Goal: Task Accomplishment & Management: Use online tool/utility

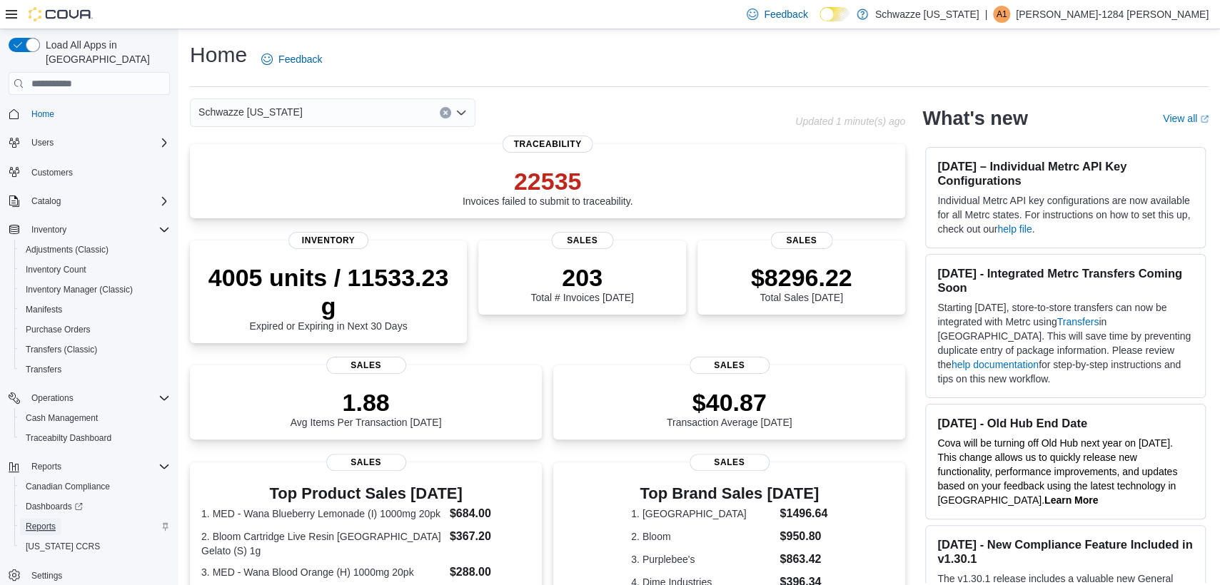
click at [51, 521] on span "Reports" at bounding box center [41, 526] width 30 height 11
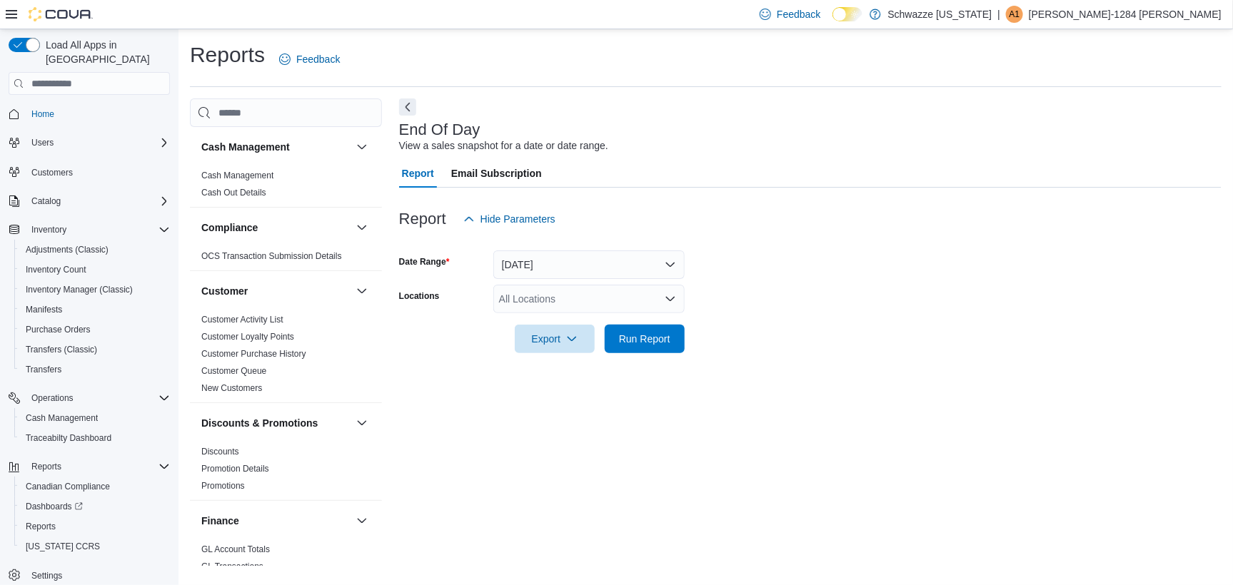
click at [588, 298] on div "All Locations" at bounding box center [588, 299] width 191 height 29
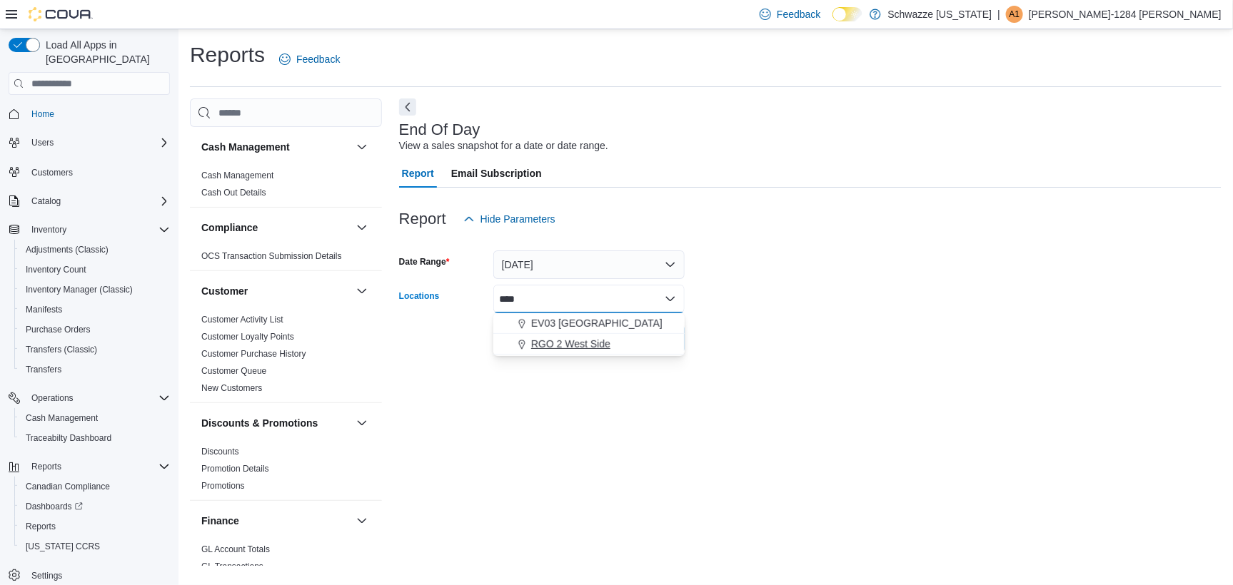
type input "****"
click at [606, 346] on span "RGO 2 West Side" at bounding box center [570, 344] width 79 height 14
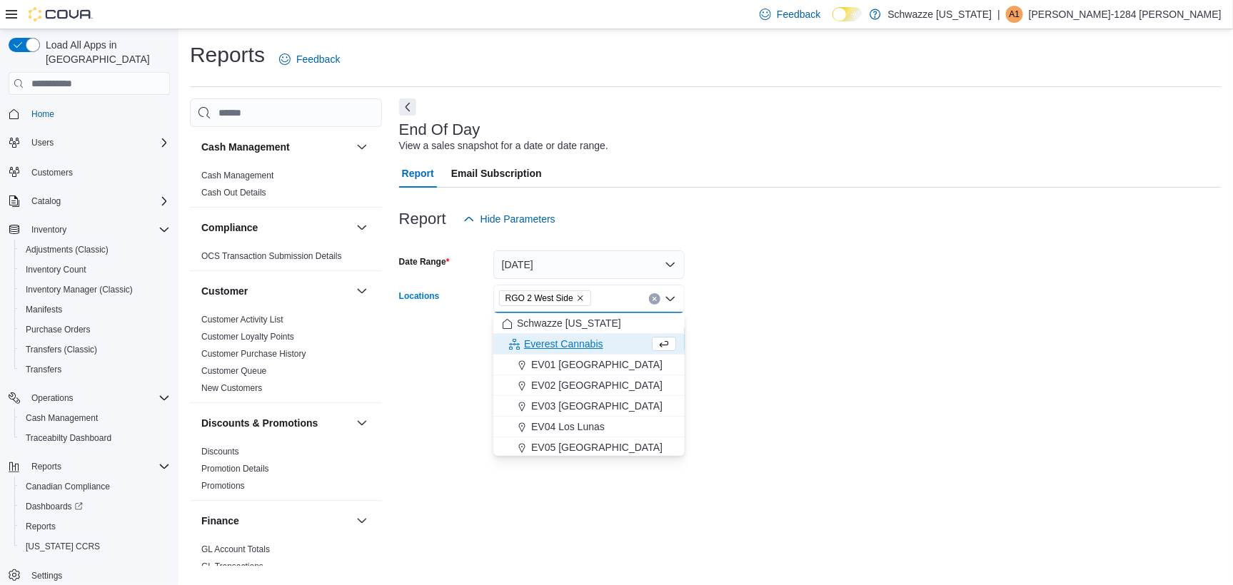
click at [748, 317] on div at bounding box center [810, 318] width 823 height 11
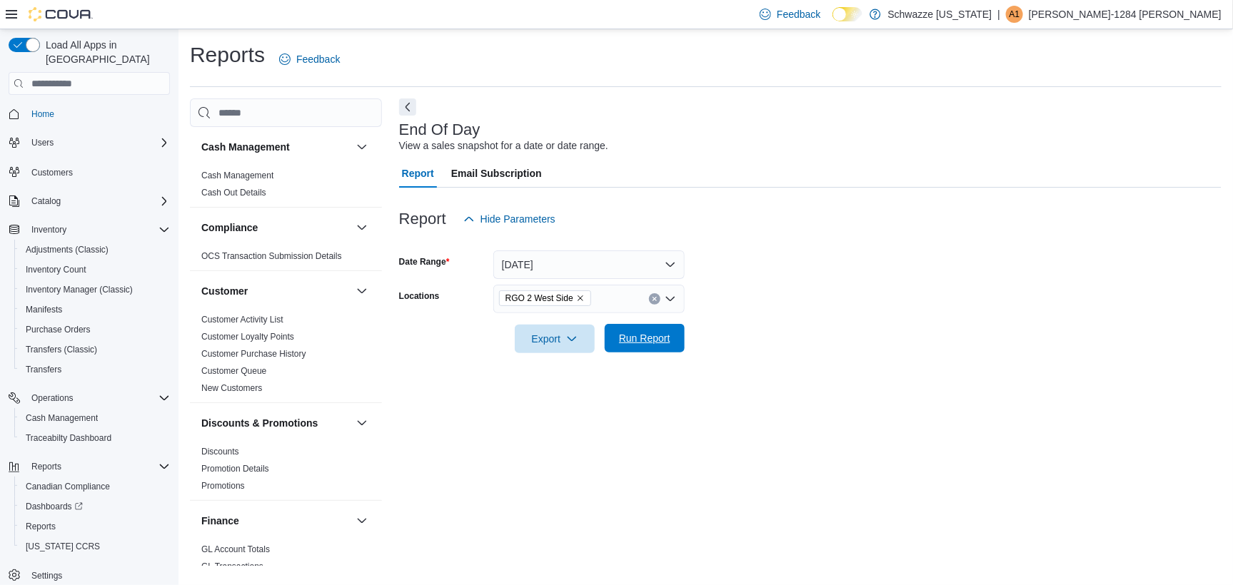
click at [619, 345] on span "Run Report" at bounding box center [644, 338] width 51 height 14
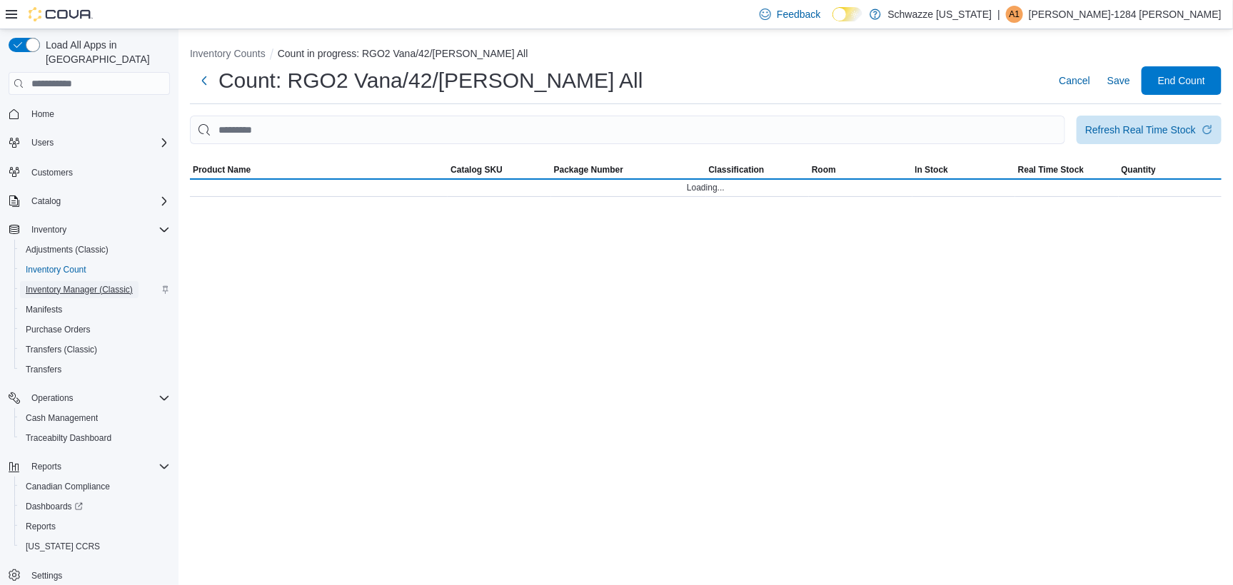
click at [95, 284] on span "Inventory Manager (Classic)" at bounding box center [79, 289] width 107 height 11
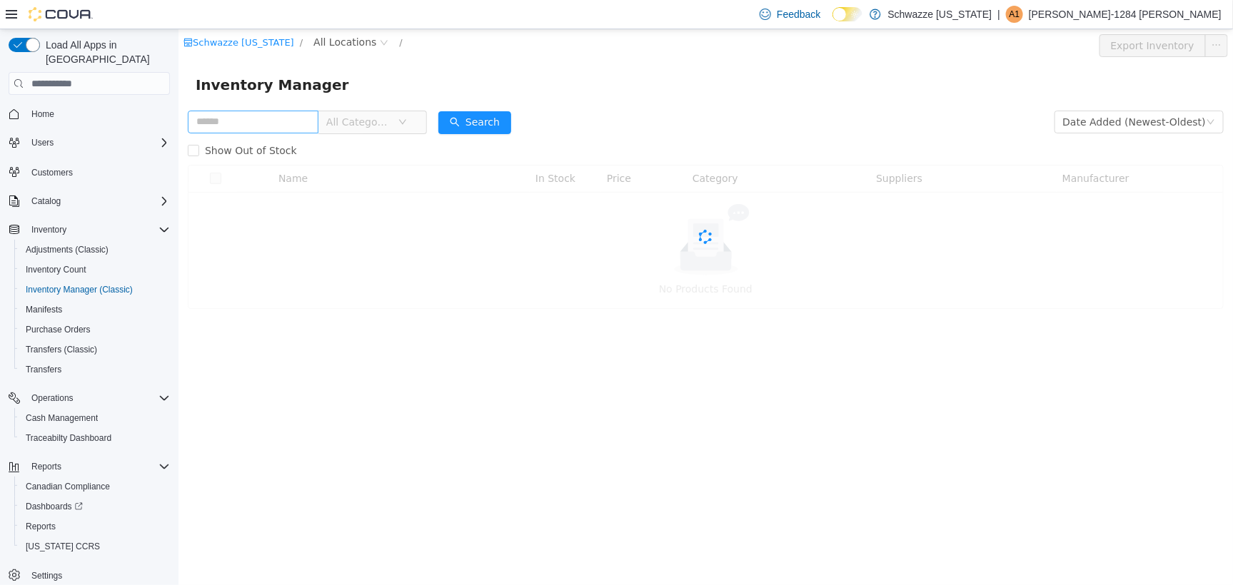
click at [285, 121] on input "text" at bounding box center [252, 121] width 131 height 23
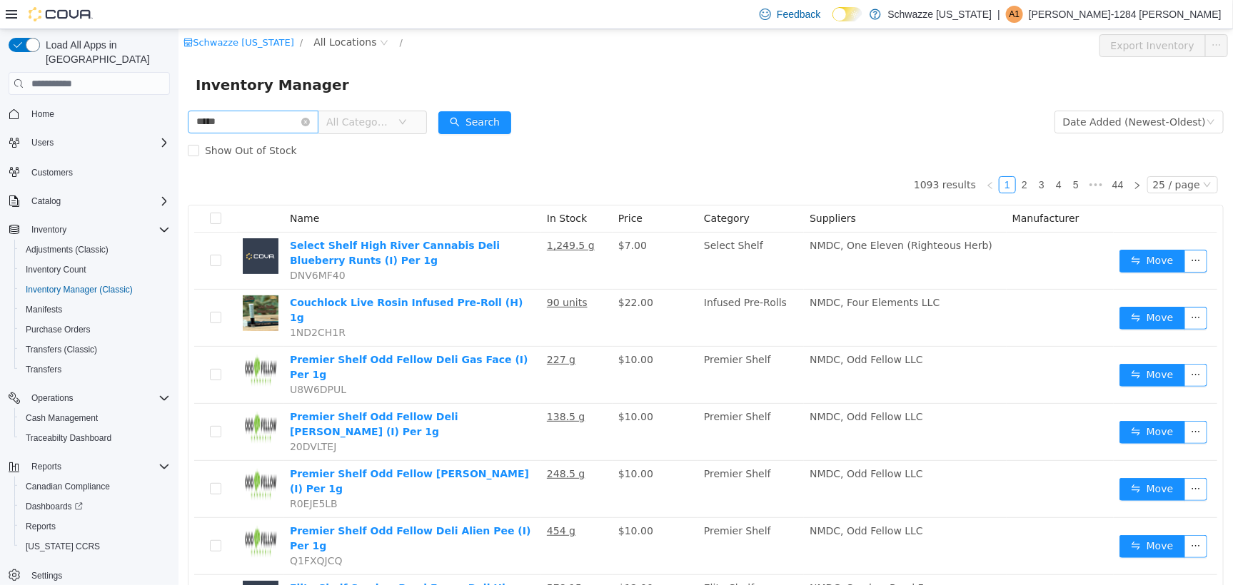
type input "********"
click at [478, 121] on button "Search" at bounding box center [474, 122] width 73 height 23
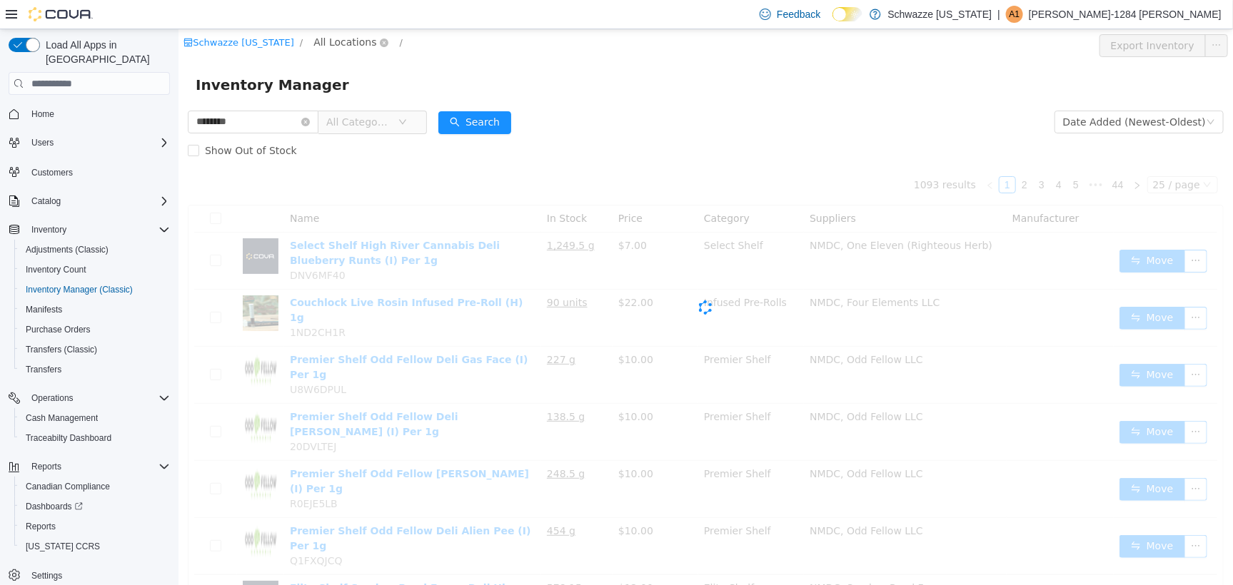
click at [351, 49] on span "All Locations" at bounding box center [344, 42] width 63 height 16
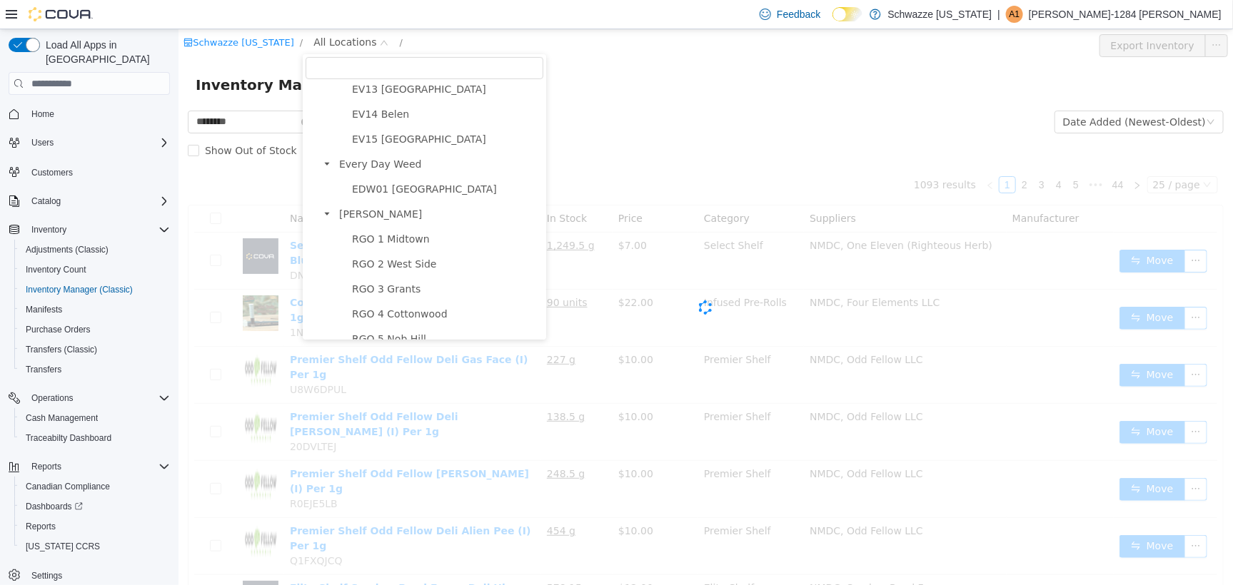
scroll to position [357, 0]
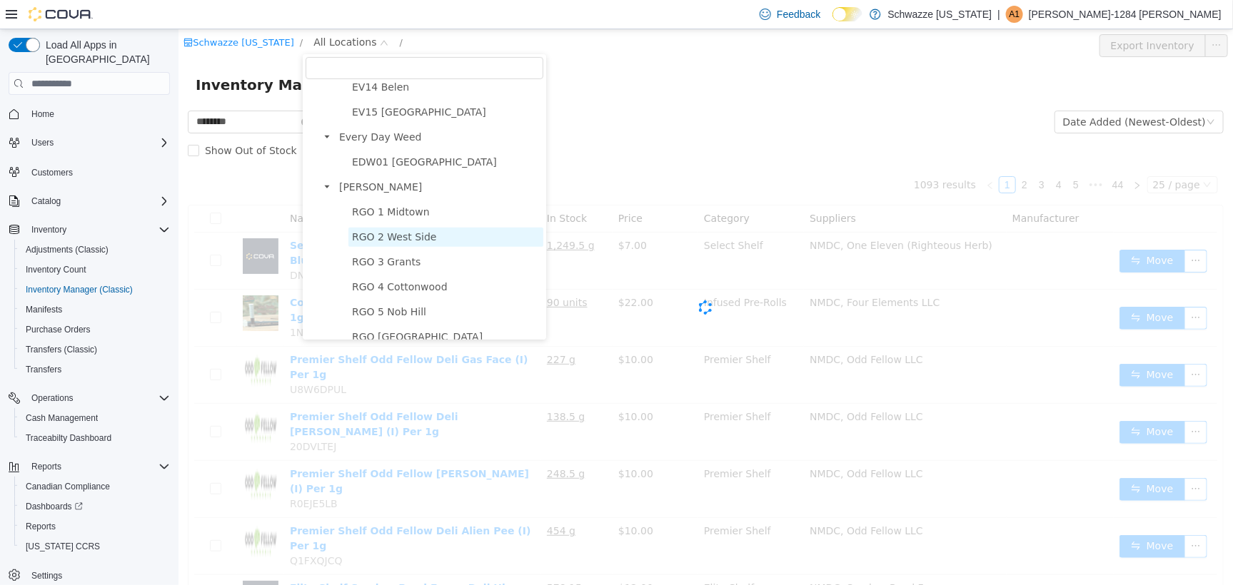
click at [409, 238] on span "RGO 2 West Side" at bounding box center [445, 236] width 195 height 19
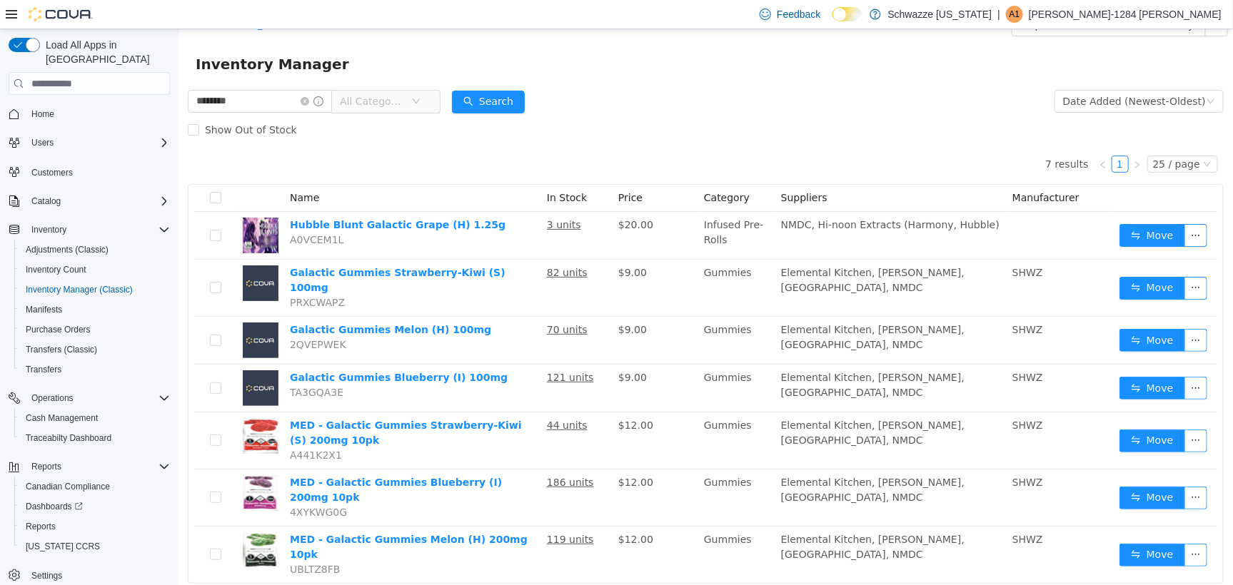
scroll to position [31, 0]
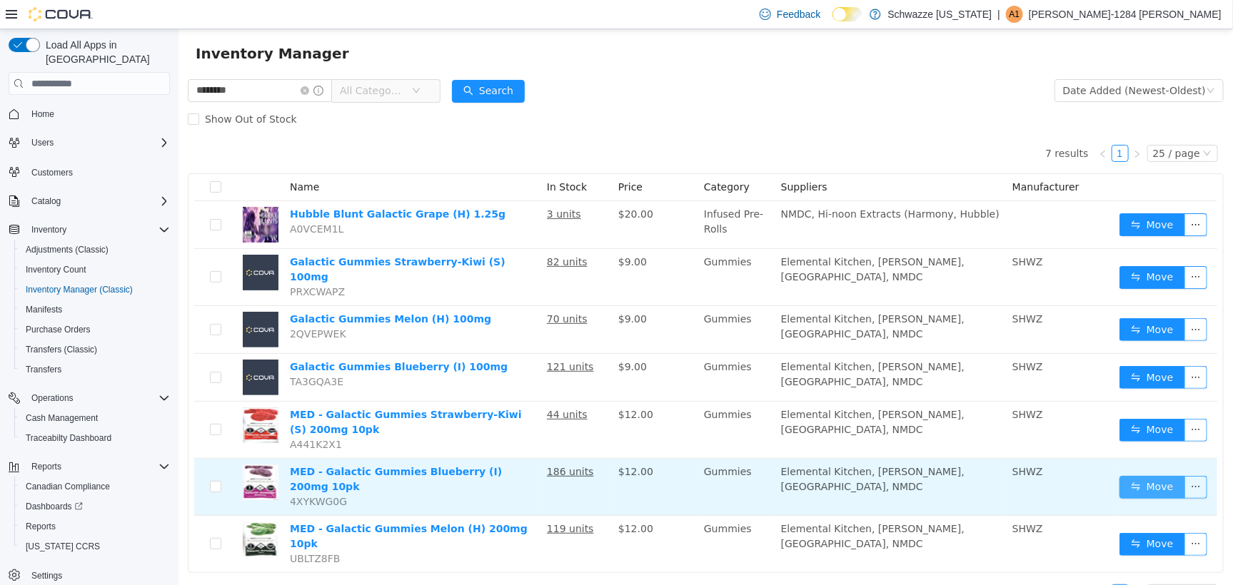
click at [1127, 476] on button "Move" at bounding box center [1152, 487] width 66 height 23
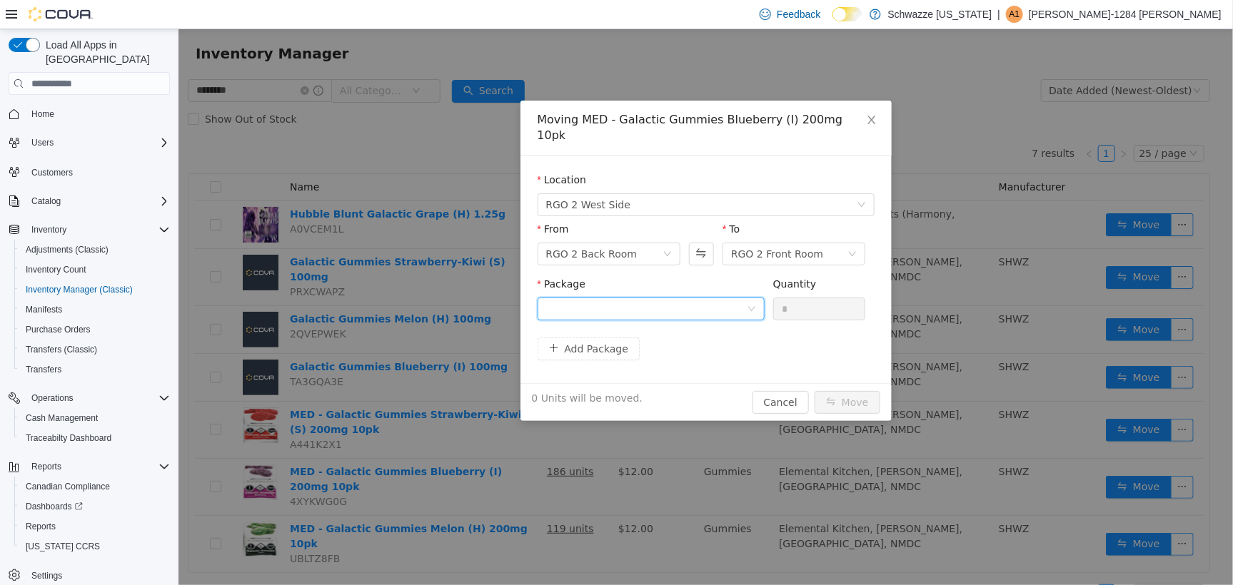
click at [683, 298] on div at bounding box center [646, 308] width 201 height 21
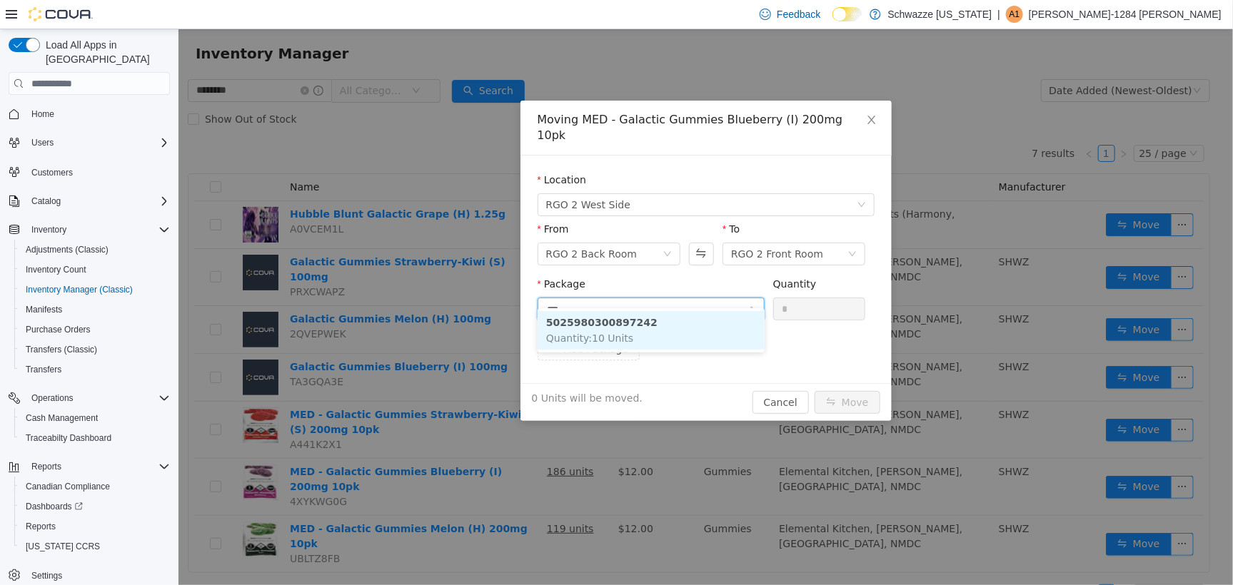
type input "****"
click at [685, 326] on li "5025980300897242 Quantity : 10 Units" at bounding box center [650, 330] width 227 height 39
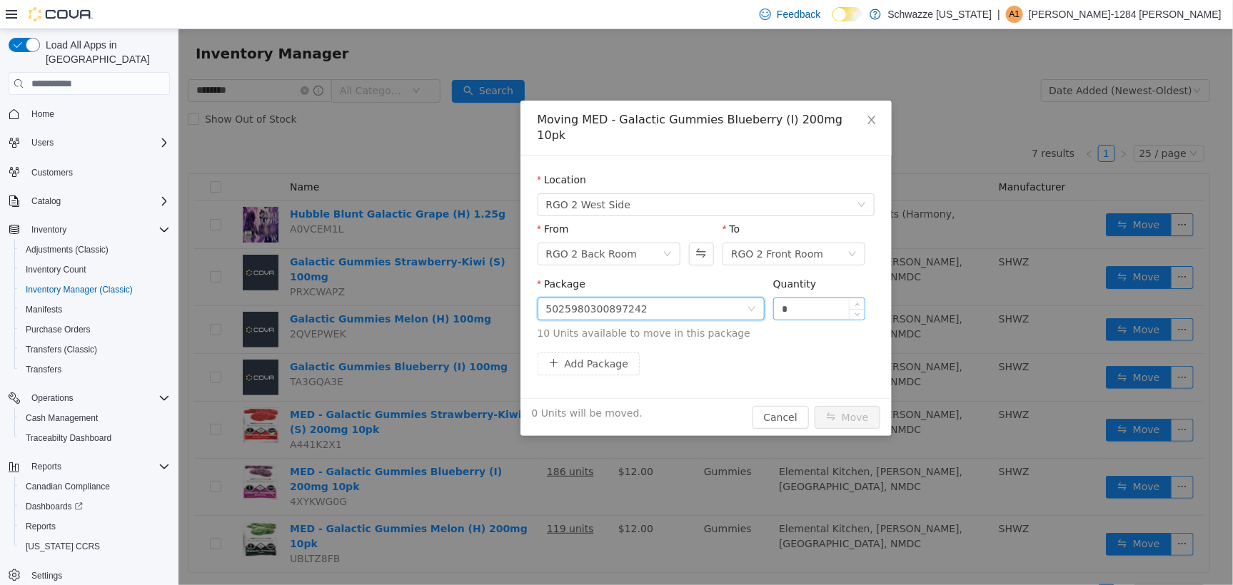
click at [804, 298] on input "*" at bounding box center [818, 308] width 91 height 21
type input "***"
click at [814, 406] on button "Move" at bounding box center [847, 417] width 66 height 23
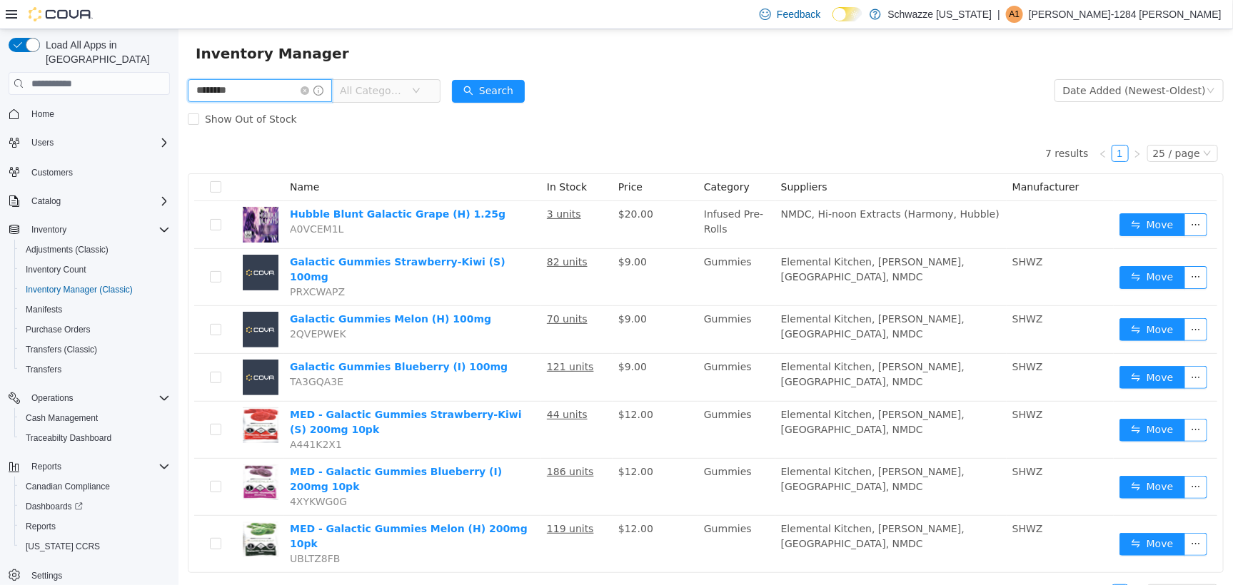
click at [292, 93] on input "********" at bounding box center [259, 90] width 144 height 23
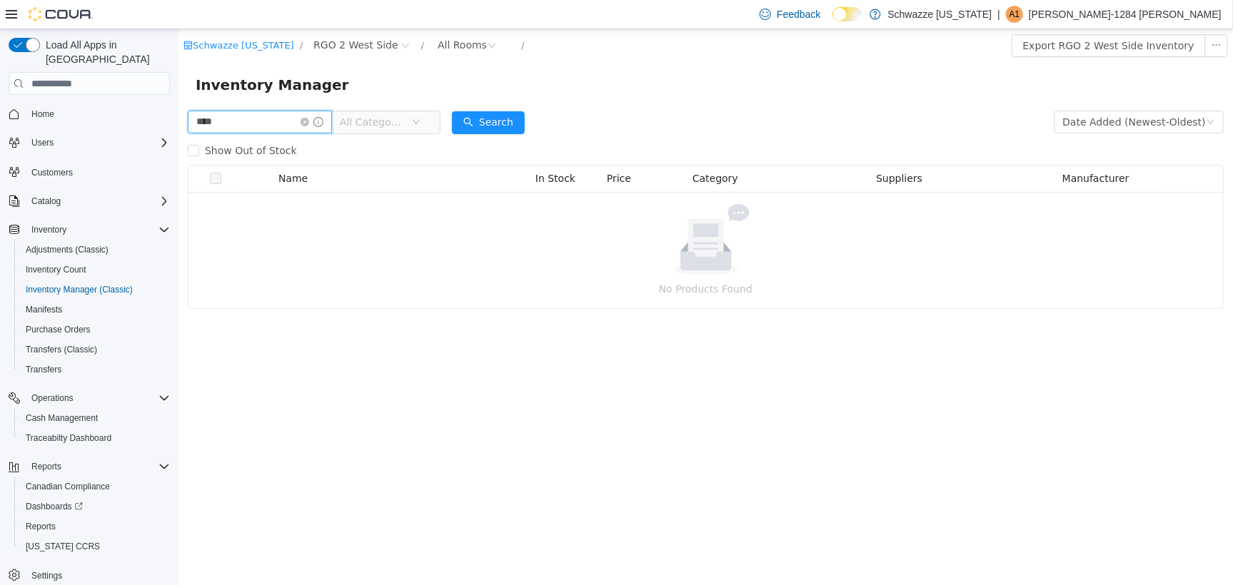
type input "****"
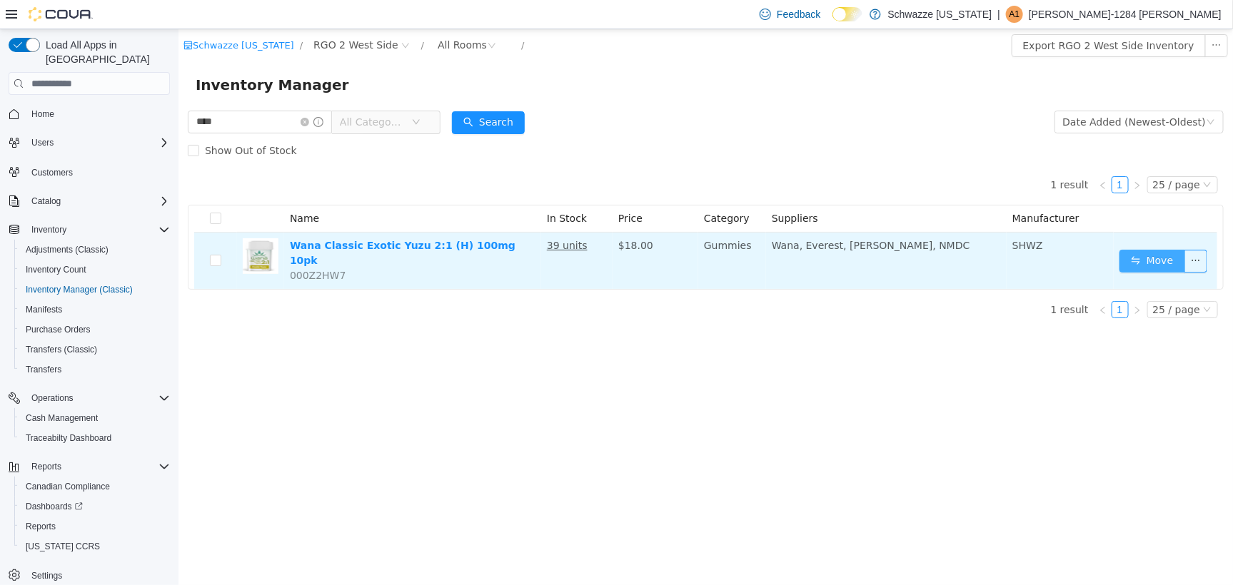
click at [1145, 256] on button "Move" at bounding box center [1152, 260] width 66 height 23
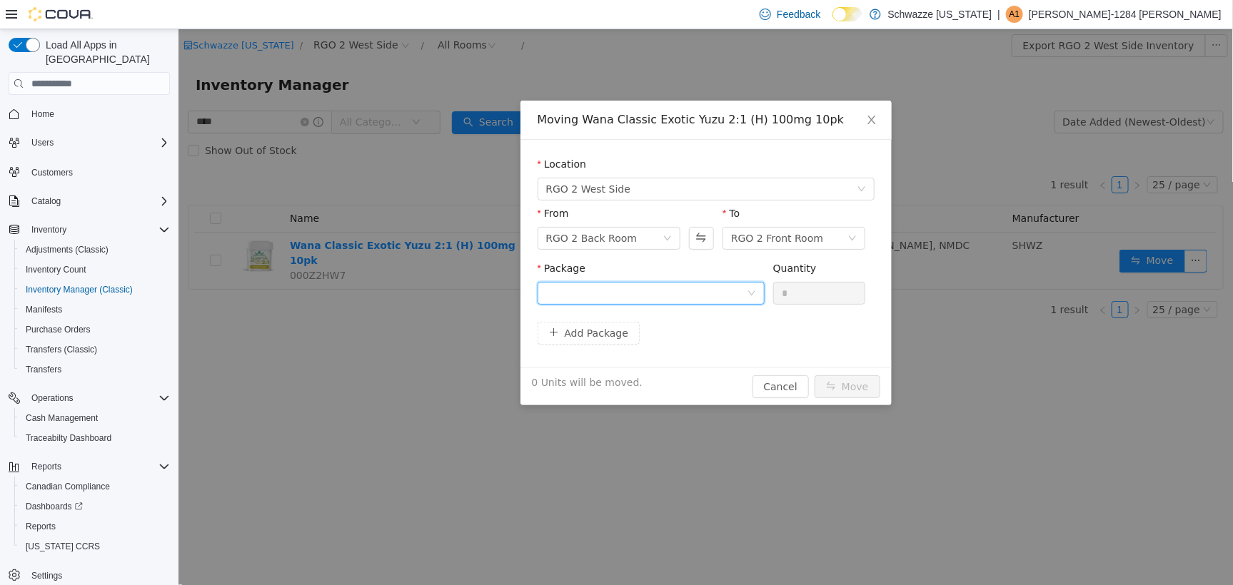
drag, startPoint x: 581, startPoint y: 288, endPoint x: 588, endPoint y: 283, distance: 8.3
click at [583, 286] on div at bounding box center [646, 292] width 201 height 21
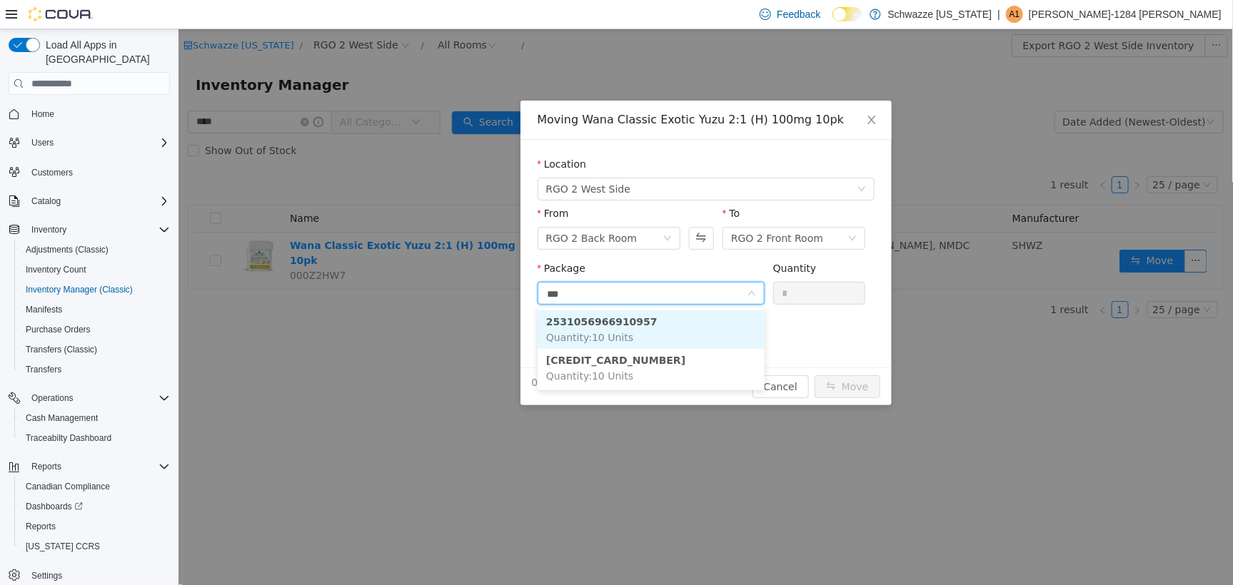
type input "****"
click at [622, 340] on span "Quantity : 10 Units" at bounding box center [589, 336] width 87 height 11
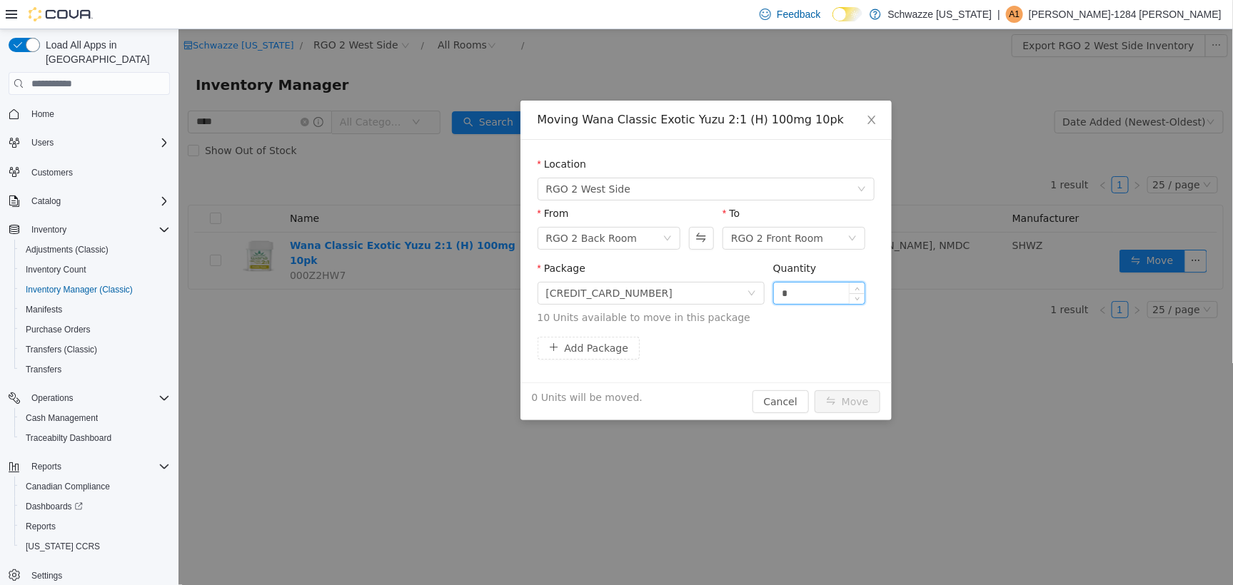
click at [779, 293] on input "*" at bounding box center [818, 292] width 91 height 21
type input "**"
click at [835, 404] on button "Move" at bounding box center [847, 401] width 66 height 23
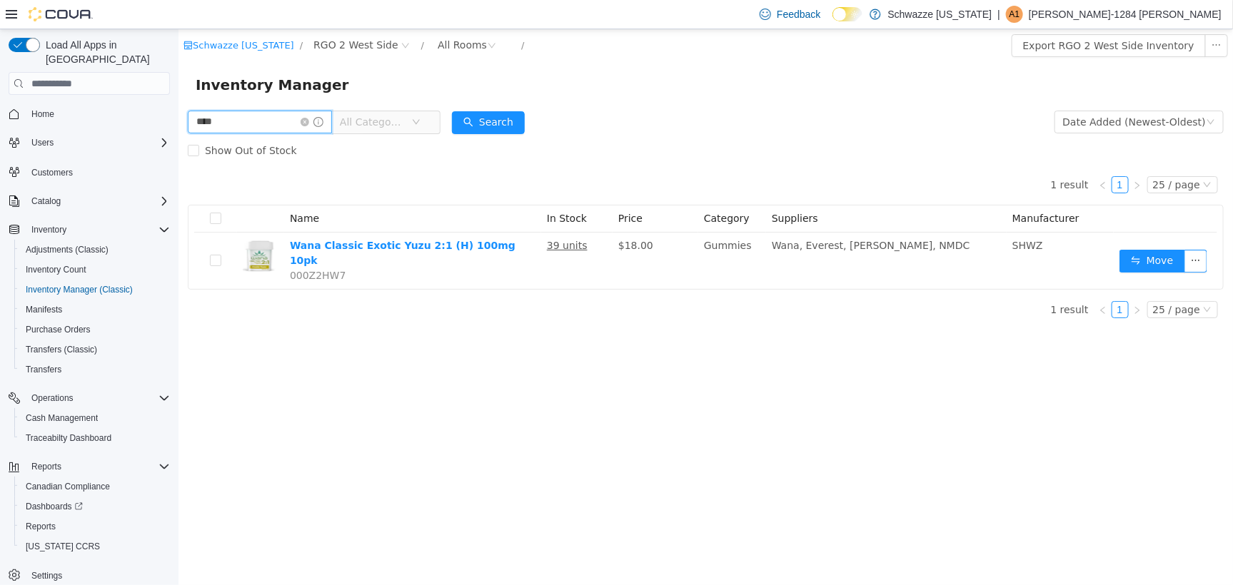
click at [261, 112] on input "****" at bounding box center [259, 121] width 144 height 23
click at [256, 116] on input "****" at bounding box center [259, 121] width 144 height 23
type input "****"
click at [523, 111] on button "Search" at bounding box center [487, 122] width 73 height 23
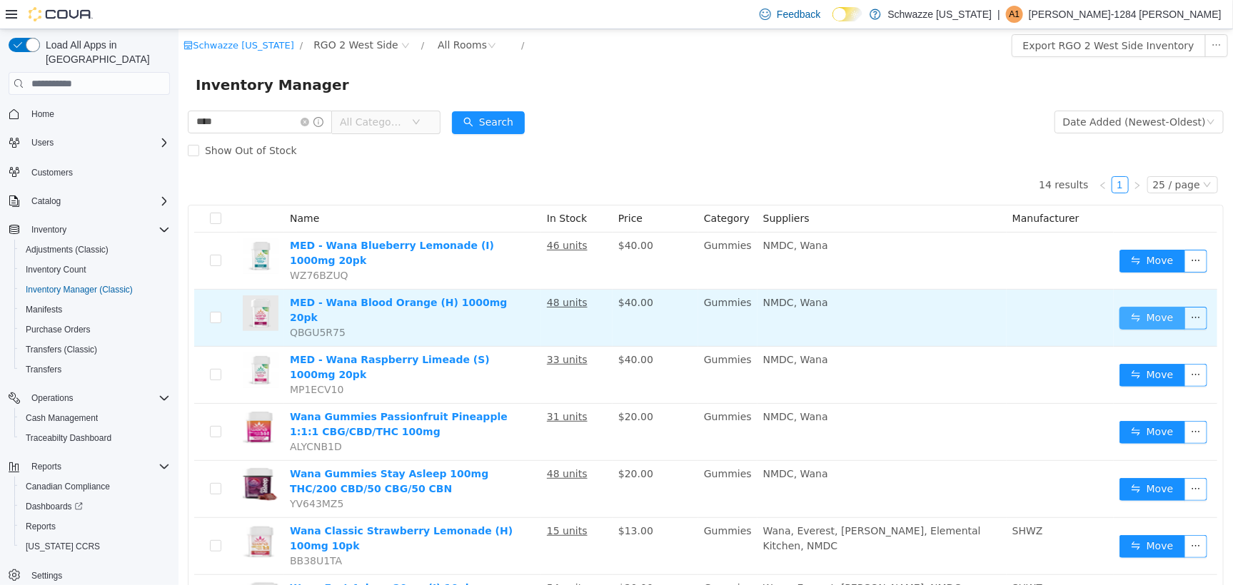
click at [1121, 306] on button "Move" at bounding box center [1152, 317] width 66 height 23
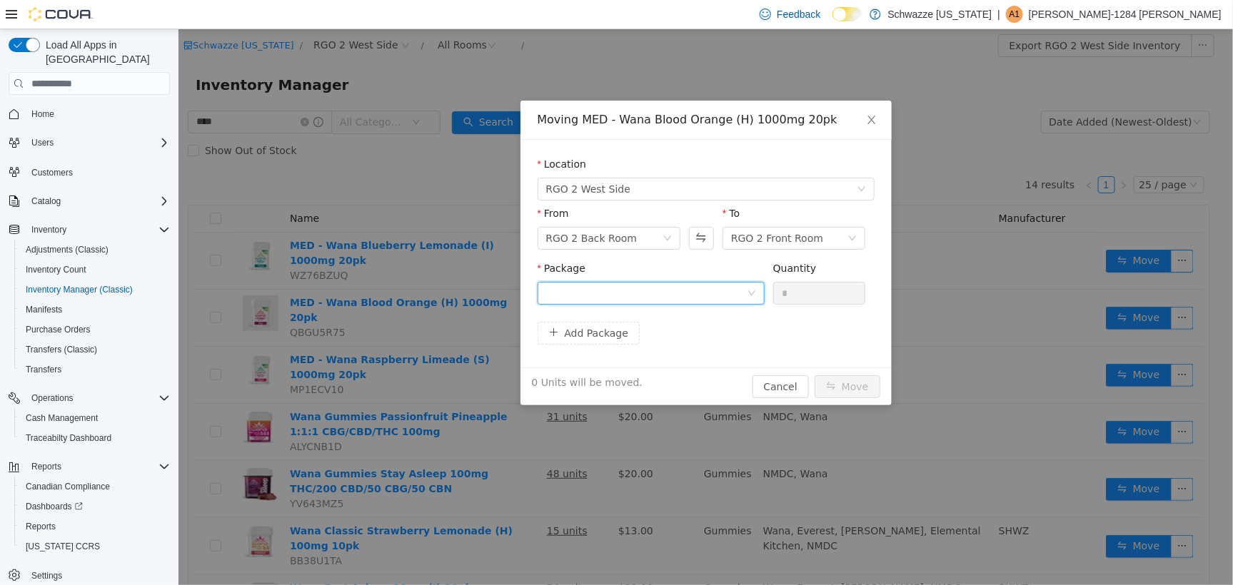
click at [570, 299] on div at bounding box center [646, 292] width 201 height 21
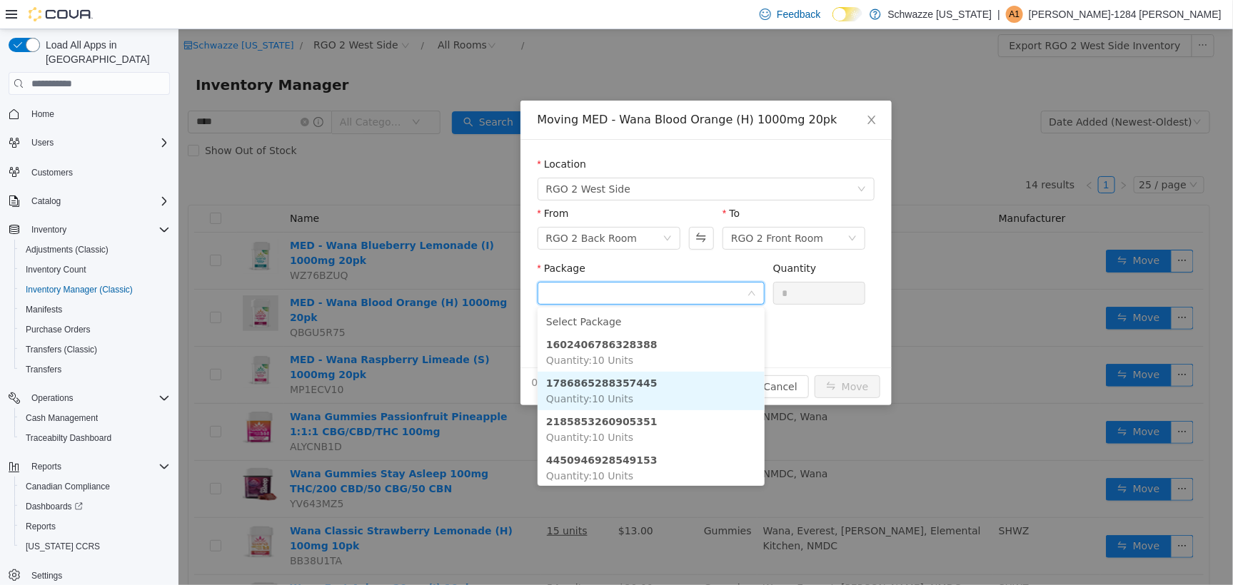
click at [623, 379] on strong "1786865288357445" at bounding box center [601, 382] width 111 height 11
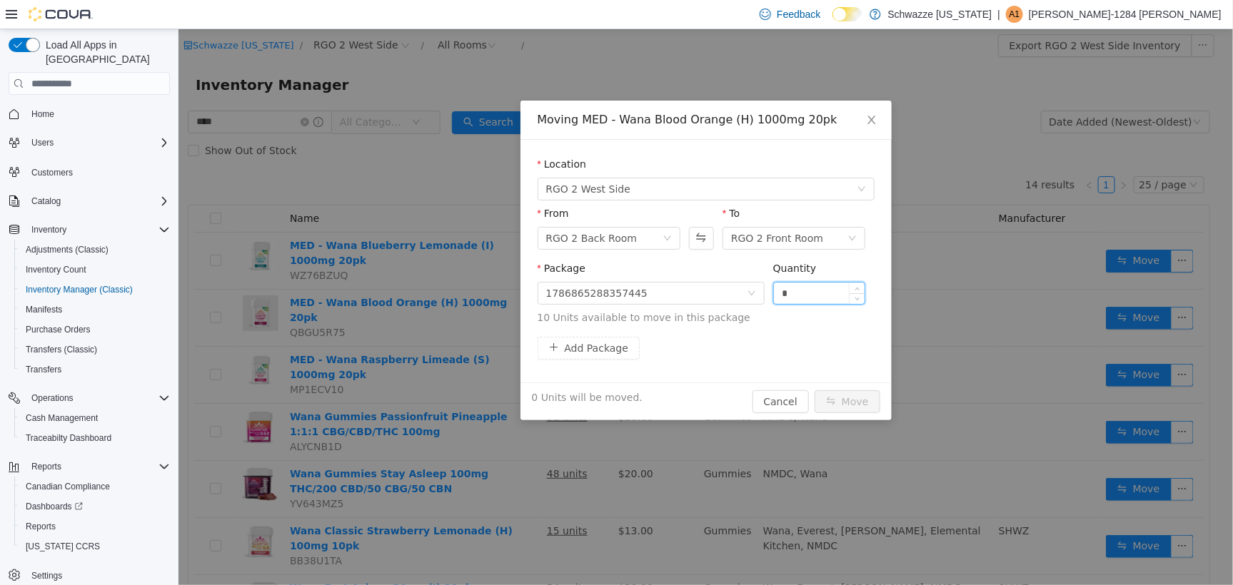
click at [776, 292] on input "*" at bounding box center [818, 292] width 91 height 21
type input "**"
click at [860, 406] on button "Move" at bounding box center [847, 401] width 66 height 23
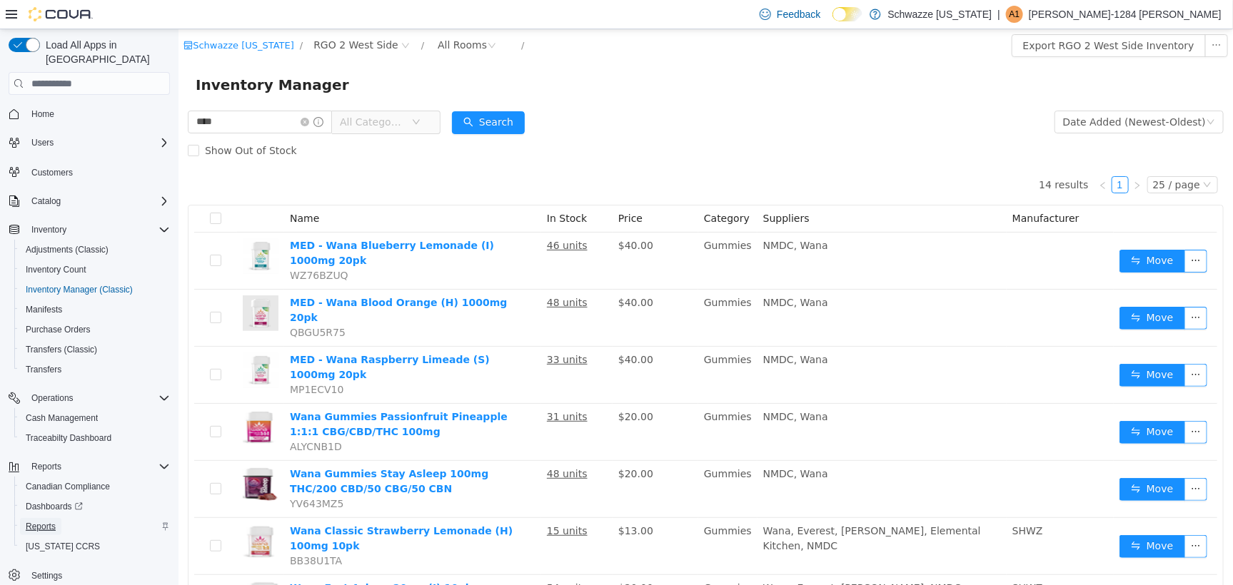
click at [56, 518] on link "Reports" at bounding box center [40, 526] width 41 height 17
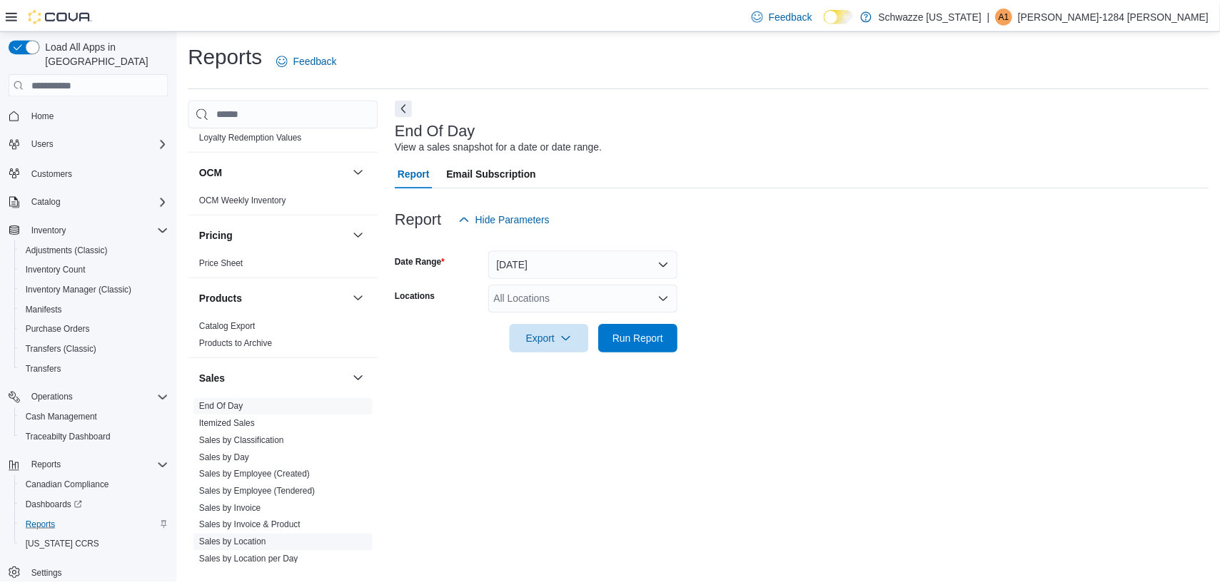
scroll to position [803, 0]
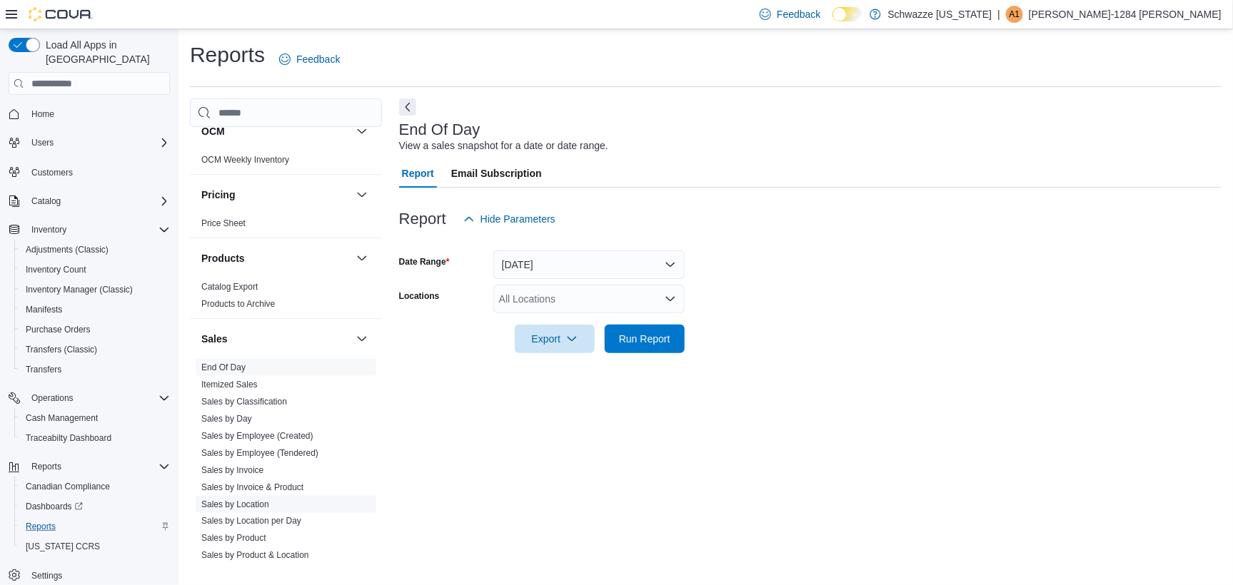
click at [257, 501] on link "Sales by Location" at bounding box center [235, 505] width 68 height 10
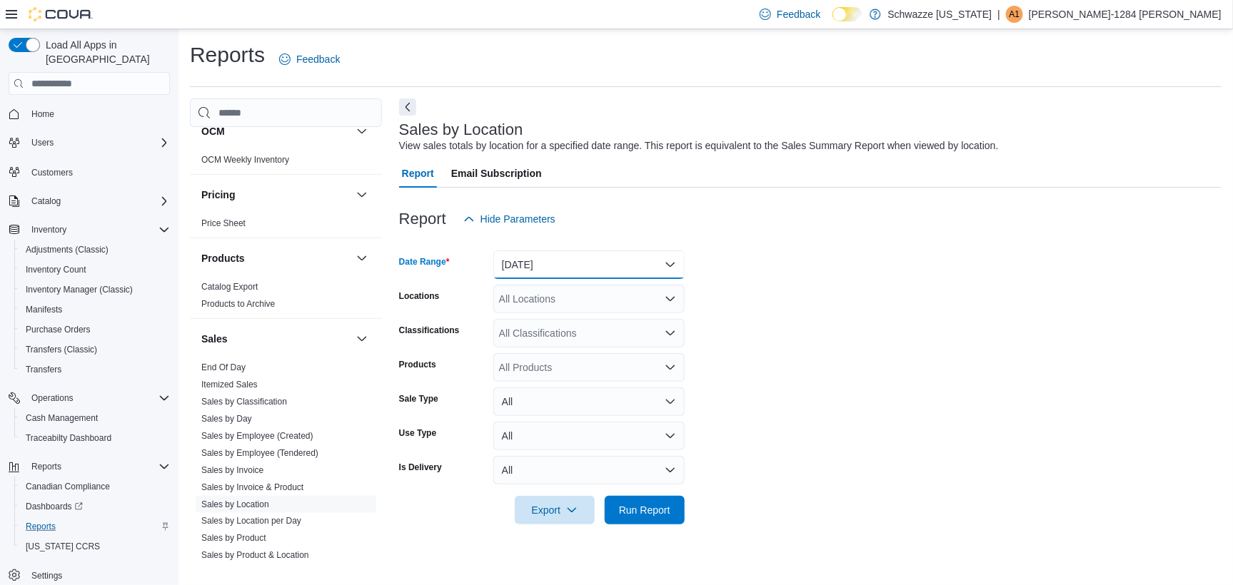
click at [563, 269] on button "Yesterday" at bounding box center [588, 265] width 191 height 29
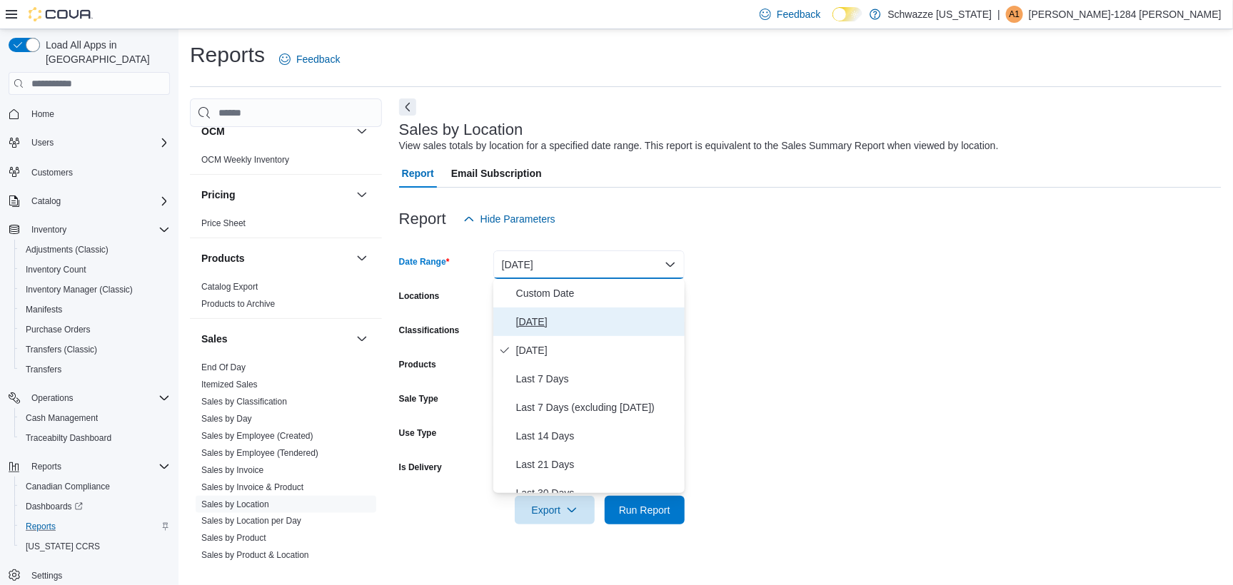
click at [591, 320] on span "Today" at bounding box center [597, 321] width 163 height 17
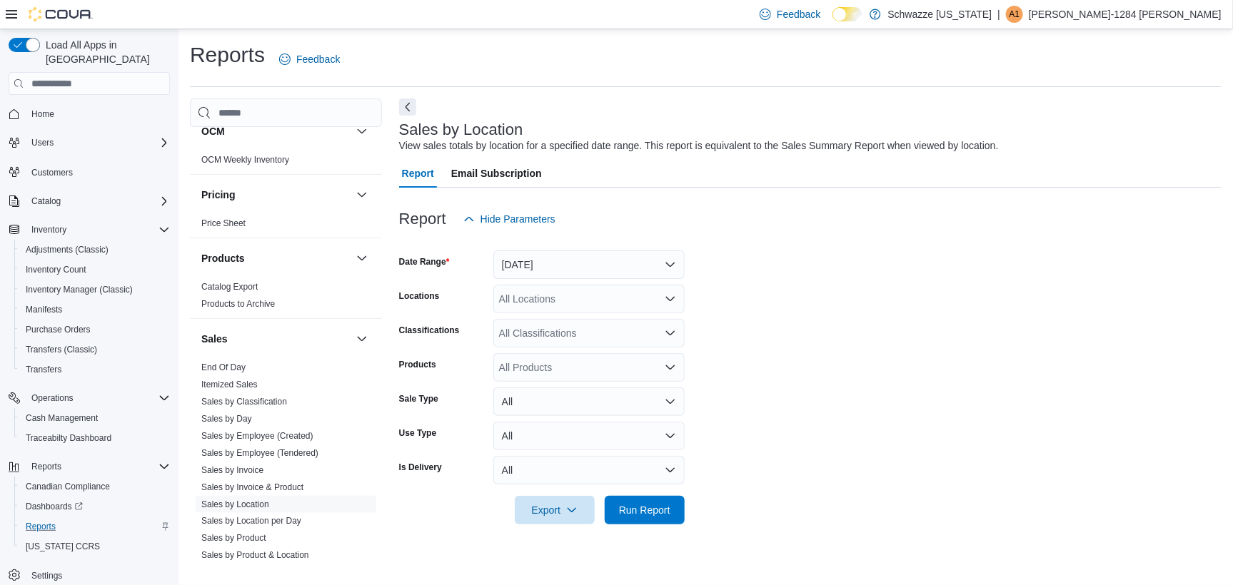
click at [740, 325] on form "Date Range Today Locations All Locations Classifications All Classifications Pr…" at bounding box center [810, 378] width 823 height 291
click at [625, 518] on span "Run Report" at bounding box center [644, 510] width 63 height 29
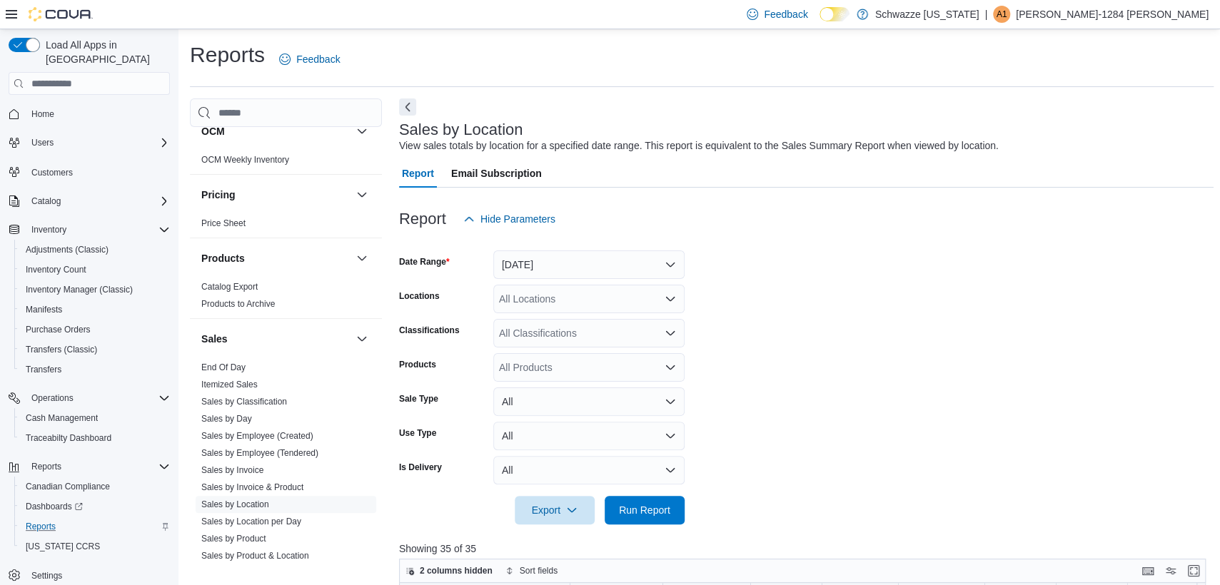
click at [740, 433] on form "Date Range Today Locations All Locations Classifications All Classifications Pr…" at bounding box center [806, 378] width 815 height 291
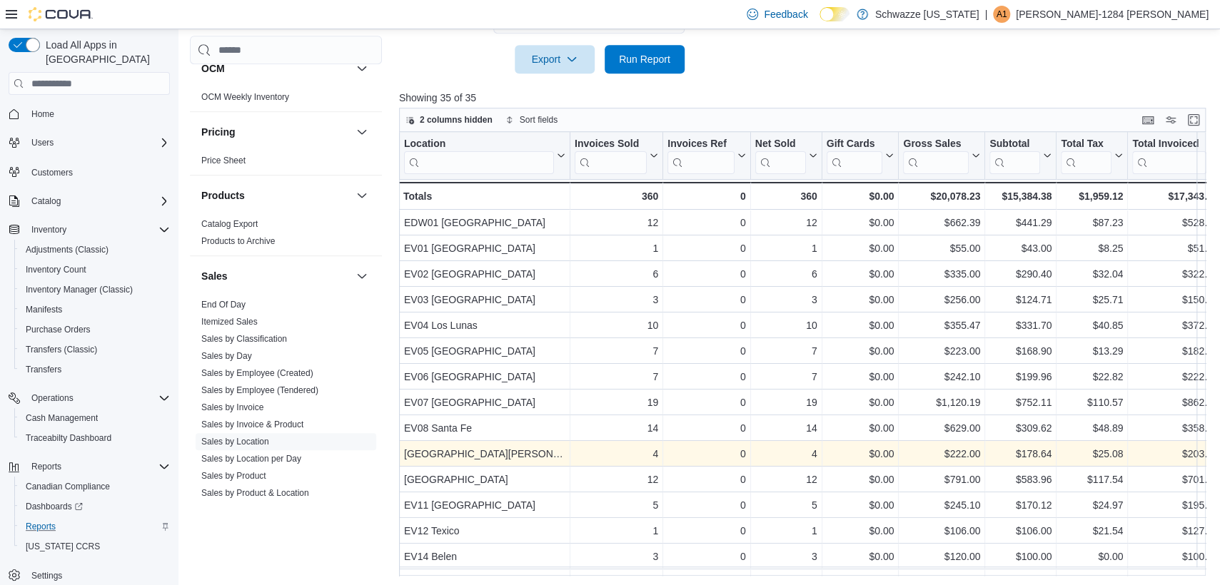
scroll to position [453, 0]
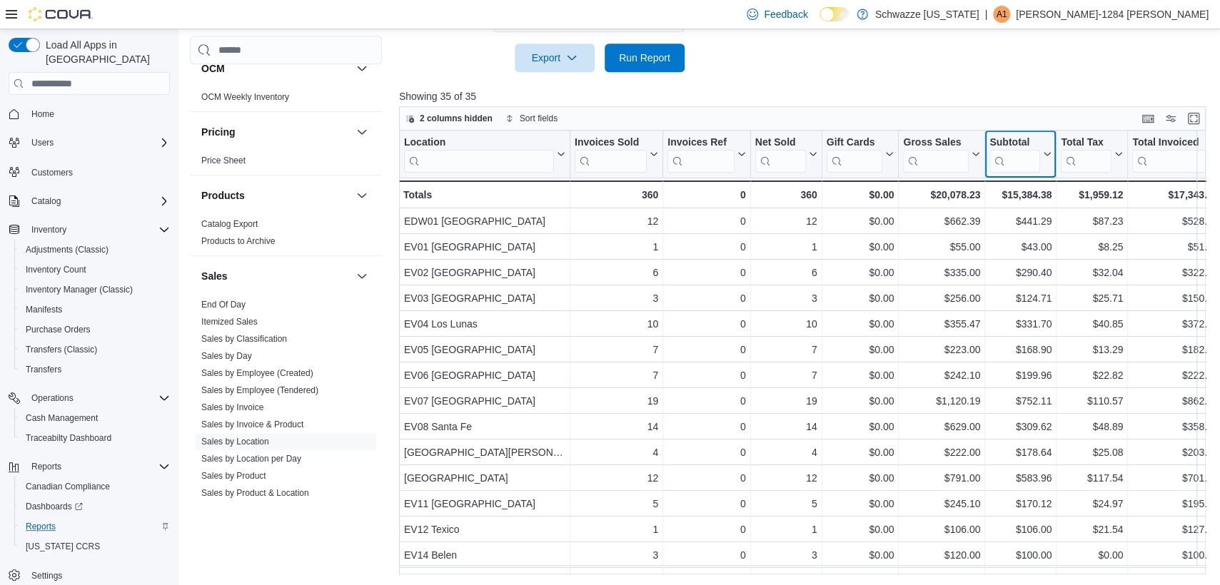
click at [1006, 136] on div "Subtotal" at bounding box center [1015, 143] width 51 height 14
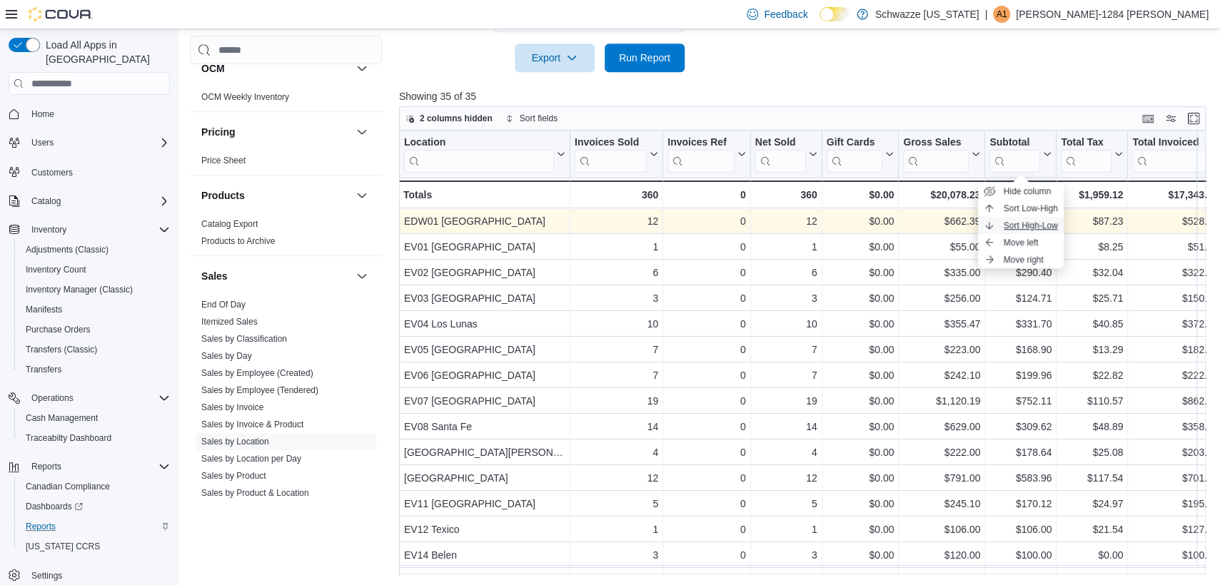
click at [1022, 231] on button "Sort High-Low" at bounding box center [1021, 225] width 86 height 17
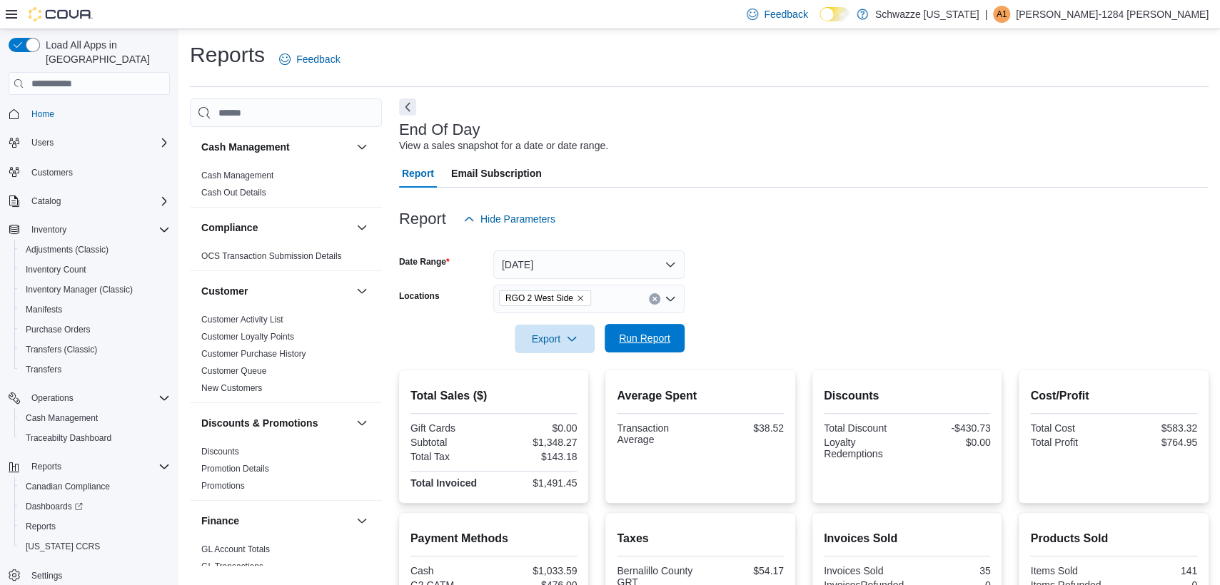
click at [643, 333] on span "Run Report" at bounding box center [644, 338] width 51 height 14
click at [623, 345] on span "Run Report" at bounding box center [644, 338] width 51 height 14
click at [630, 350] on span "Run Report" at bounding box center [644, 338] width 63 height 29
click at [645, 351] on span "Run Report" at bounding box center [644, 338] width 63 height 29
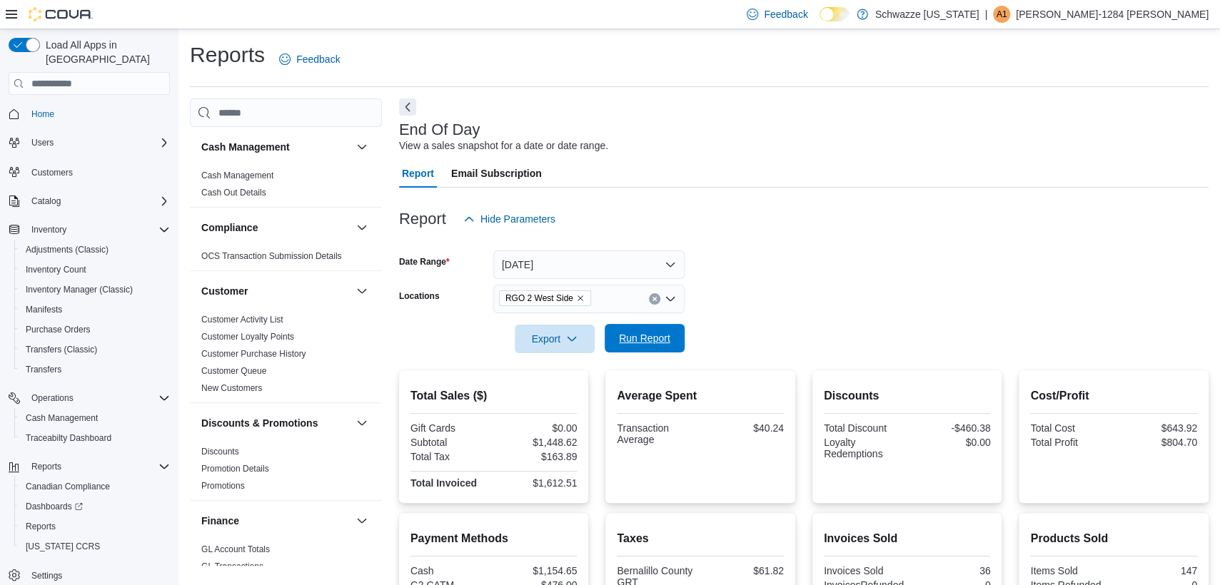
click at [650, 343] on span "Run Report" at bounding box center [644, 338] width 51 height 14
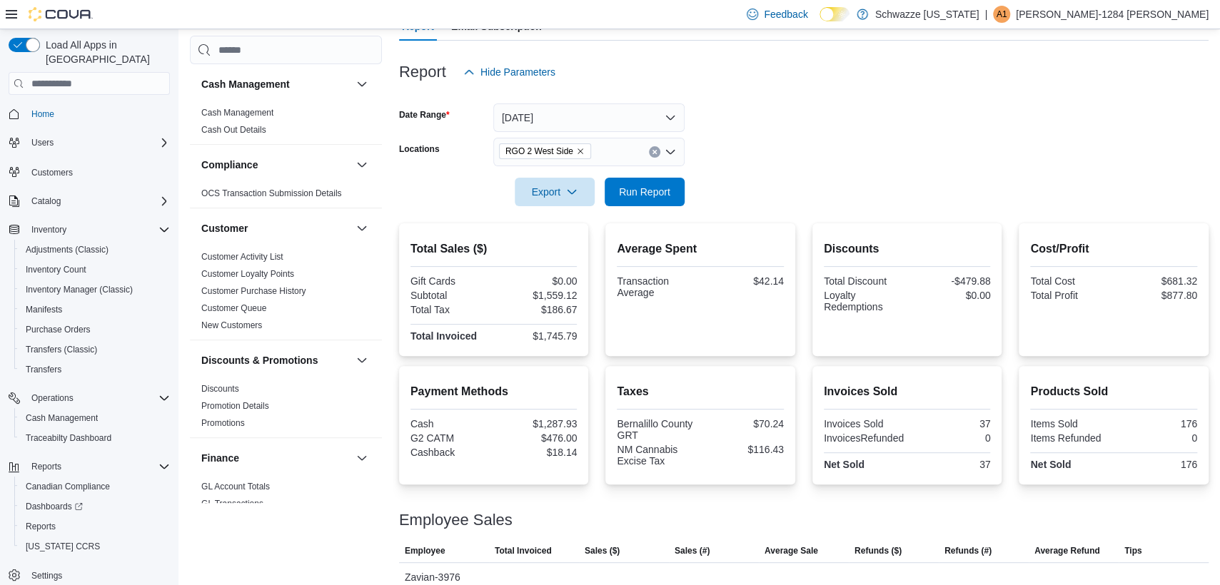
scroll to position [258, 0]
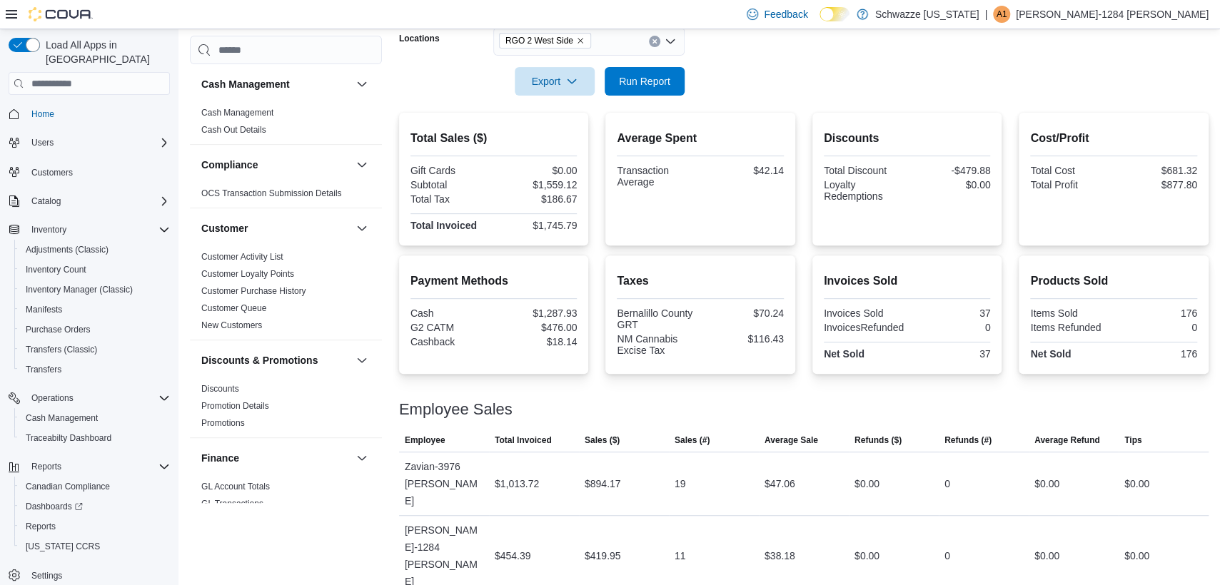
click at [627, 99] on div at bounding box center [804, 104] width 810 height 17
click at [639, 96] on div at bounding box center [804, 104] width 810 height 17
click at [666, 59] on div at bounding box center [804, 61] width 810 height 11
click at [653, 81] on span "Run Report" at bounding box center [644, 81] width 51 height 14
click at [119, 281] on span "Inventory Manager (Classic)" at bounding box center [79, 289] width 107 height 17
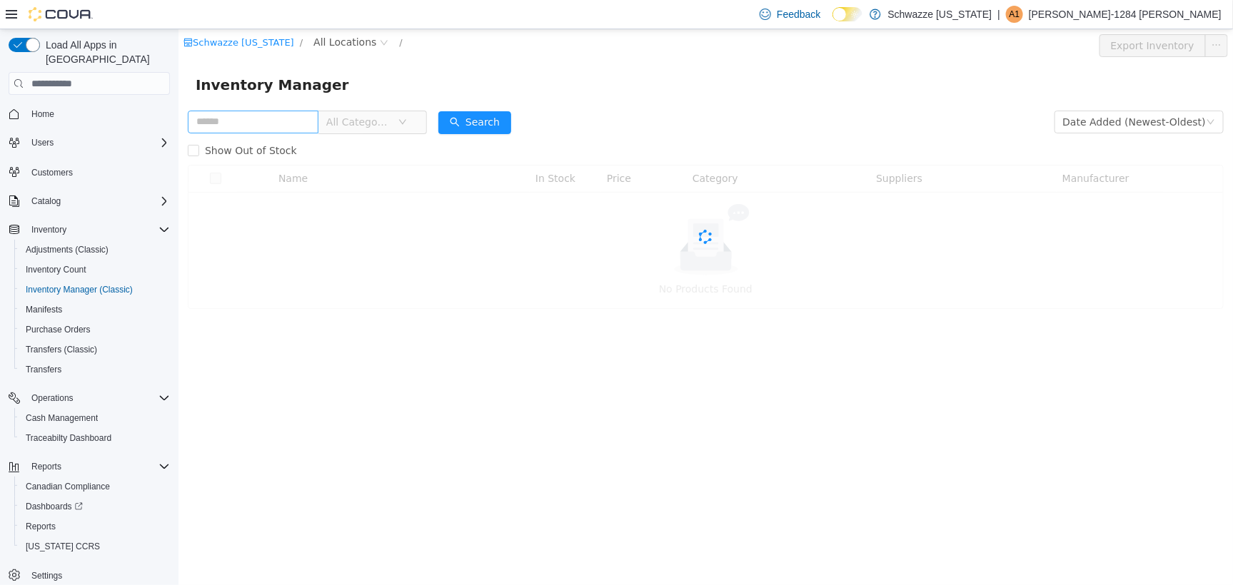
click at [265, 126] on input "text" at bounding box center [252, 121] width 131 height 23
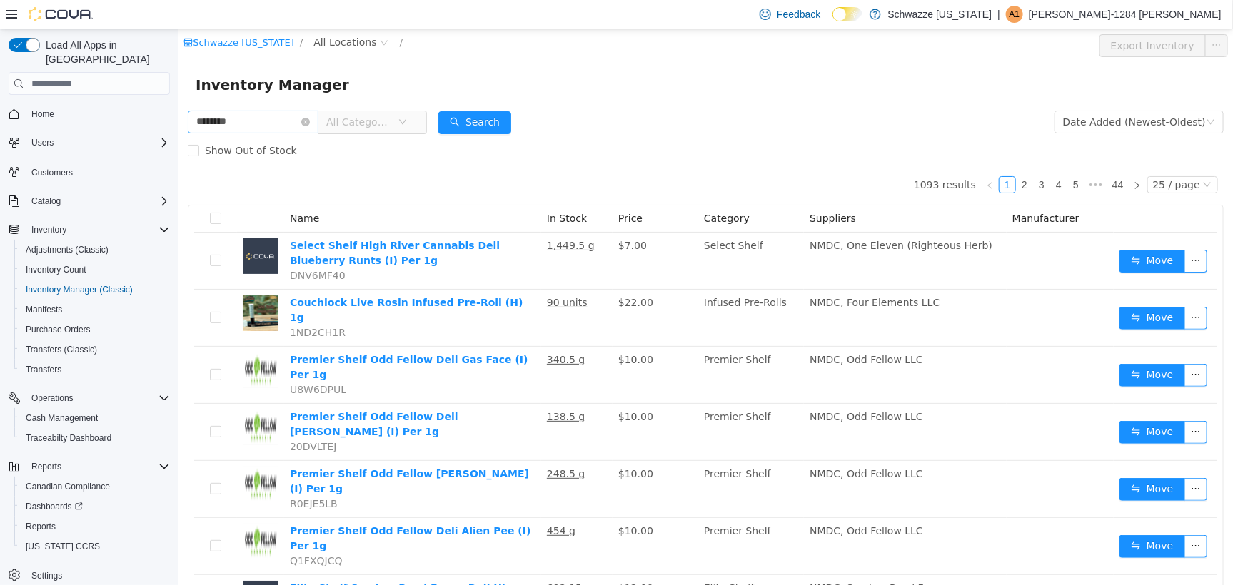
click at [262, 121] on input "********" at bounding box center [252, 121] width 131 height 23
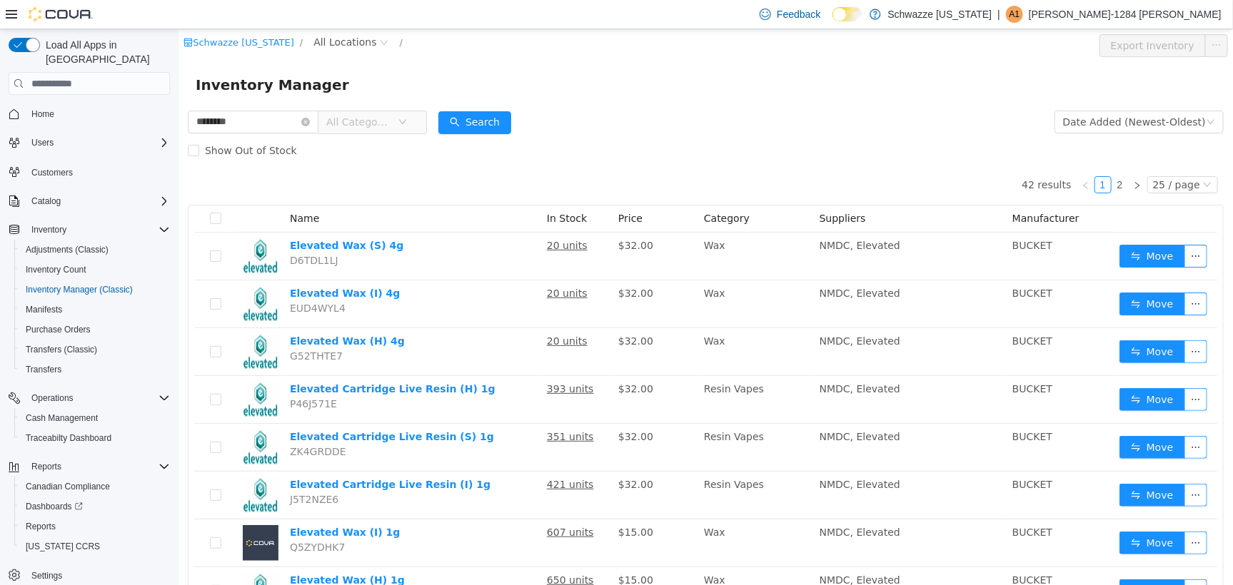
type input "********"
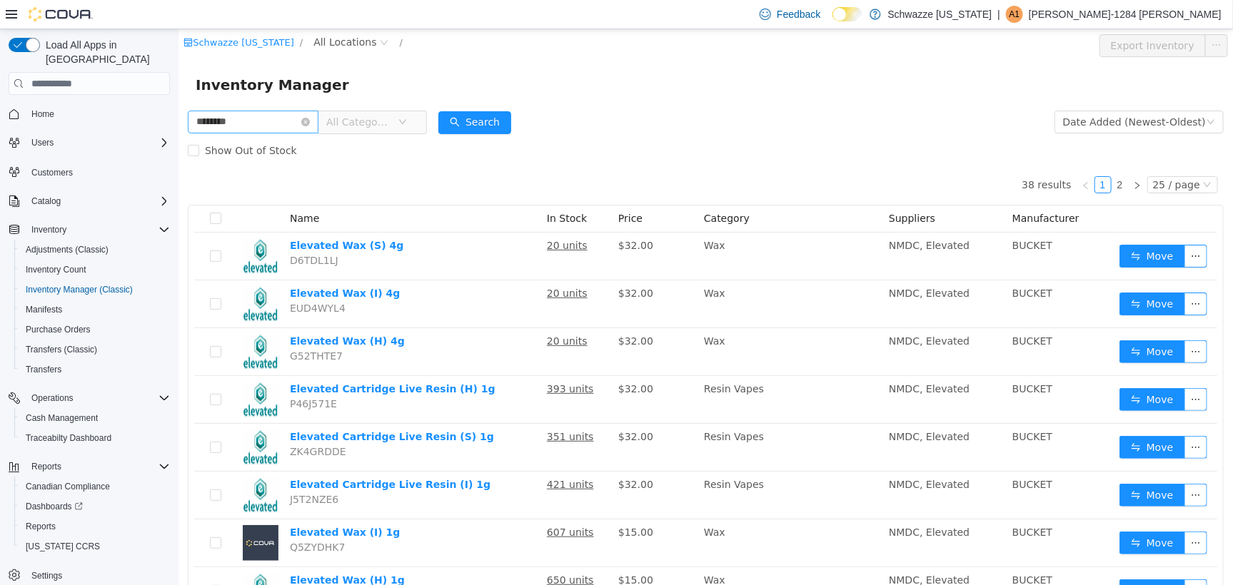
drag, startPoint x: 318, startPoint y: 119, endPoint x: 308, endPoint y: 126, distance: 12.3
click at [309, 119] on icon "icon: close-circle" at bounding box center [305, 121] width 9 height 9
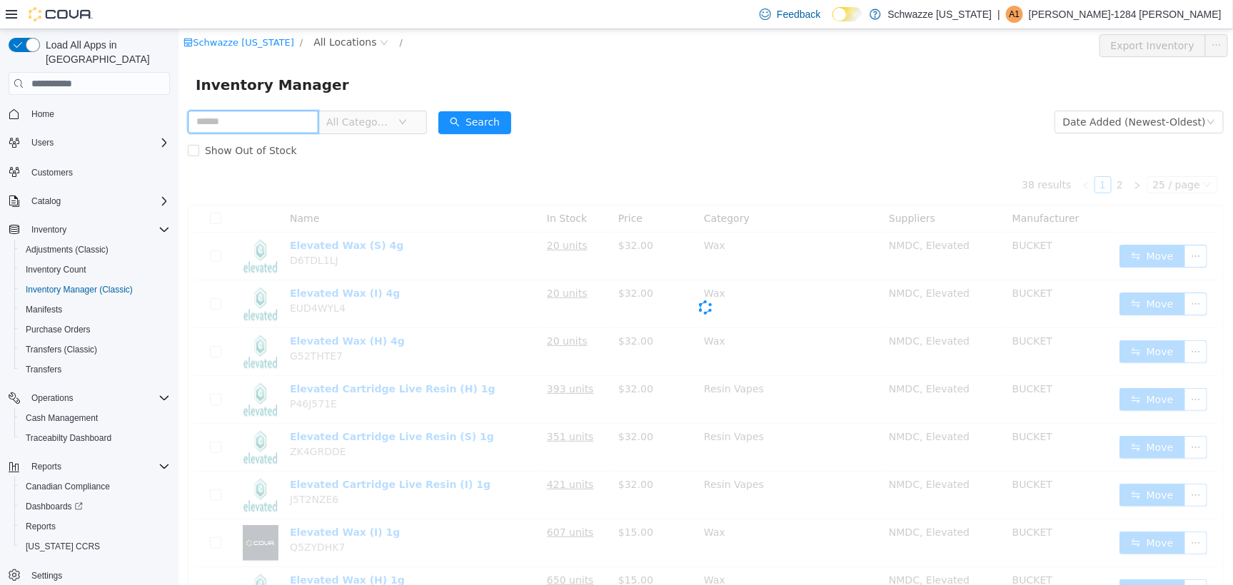
click at [298, 129] on input "text" at bounding box center [252, 121] width 131 height 23
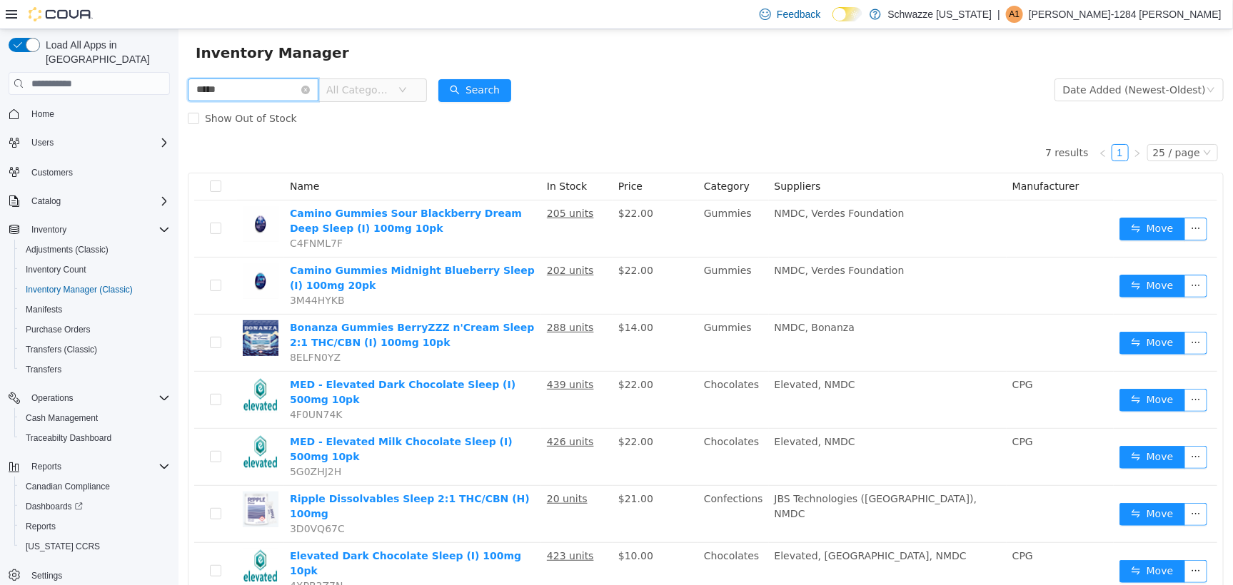
scroll to position [51, 0]
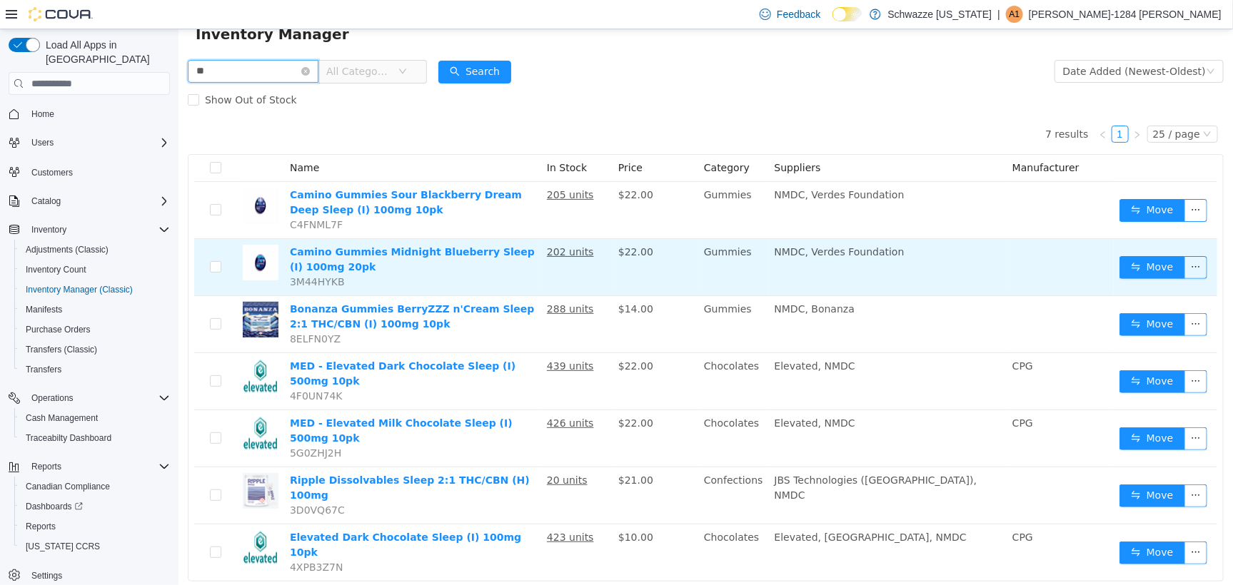
type input "*"
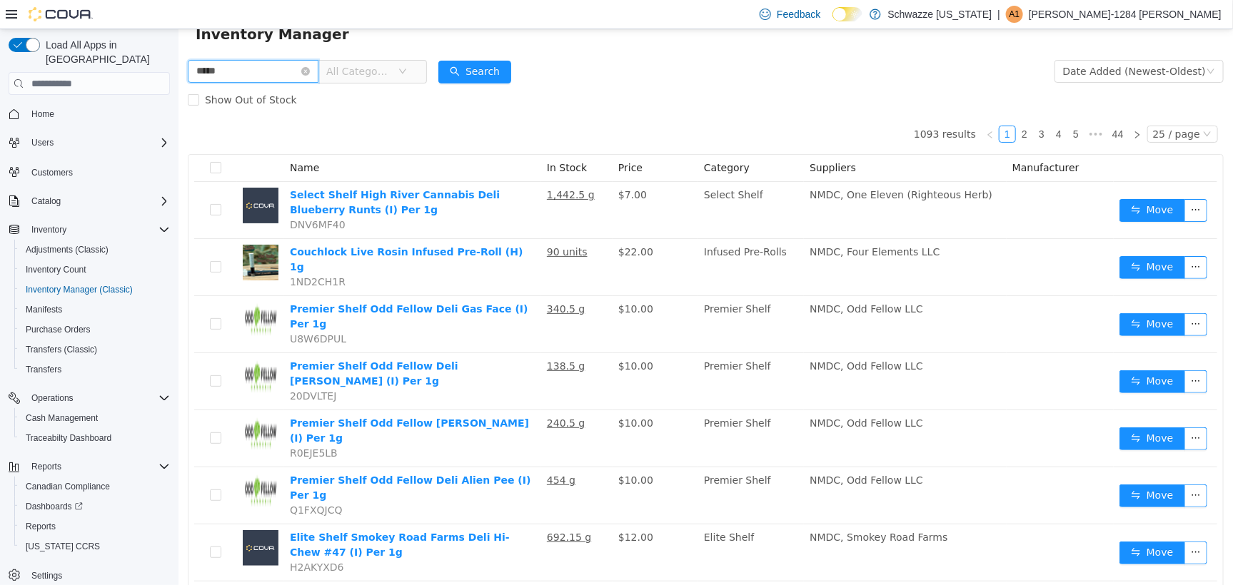
type input "*********"
click at [463, 69] on button "Search" at bounding box center [474, 71] width 73 height 23
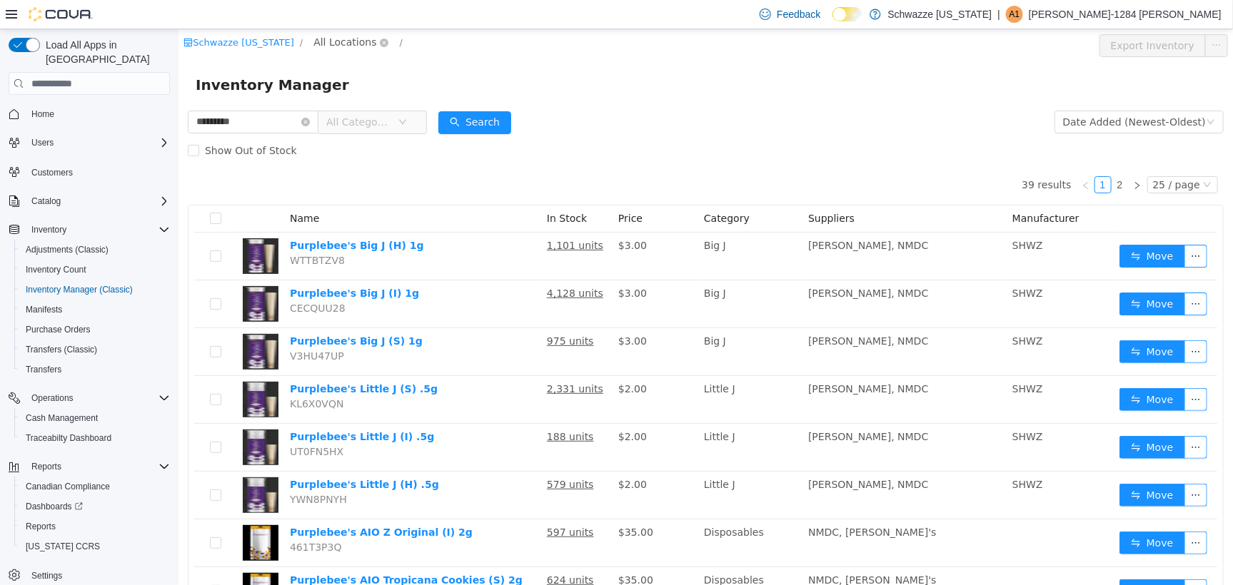
click at [360, 46] on span "All Locations" at bounding box center [344, 42] width 63 height 16
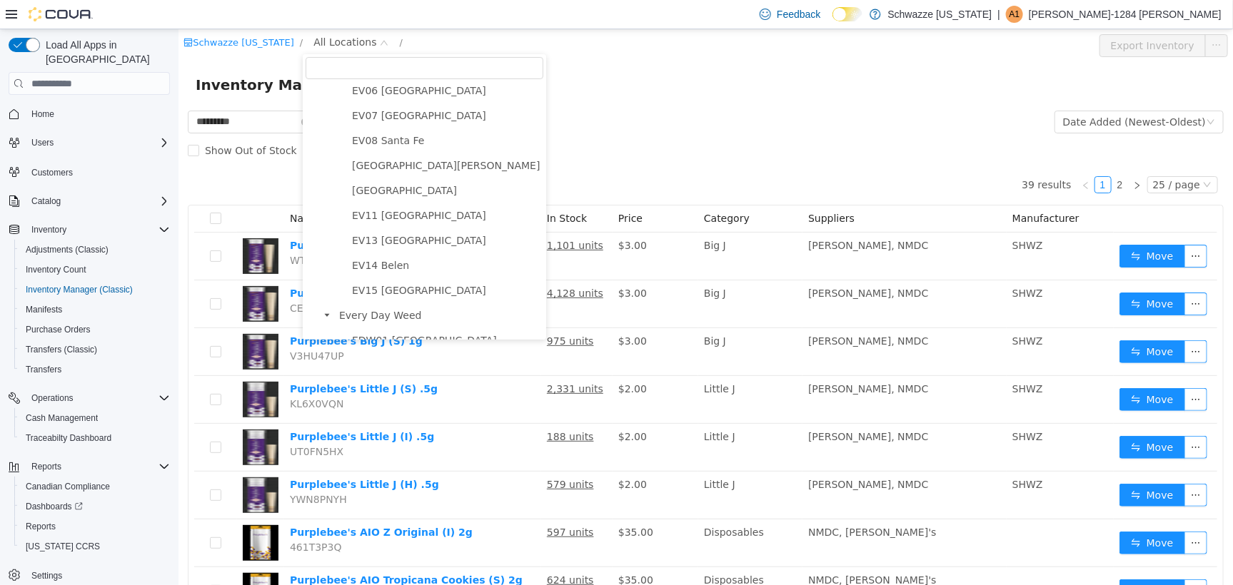
scroll to position [446, 0]
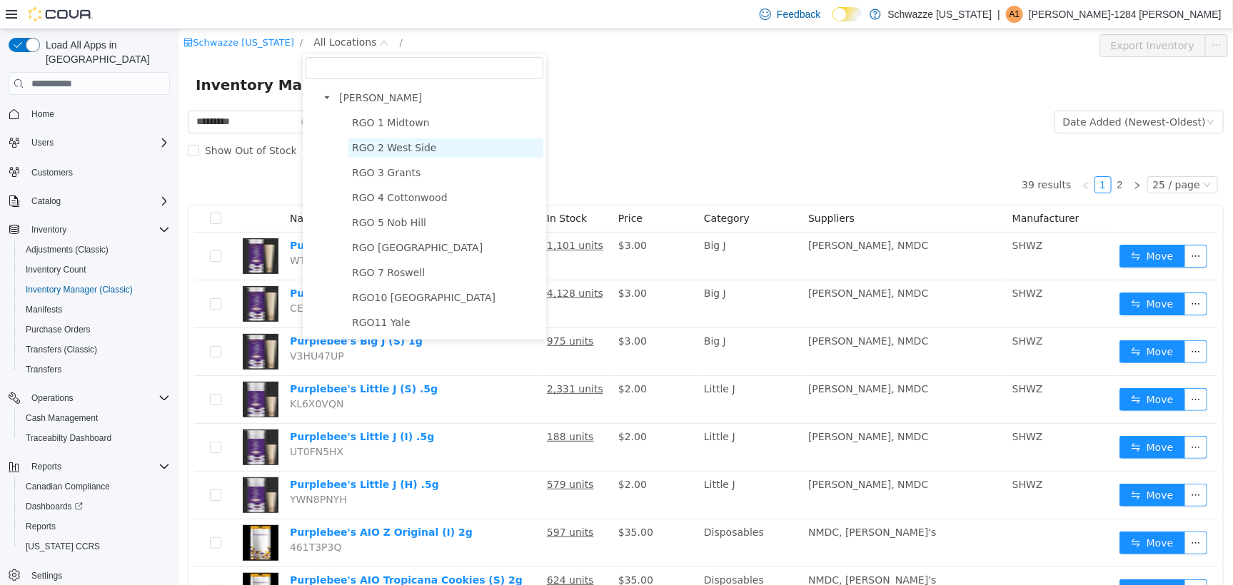
click at [423, 153] on span "RGO 2 West Side" at bounding box center [393, 146] width 85 height 11
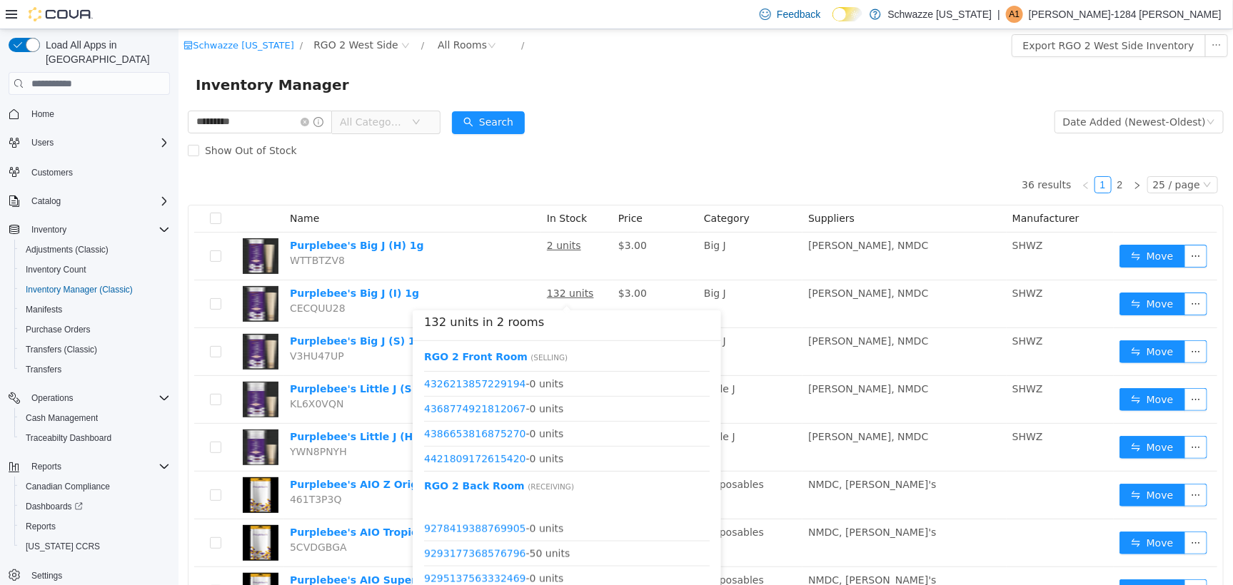
scroll to position [1117, 0]
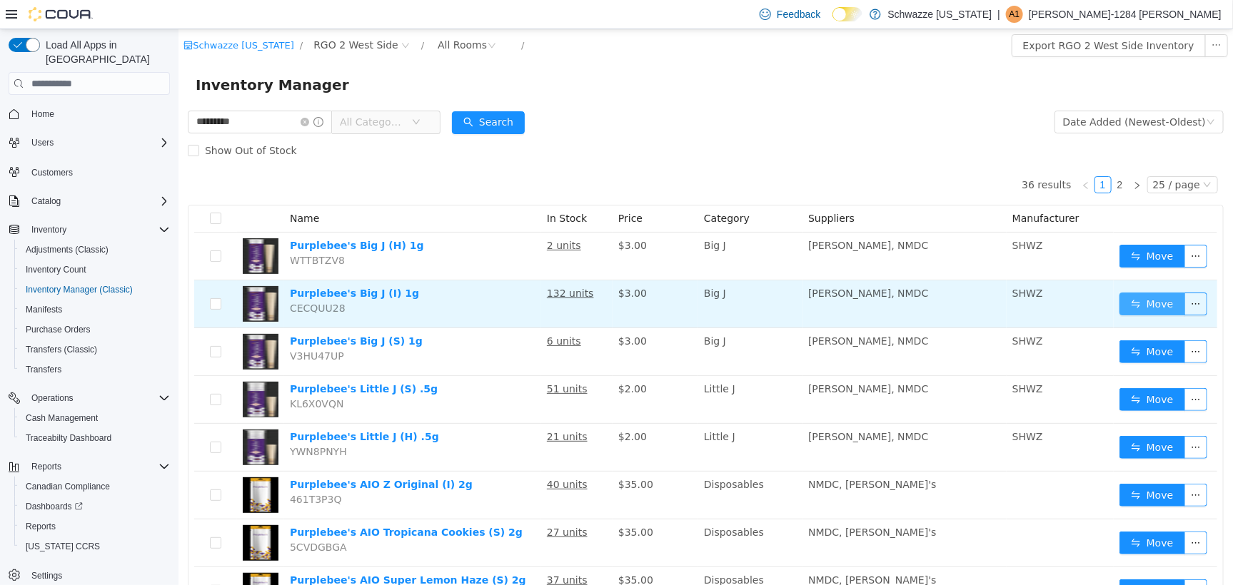
click at [1119, 298] on button "Move" at bounding box center [1152, 303] width 66 height 23
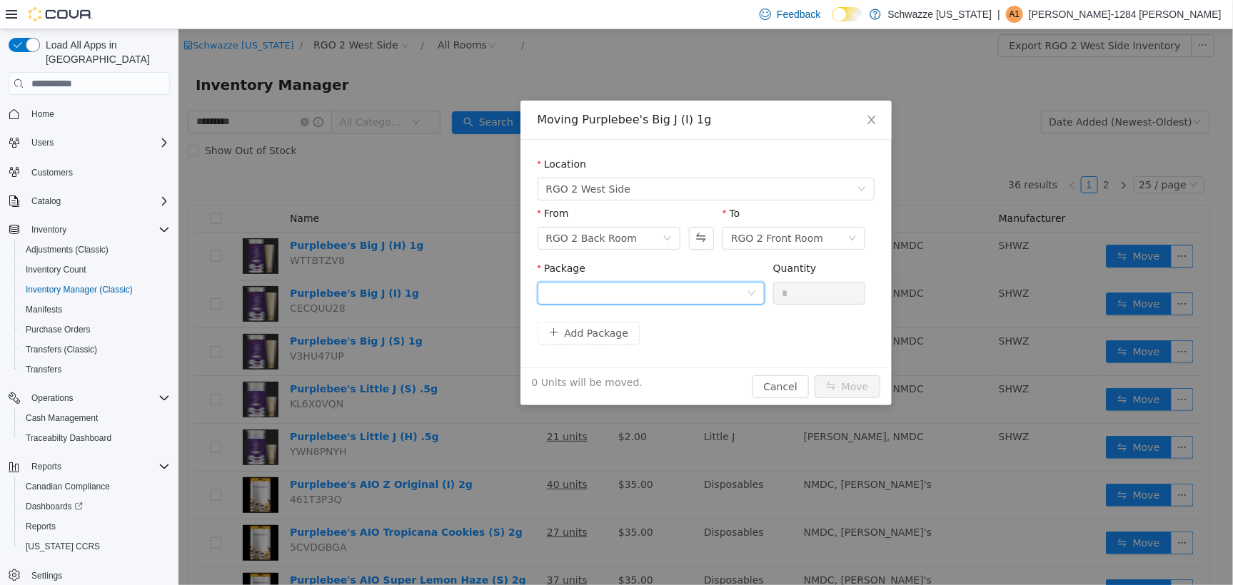
click at [718, 286] on div at bounding box center [646, 292] width 201 height 21
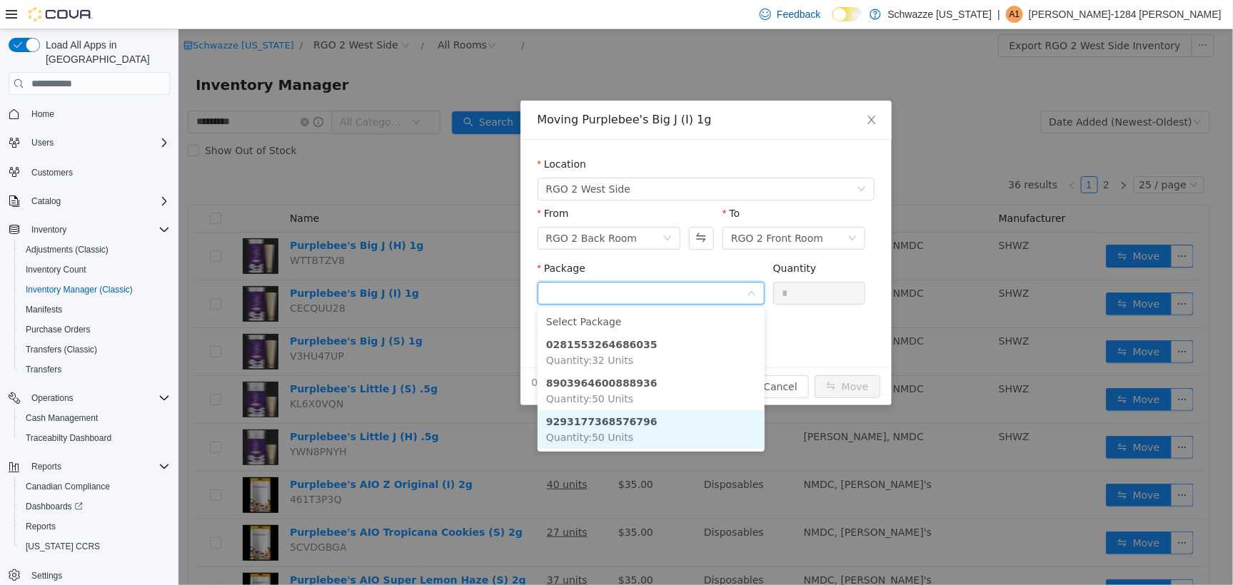
click at [653, 423] on li "9293177368576796 Quantity : 50 Units" at bounding box center [650, 429] width 227 height 39
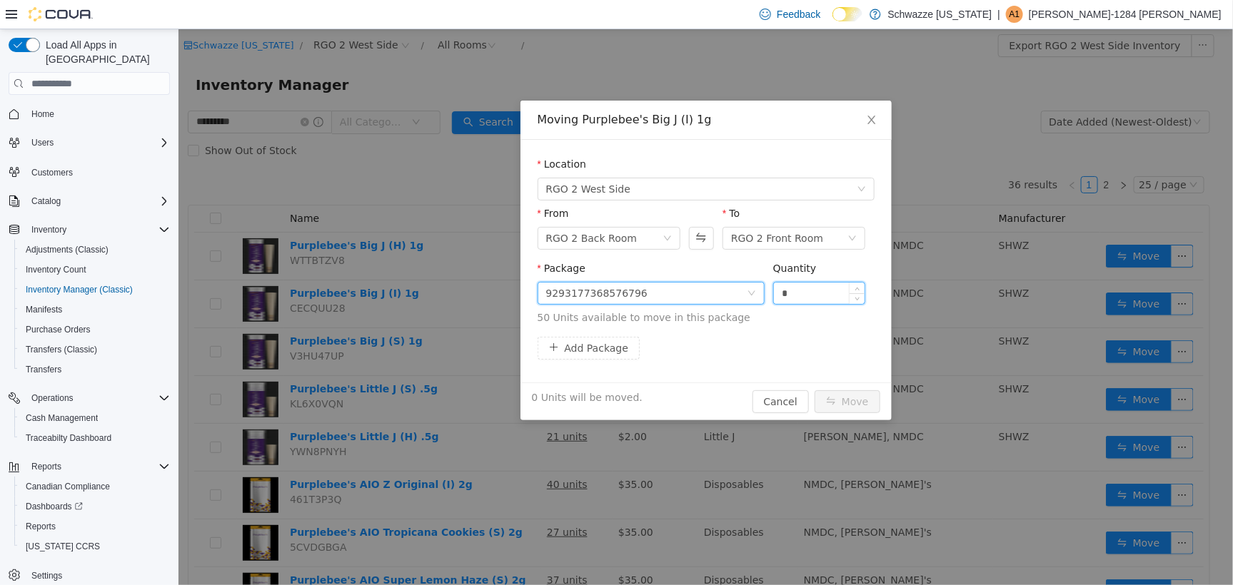
click at [832, 287] on input "*" at bounding box center [818, 292] width 91 height 21
type input "***"
click at [814, 390] on button "Move" at bounding box center [847, 401] width 66 height 23
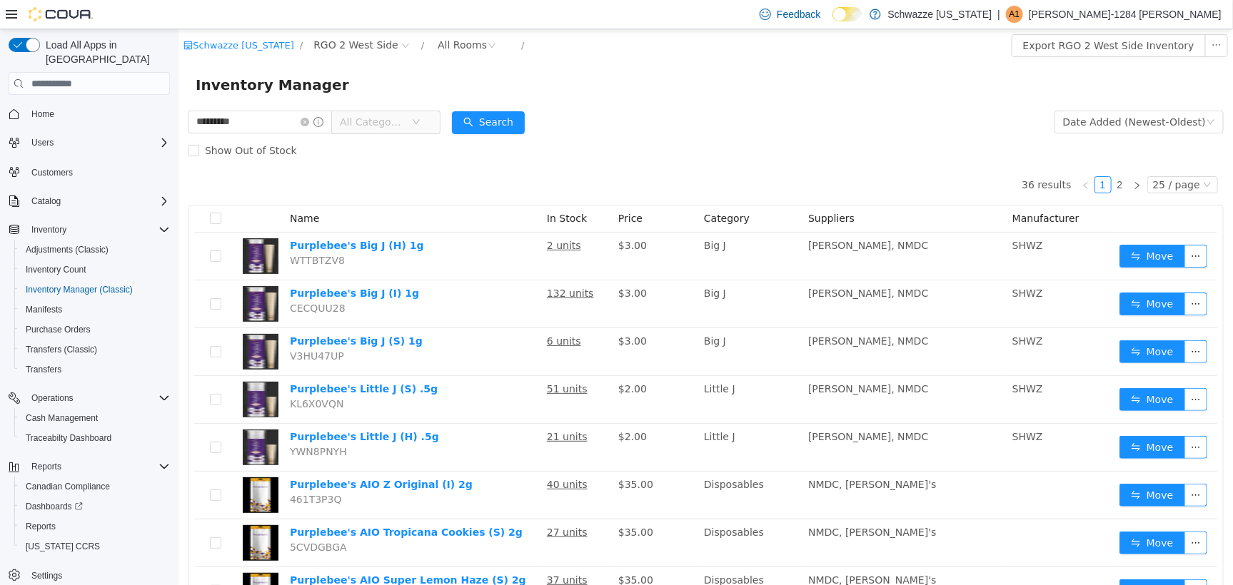
click at [533, 113] on form "********* All Categories Date Added (Newest-Oldest) Search Show Out of Stock" at bounding box center [705, 135] width 1036 height 57
click at [524, 114] on button "Search" at bounding box center [487, 122] width 73 height 23
click at [516, 124] on button "Search" at bounding box center [487, 122] width 73 height 23
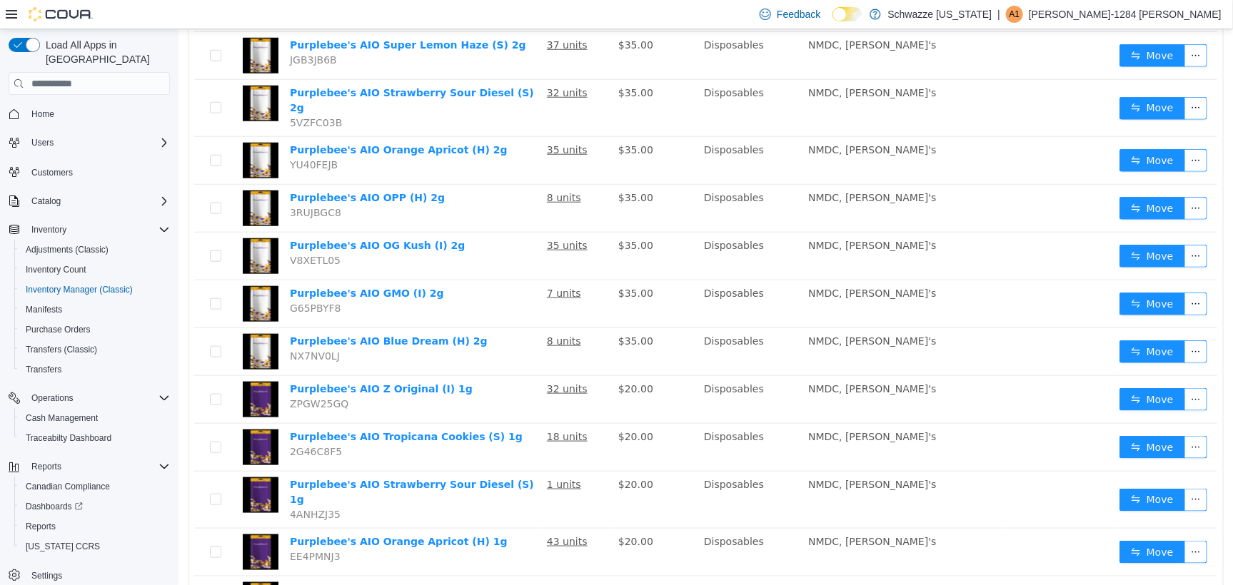
scroll to position [0, 0]
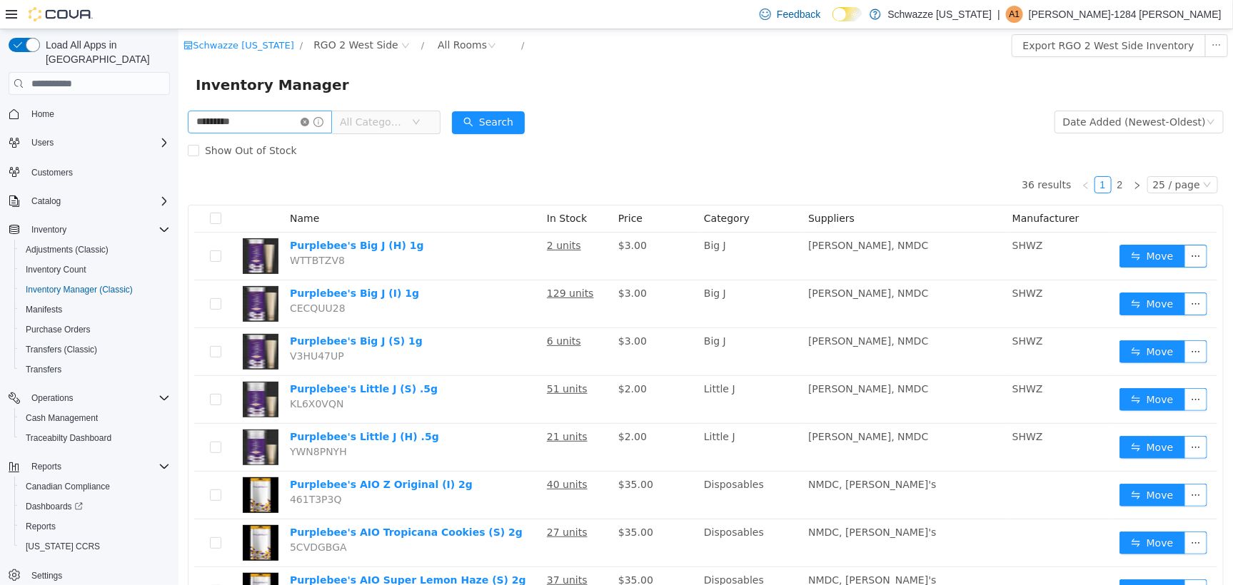
click at [308, 122] on icon "icon: close-circle" at bounding box center [304, 121] width 9 height 9
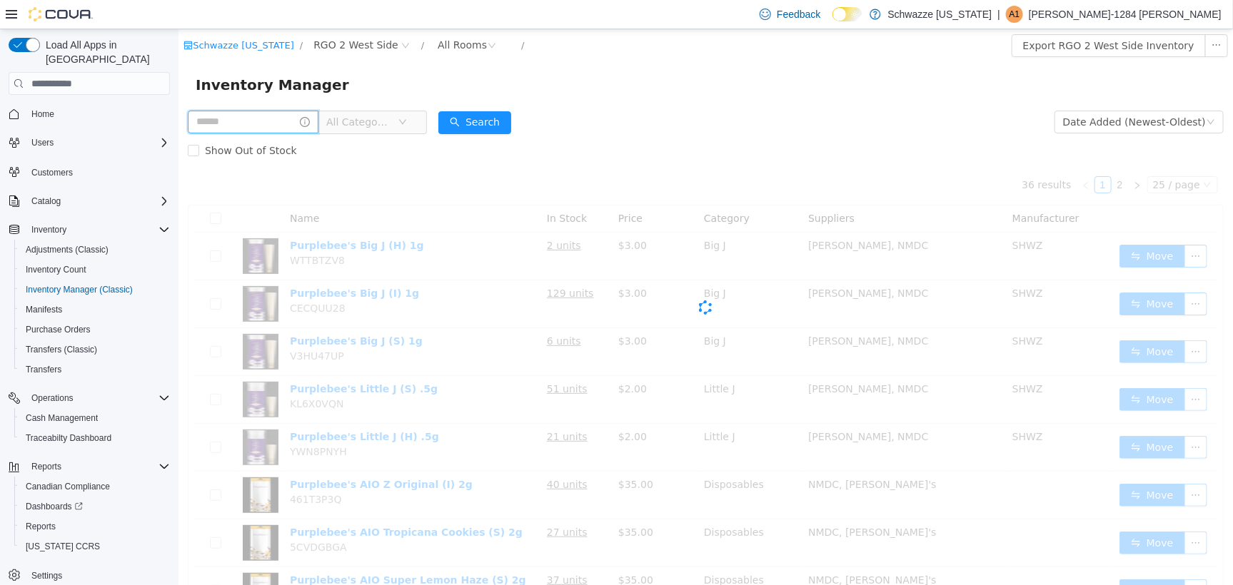
click at [304, 123] on input "text" at bounding box center [252, 121] width 131 height 23
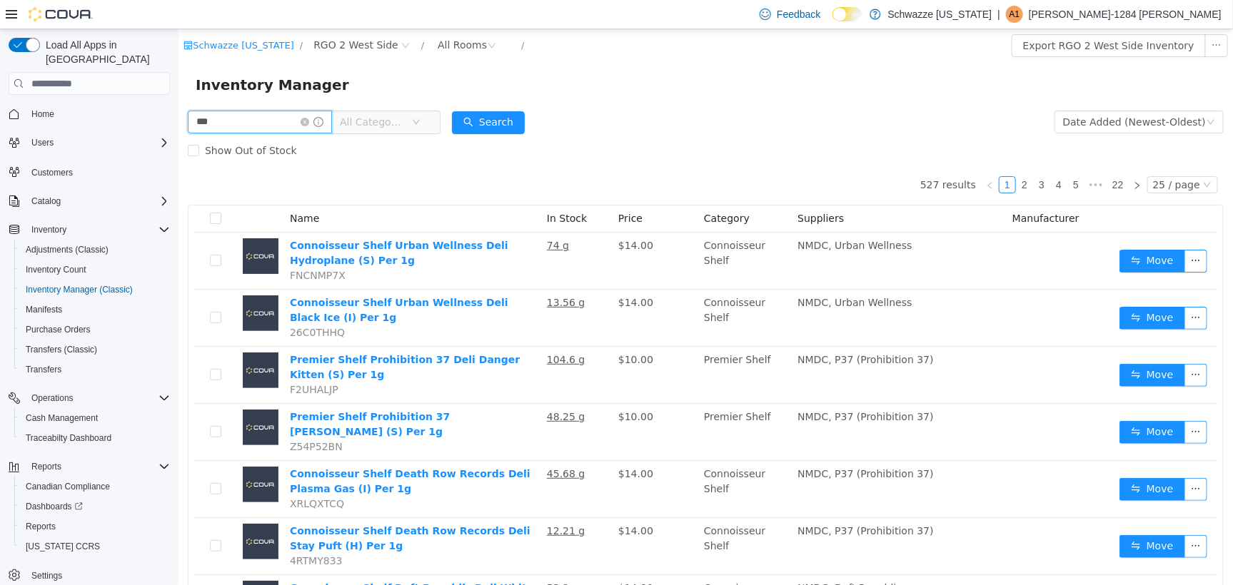
type input "***"
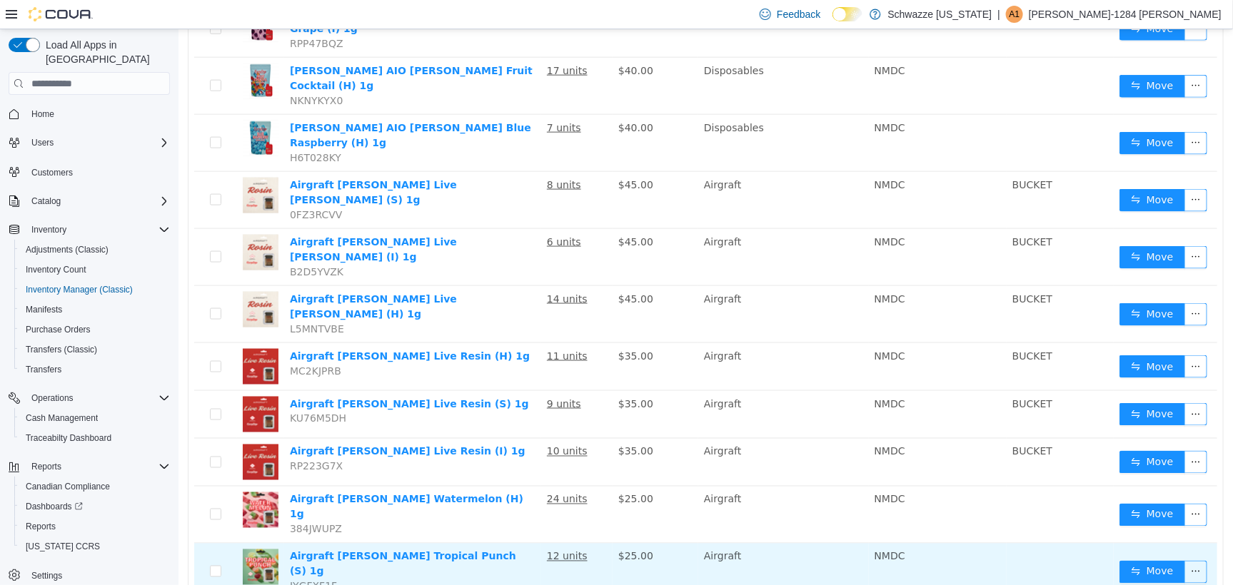
scroll to position [882, 0]
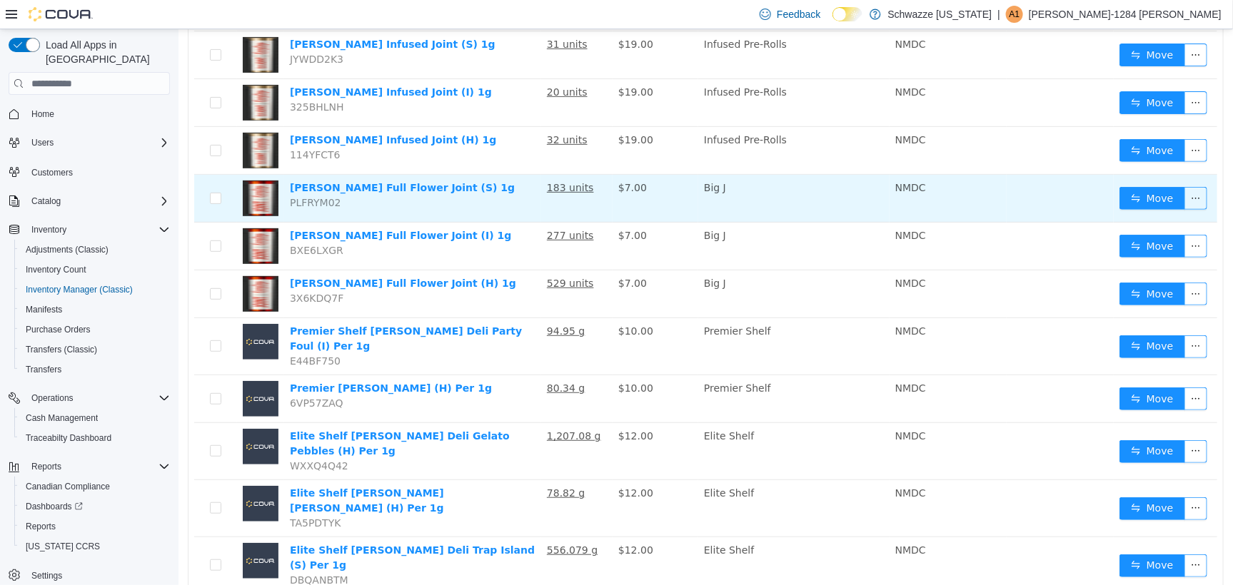
scroll to position [172, 0]
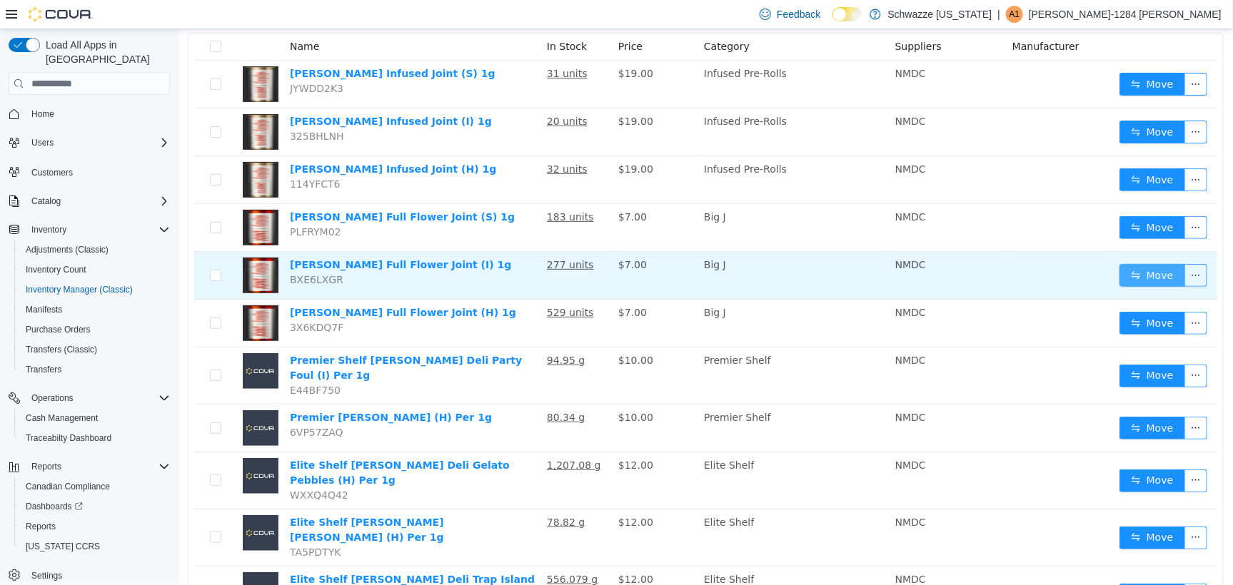
click at [1119, 278] on button "Move" at bounding box center [1152, 274] width 66 height 23
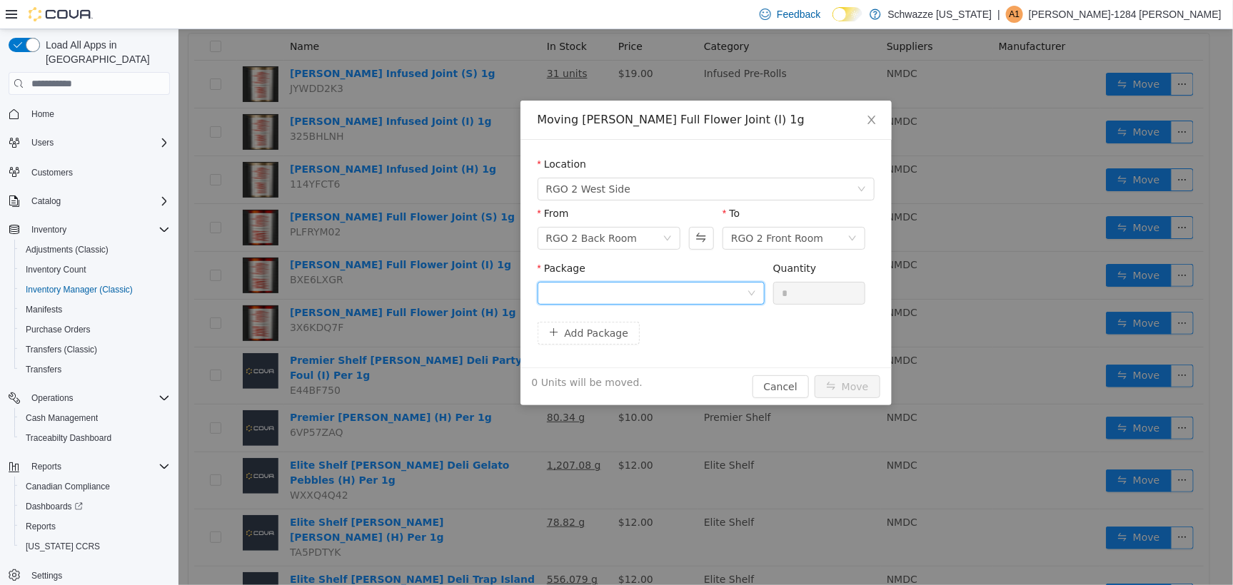
drag, startPoint x: 636, startPoint y: 293, endPoint x: 646, endPoint y: 282, distance: 15.2
click at [639, 292] on div at bounding box center [646, 292] width 201 height 21
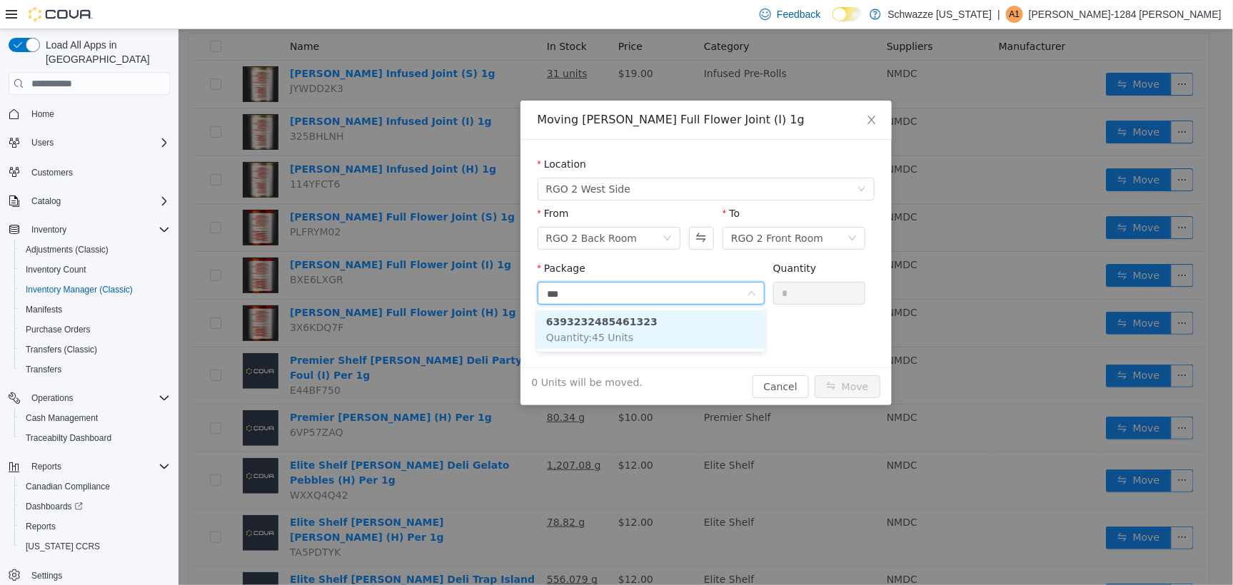
type input "****"
click at [708, 316] on li "6393232485461323 Quantity : 45 Units" at bounding box center [650, 329] width 227 height 39
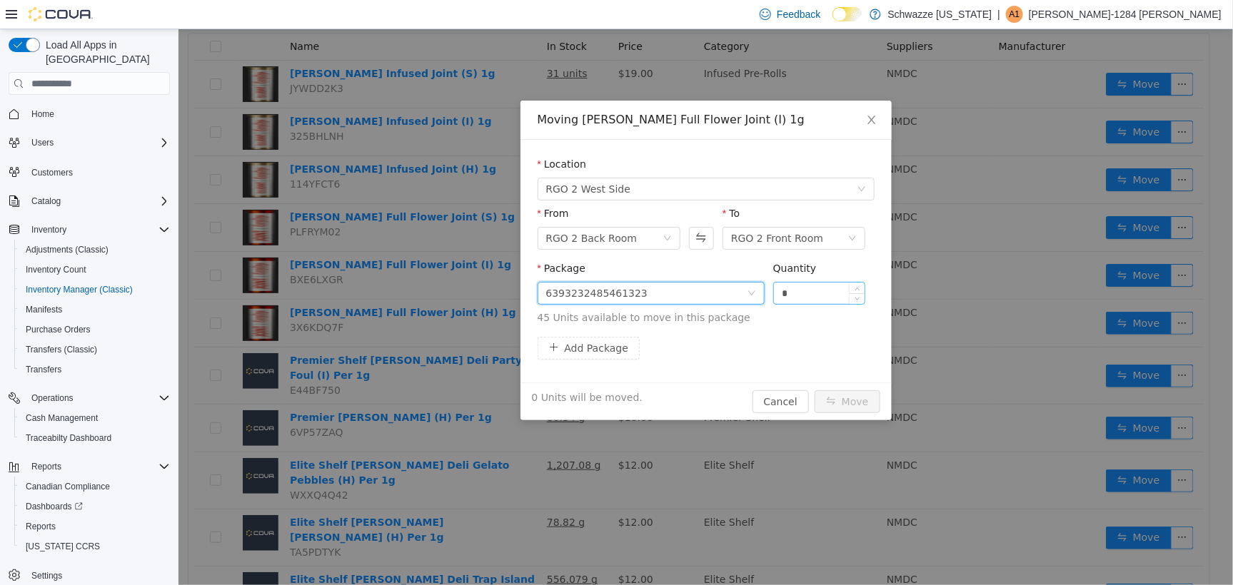
click at [795, 294] on input "*" at bounding box center [818, 292] width 91 height 21
type input "***"
click at [814, 390] on button "Move" at bounding box center [847, 401] width 66 height 23
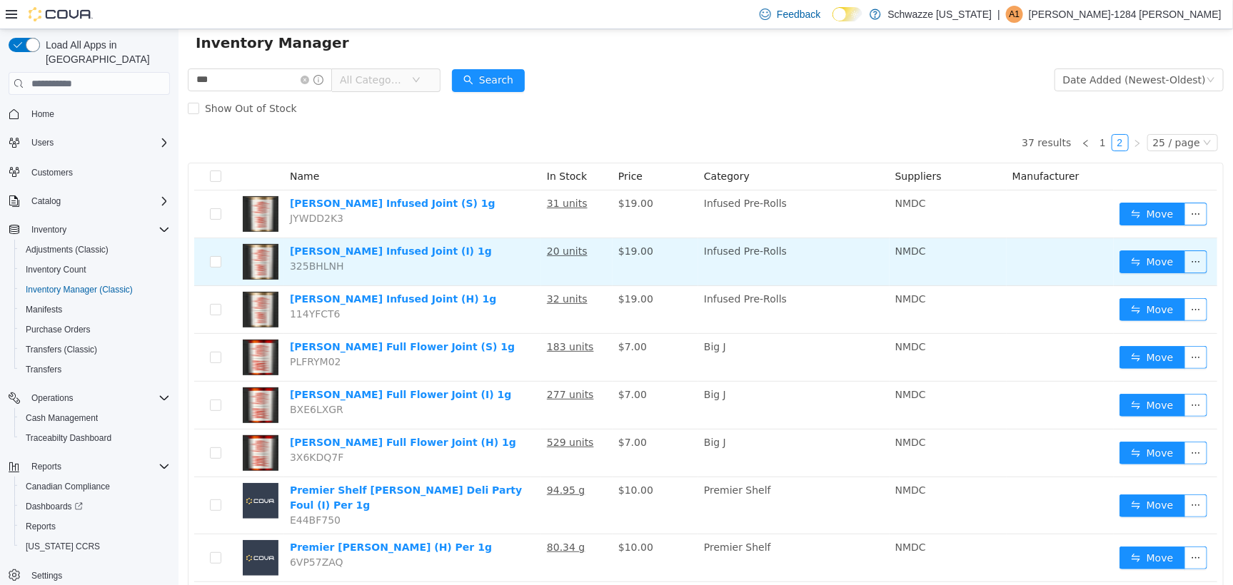
scroll to position [0, 0]
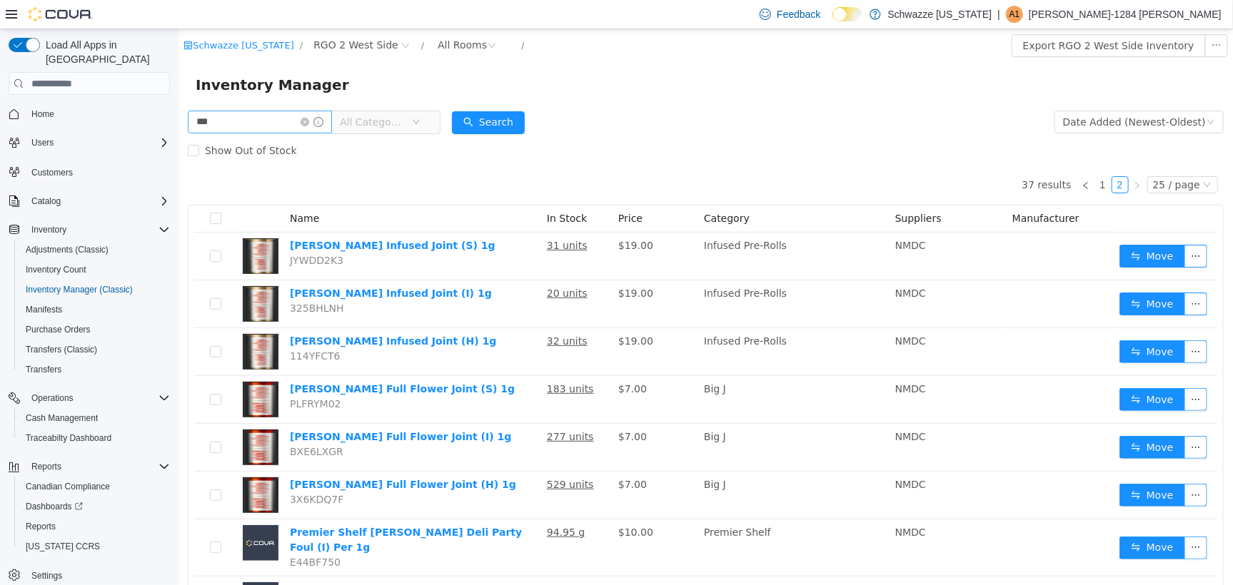
click at [308, 119] on icon "icon: close-circle" at bounding box center [304, 121] width 9 height 9
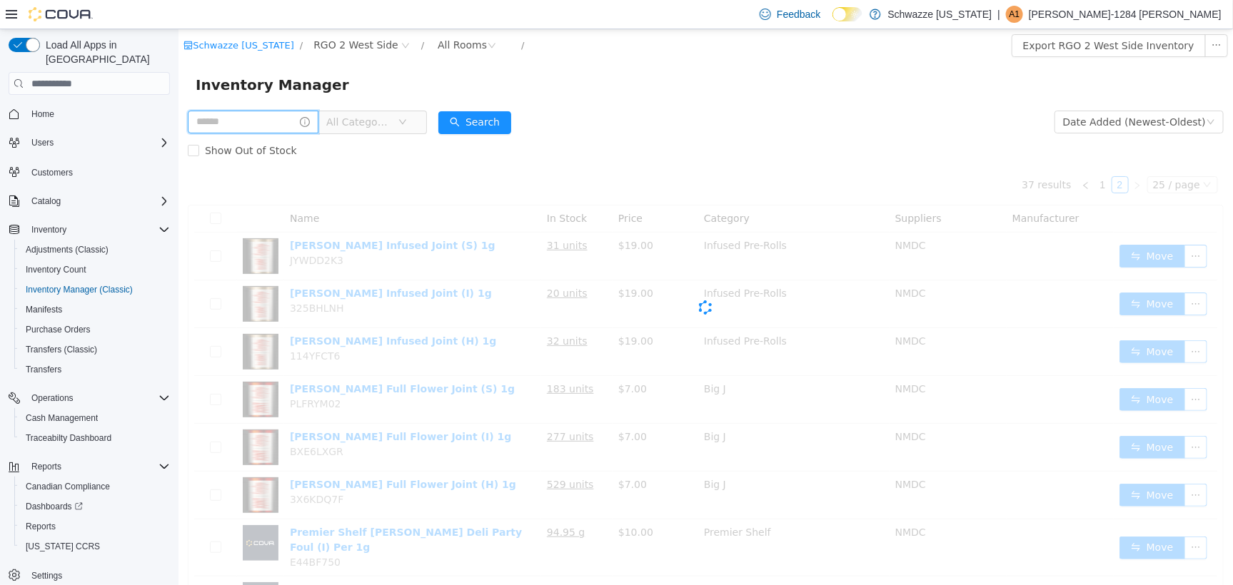
click at [313, 121] on span at bounding box center [252, 121] width 131 height 23
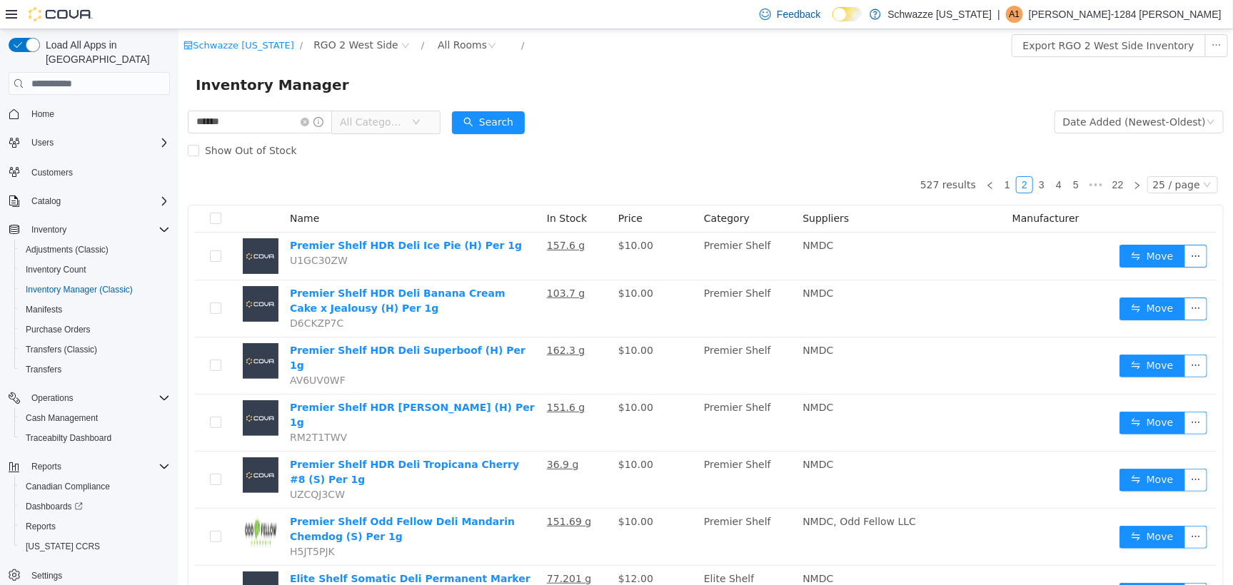
drag, startPoint x: 313, startPoint y: 121, endPoint x: 296, endPoint y: 136, distance: 23.8
click at [296, 136] on form "****** All Categories Date Added (Newest-Oldest) Search Show Out of Stock" at bounding box center [705, 135] width 1036 height 57
click at [305, 111] on input "******" at bounding box center [259, 121] width 144 height 23
type input "********"
click at [473, 127] on button "Search" at bounding box center [487, 122] width 73 height 23
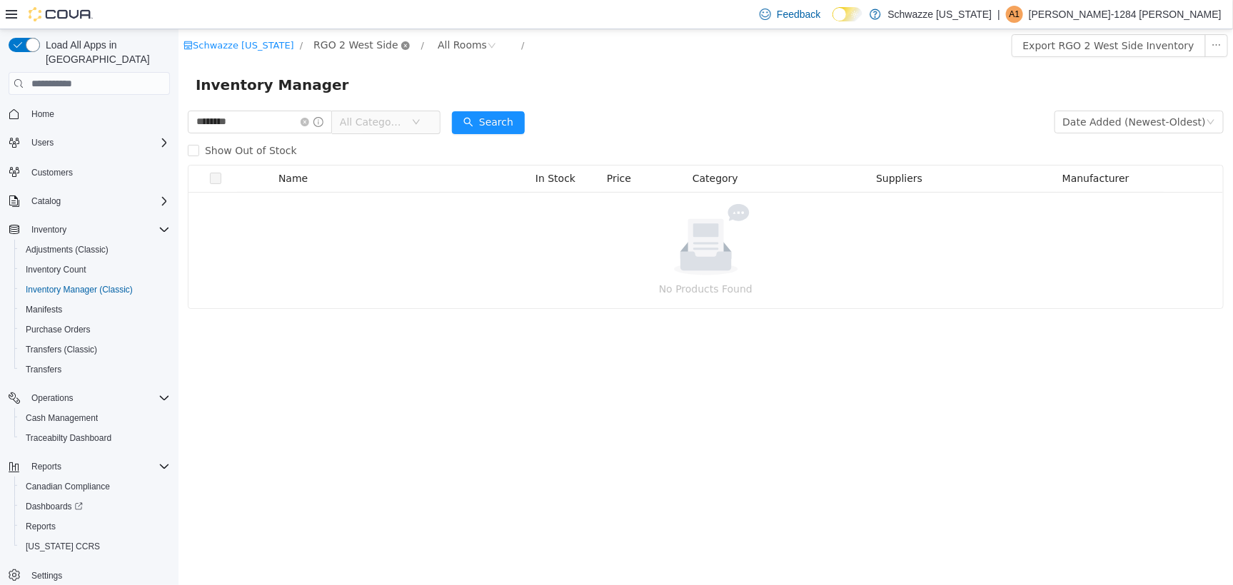
click at [385, 48] on span "RGO 2 West Side" at bounding box center [361, 44] width 107 height 17
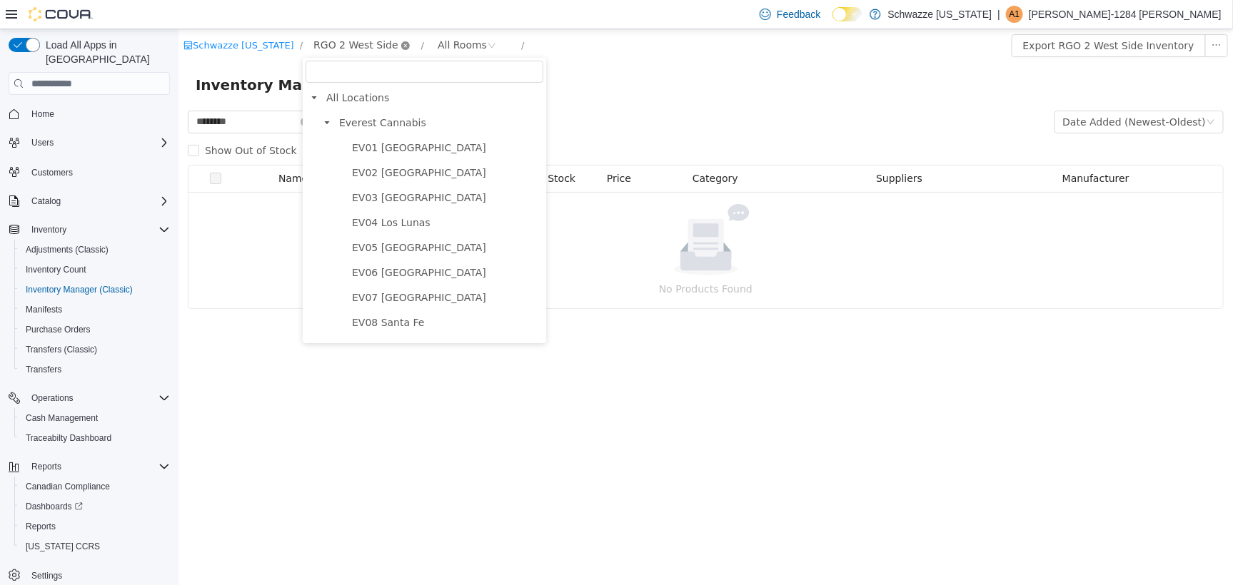
click at [401, 48] on icon "icon: close-circle" at bounding box center [405, 45] width 9 height 9
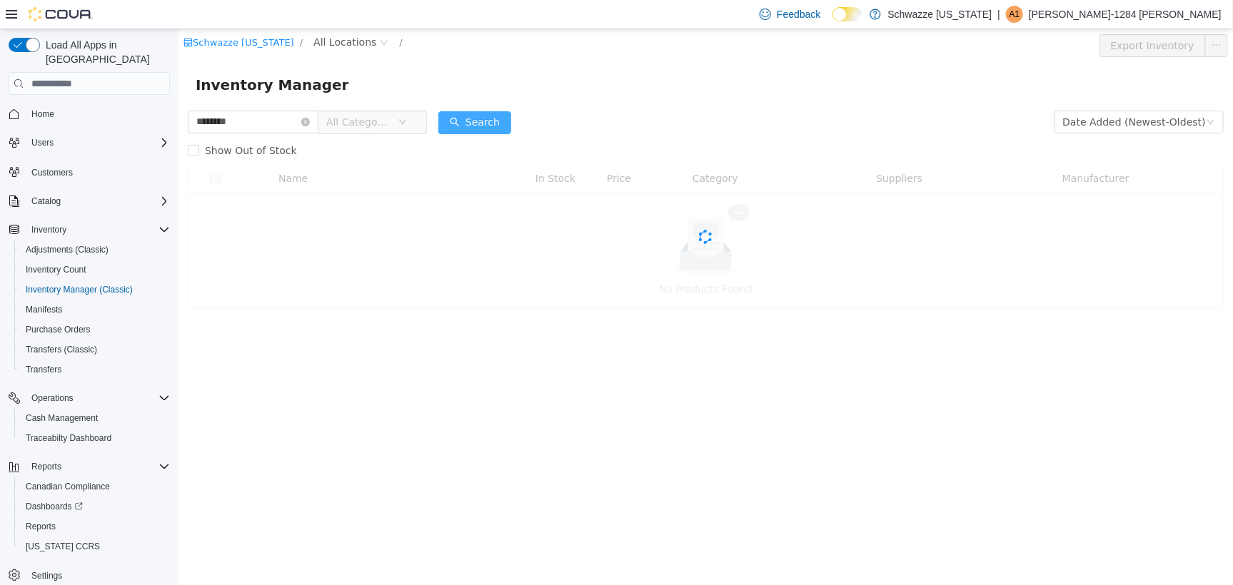
click at [488, 121] on button "Search" at bounding box center [474, 122] width 73 height 23
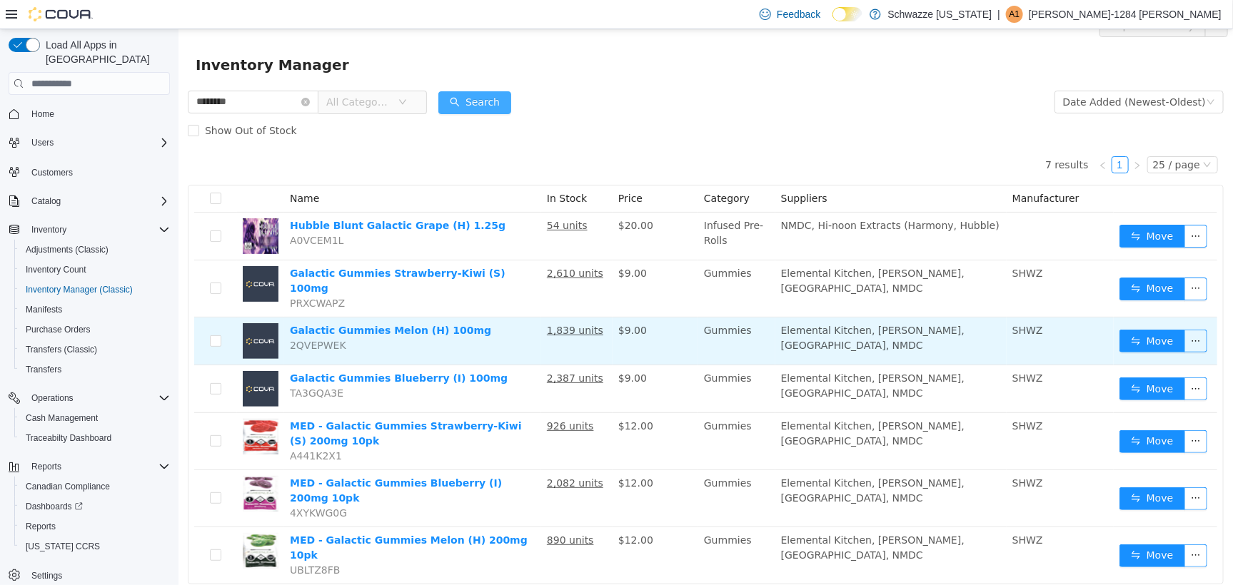
scroll to position [31, 0]
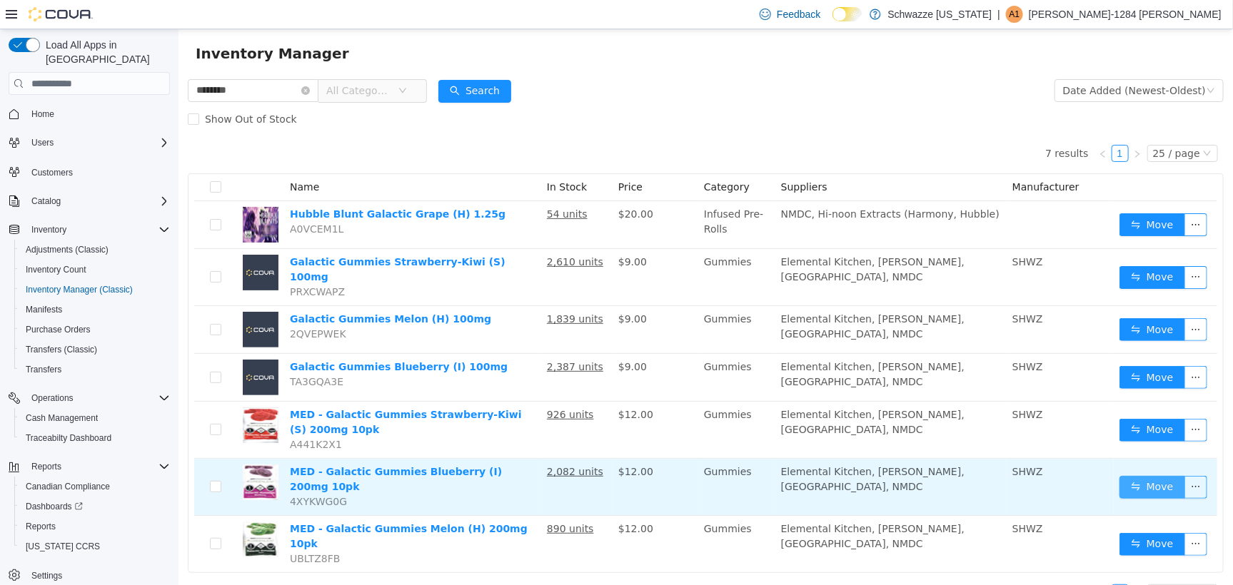
click at [1131, 476] on button "Move" at bounding box center [1152, 487] width 66 height 23
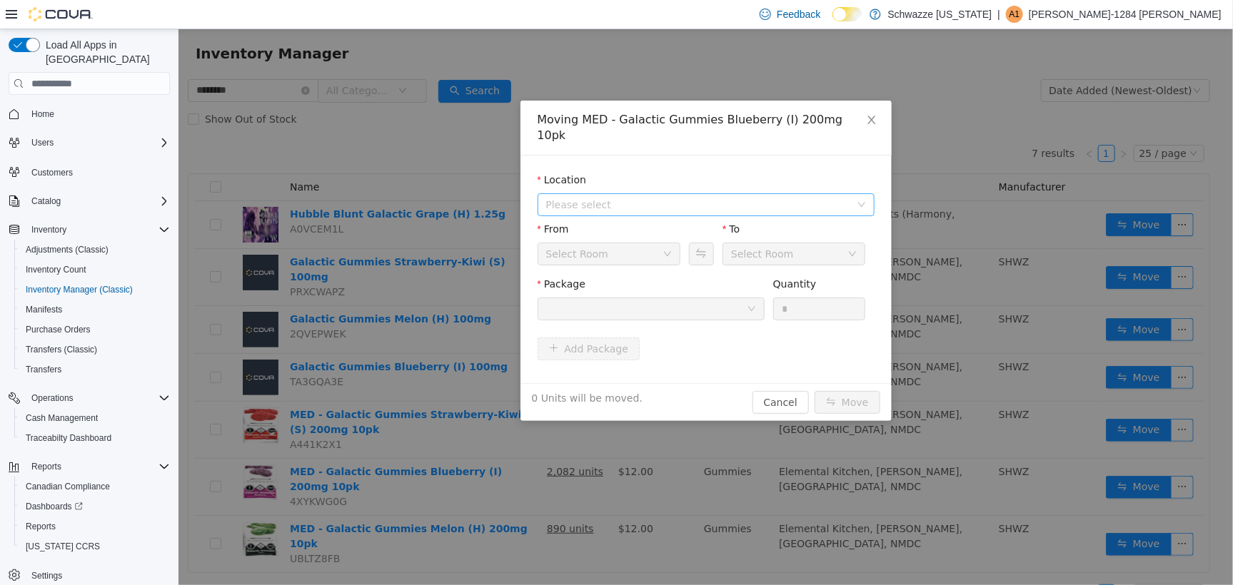
click at [773, 193] on span "Please select" at bounding box center [701, 203] width 311 height 21
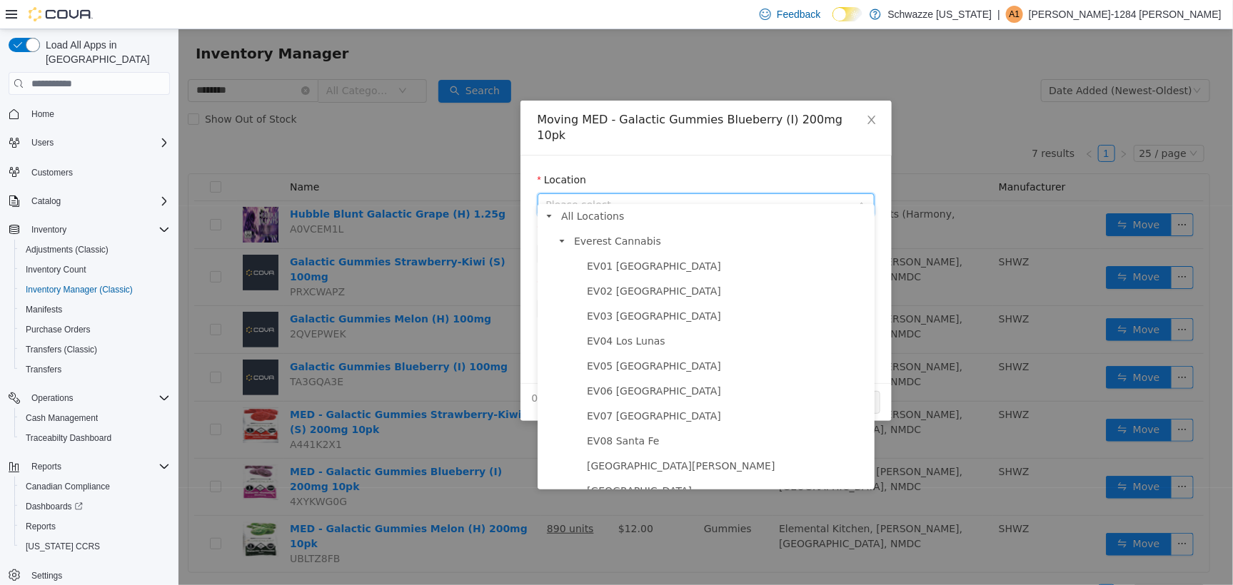
scroll to position [357, 0]
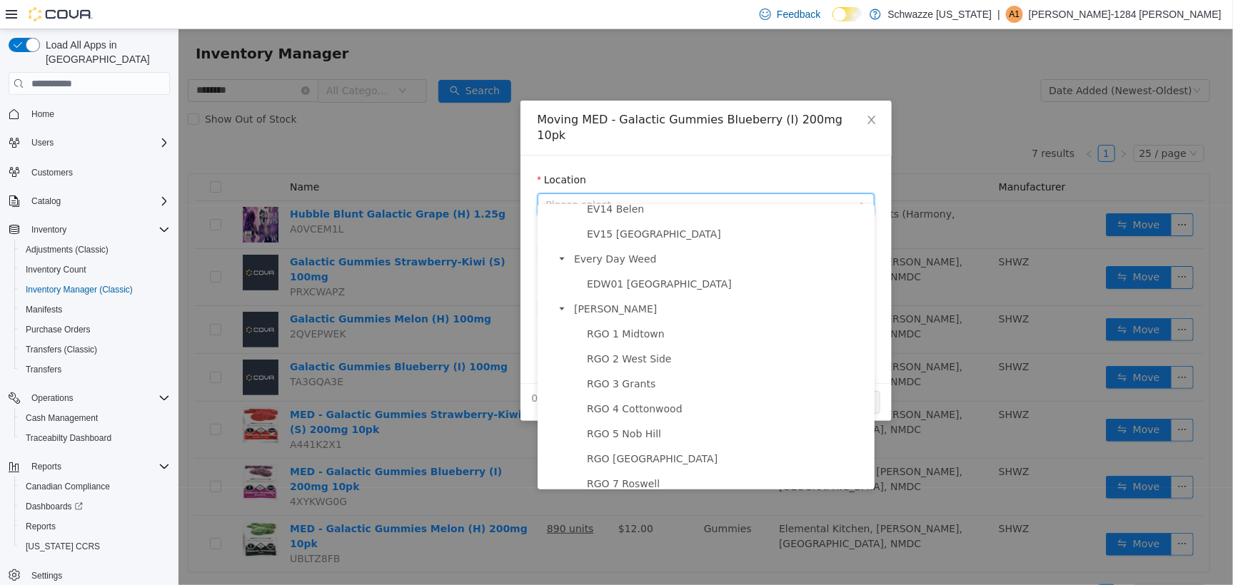
drag, startPoint x: 697, startPoint y: 363, endPoint x: 707, endPoint y: 333, distance: 31.6
click at [697, 363] on span "RGO 2 West Side" at bounding box center [727, 358] width 288 height 19
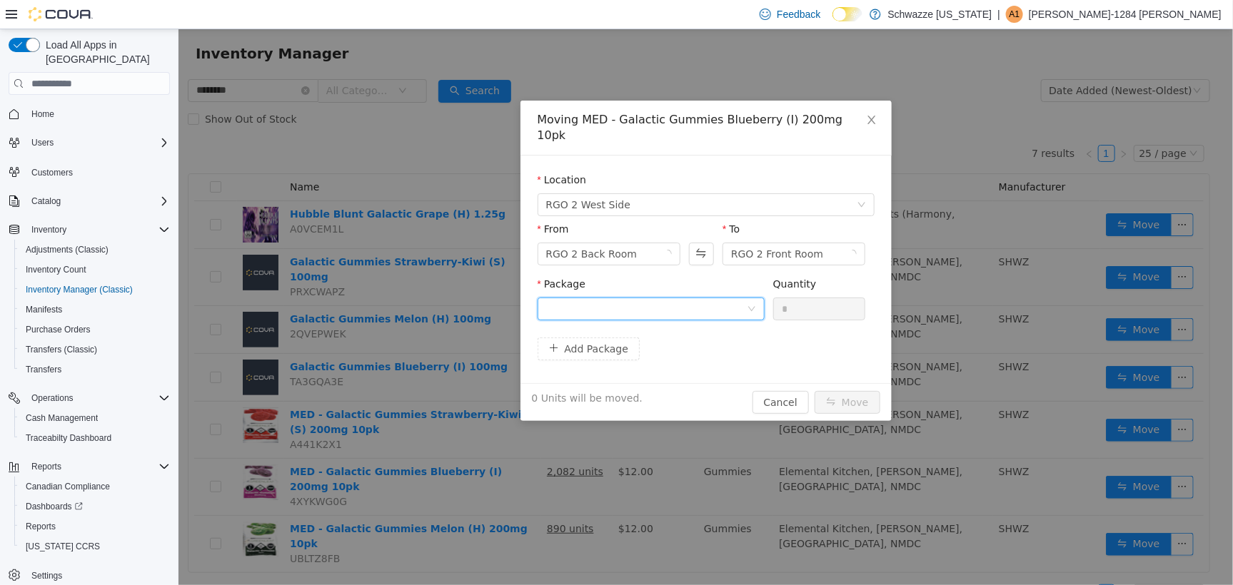
click at [732, 298] on div at bounding box center [646, 308] width 201 height 21
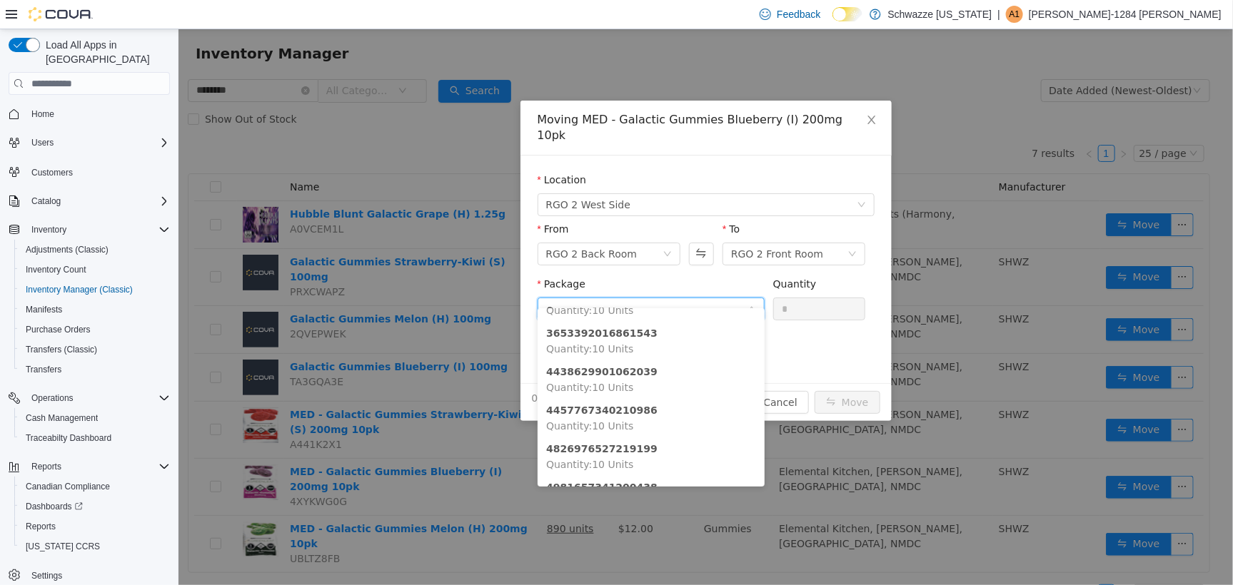
scroll to position [2, 0]
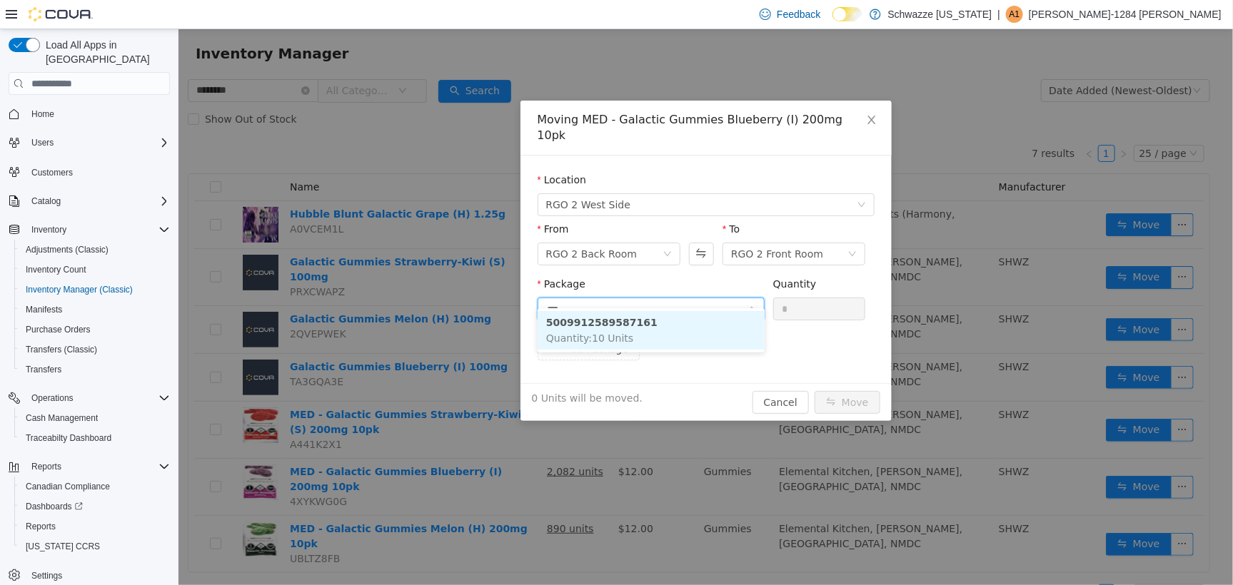
type input "****"
click at [598, 324] on strong "5009912589587161" at bounding box center [601, 321] width 111 height 11
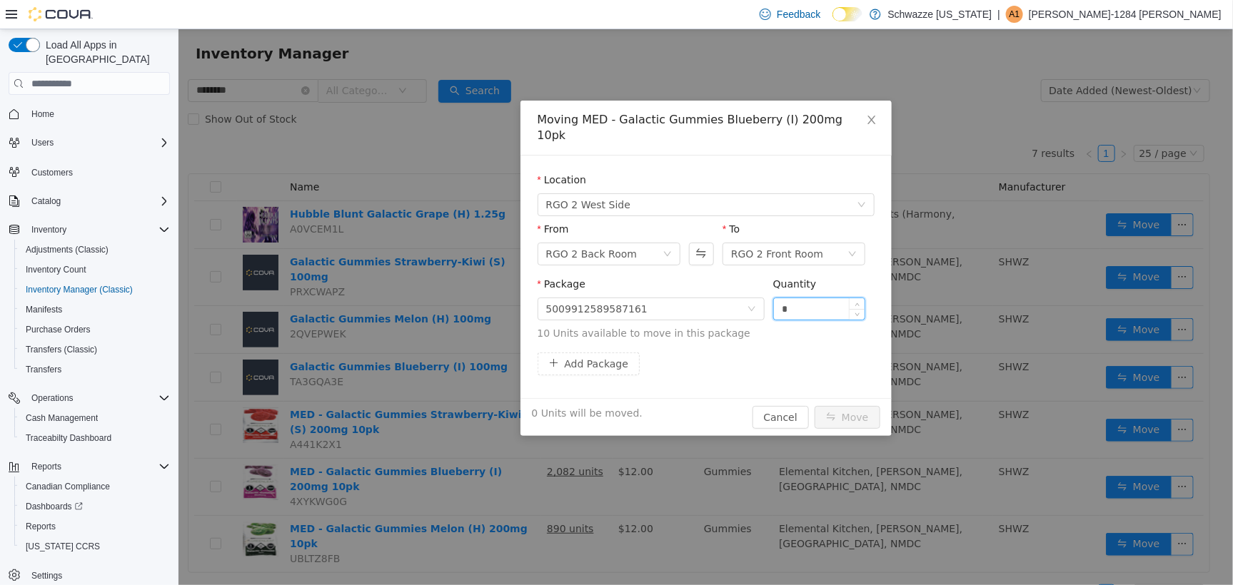
click at [810, 298] on input "*" at bounding box center [818, 308] width 91 height 21
type input "***"
click at [814, 406] on button "Move" at bounding box center [847, 417] width 66 height 23
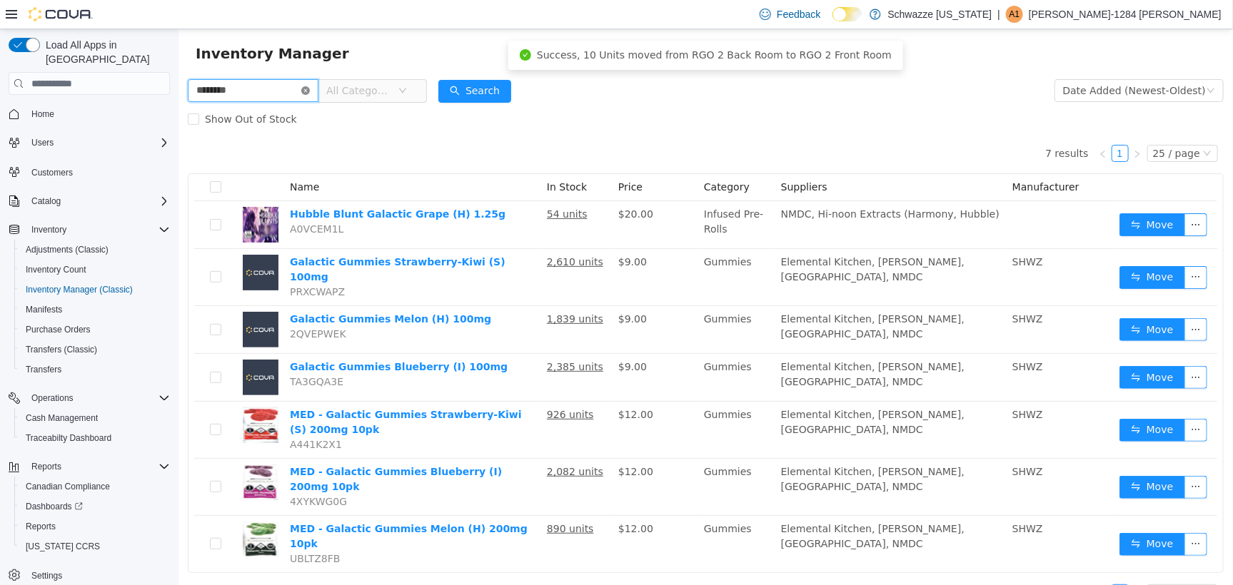
click at [316, 85] on span "********" at bounding box center [252, 90] width 131 height 23
click at [318, 82] on input "********" at bounding box center [252, 90] width 131 height 23
click at [312, 90] on input "********" at bounding box center [252, 90] width 131 height 23
click at [309, 89] on icon "icon: close-circle" at bounding box center [305, 90] width 9 height 9
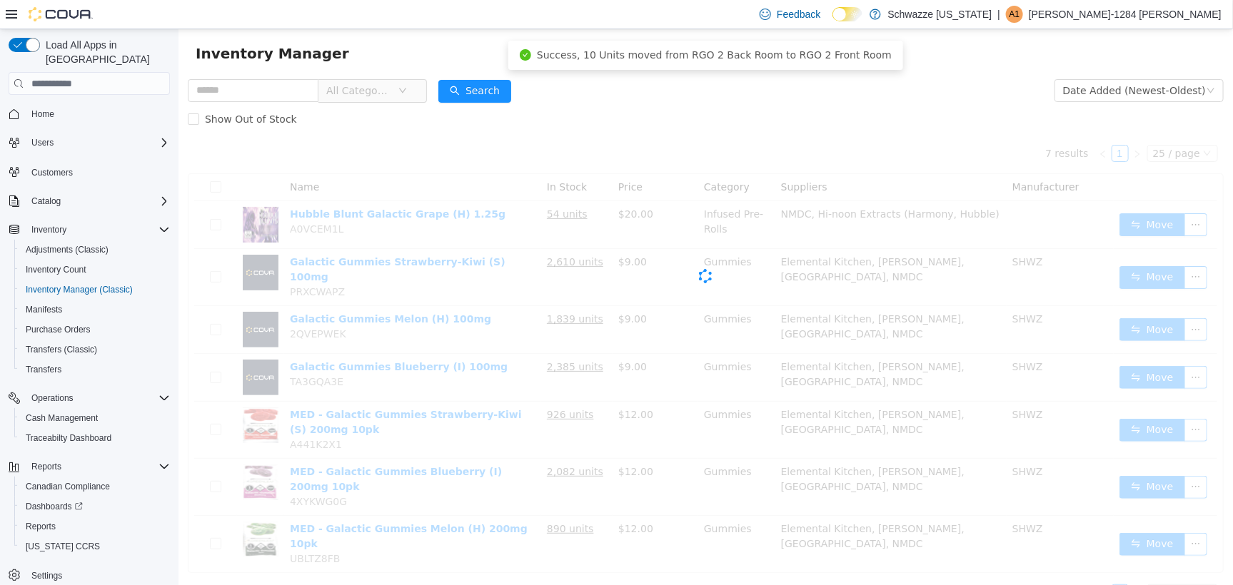
click at [337, 69] on div "Inventory Manager" at bounding box center [705, 53] width 1055 height 46
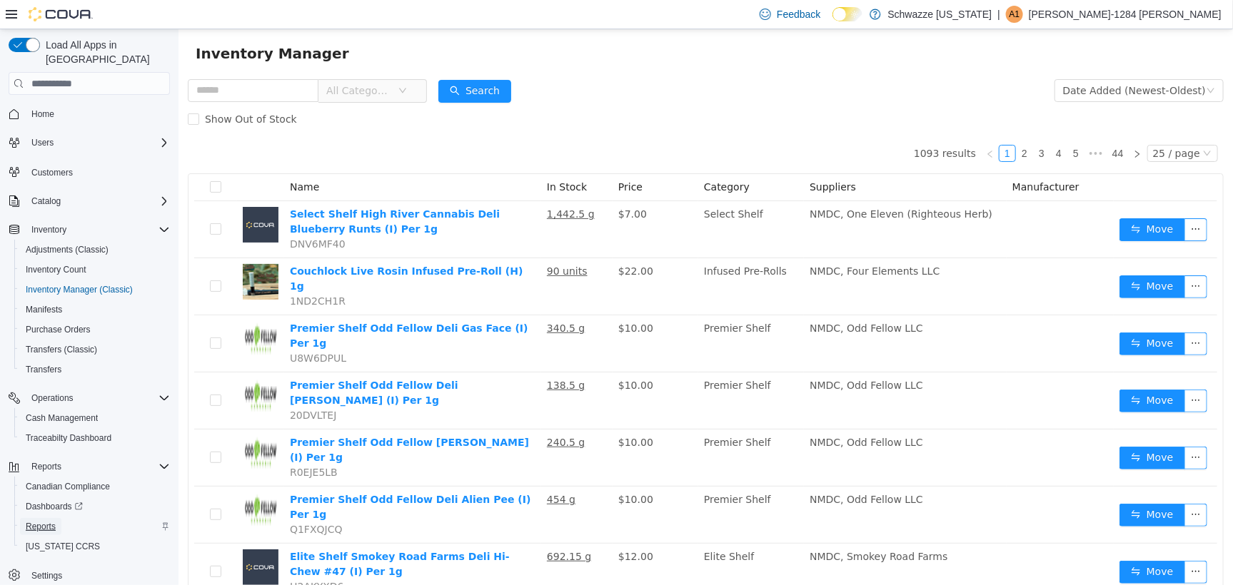
click at [36, 518] on span "Reports" at bounding box center [41, 526] width 30 height 17
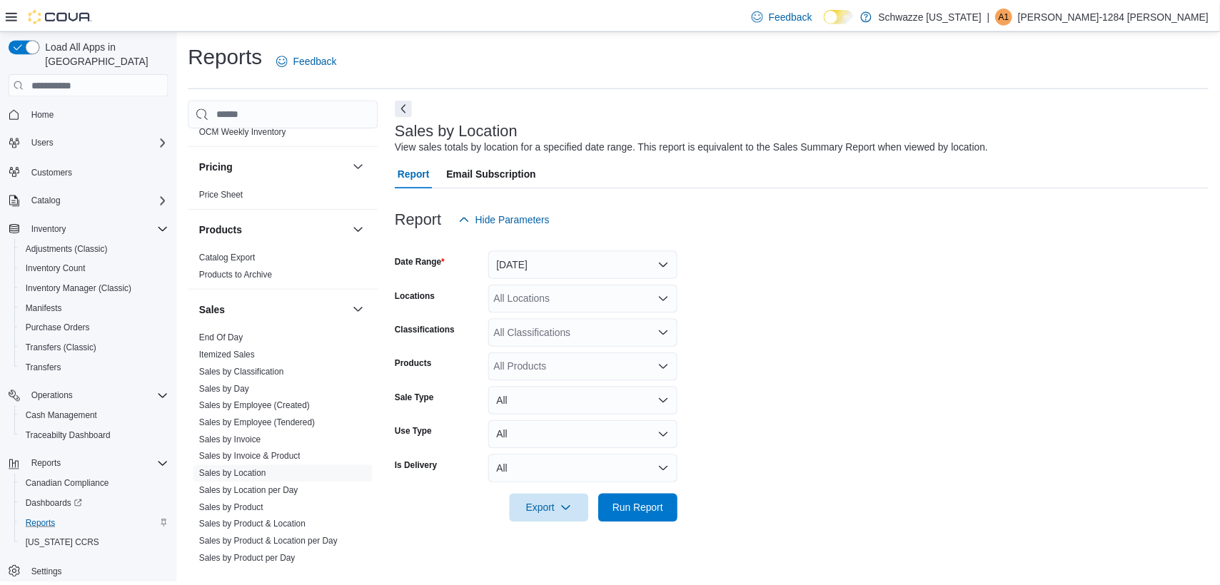
scroll to position [936, 0]
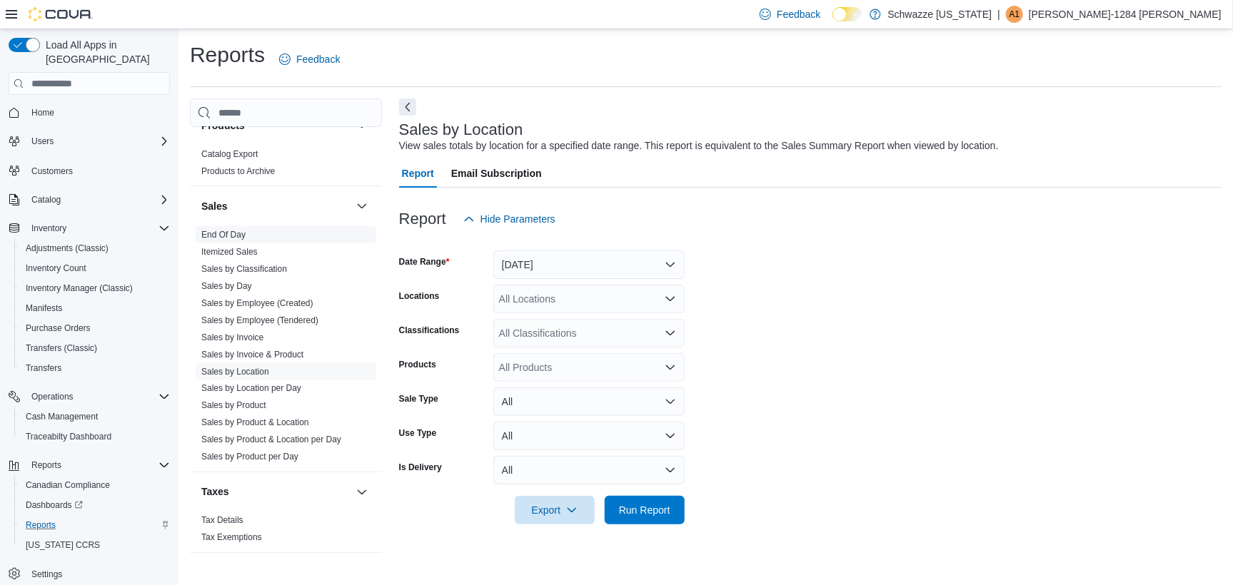
click at [236, 230] on link "End Of Day" at bounding box center [223, 235] width 44 height 10
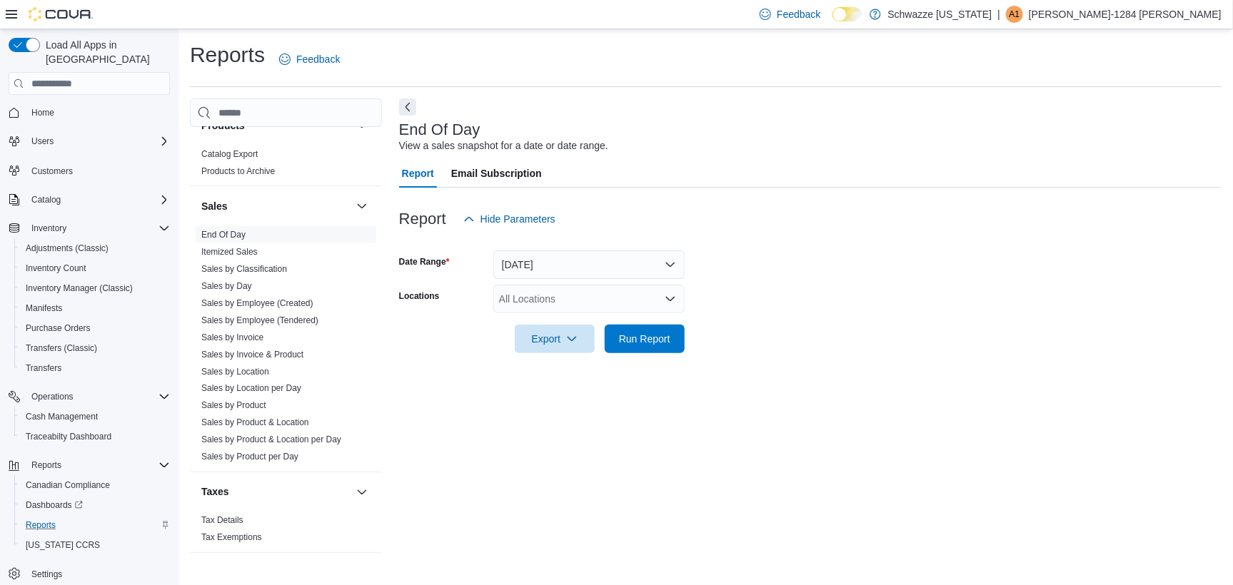
click at [516, 296] on div "All Locations" at bounding box center [588, 299] width 191 height 29
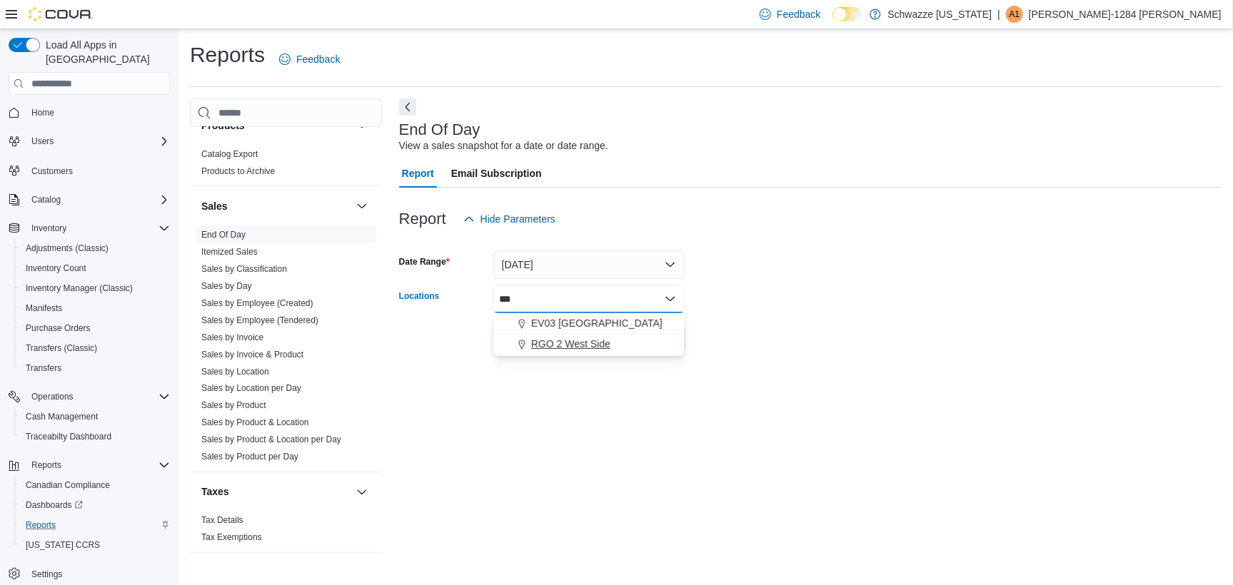
type input "***"
click at [597, 342] on span "RGO 2 West Side" at bounding box center [570, 344] width 79 height 14
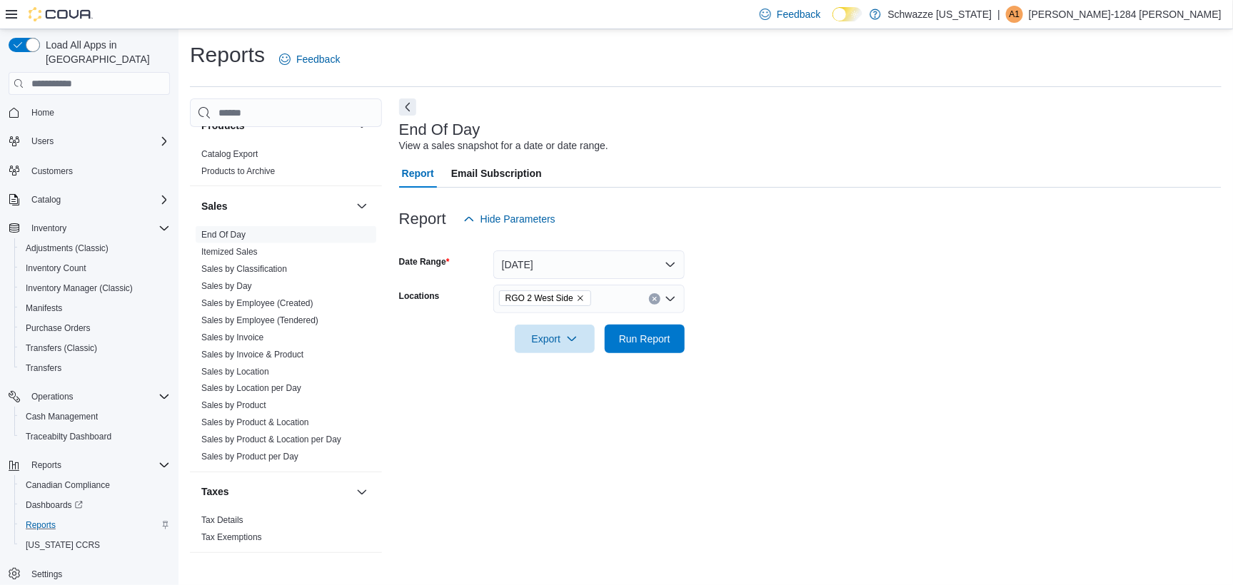
drag, startPoint x: 833, startPoint y: 160, endPoint x: 576, endPoint y: 391, distance: 346.4
click at [833, 161] on div "Report Email Subscription" at bounding box center [810, 173] width 823 height 29
click at [645, 338] on span "Run Report" at bounding box center [644, 338] width 51 height 14
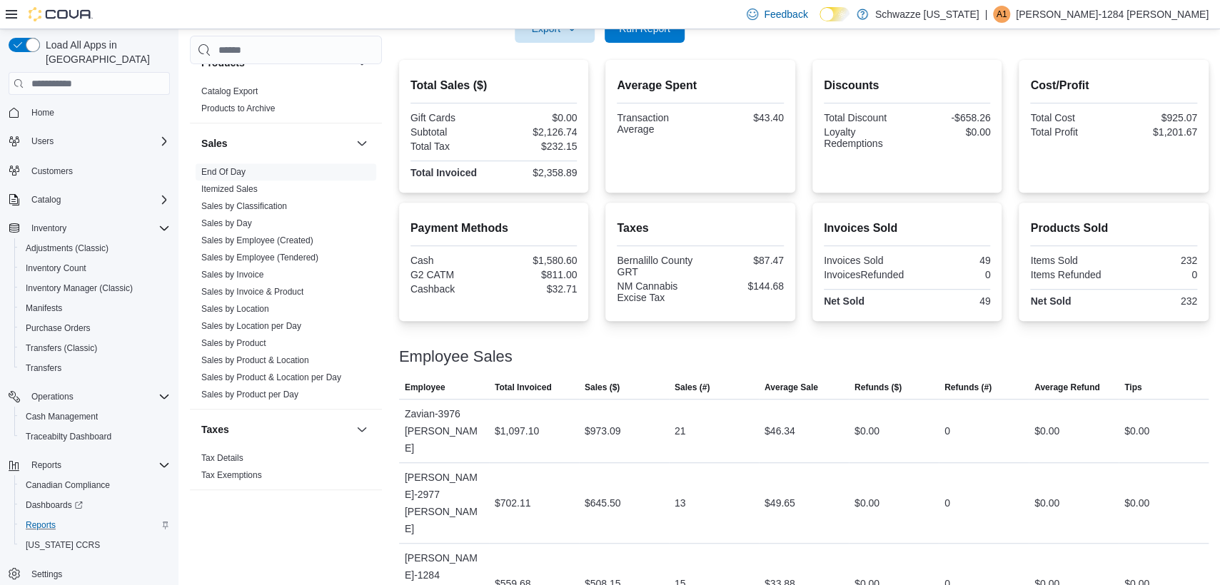
scroll to position [258, 0]
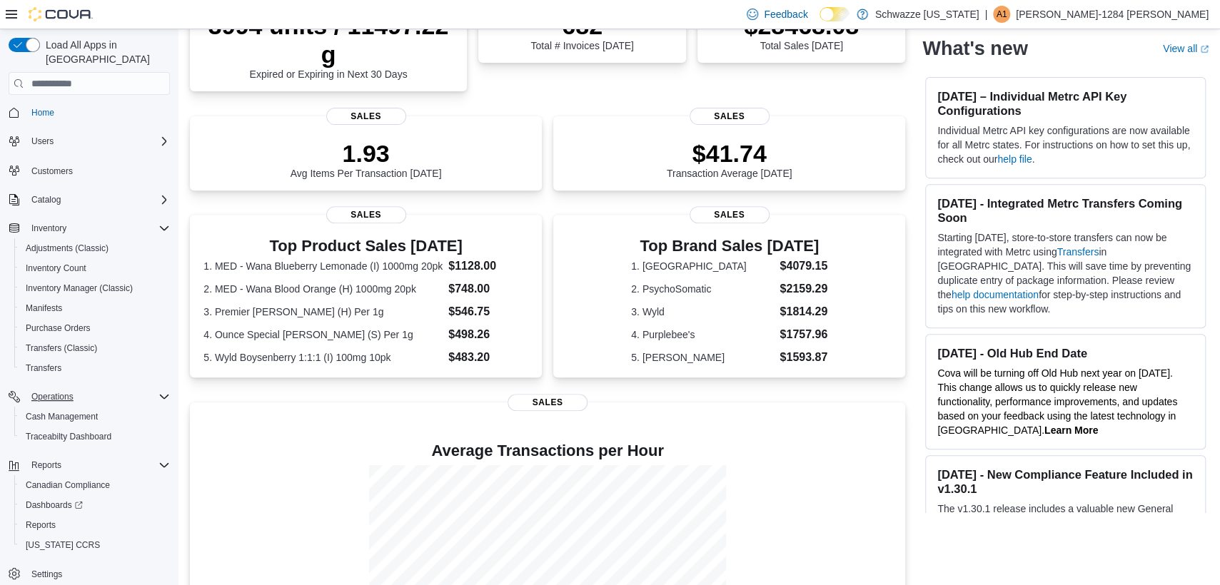
scroll to position [345, 0]
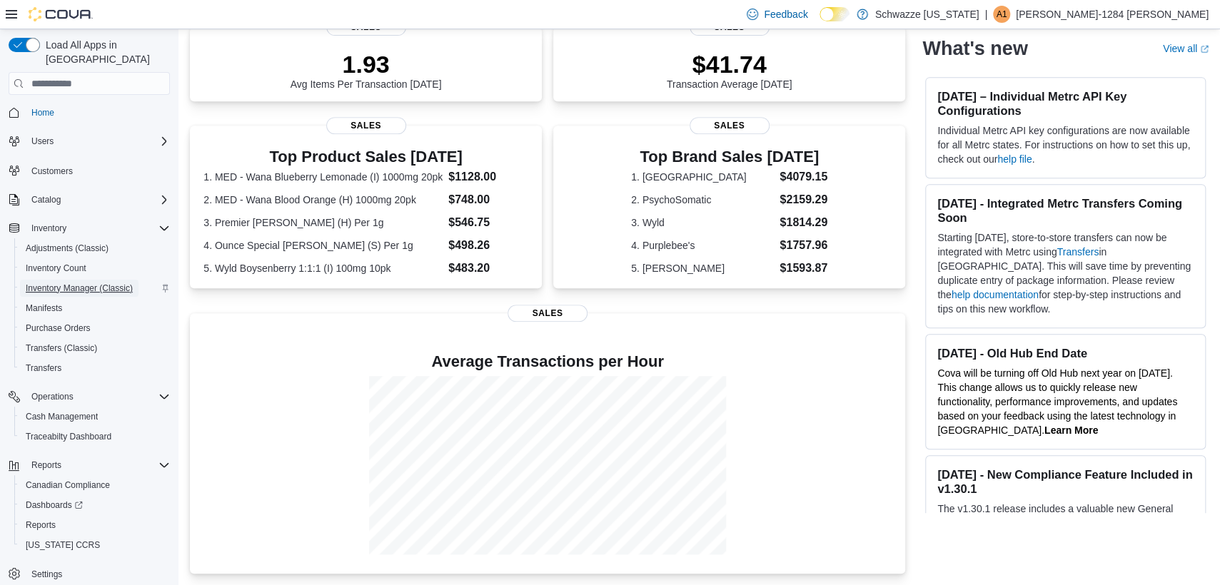
click at [69, 283] on span "Inventory Manager (Classic)" at bounding box center [79, 288] width 107 height 11
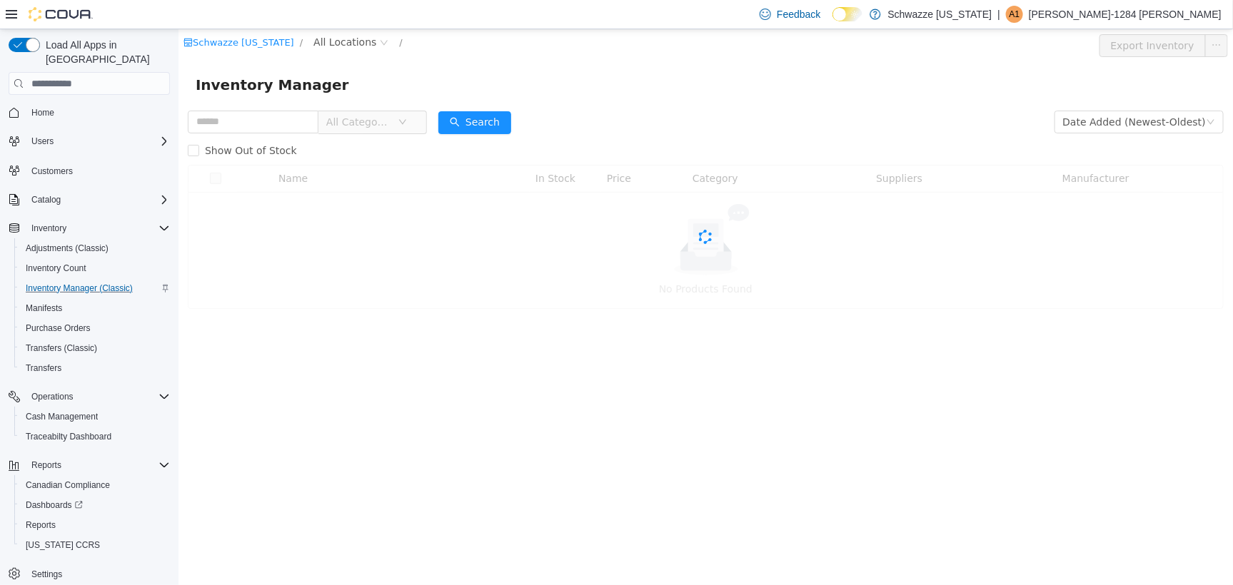
click at [286, 134] on div "All Categories" at bounding box center [306, 121] width 239 height 29
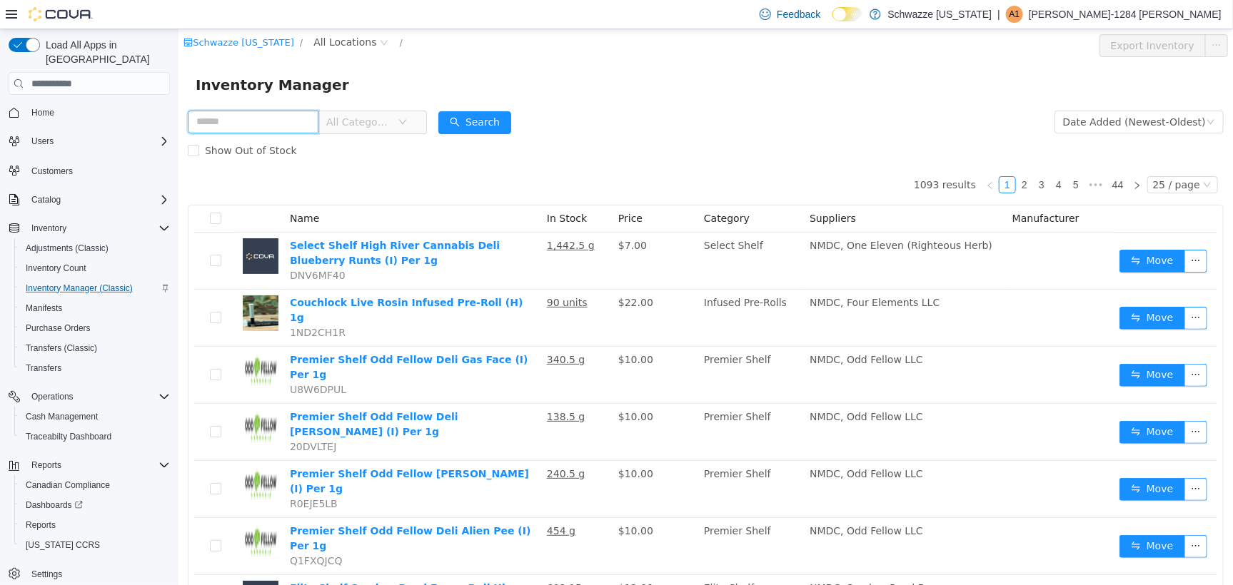
click at [292, 114] on input "text" at bounding box center [252, 121] width 131 height 23
type input "**********"
click at [487, 114] on button "Search" at bounding box center [474, 122] width 73 height 23
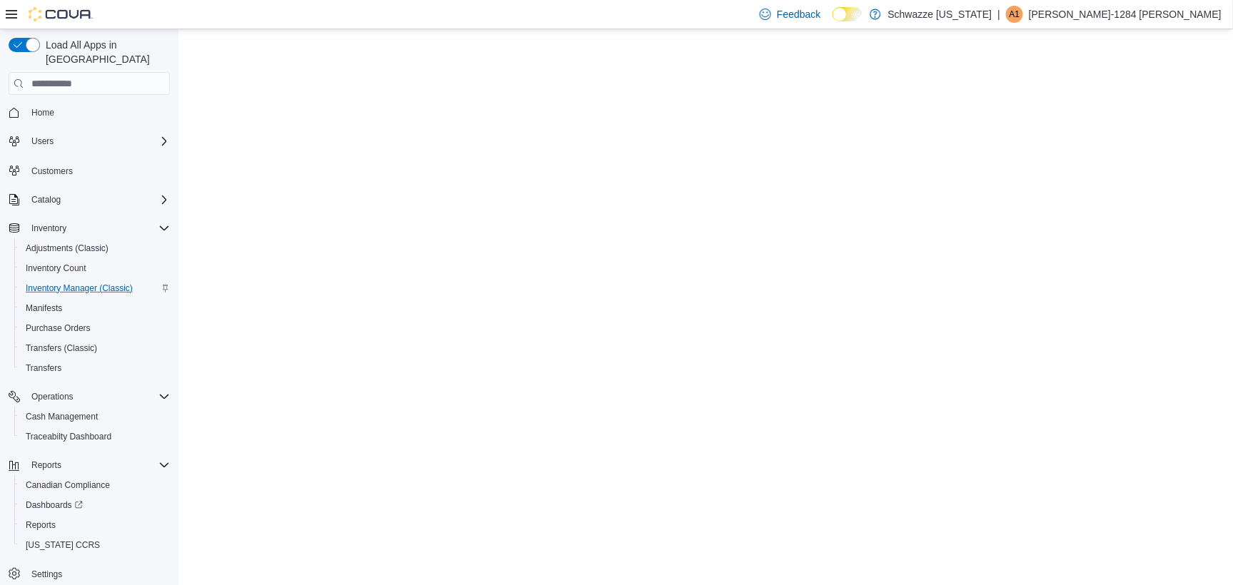
scroll to position [55, 0]
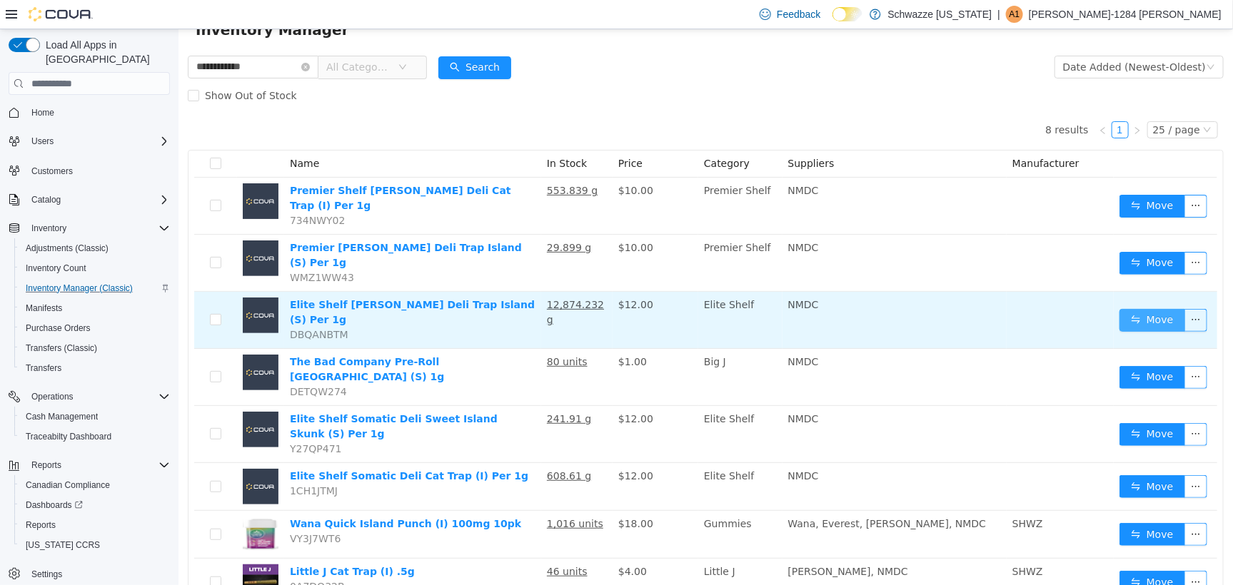
click at [1153, 308] on button "Move" at bounding box center [1152, 319] width 66 height 23
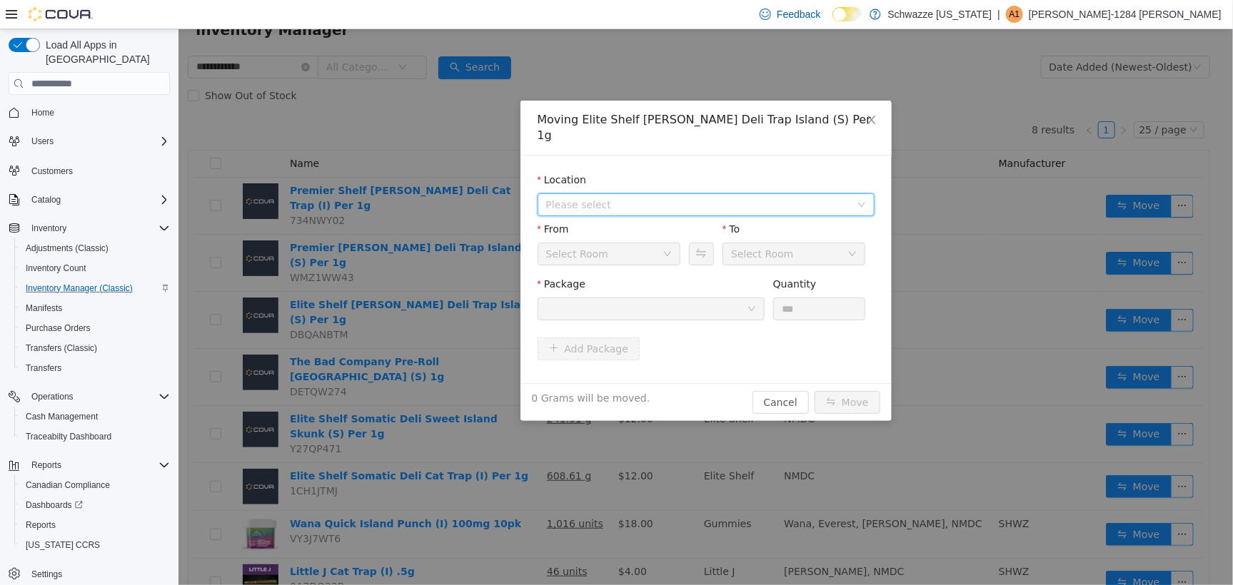
click at [652, 197] on span "Please select" at bounding box center [698, 204] width 304 height 14
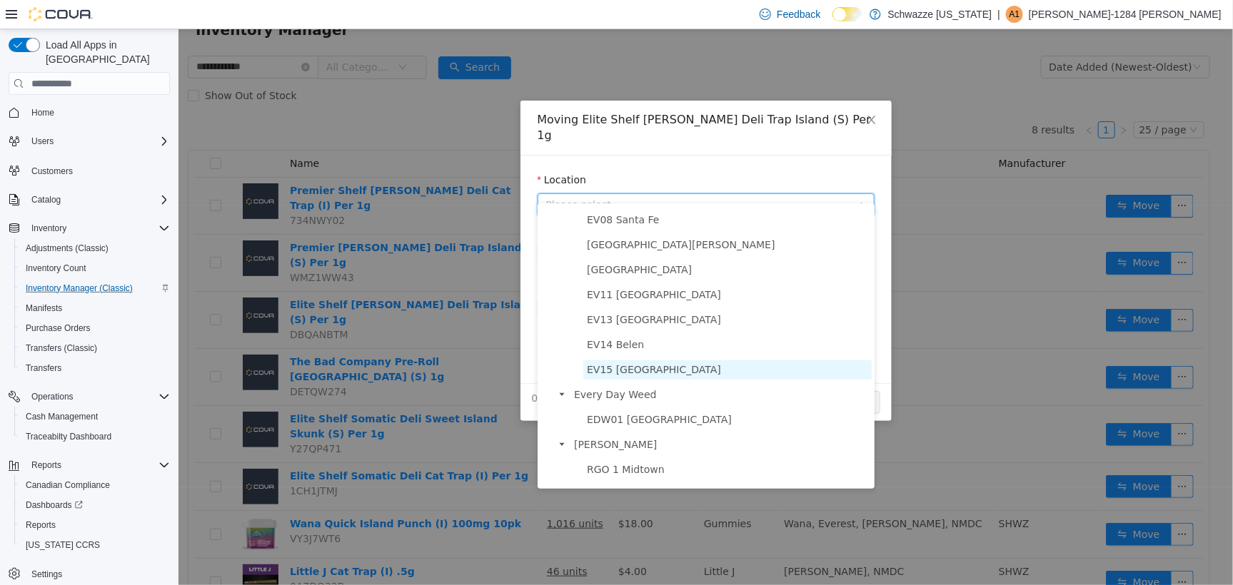
scroll to position [268, 0]
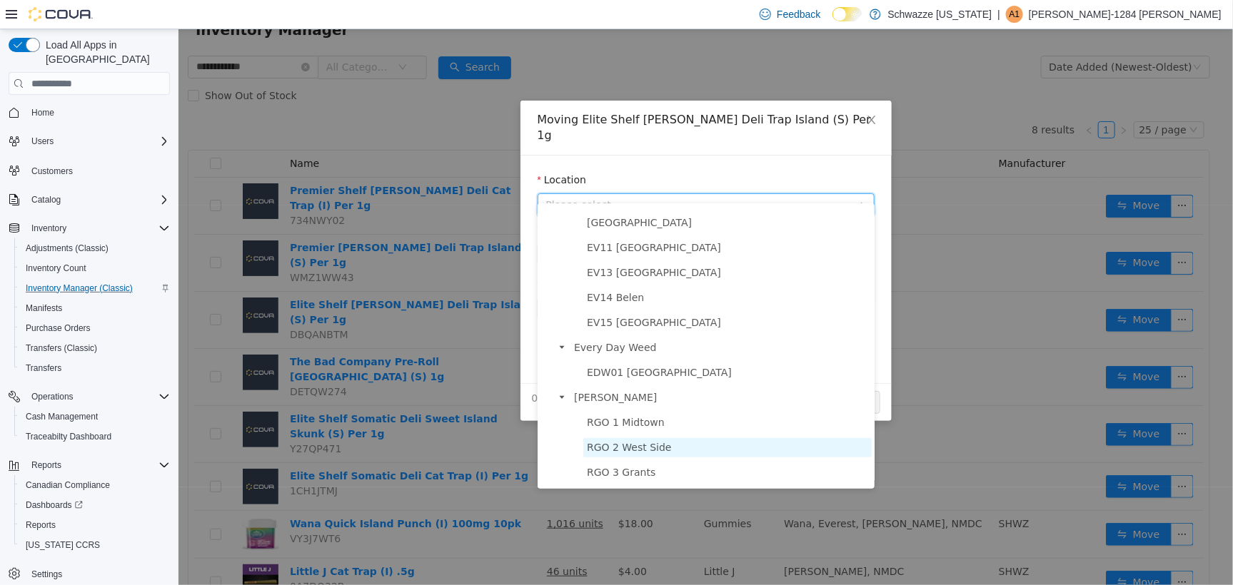
click at [685, 453] on span "RGO 2 West Side" at bounding box center [727, 447] width 288 height 19
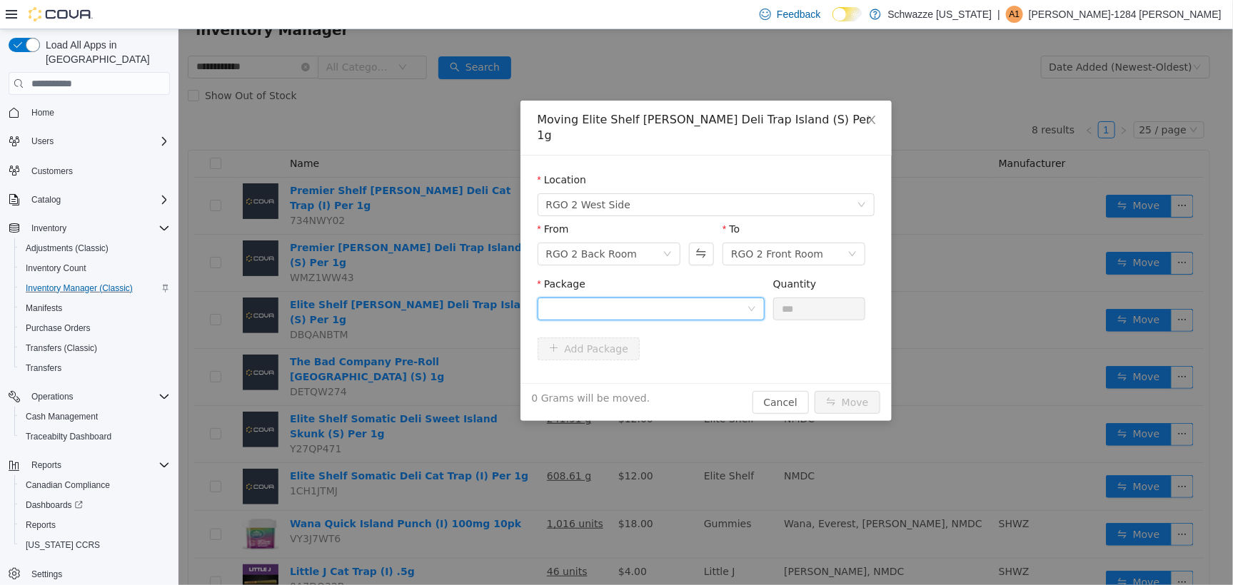
click at [702, 298] on div at bounding box center [646, 308] width 201 height 21
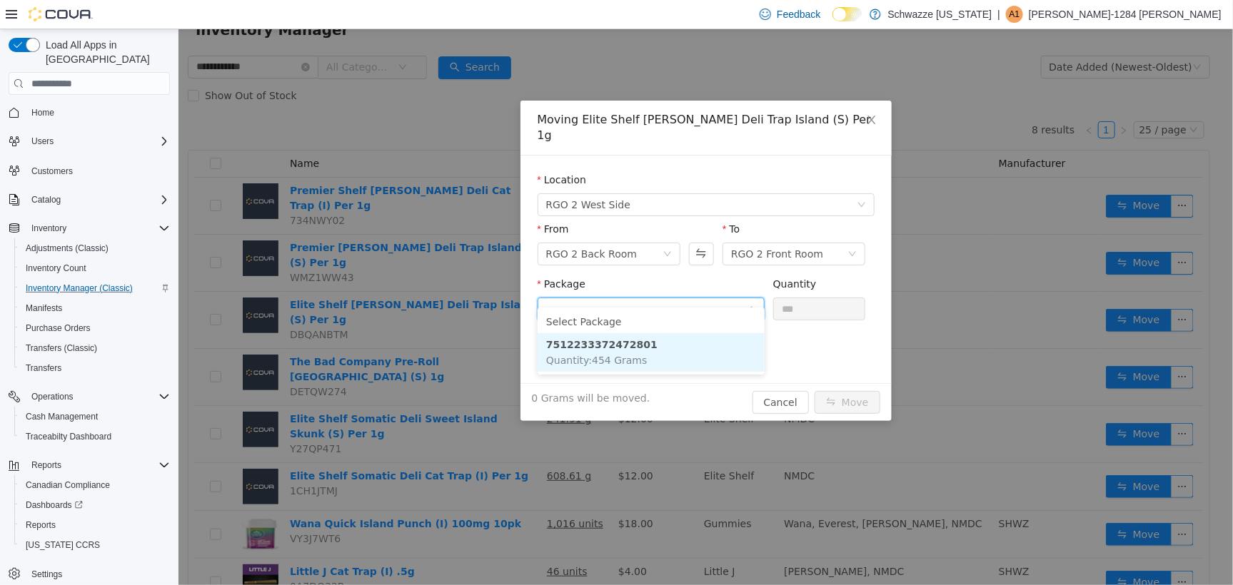
click at [698, 343] on li "7512233372472801 Quantity : 454 Grams" at bounding box center [650, 352] width 227 height 39
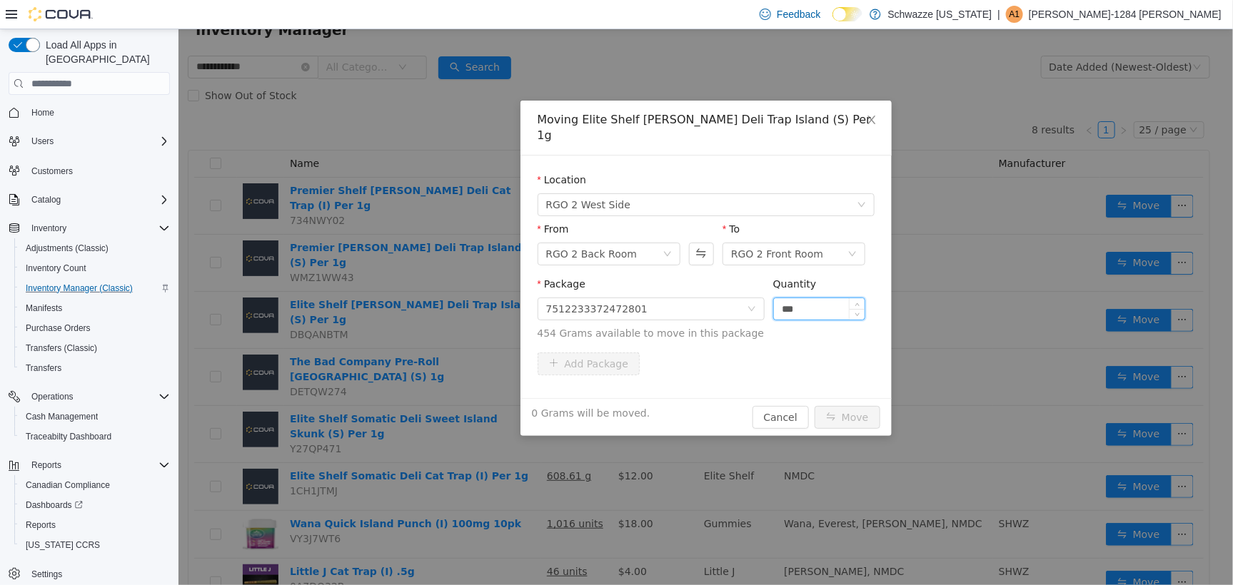
drag, startPoint x: 793, startPoint y: 283, endPoint x: 798, endPoint y: 292, distance: 10.5
click at [798, 298] on input "***" at bounding box center [818, 308] width 91 height 21
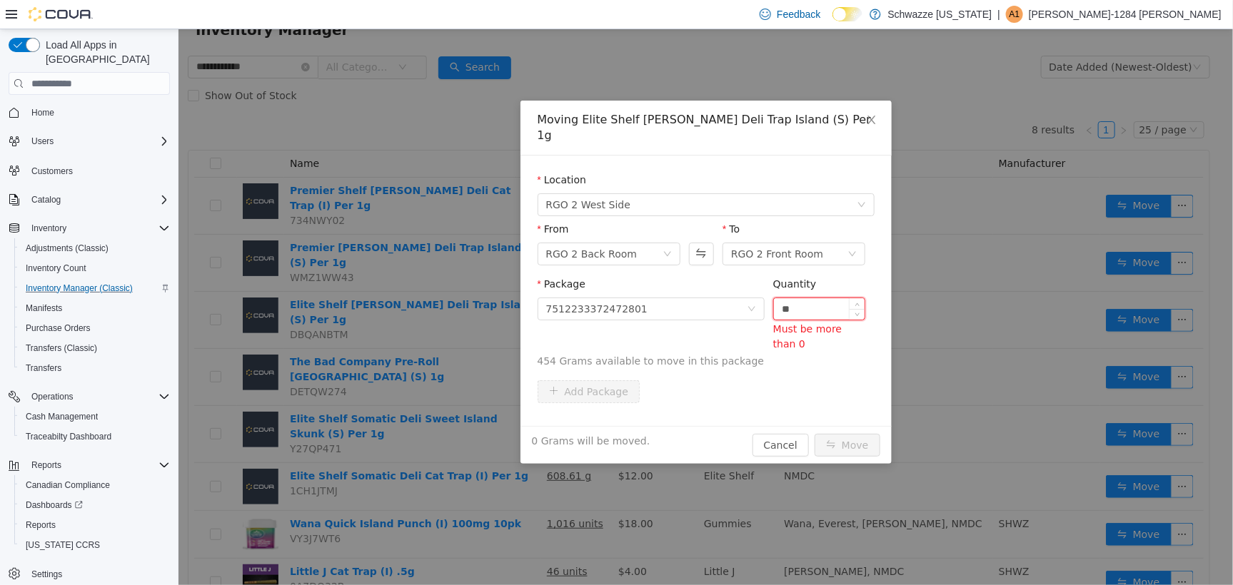
type input "*"
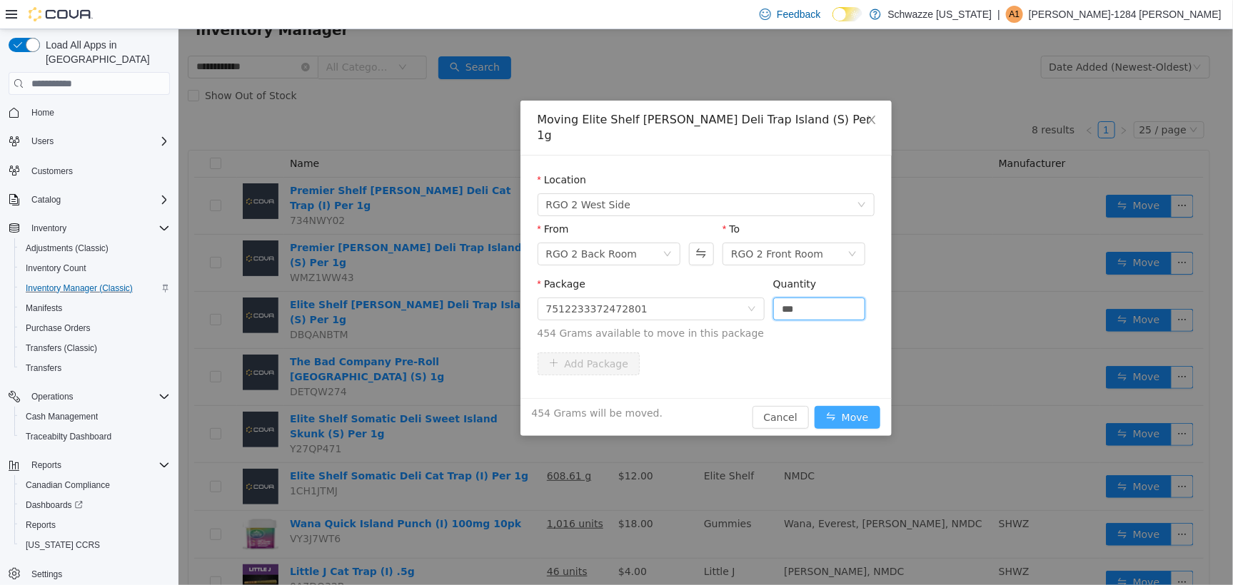
type input "*****"
click at [855, 406] on button "Move" at bounding box center [847, 417] width 66 height 23
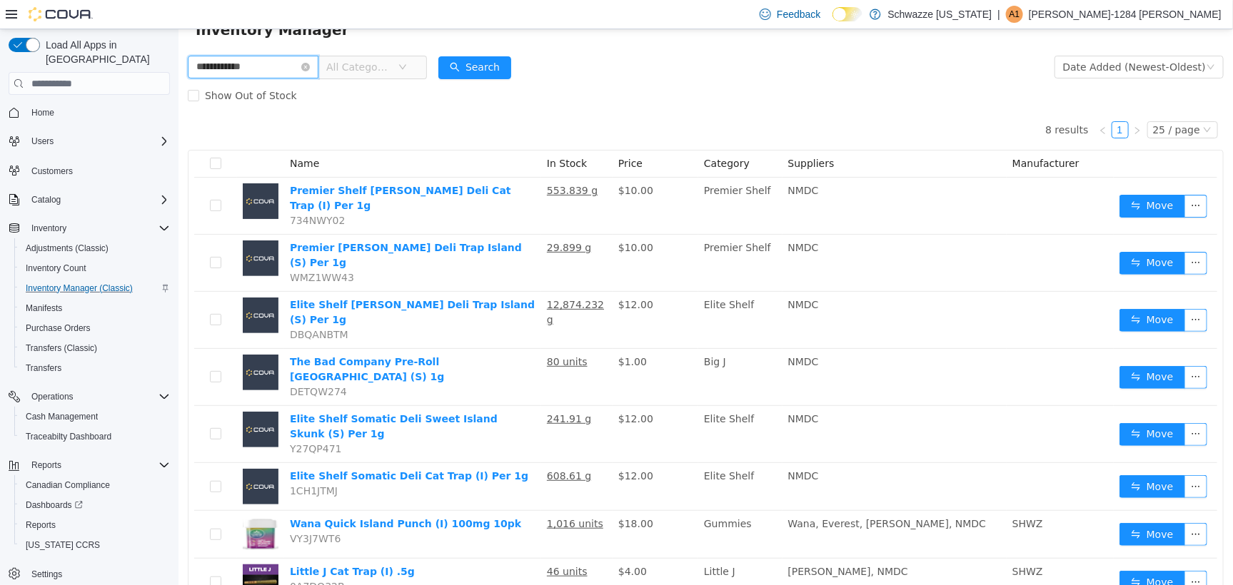
click at [246, 71] on input "**********" at bounding box center [252, 66] width 131 height 23
click at [246, 70] on input "**********" at bounding box center [252, 66] width 131 height 23
type input "*"
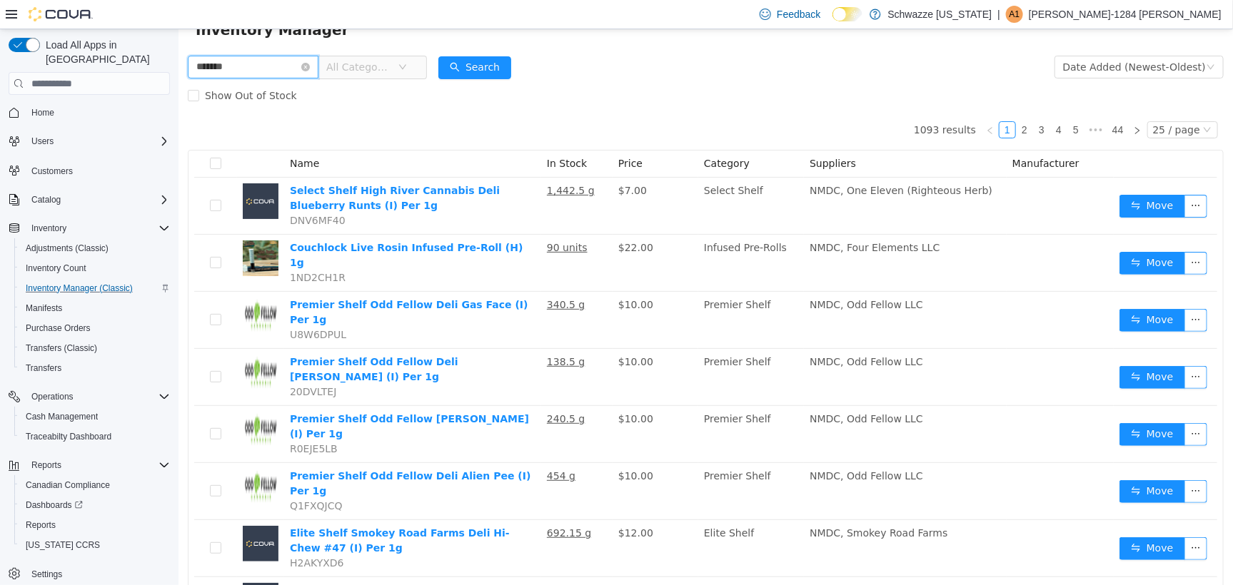
type input "*******"
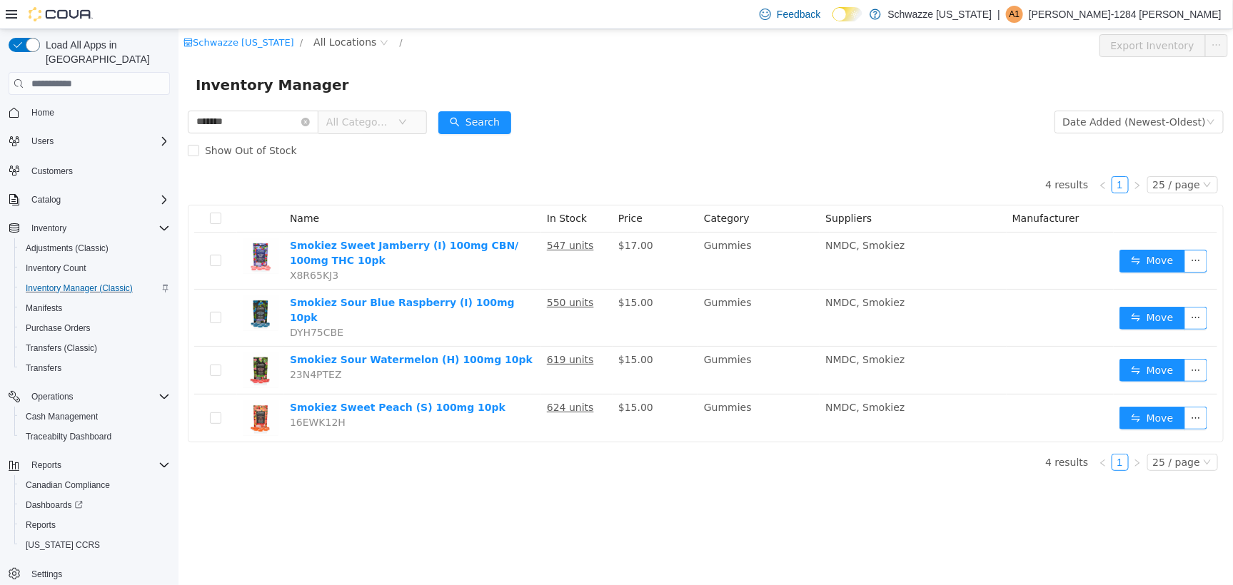
click at [642, 107] on div "Inventory Manager" at bounding box center [705, 84] width 1055 height 46
click at [347, 44] on span "All Locations" at bounding box center [344, 42] width 63 height 16
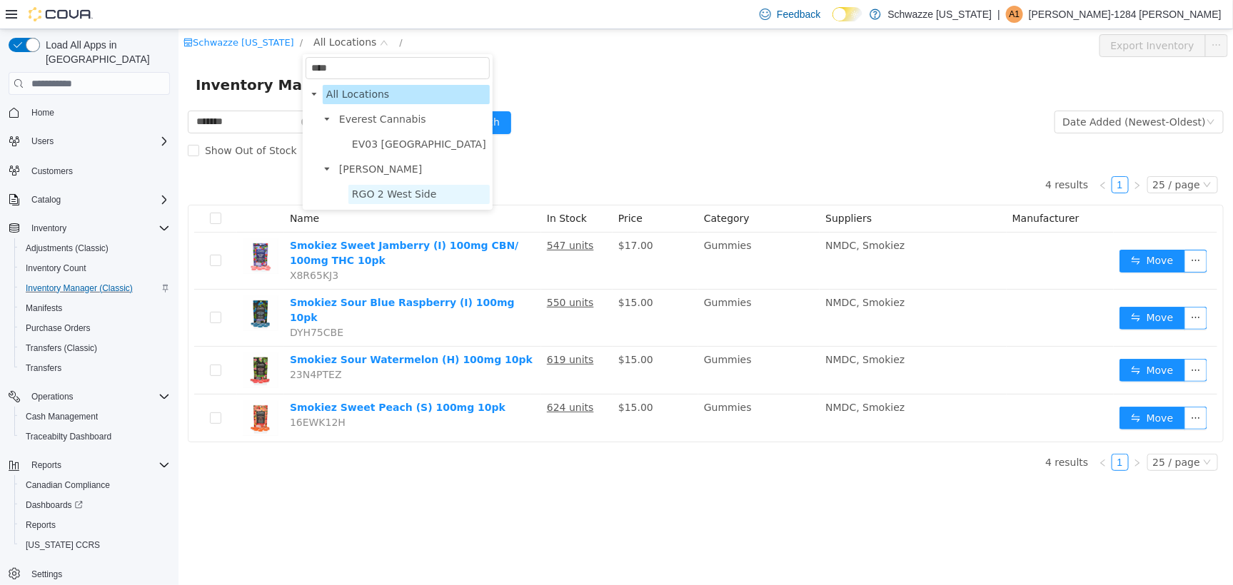
type input "****"
click at [381, 191] on span "RGO 2 West Side" at bounding box center [393, 193] width 85 height 11
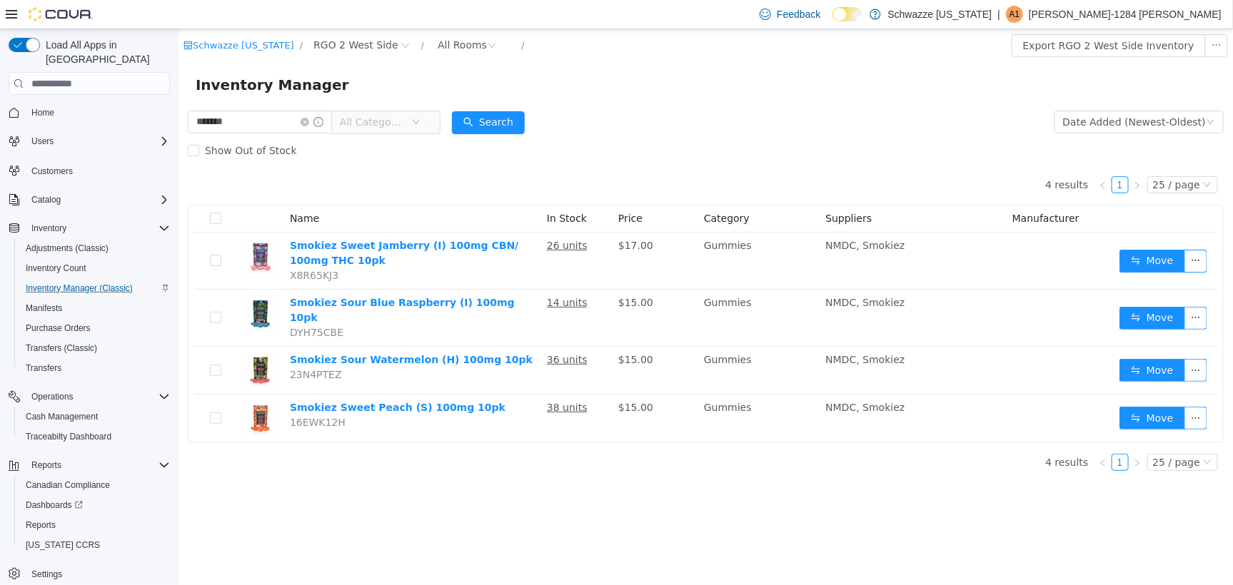
click at [646, 97] on div "Inventory Manager" at bounding box center [705, 84] width 1055 height 46
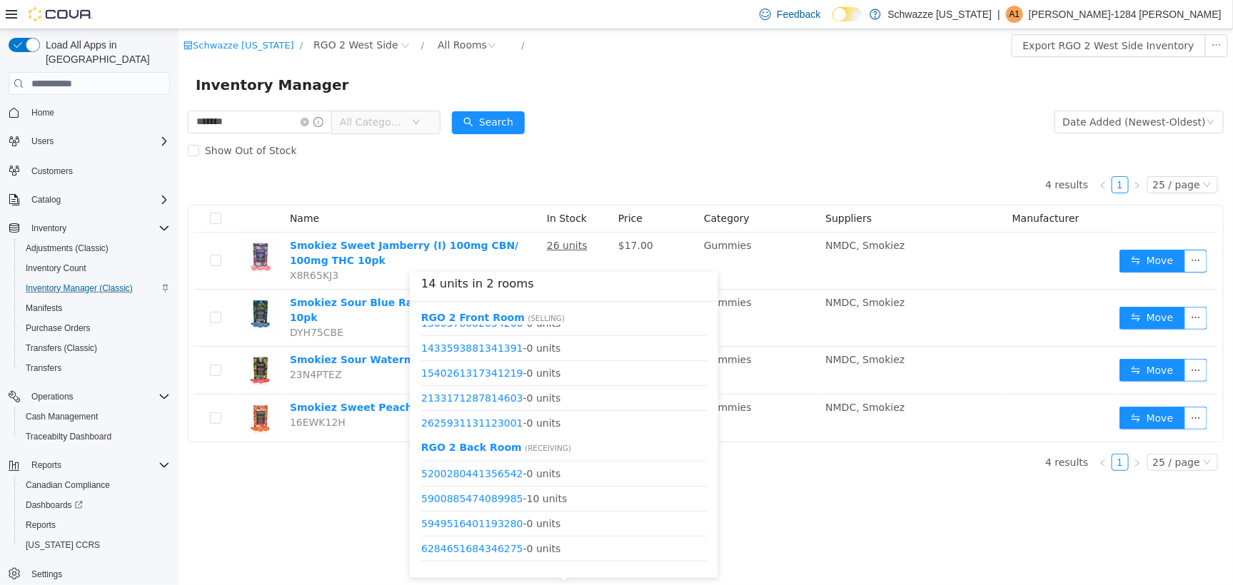
scroll to position [325, 0]
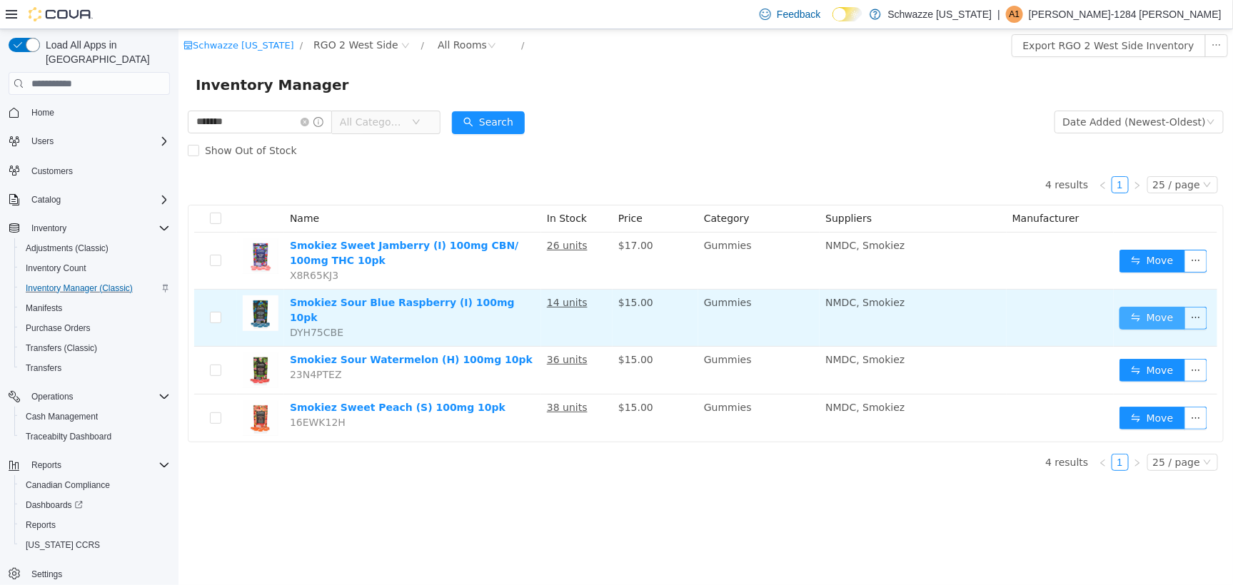
click at [1151, 308] on button "Move" at bounding box center [1152, 317] width 66 height 23
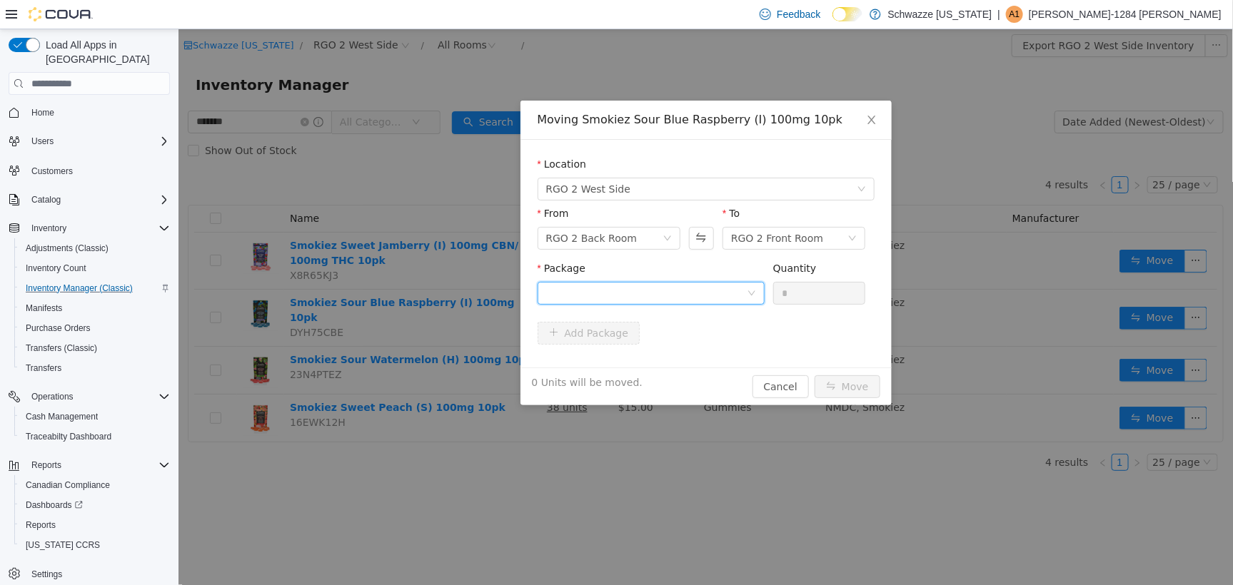
click at [694, 289] on div at bounding box center [646, 292] width 201 height 21
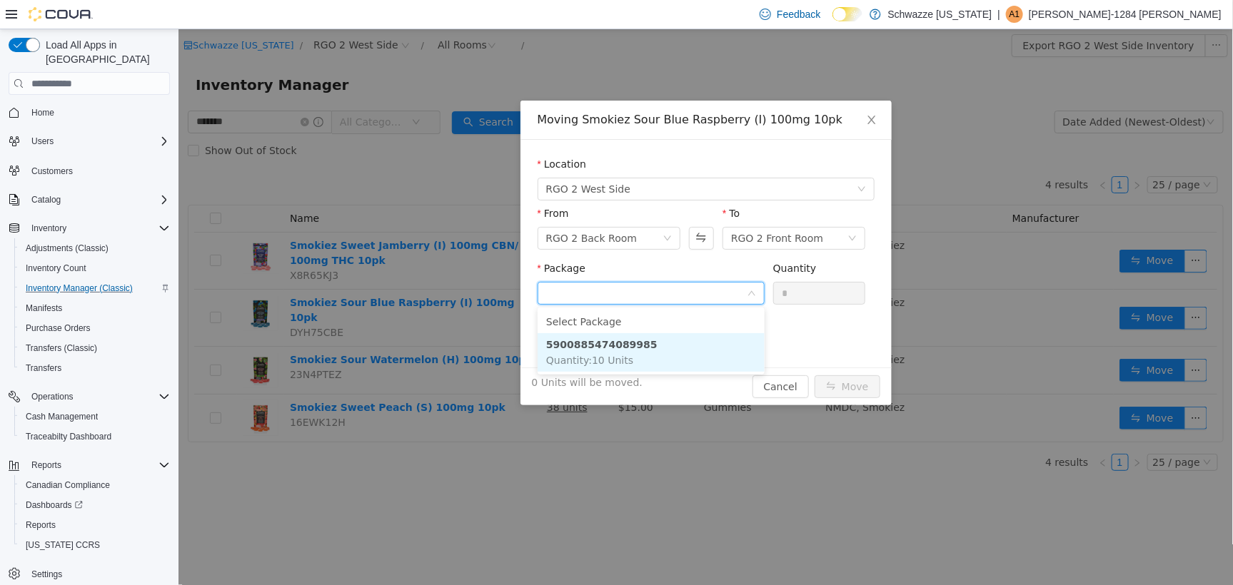
click at [643, 364] on li "5900885474089985 Quantity : 10 Units" at bounding box center [650, 352] width 227 height 39
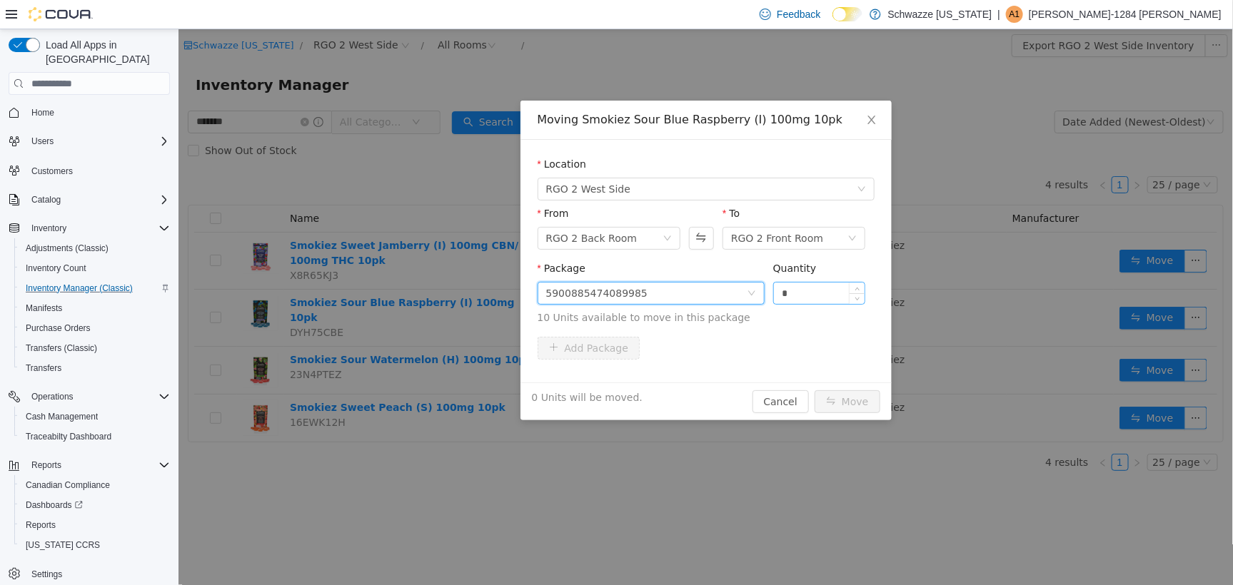
click at [782, 286] on input "*" at bounding box center [818, 292] width 91 height 21
type input "**"
click at [849, 398] on button "Move" at bounding box center [847, 401] width 66 height 23
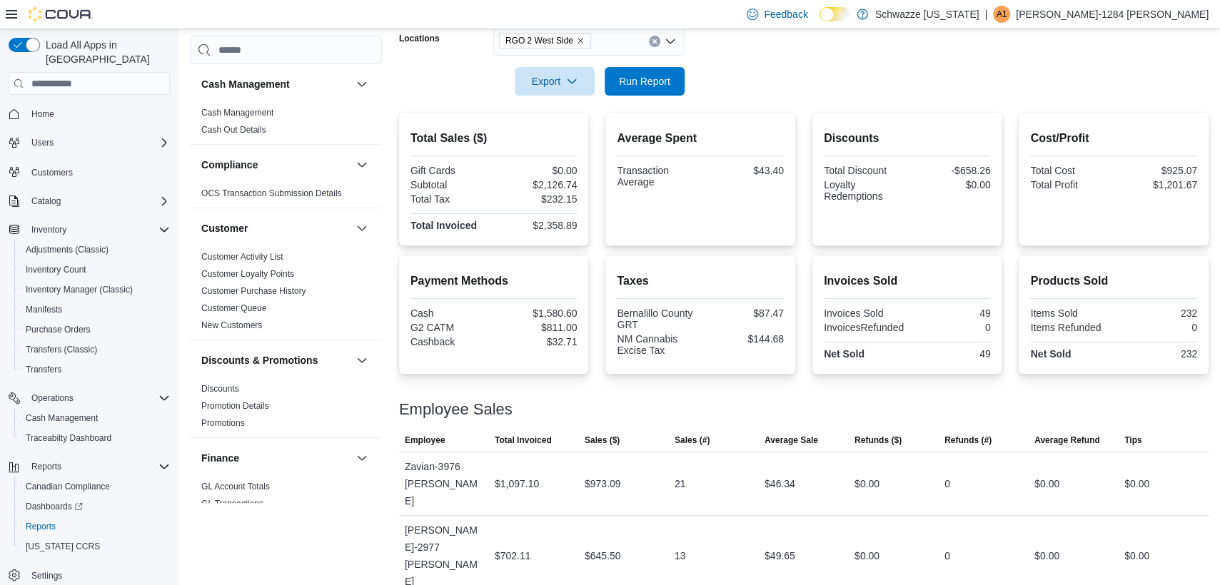
scroll to position [936, 0]
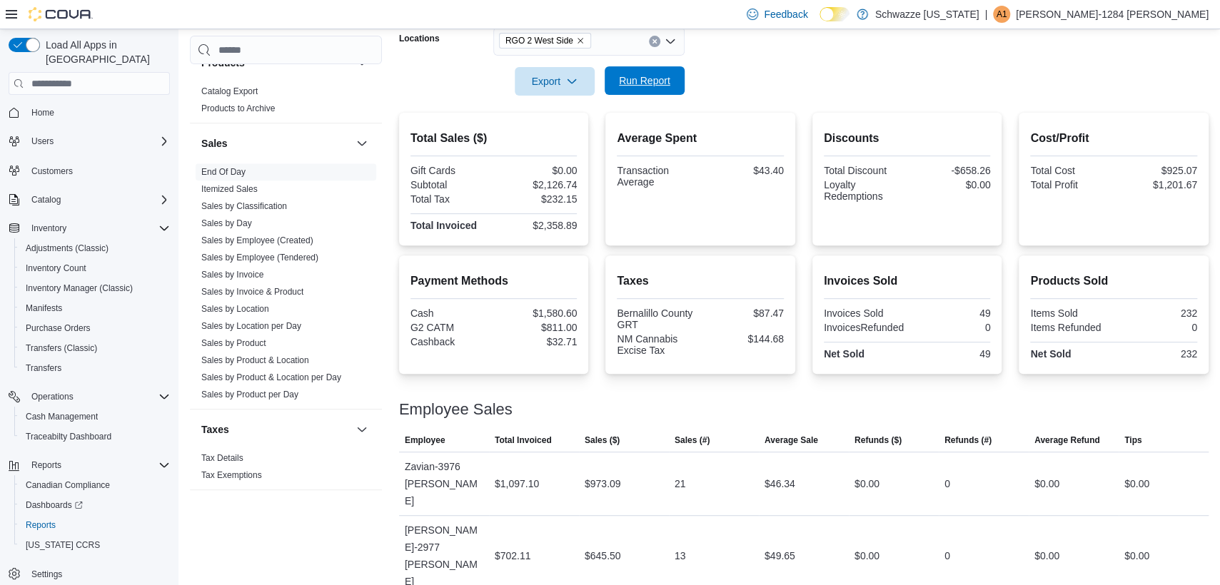
click at [648, 90] on span "Run Report" at bounding box center [644, 80] width 63 height 29
click at [656, 96] on div at bounding box center [804, 104] width 810 height 17
click at [656, 91] on span "Run Report" at bounding box center [644, 80] width 63 height 29
click at [671, 90] on span "Run Report" at bounding box center [644, 80] width 63 height 29
click at [643, 91] on span "Run Report" at bounding box center [644, 80] width 63 height 29
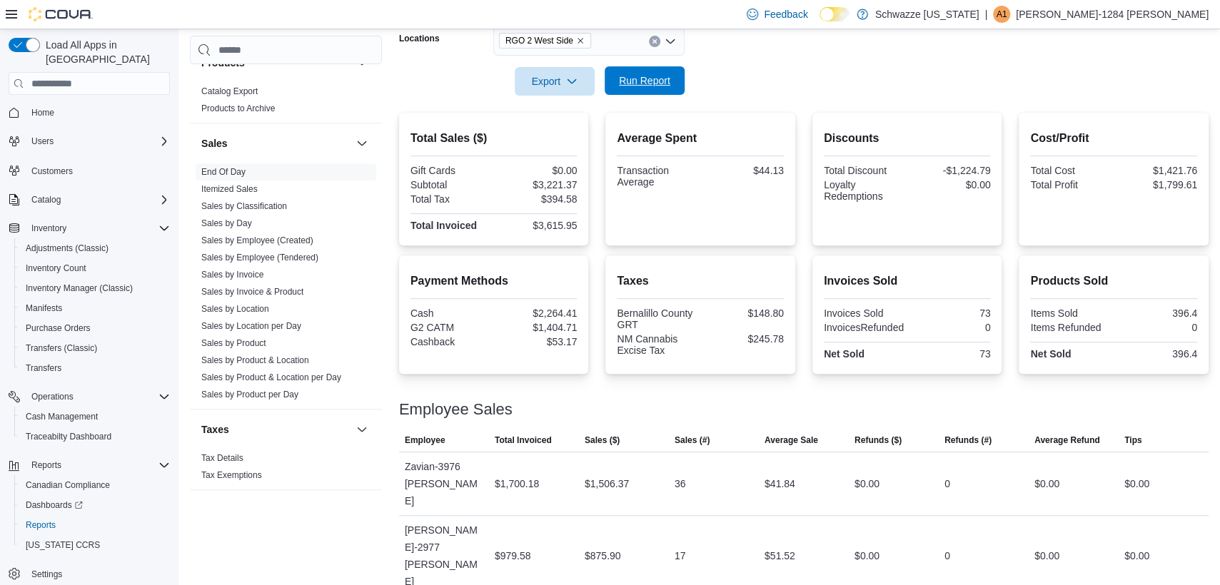
click at [657, 69] on span "Run Report" at bounding box center [644, 80] width 63 height 29
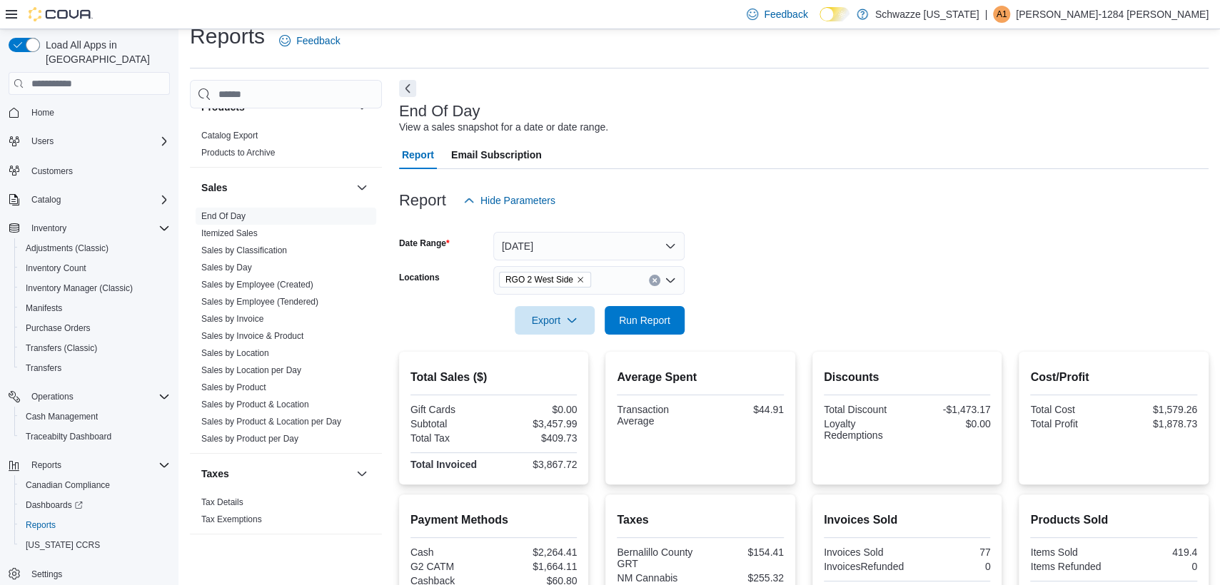
scroll to position [258, 0]
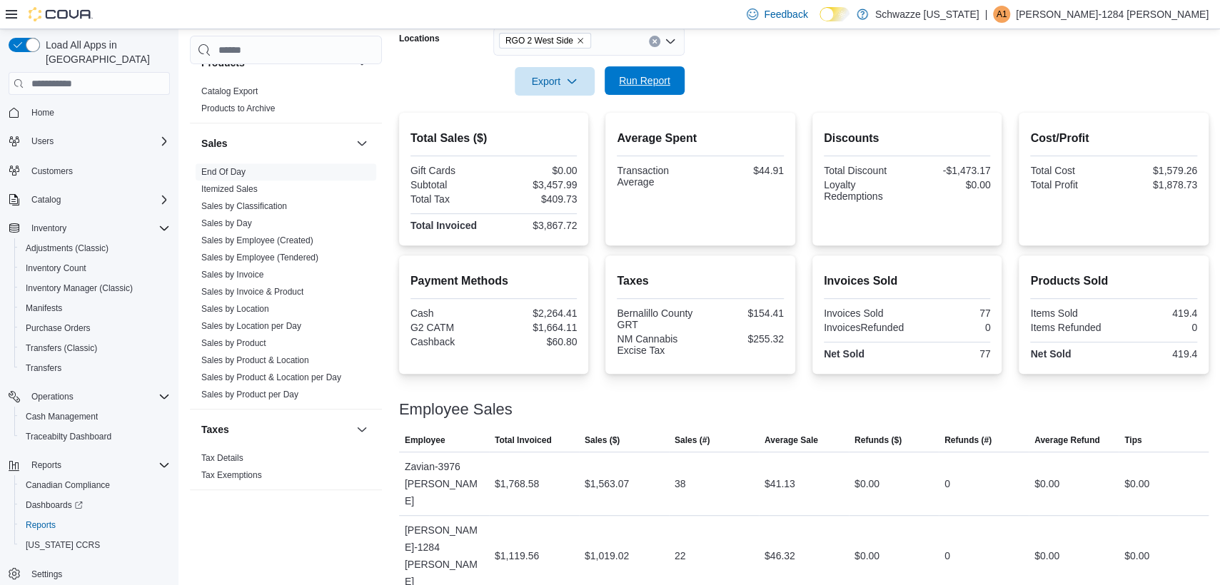
click at [658, 89] on span "Run Report" at bounding box center [644, 80] width 63 height 29
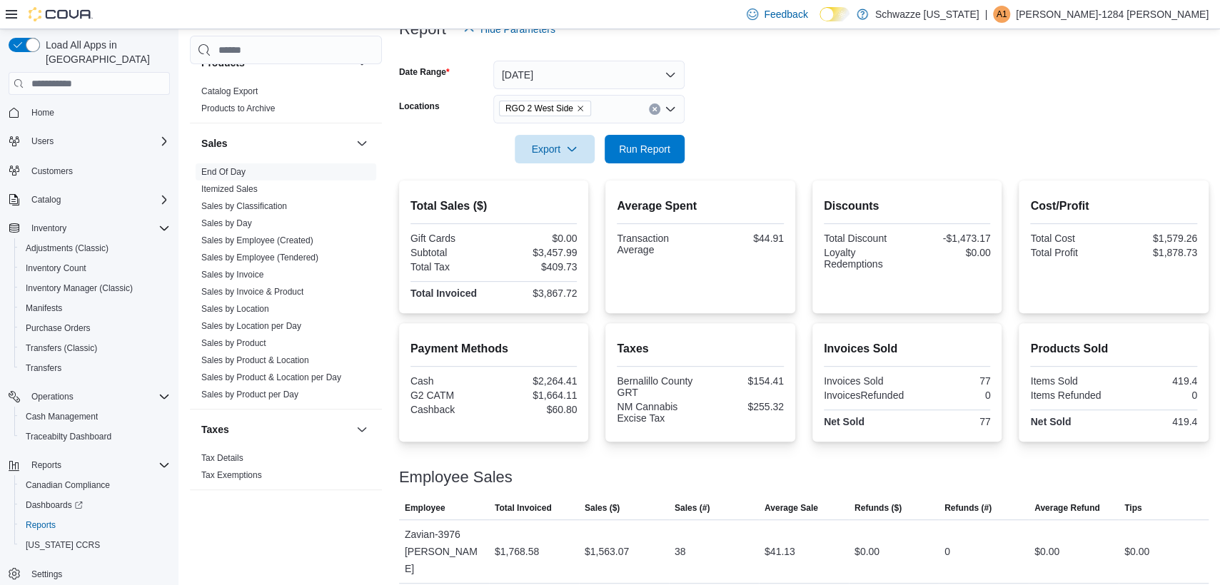
scroll to position [0, 0]
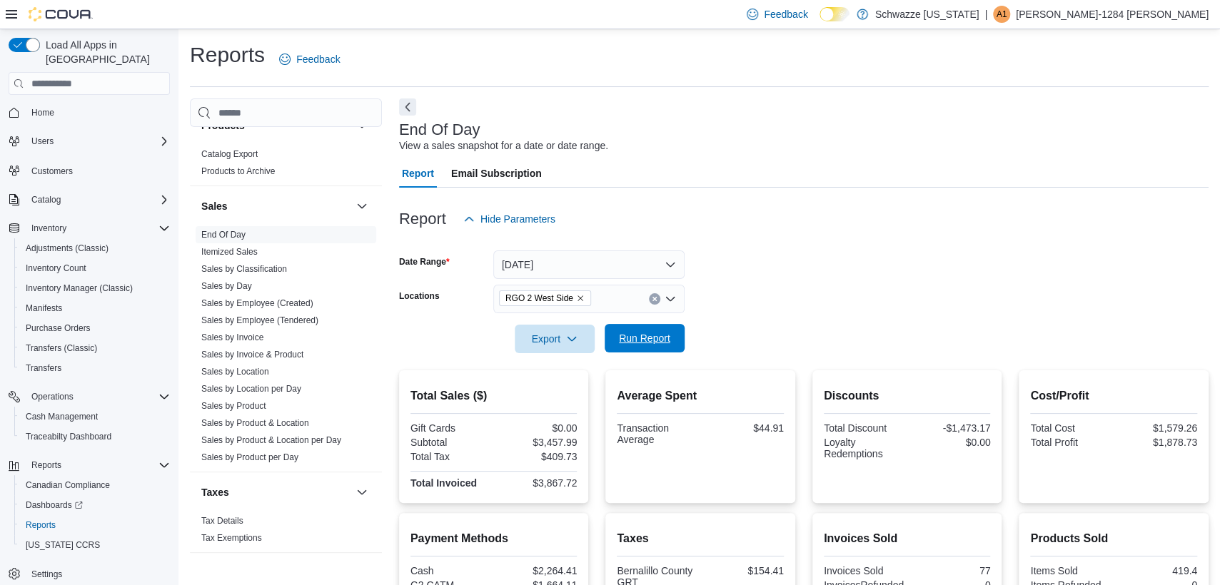
click at [655, 326] on span "Run Report" at bounding box center [644, 338] width 63 height 29
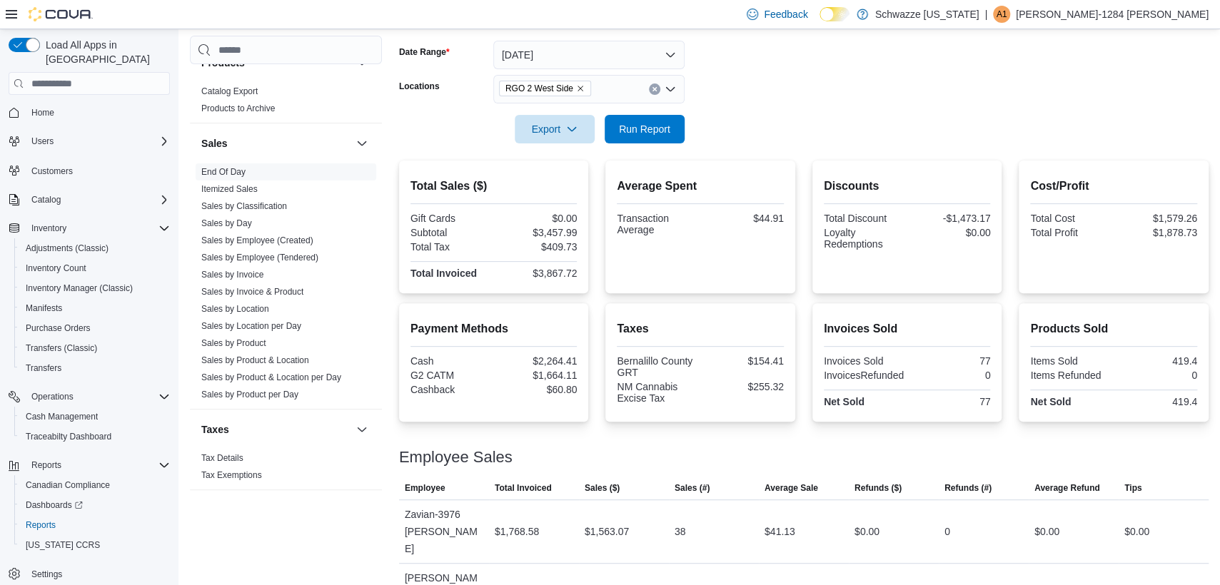
scroll to position [258, 0]
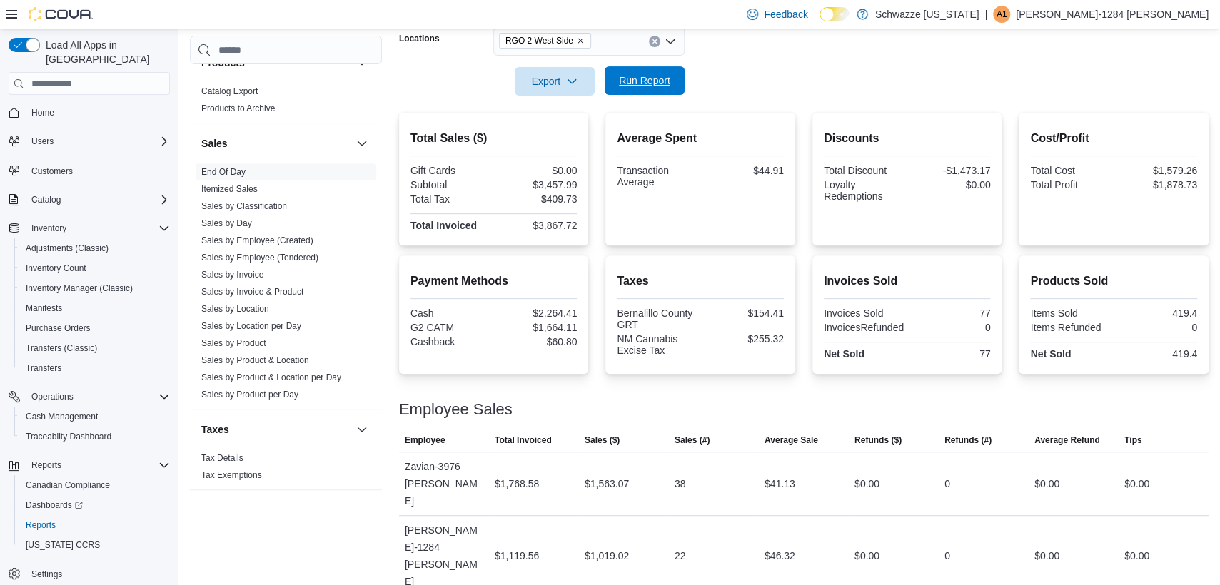
click at [680, 74] on button "Run Report" at bounding box center [645, 80] width 80 height 29
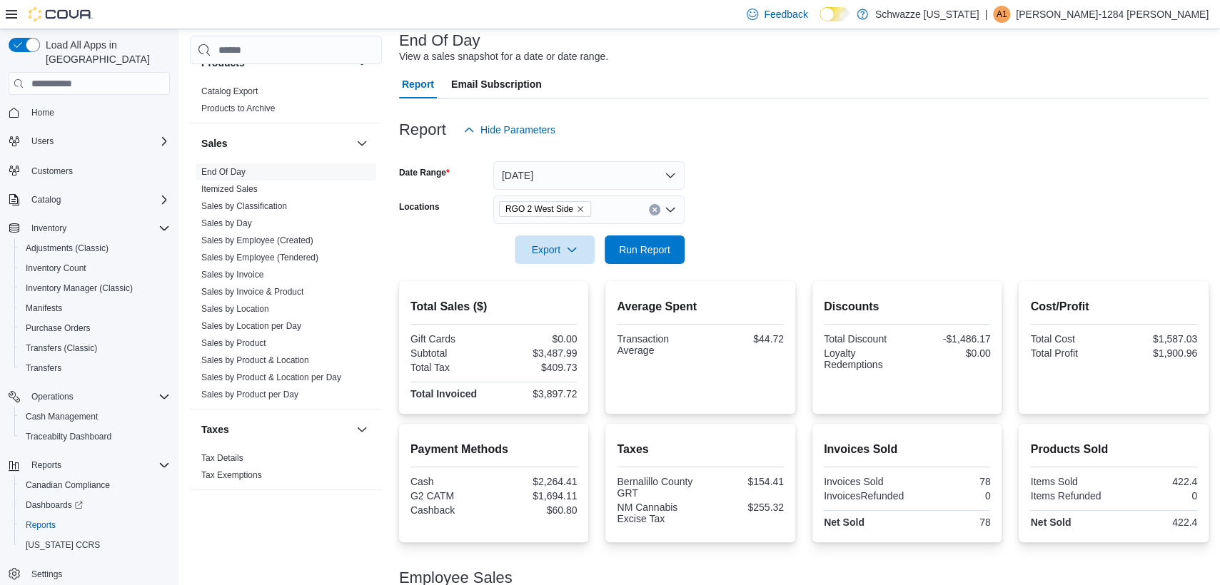
scroll to position [0, 0]
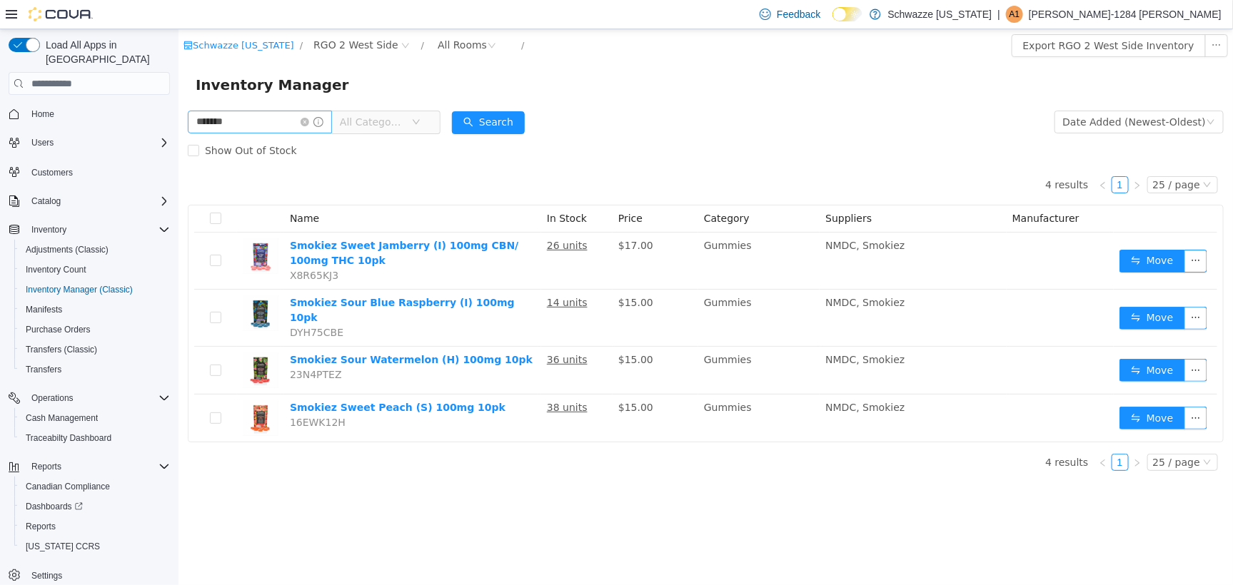
scroll to position [1, 0]
click at [253, 117] on input "*******" at bounding box center [259, 121] width 144 height 23
type input "*"
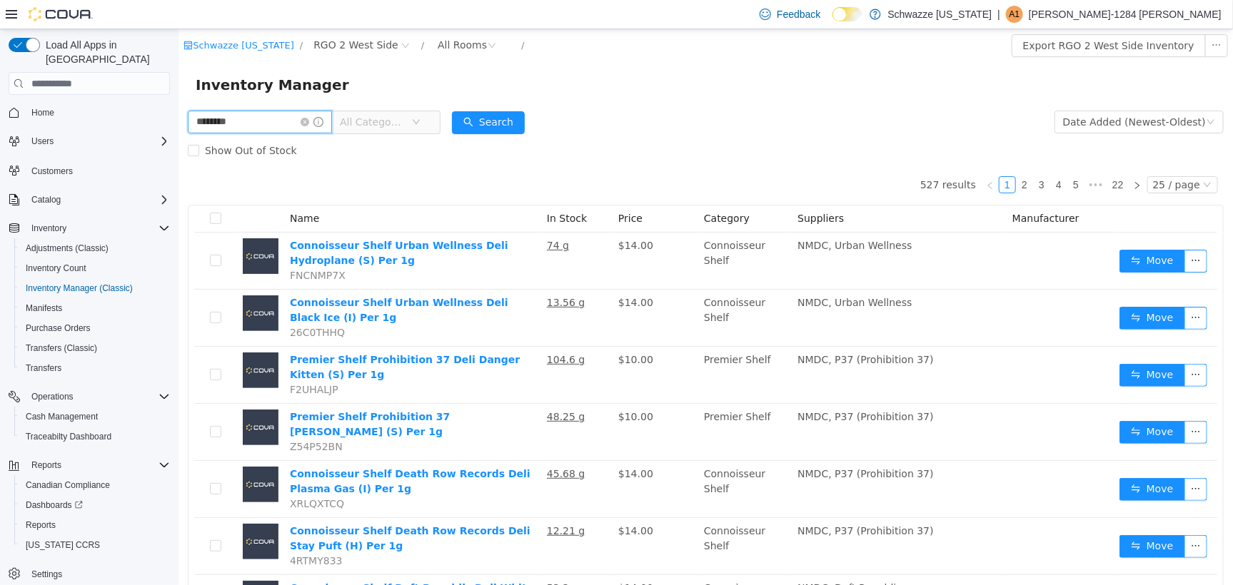
type input "********"
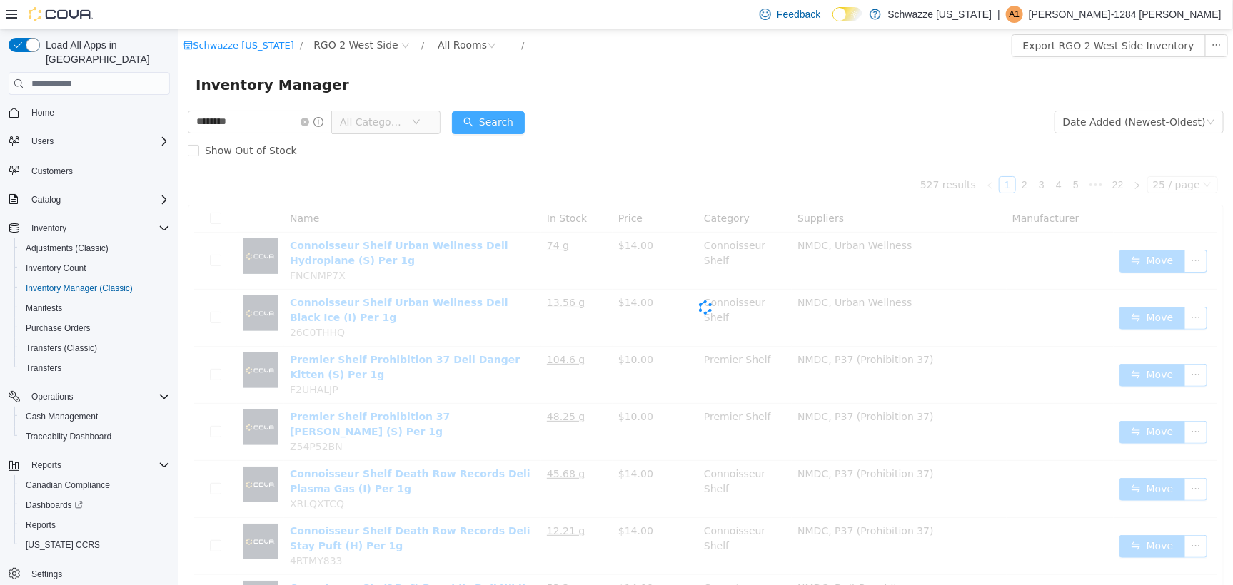
click at [522, 114] on button "Search" at bounding box center [487, 122] width 73 height 23
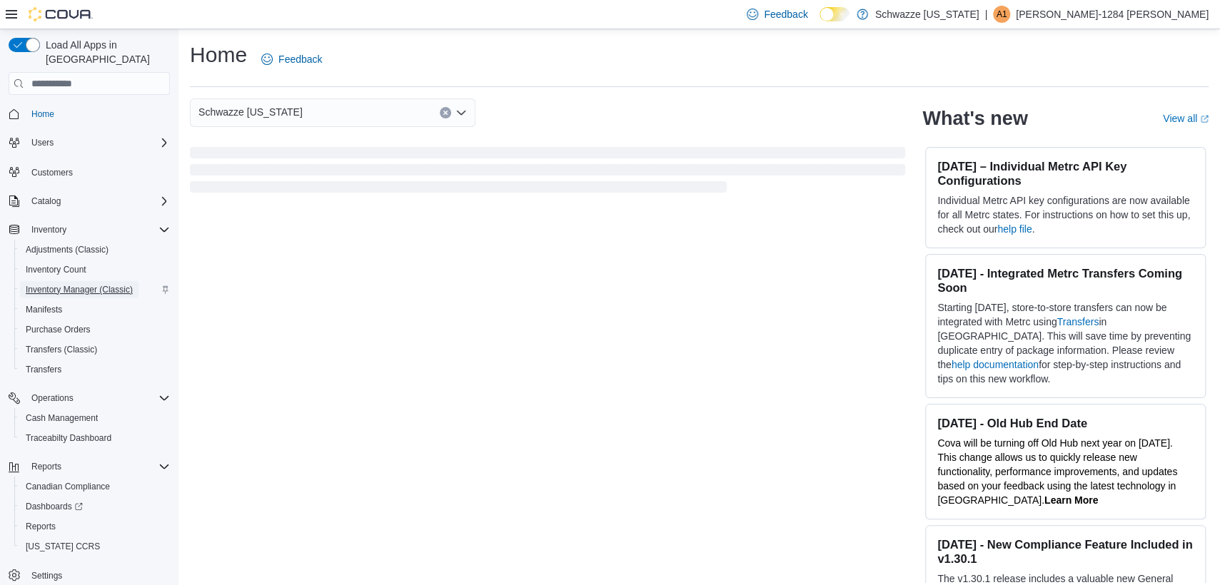
click at [56, 284] on span "Inventory Manager (Classic)" at bounding box center [79, 289] width 107 height 11
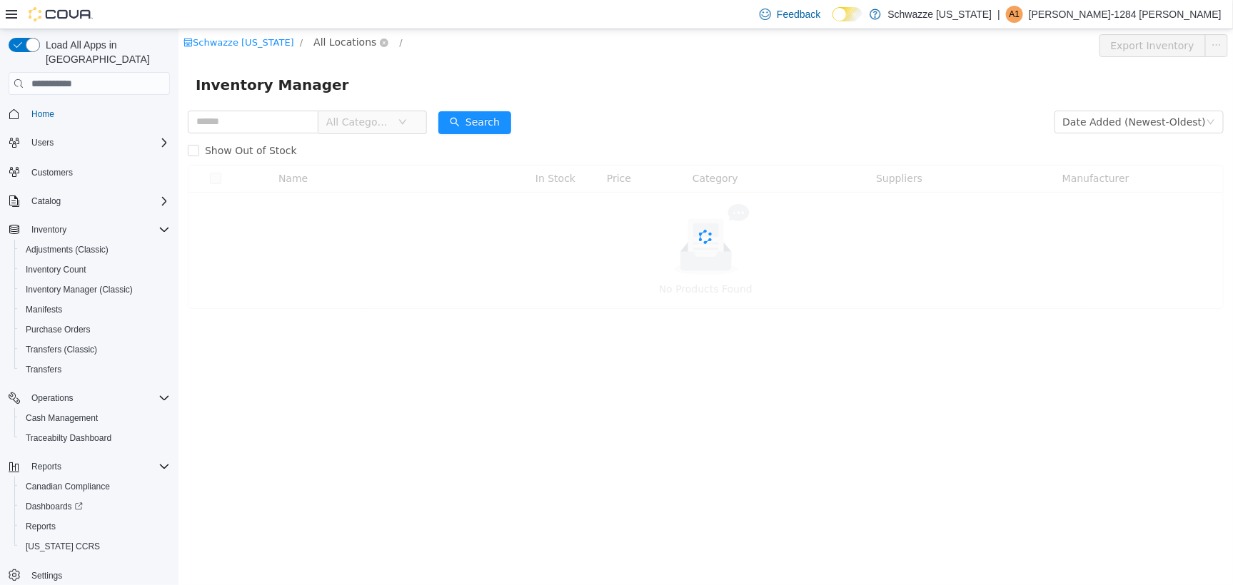
click at [349, 36] on span "All Locations" at bounding box center [344, 42] width 63 height 16
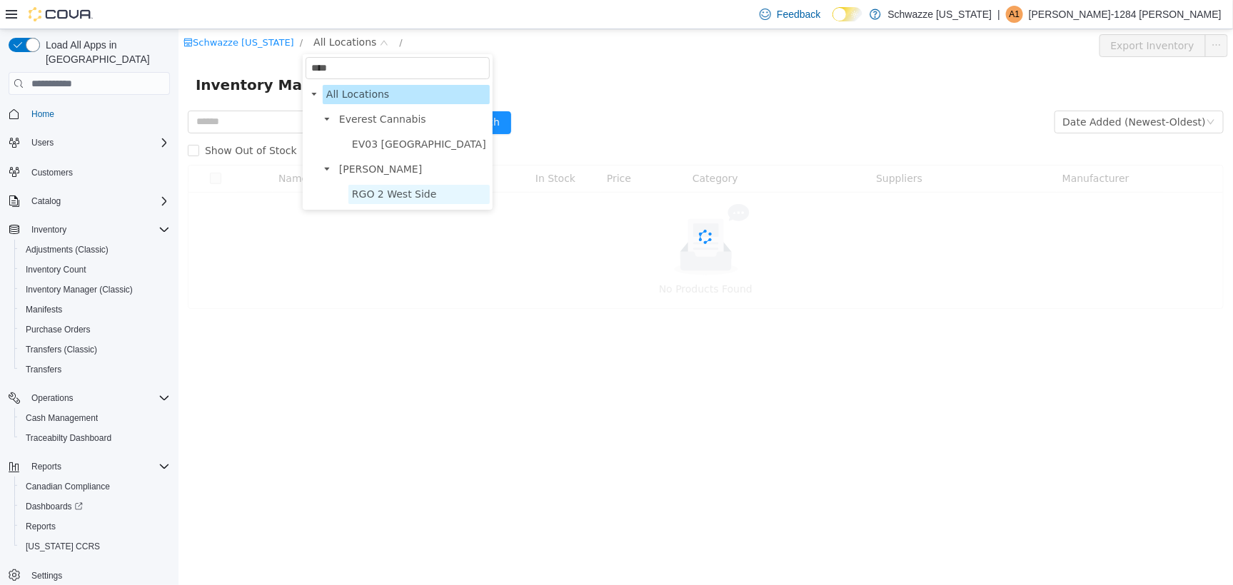
type input "****"
click at [368, 196] on span "RGO 2 West Side" at bounding box center [393, 193] width 85 height 11
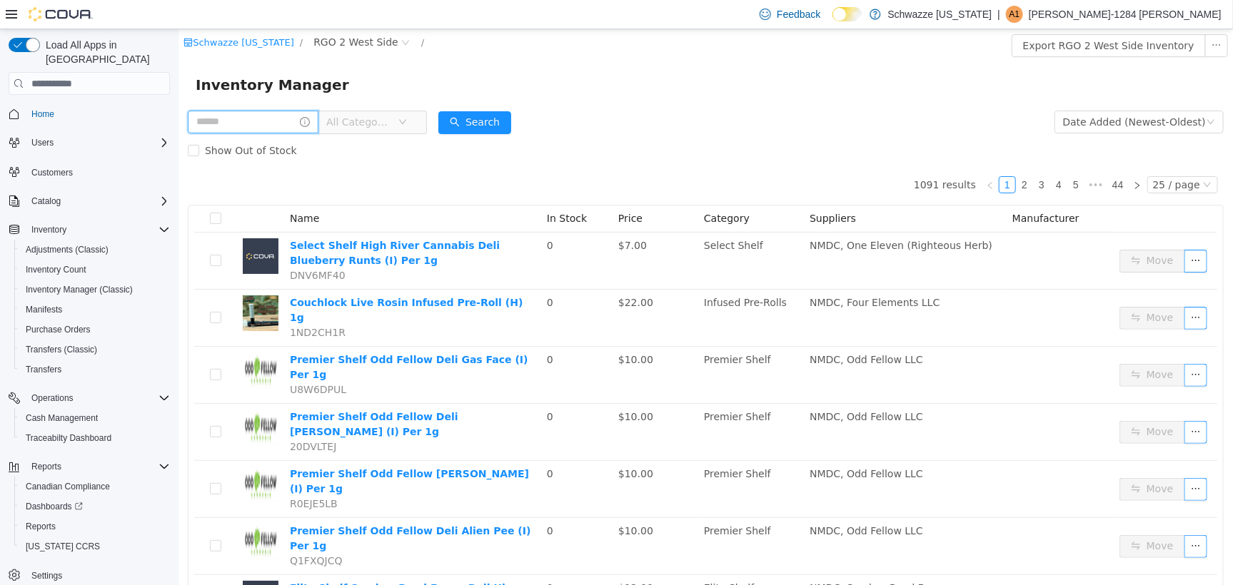
click at [273, 125] on input "text" at bounding box center [252, 121] width 131 height 23
type input "********"
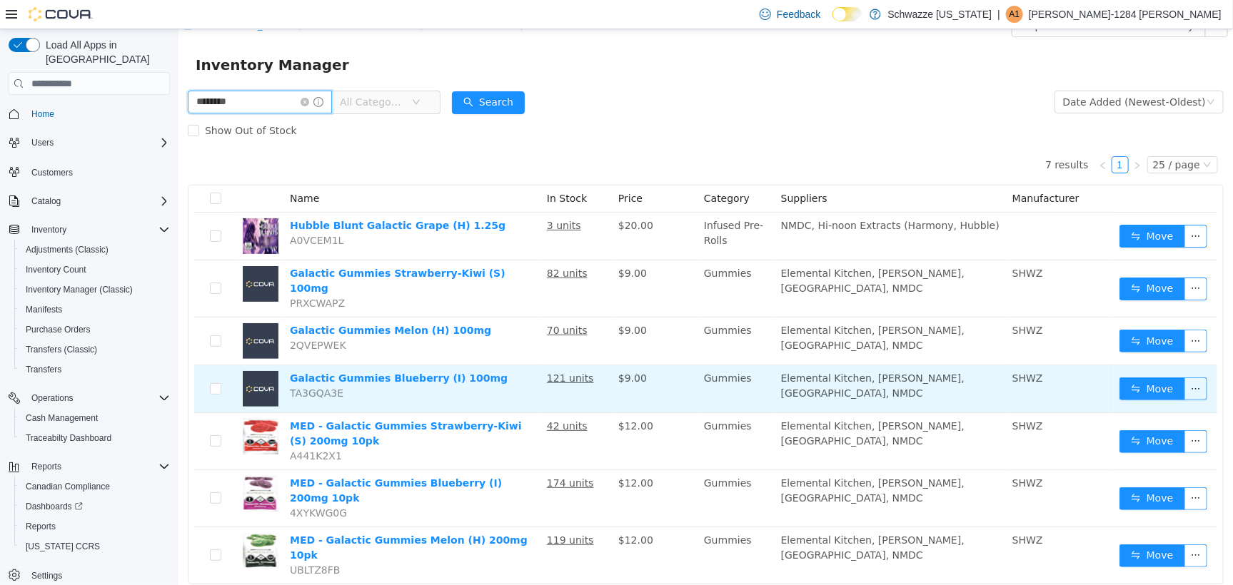
scroll to position [31, 0]
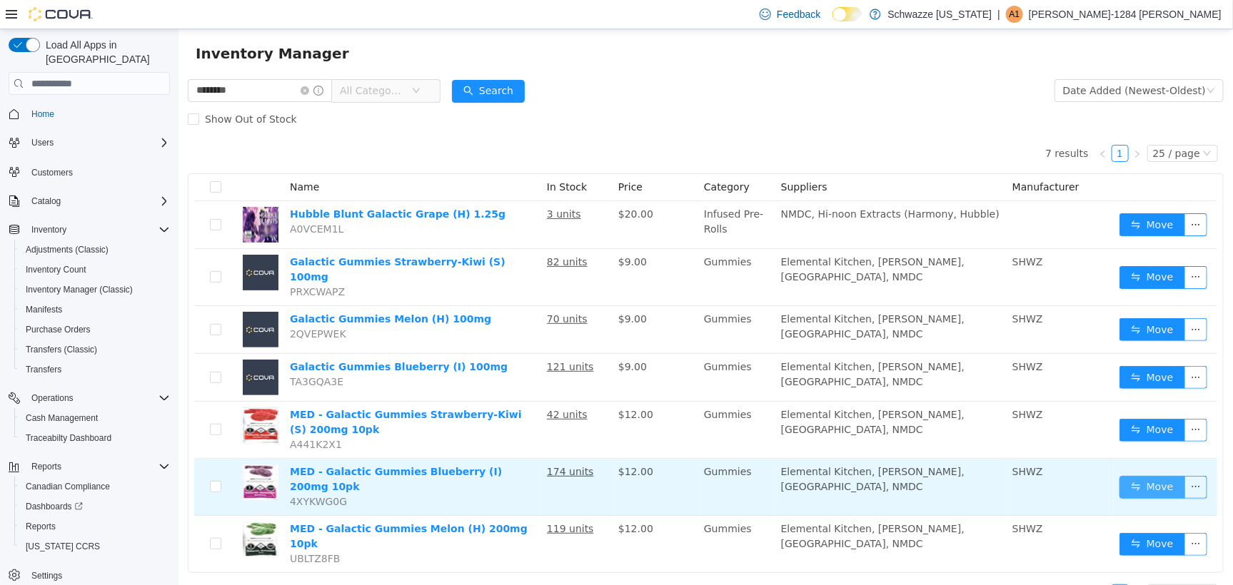
click at [1119, 478] on button "Move" at bounding box center [1152, 487] width 66 height 23
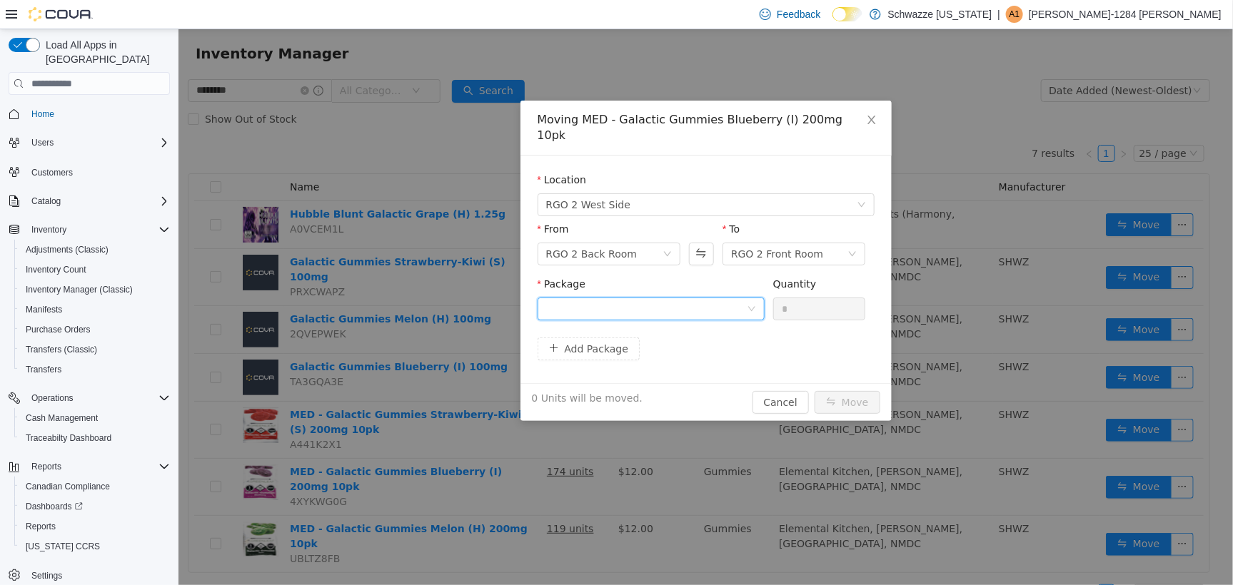
click at [631, 299] on div at bounding box center [646, 308] width 201 height 21
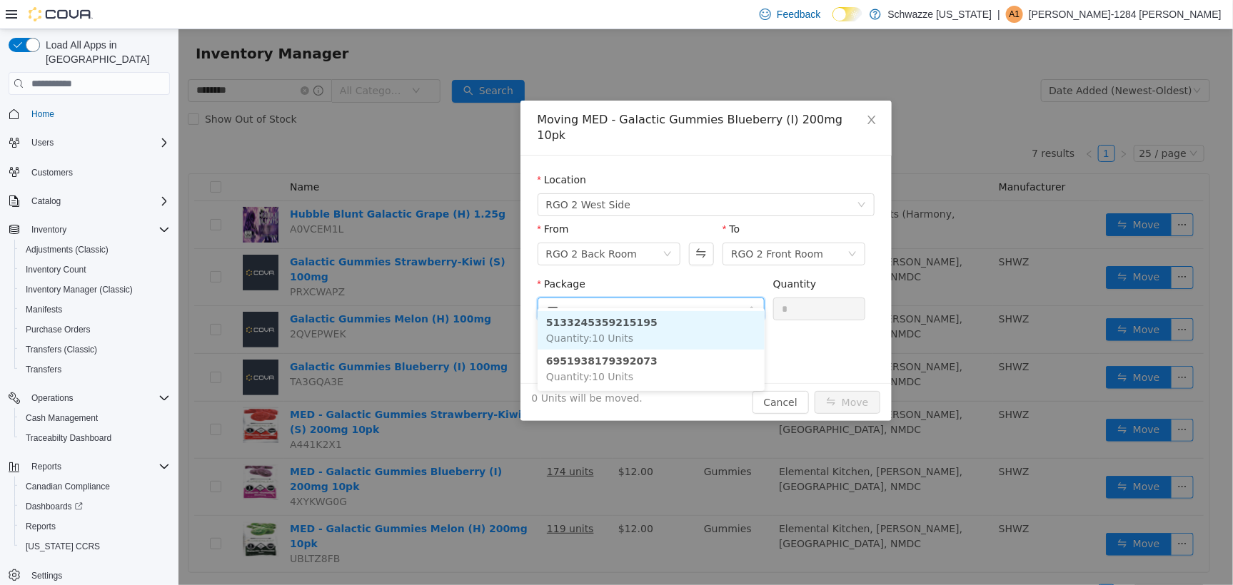
type input "****"
click at [627, 345] on li "5133245359215195 Quantity : 10 Units" at bounding box center [650, 330] width 227 height 39
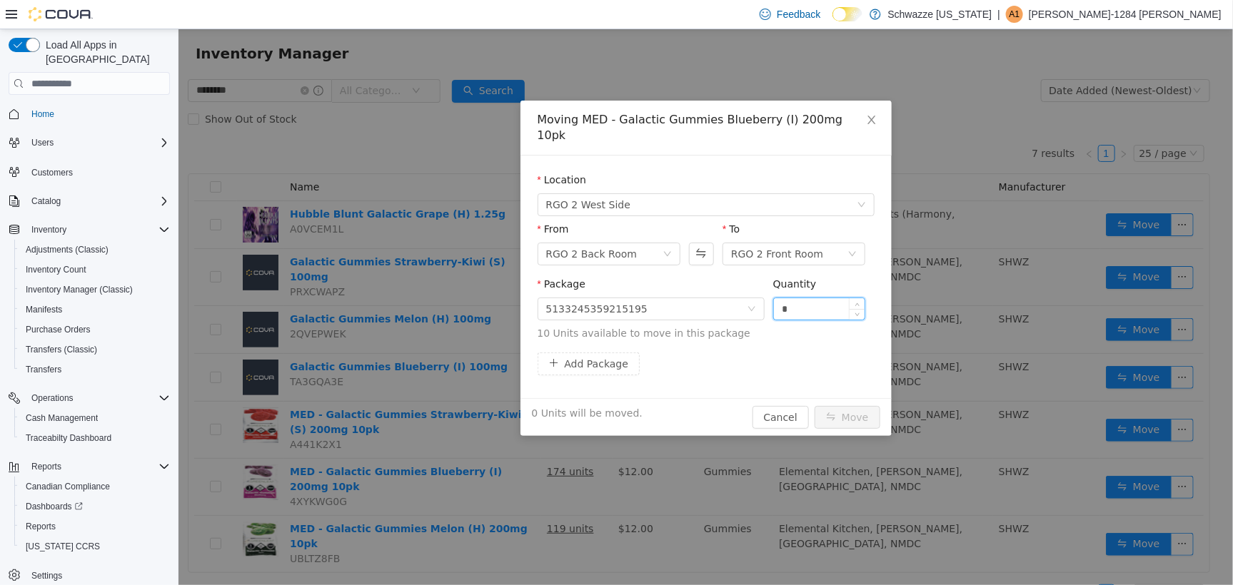
click at [827, 298] on input "*" at bounding box center [818, 308] width 91 height 21
type input "**"
drag, startPoint x: 840, startPoint y: 399, endPoint x: 845, endPoint y: 406, distance: 8.1
click at [845, 406] on button "Move" at bounding box center [847, 417] width 66 height 23
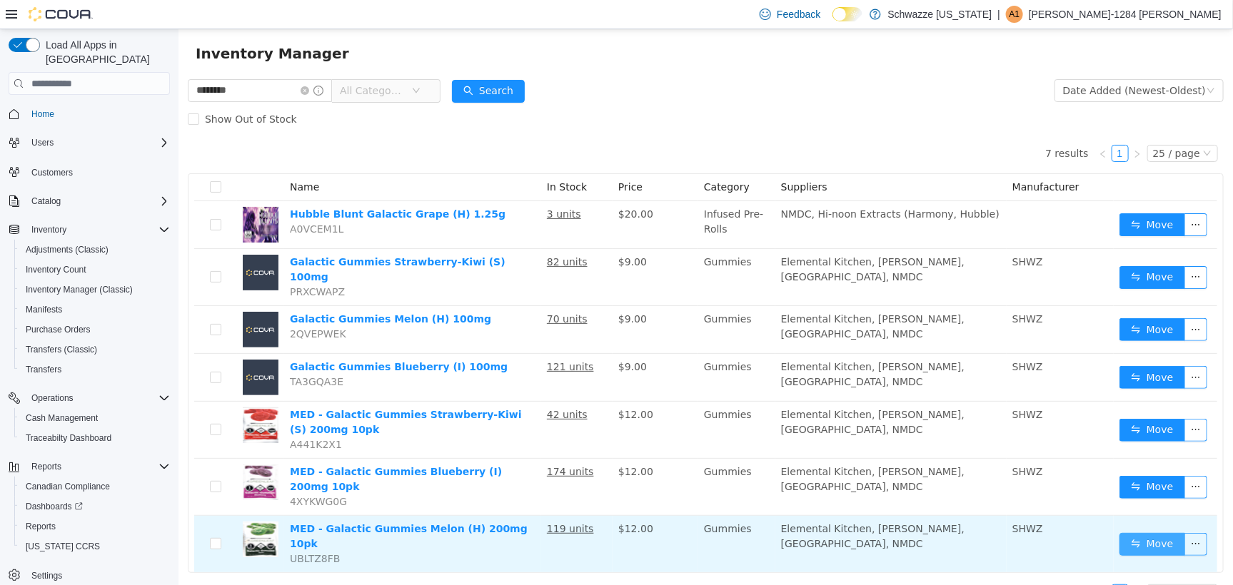
click at [1127, 533] on button "Move" at bounding box center [1152, 544] width 66 height 23
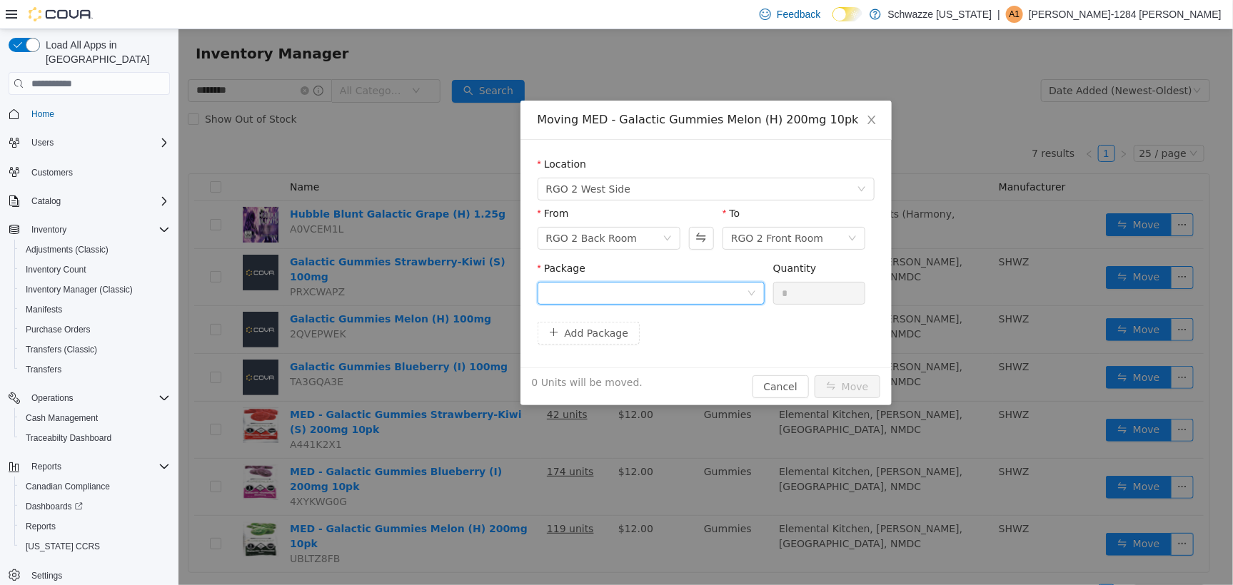
click at [740, 297] on div at bounding box center [646, 292] width 201 height 21
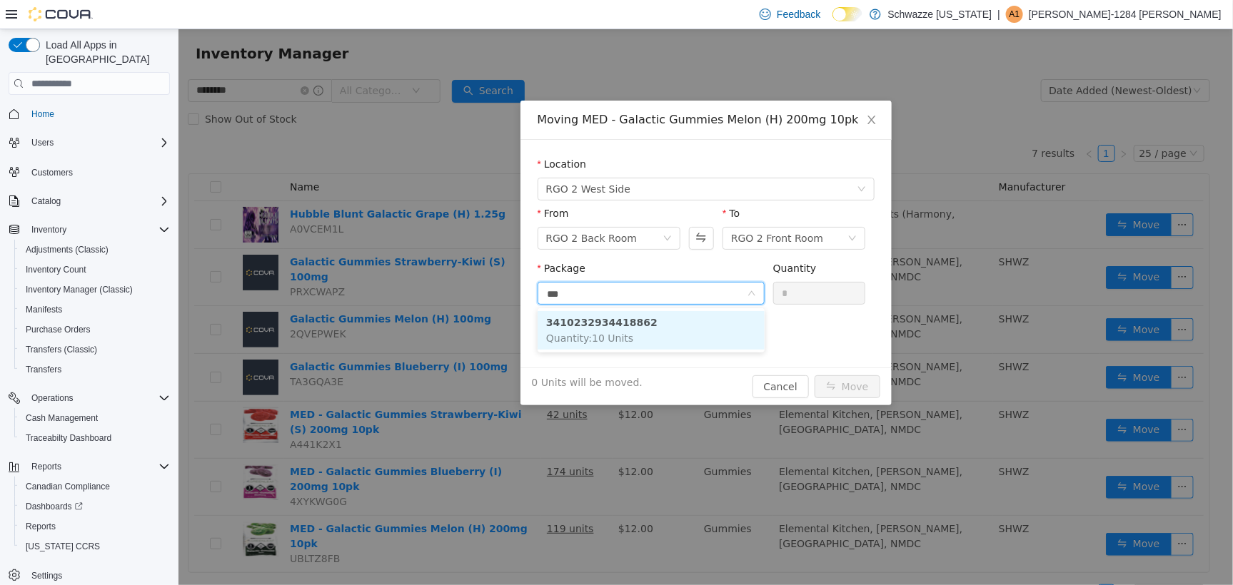
type input "****"
click at [643, 313] on li "3410232934418862 Quantity : 10 Units" at bounding box center [650, 330] width 227 height 39
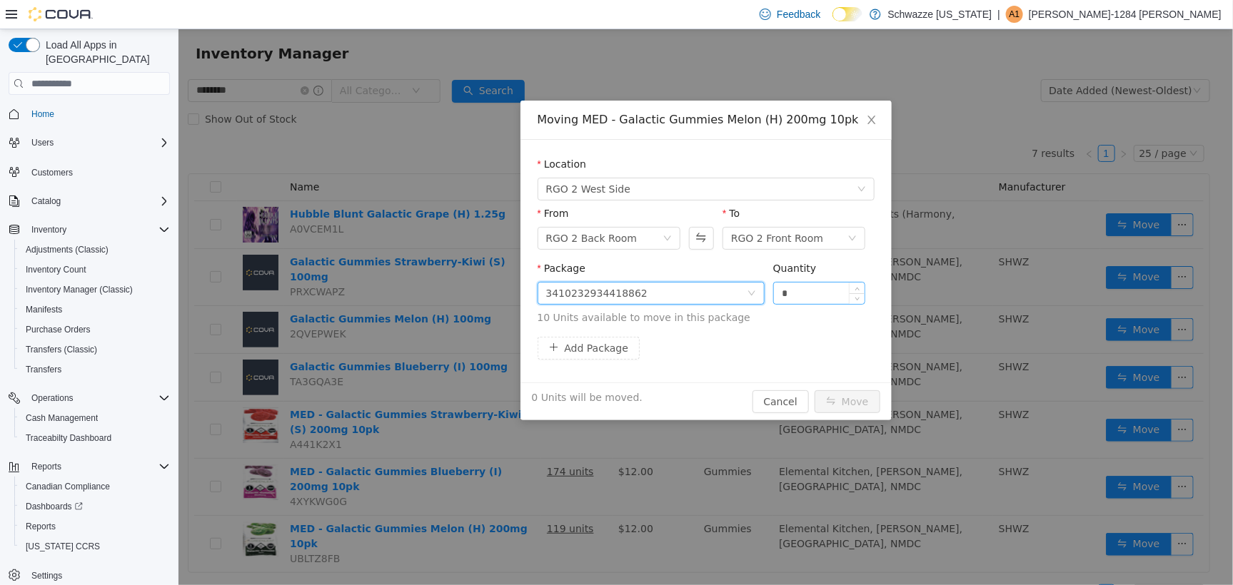
click at [825, 287] on input "*" at bounding box center [818, 292] width 91 height 21
type input "**"
click at [858, 395] on button "Move" at bounding box center [847, 401] width 66 height 23
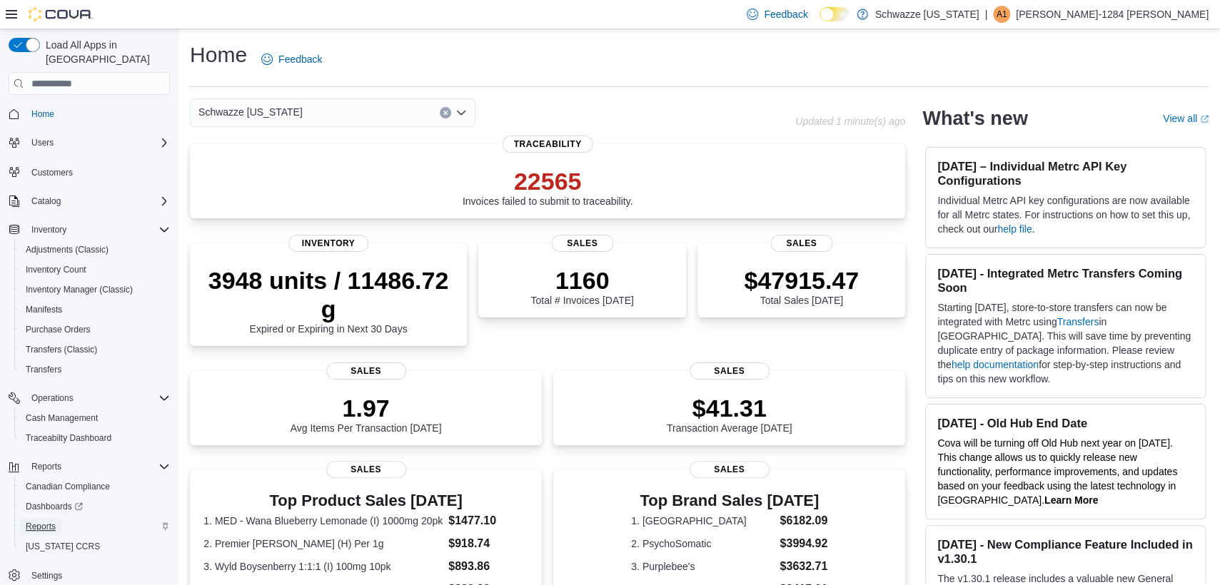
click at [52, 521] on span "Reports" at bounding box center [41, 526] width 30 height 11
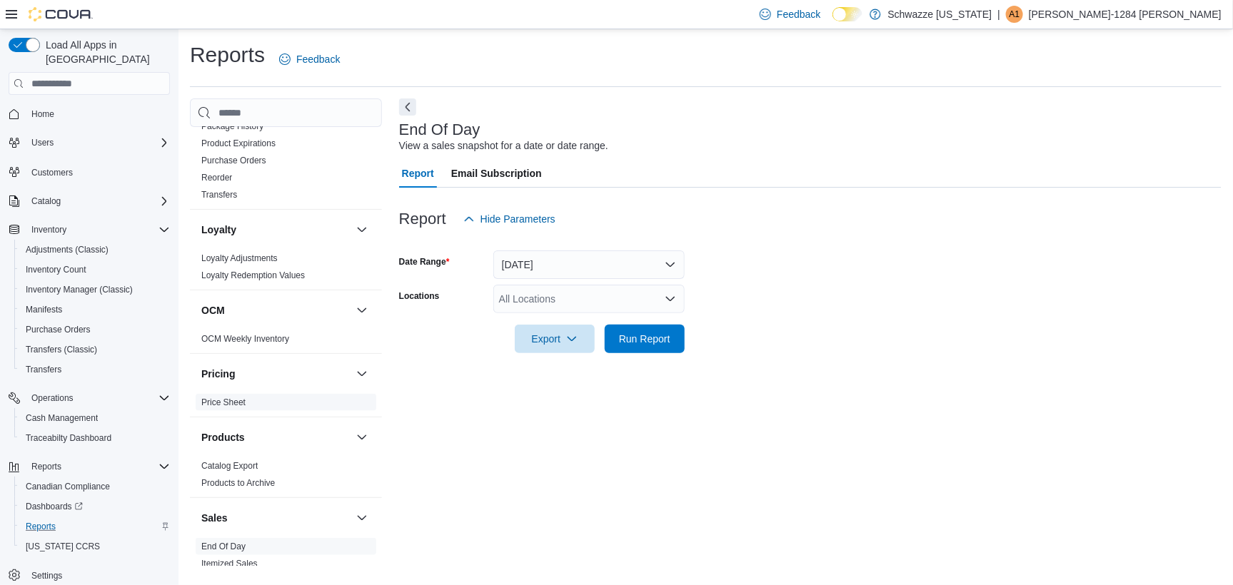
scroll to position [625, 0]
click at [549, 285] on div "All Locations" at bounding box center [588, 299] width 191 height 29
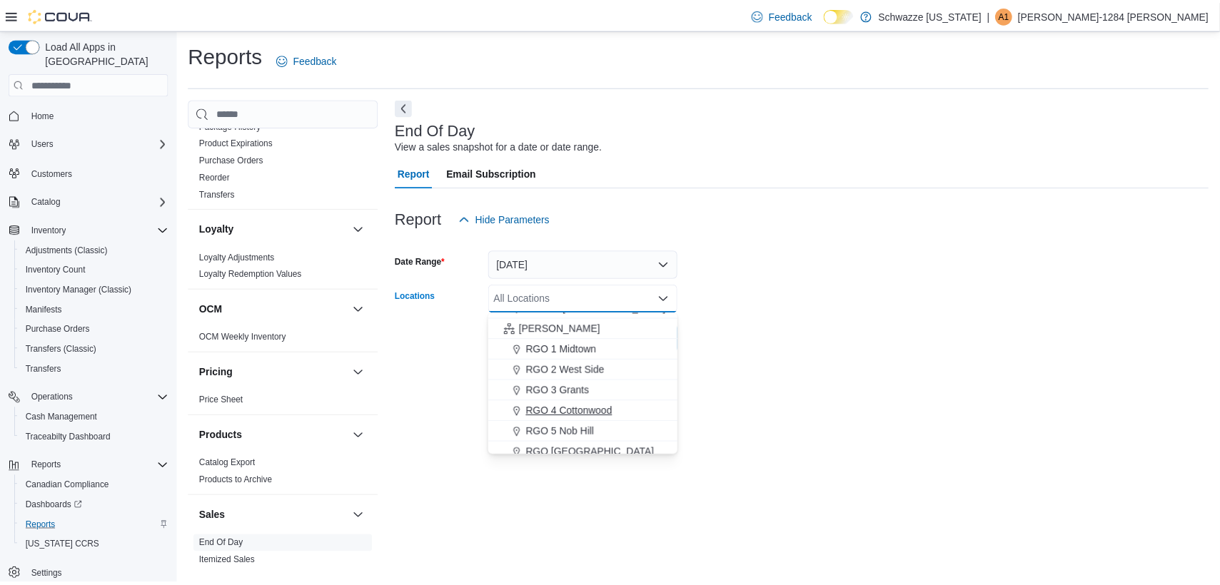
scroll to position [349, 0]
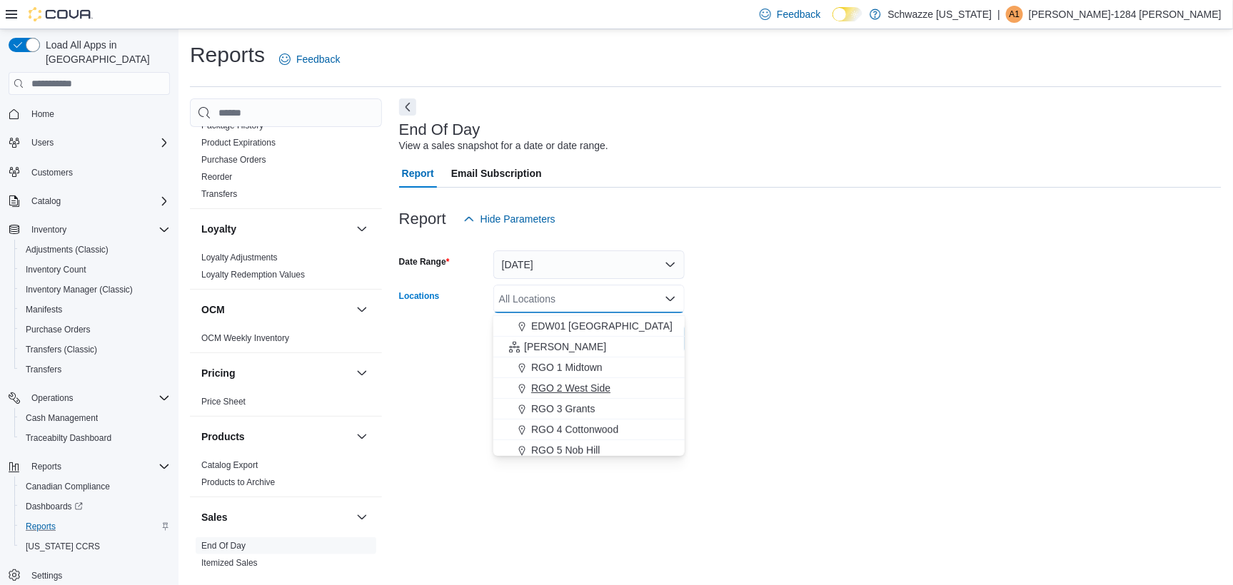
click at [573, 383] on span "RGO 2 West Side" at bounding box center [570, 388] width 79 height 14
click at [785, 300] on form "Date Range [DATE] Locations RGO 2 [GEOGRAPHIC_DATA] Combo box. Selected. RGO 2 …" at bounding box center [810, 293] width 823 height 120
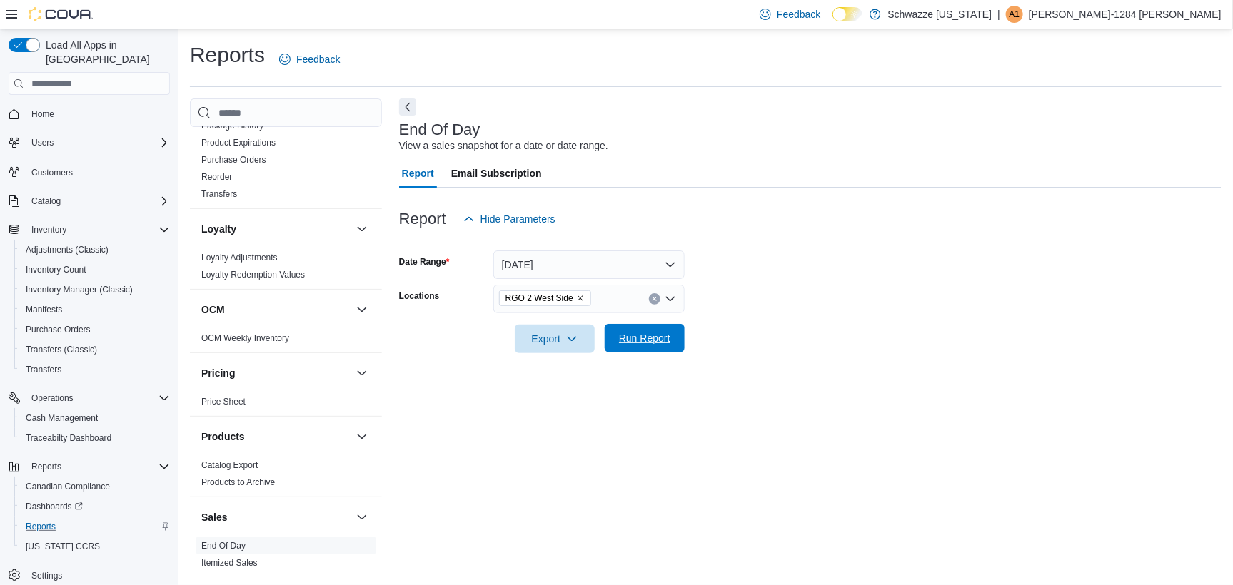
click at [675, 343] on span "Run Report" at bounding box center [644, 338] width 63 height 29
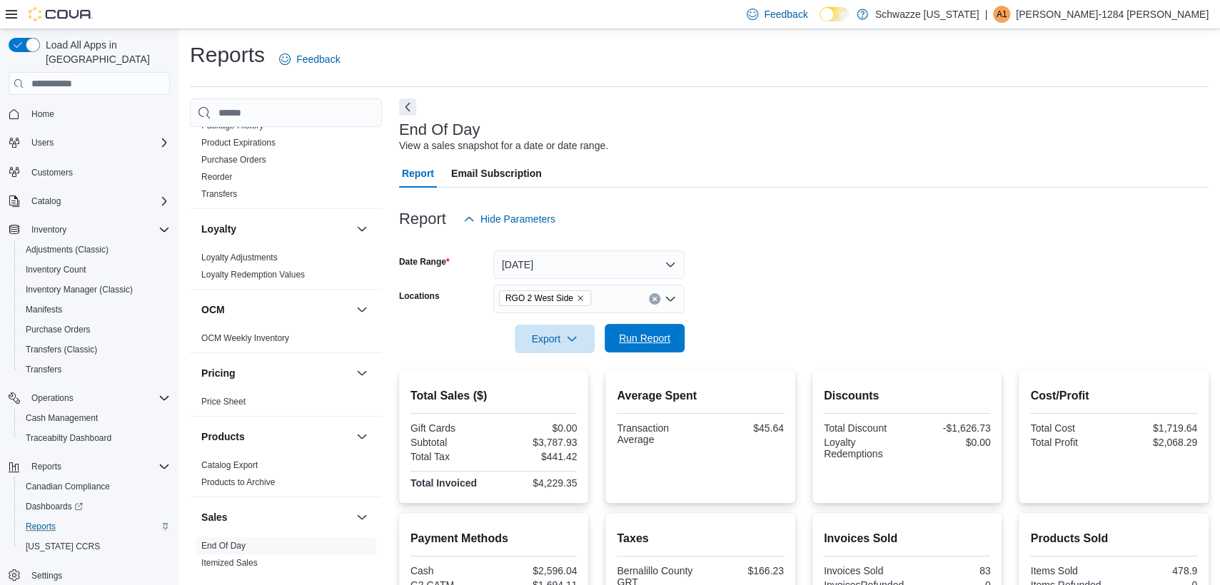
click at [668, 349] on span "Run Report" at bounding box center [644, 338] width 63 height 29
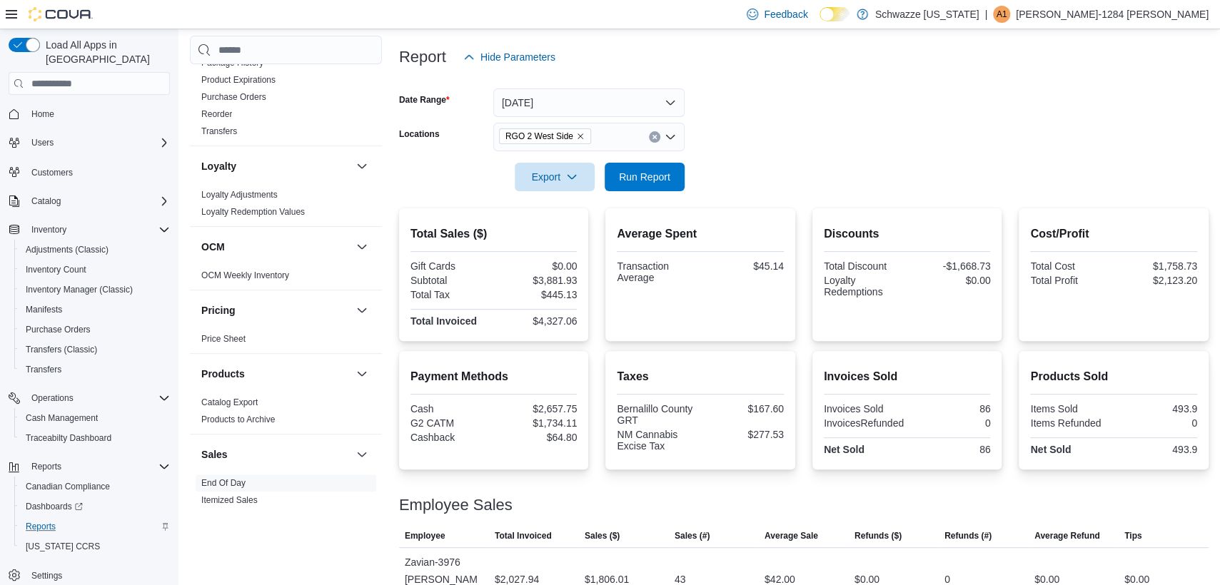
scroll to position [258, 0]
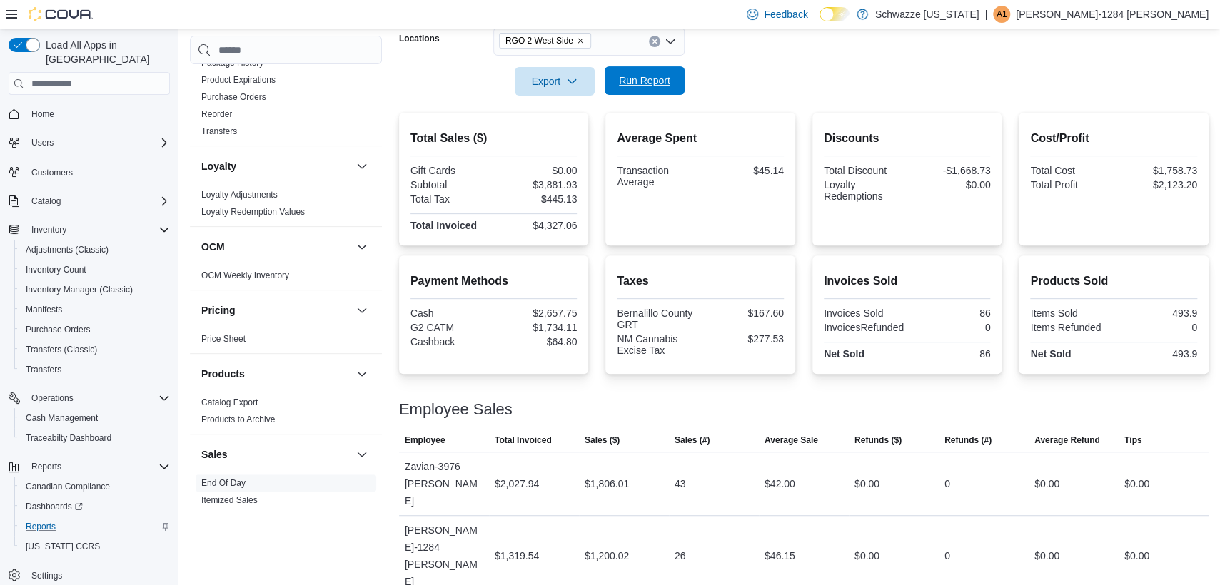
click at [647, 90] on span "Run Report" at bounding box center [644, 80] width 63 height 29
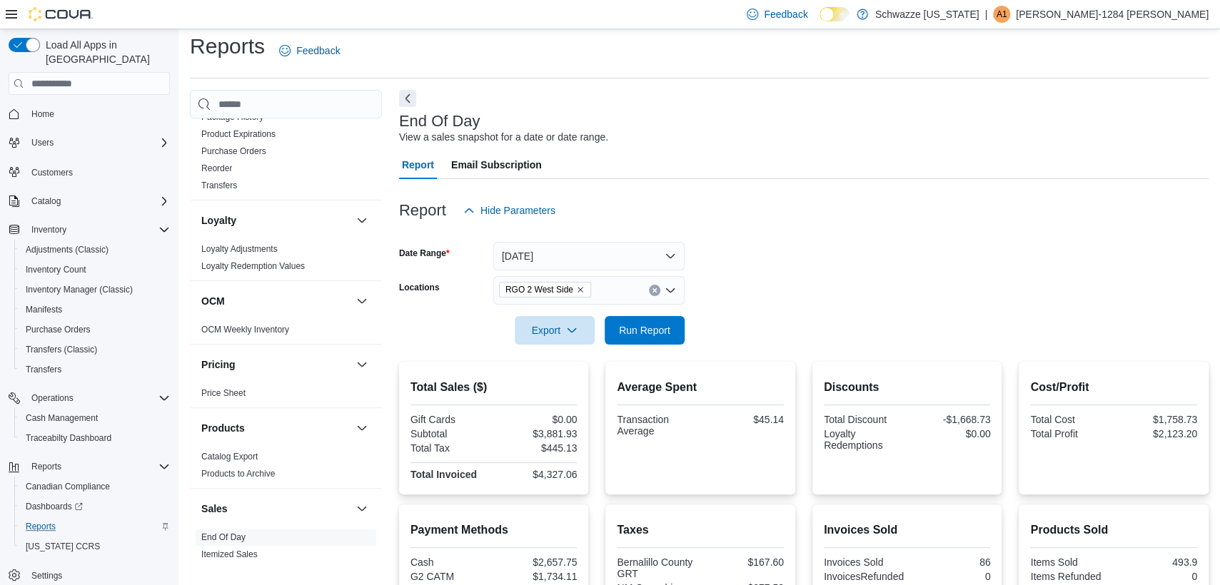
scroll to position [0, 0]
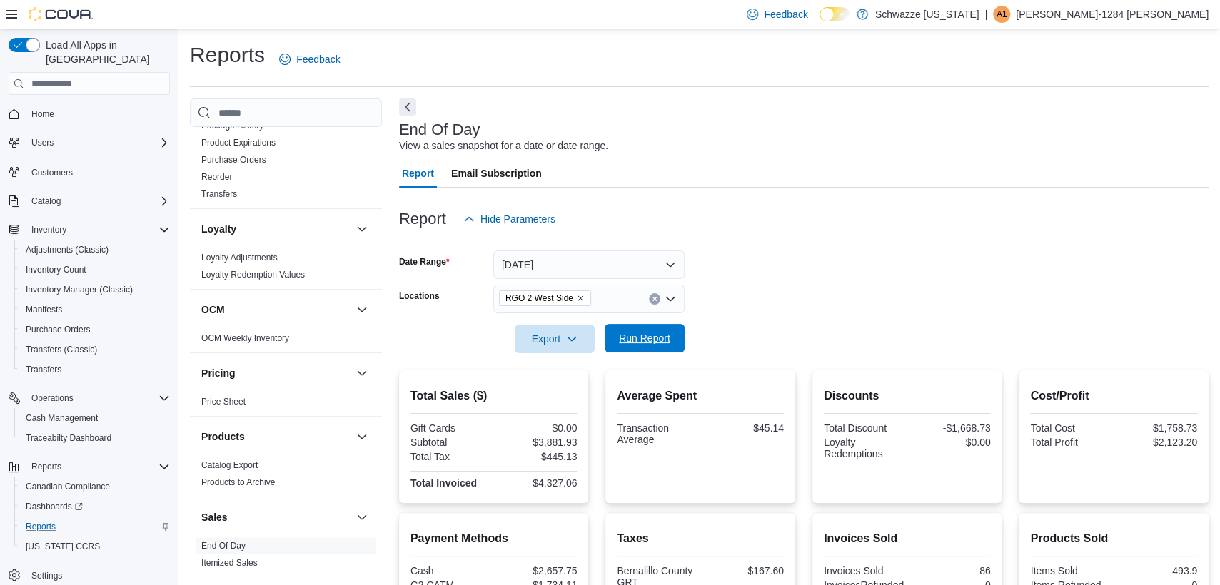
click at [650, 350] on span "Run Report" at bounding box center [644, 338] width 63 height 29
click at [647, 352] on div "Report Hide Parameters Date Range Today Locations RGO 2 West Side Export Run Re…" at bounding box center [804, 562] width 810 height 748
click at [650, 340] on span "Run Report" at bounding box center [644, 338] width 51 height 14
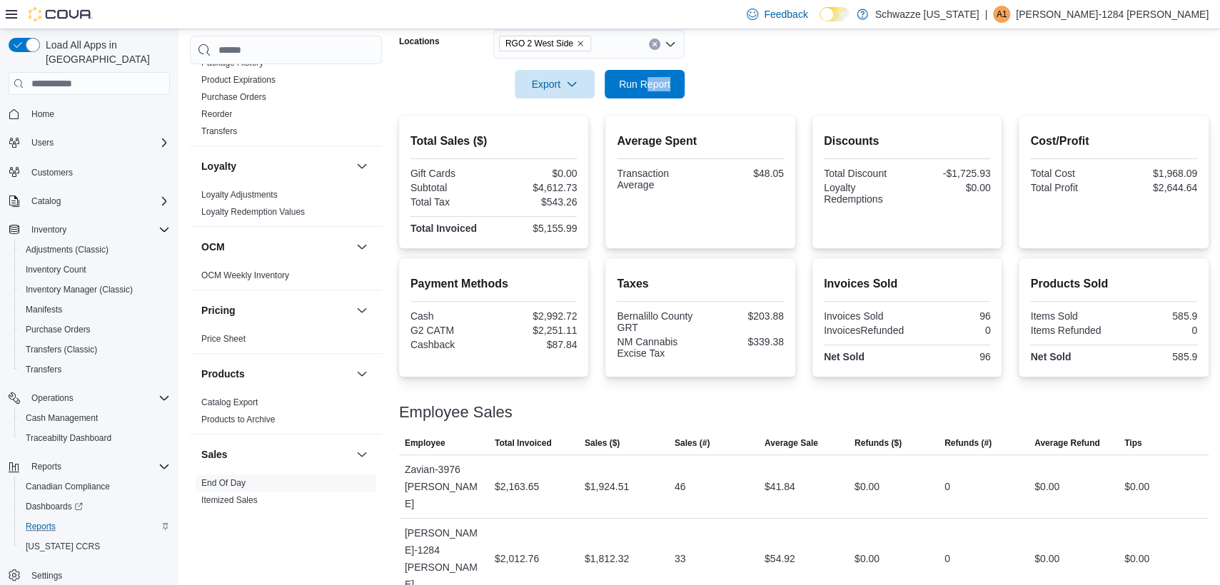
scroll to position [258, 0]
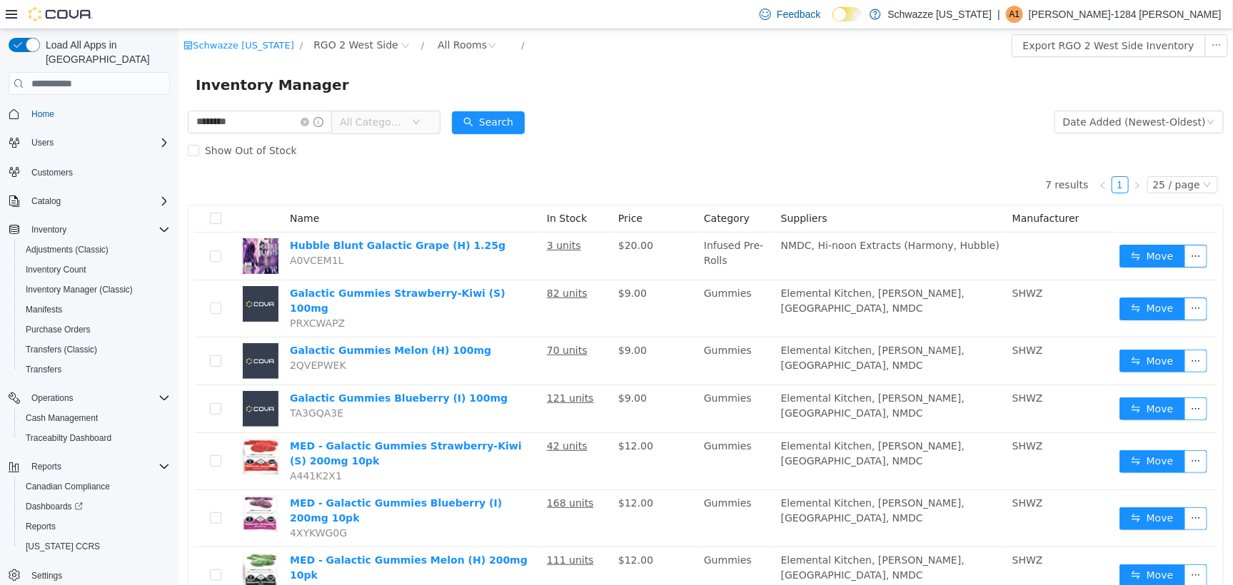
click at [283, 110] on input "********" at bounding box center [259, 121] width 144 height 23
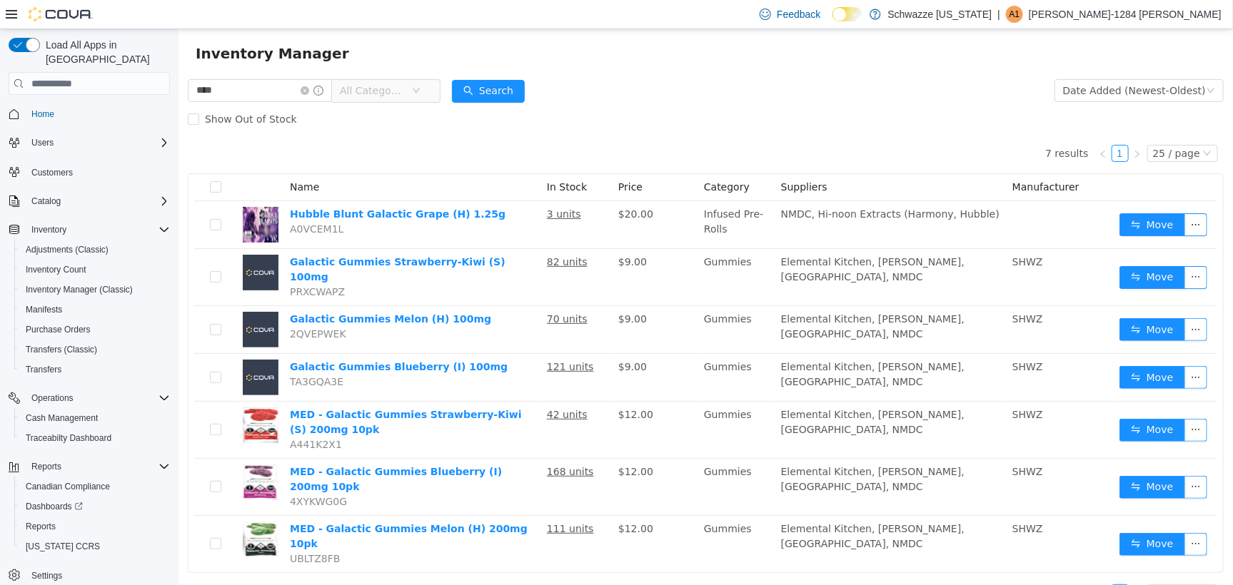
type input "****"
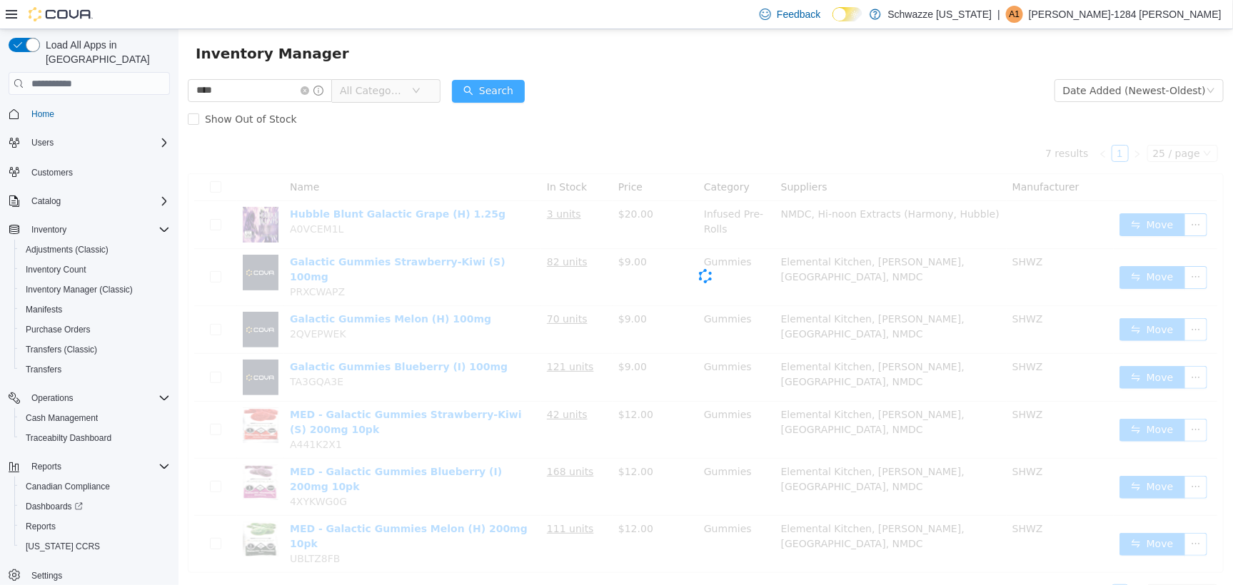
click at [487, 96] on button "Search" at bounding box center [487, 90] width 73 height 23
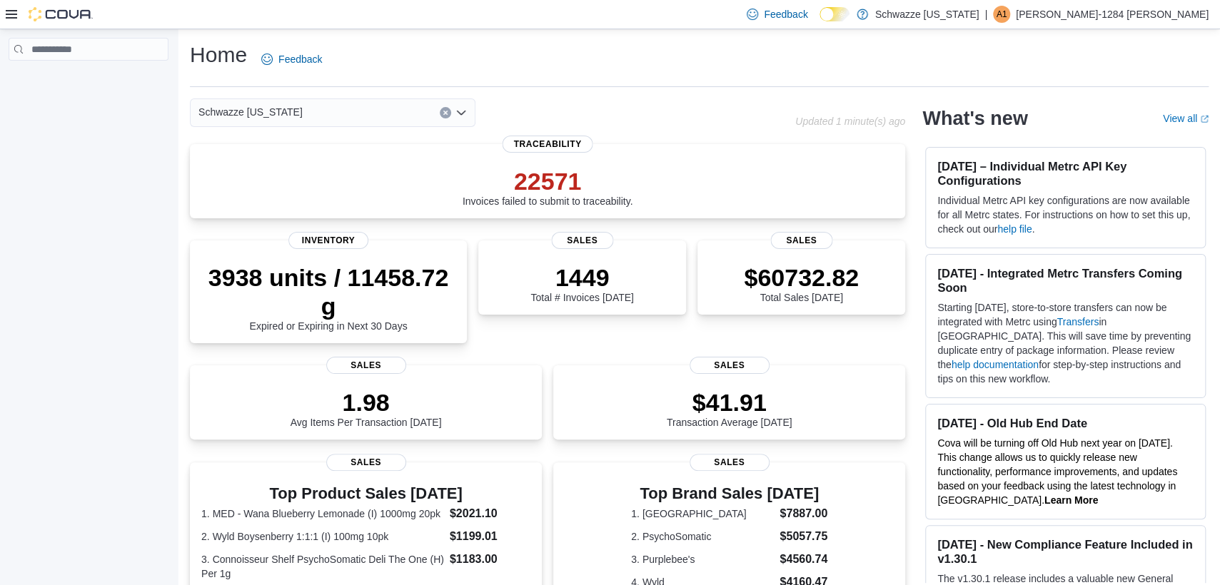
click at [7, 16] on icon at bounding box center [11, 14] width 11 height 11
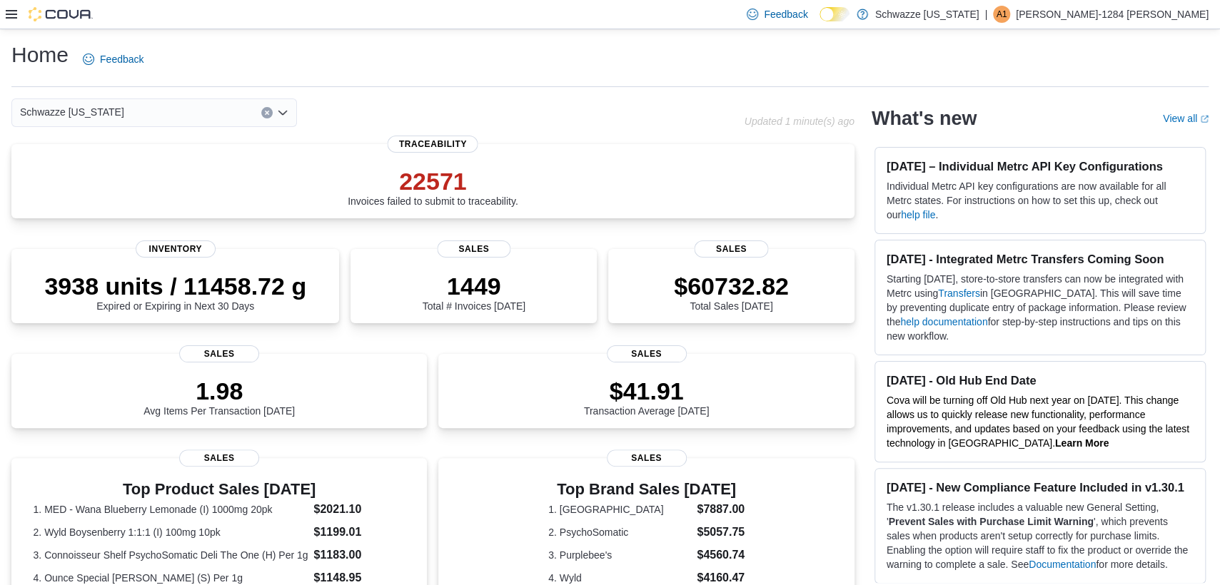
click at [13, 7] on div at bounding box center [49, 14] width 87 height 14
click at [12, 14] on icon at bounding box center [11, 14] width 11 height 9
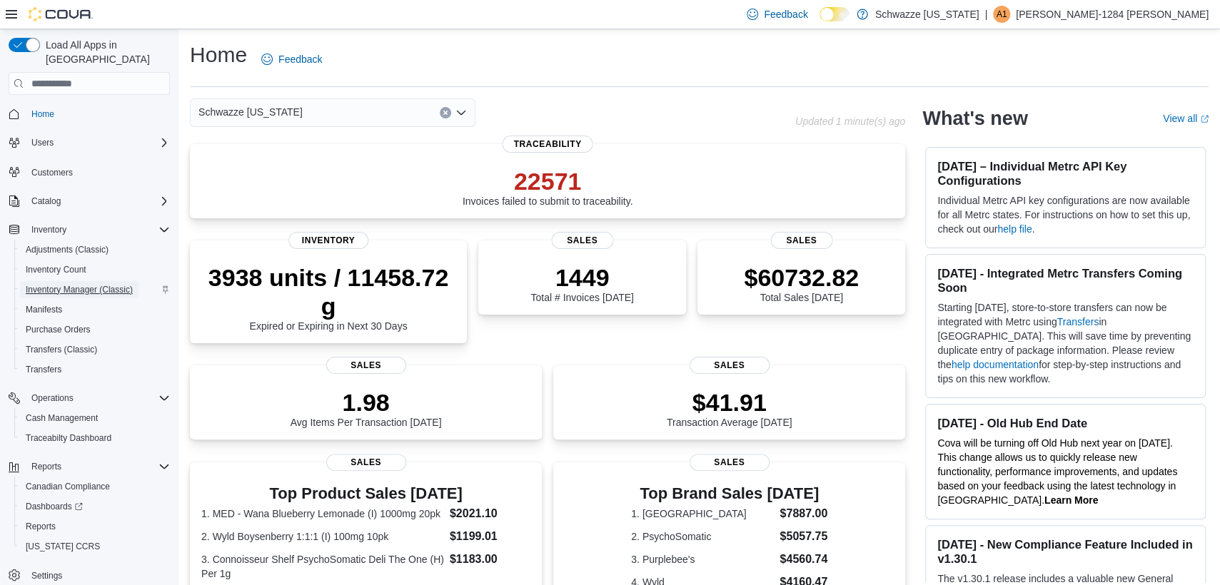
click at [71, 284] on span "Inventory Manager (Classic)" at bounding box center [79, 289] width 107 height 11
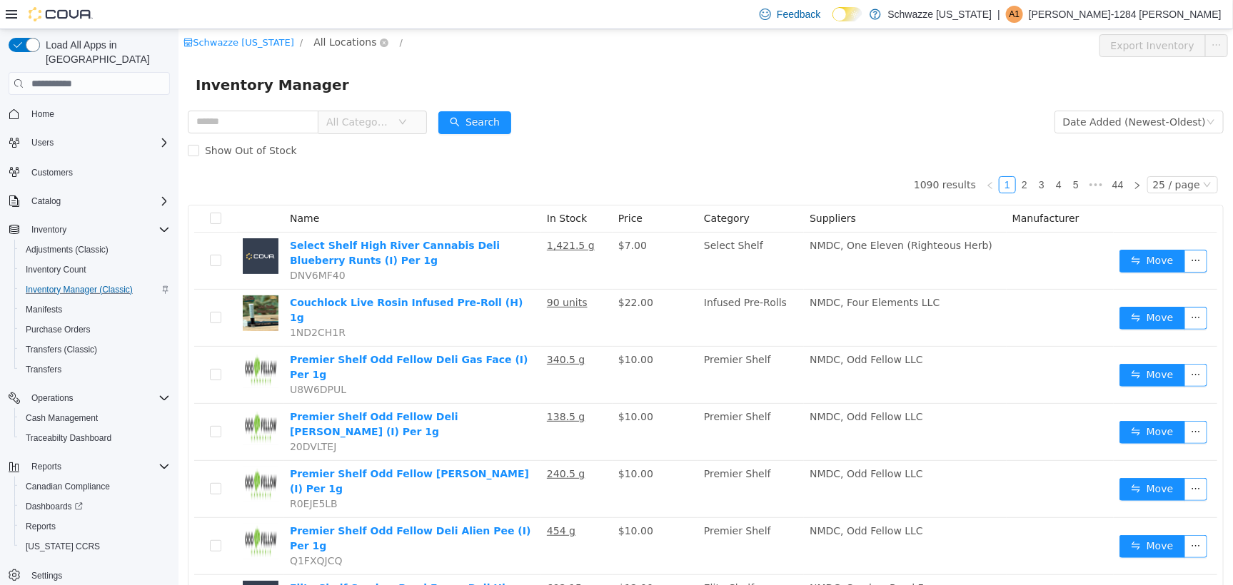
click at [347, 36] on span "All Locations" at bounding box center [344, 42] width 63 height 16
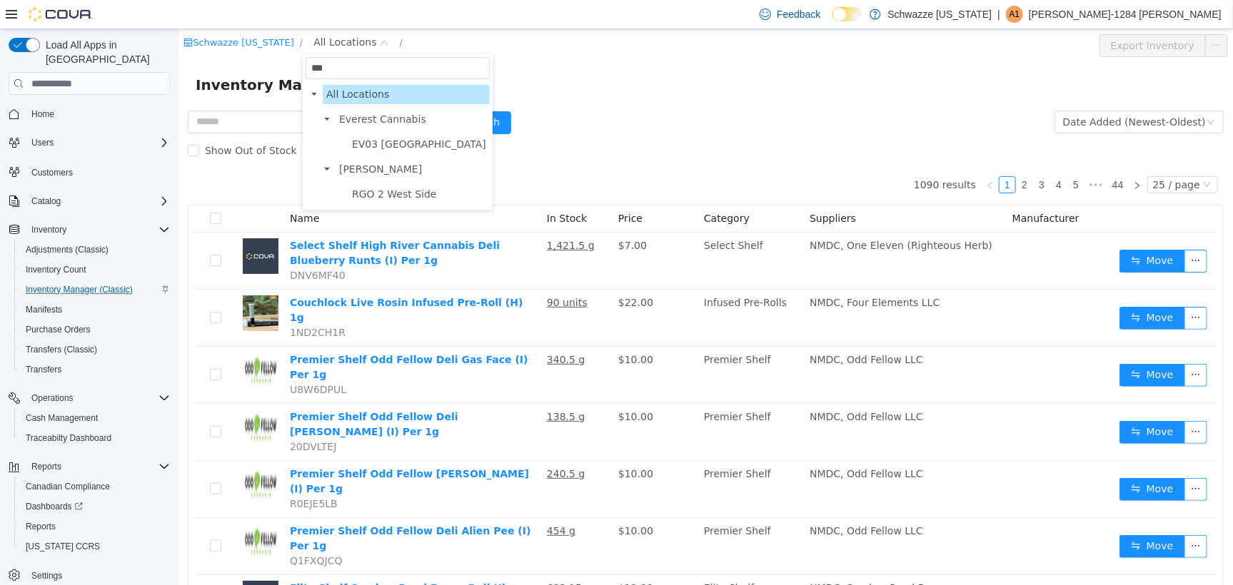
type input "***"
click at [389, 203] on span "RGO 2 West Side" at bounding box center [418, 193] width 141 height 19
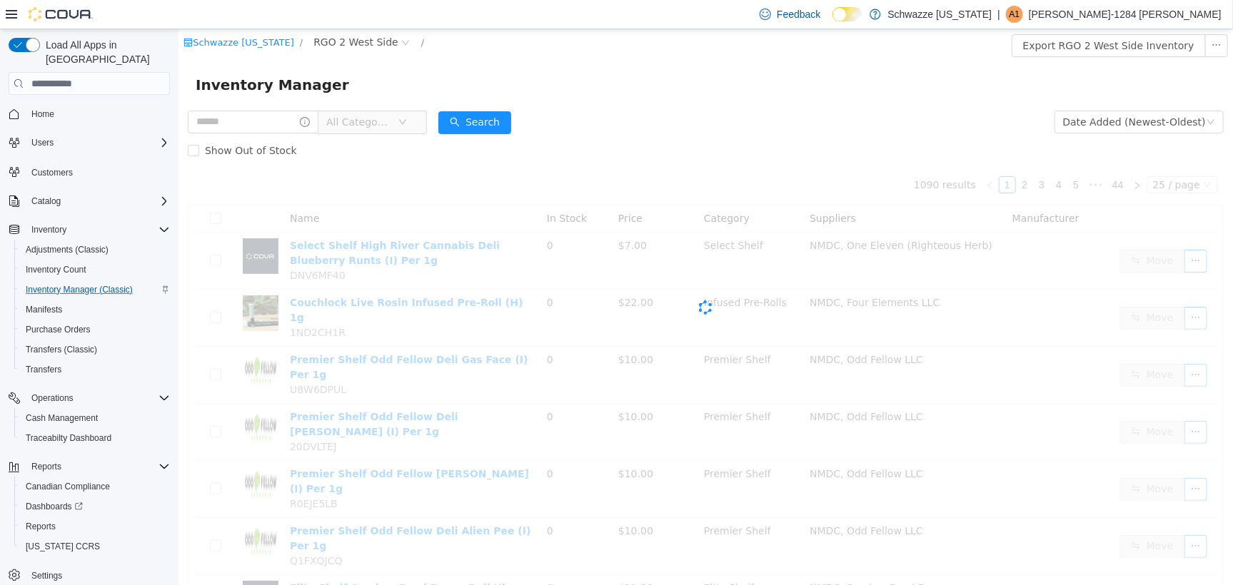
click at [390, 198] on div "Cova-Icon" at bounding box center [705, 307] width 1036 height 286
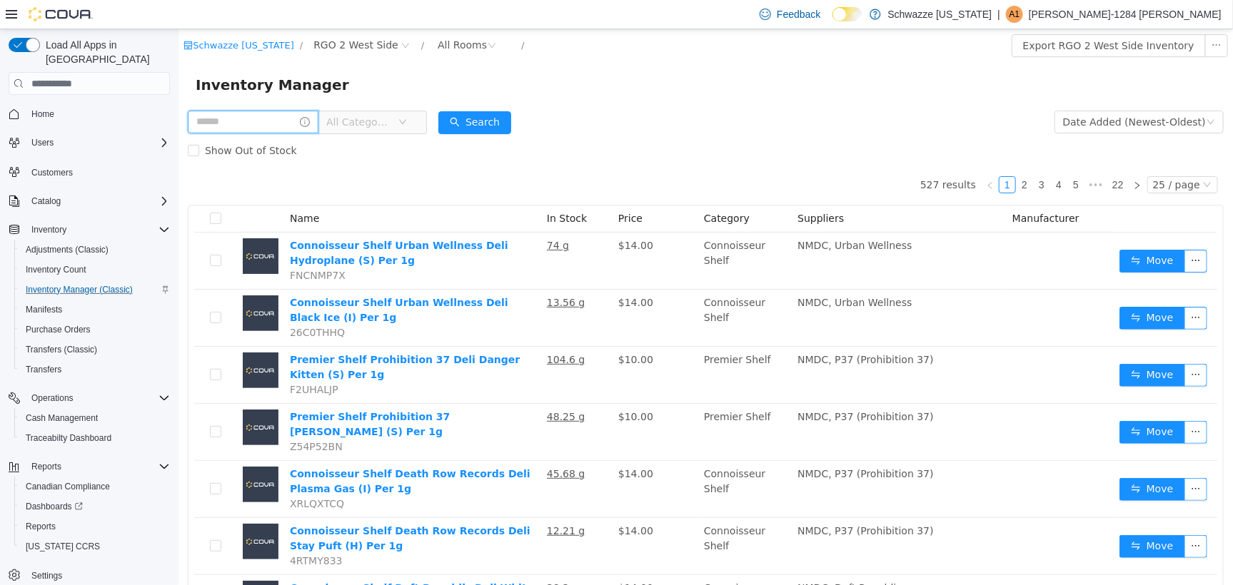
click at [276, 112] on input "text" at bounding box center [252, 121] width 131 height 23
type input "****"
click at [511, 120] on button "Search" at bounding box center [487, 122] width 73 height 23
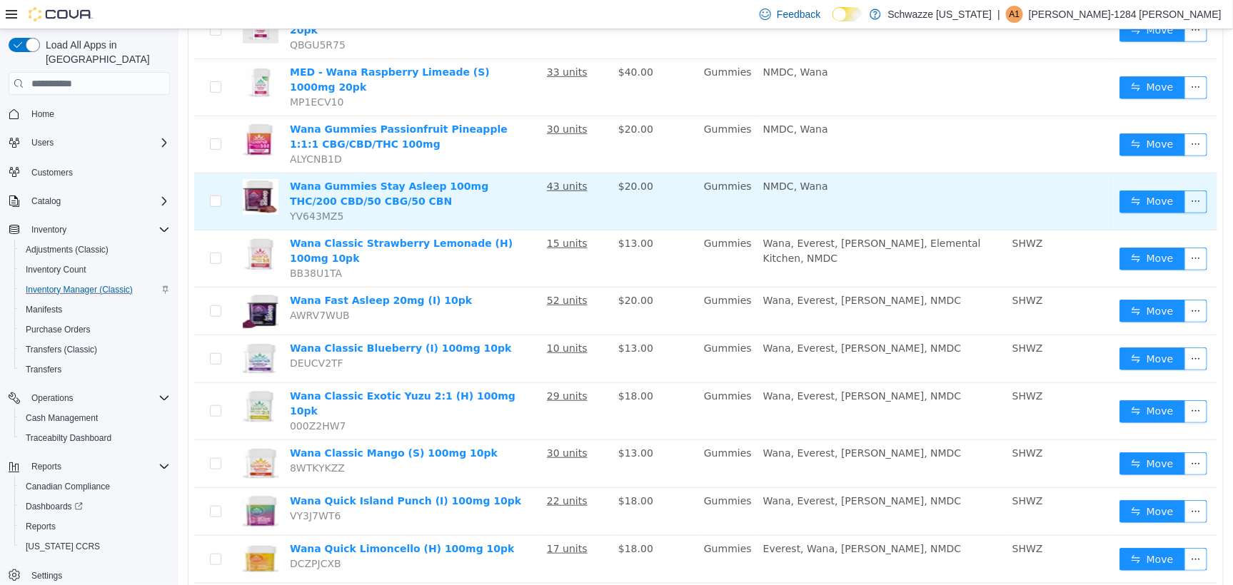
scroll to position [357, 0]
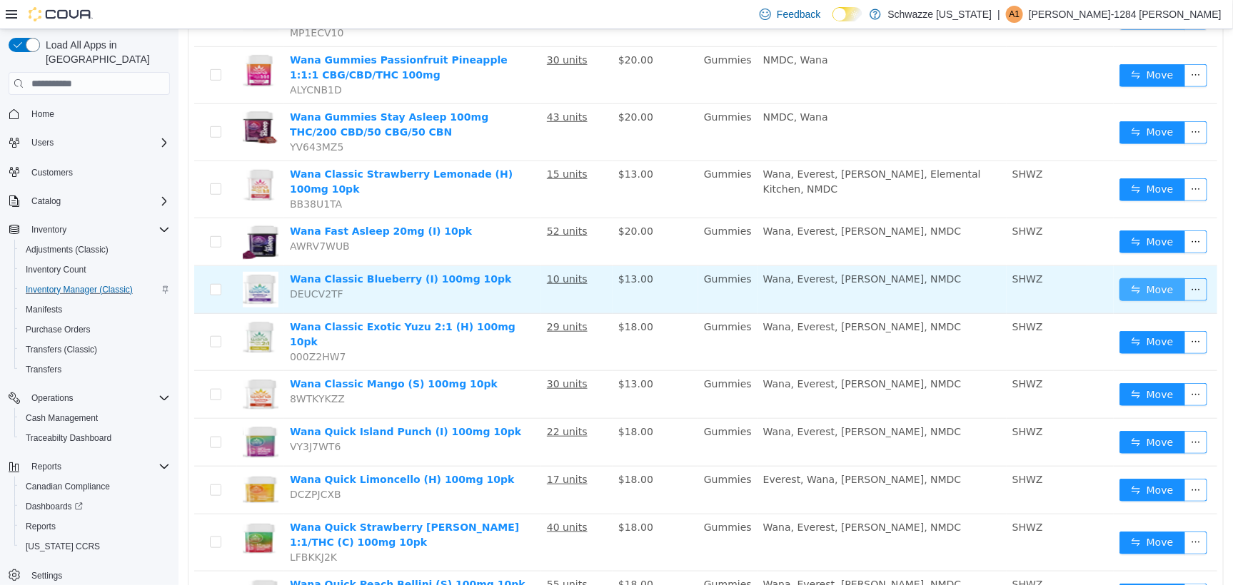
click at [1127, 278] on button "Move" at bounding box center [1152, 289] width 66 height 23
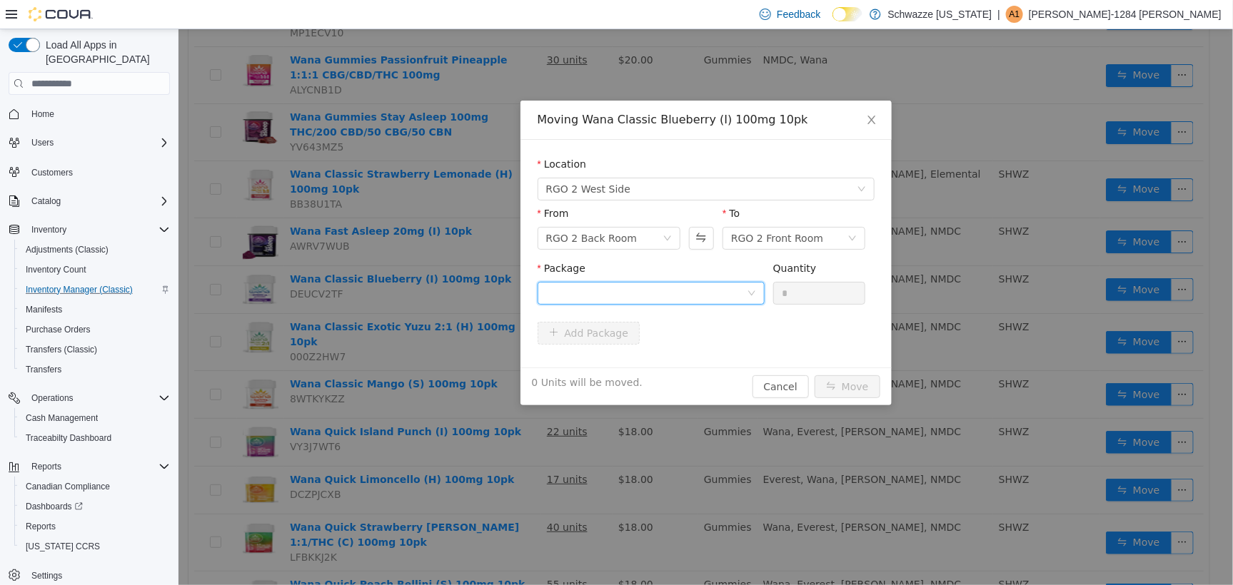
click at [579, 291] on div at bounding box center [646, 292] width 201 height 21
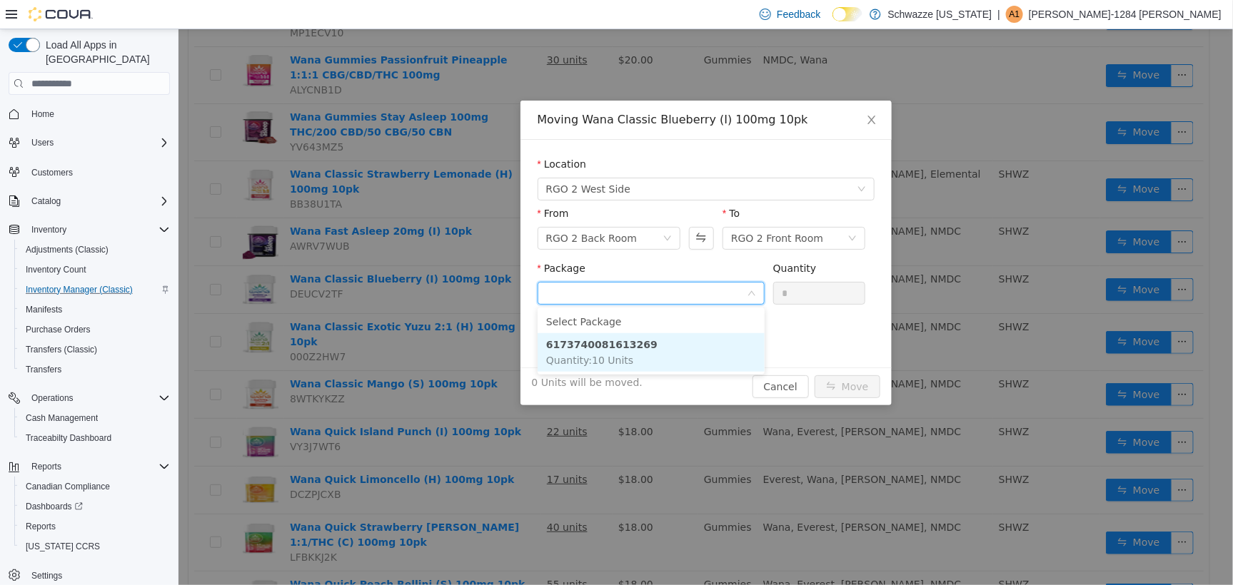
click at [618, 350] on strong "6173740081613269" at bounding box center [601, 343] width 111 height 11
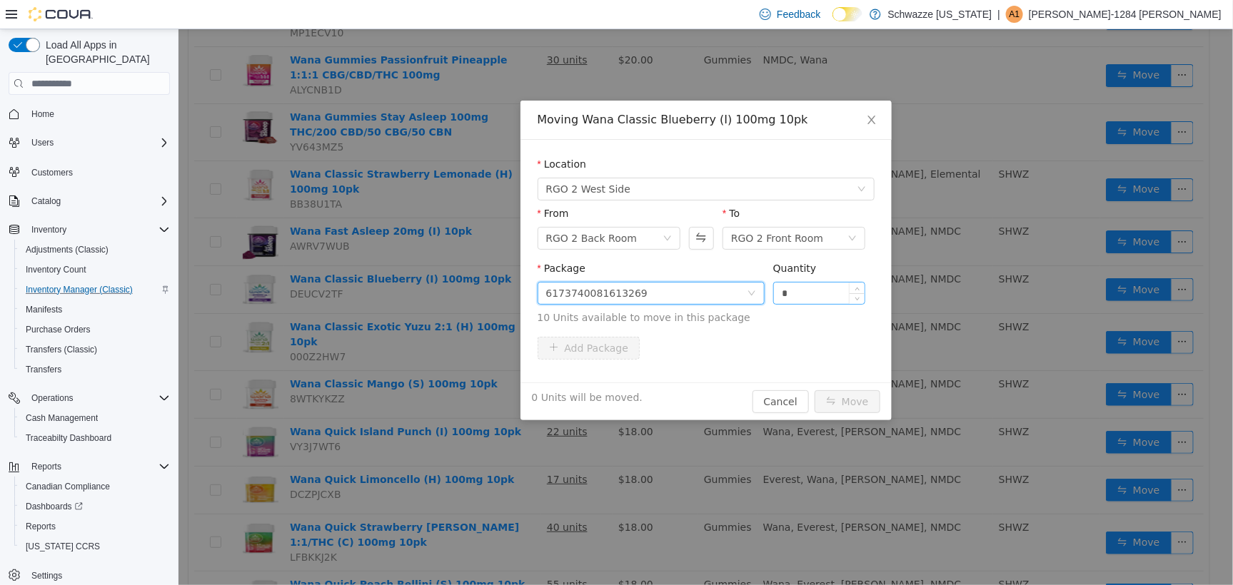
click at [775, 287] on input "*" at bounding box center [818, 292] width 91 height 21
type input "**"
click at [850, 413] on div "10 Units will be moved. Cancel Move" at bounding box center [705, 401] width 371 height 38
drag, startPoint x: 850, startPoint y: 408, endPoint x: 856, endPoint y: 392, distance: 16.7
click at [851, 407] on button "Move" at bounding box center [847, 401] width 66 height 23
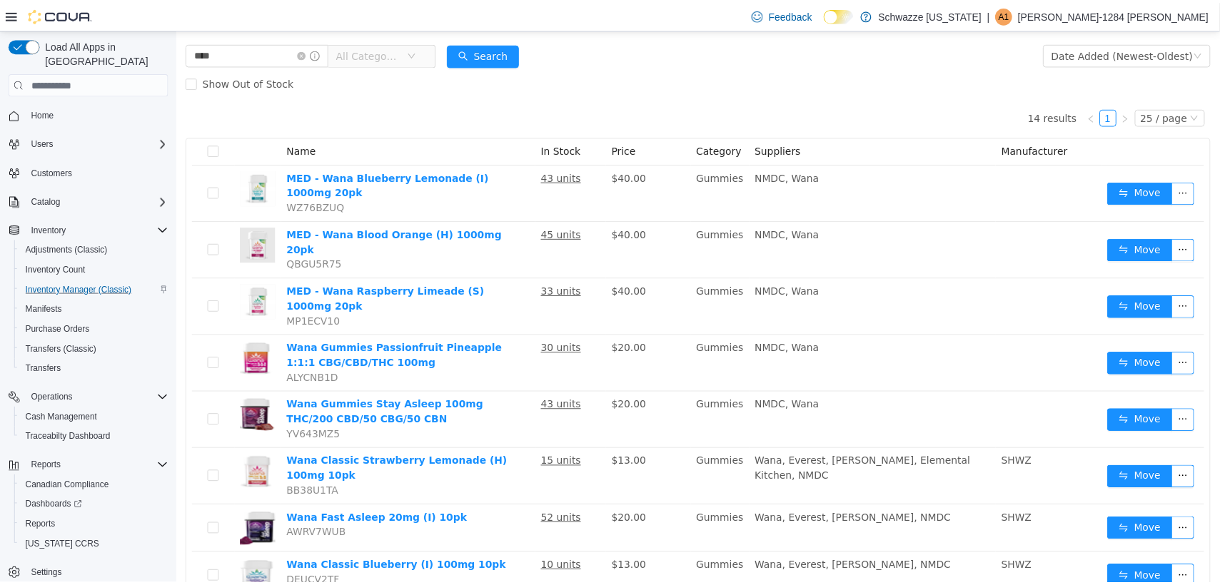
scroll to position [0, 0]
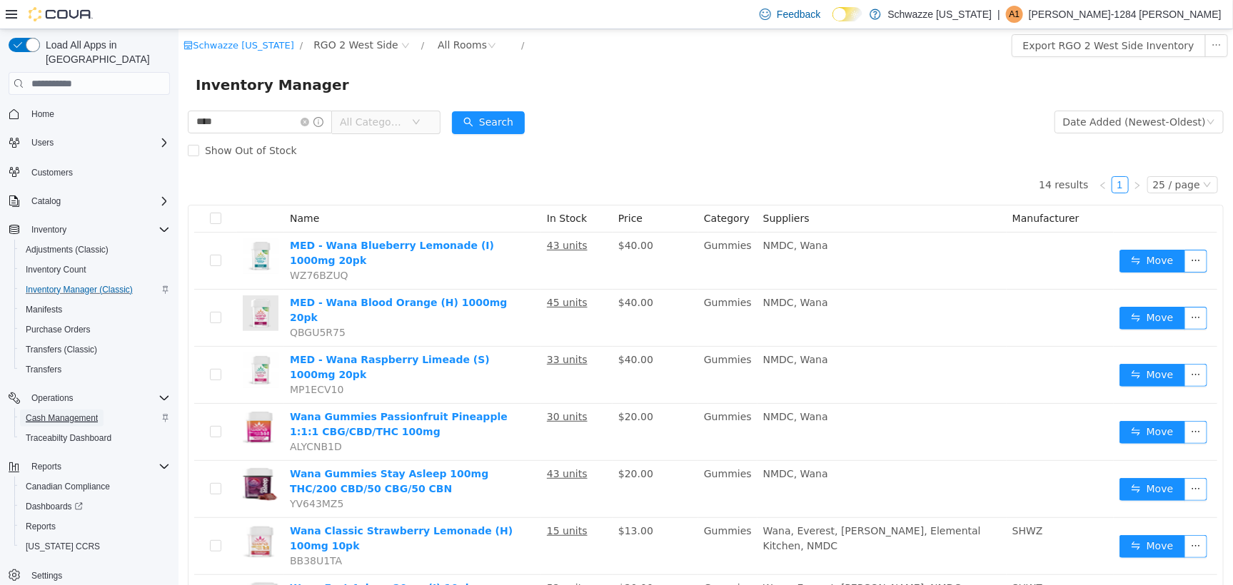
click at [47, 413] on span "Cash Management" at bounding box center [62, 418] width 72 height 11
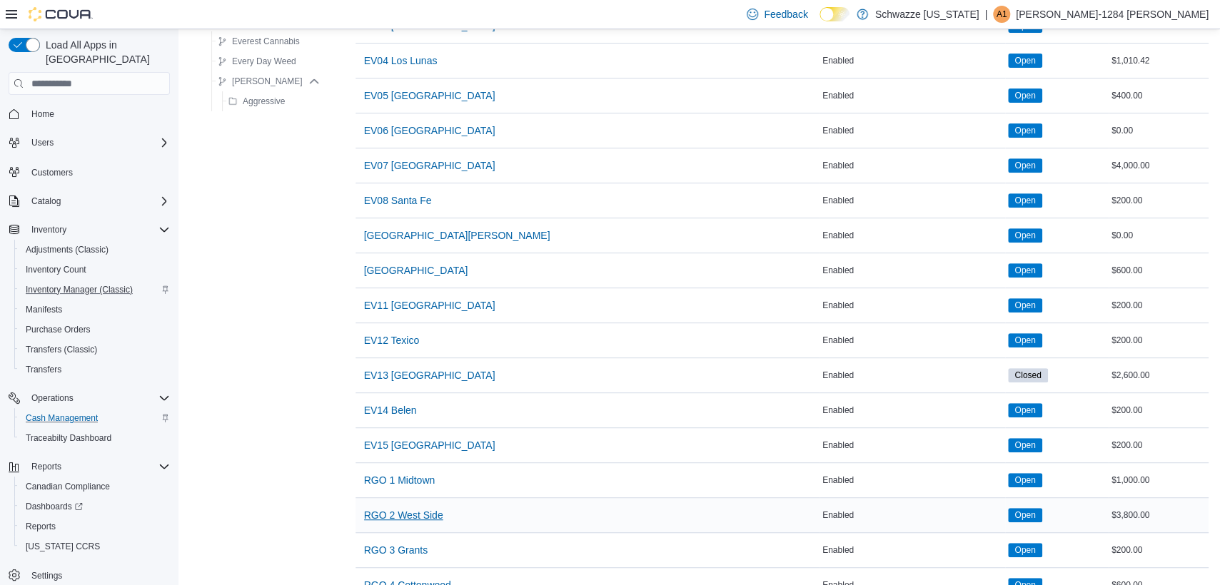
scroll to position [357, 0]
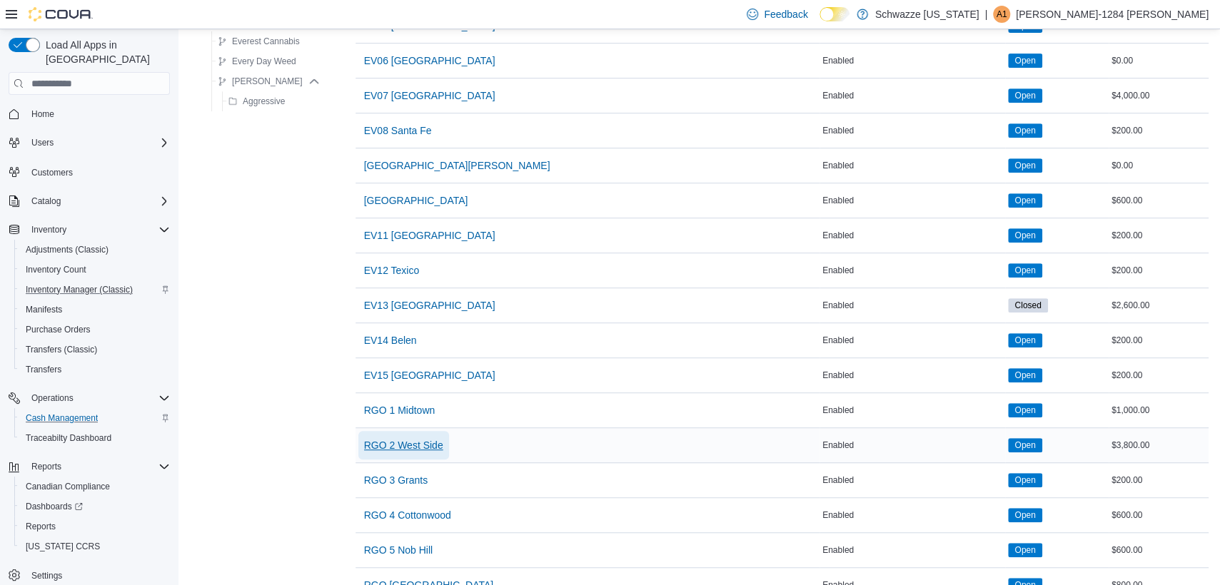
click at [430, 443] on span "RGO 2 West Side" at bounding box center [403, 445] width 79 height 14
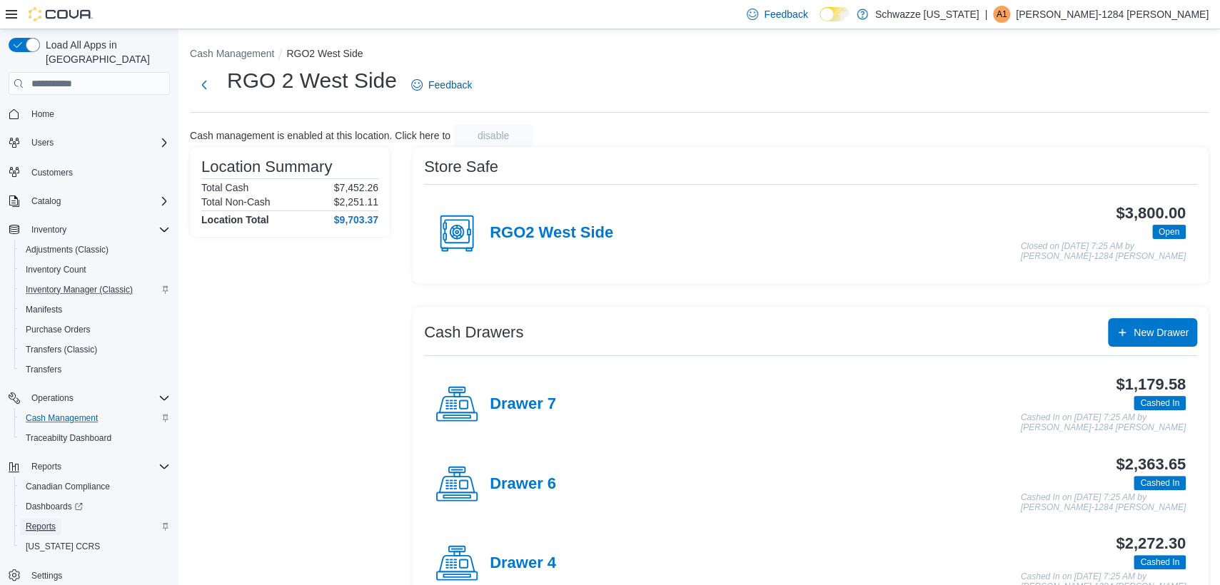
click at [49, 518] on span "Reports" at bounding box center [41, 526] width 30 height 17
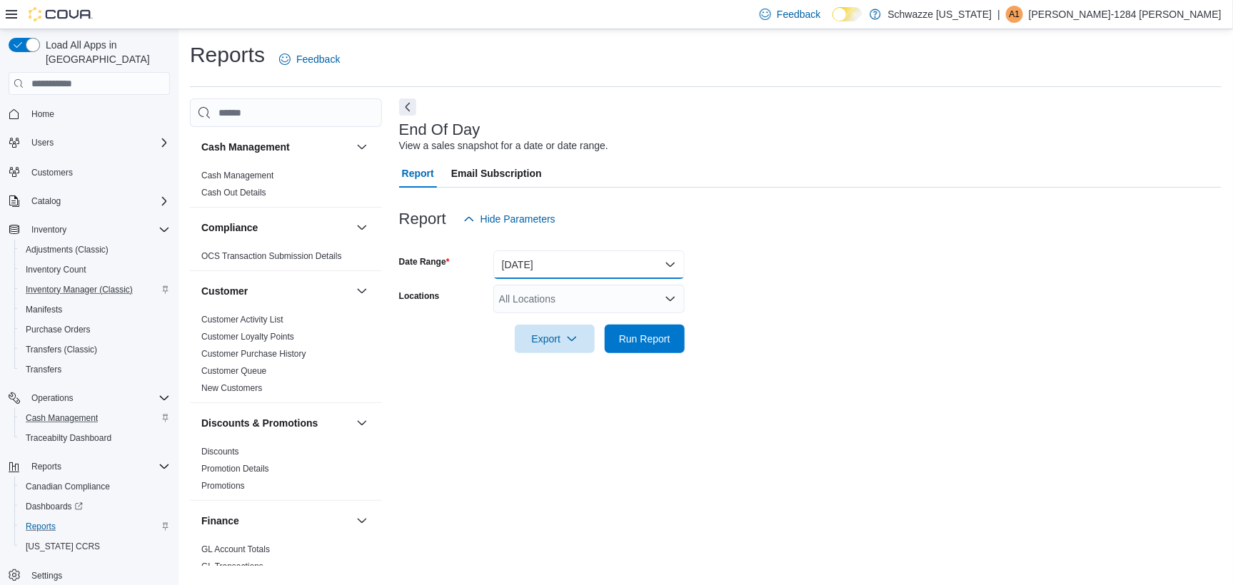
click at [533, 262] on button "Today" at bounding box center [588, 265] width 191 height 29
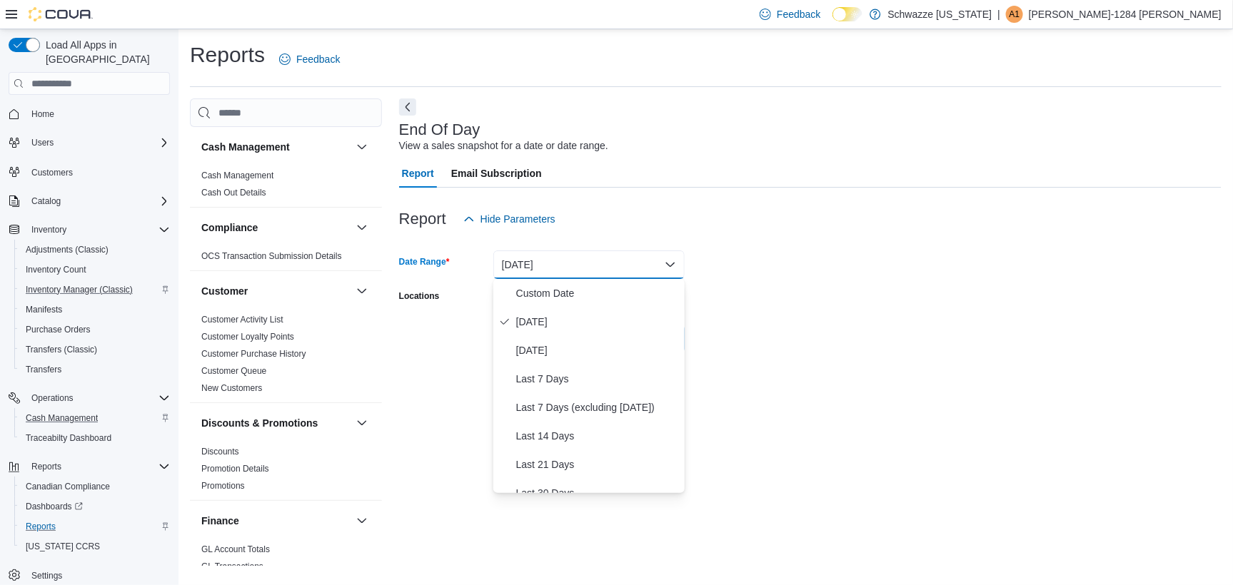
click at [862, 196] on div at bounding box center [810, 196] width 823 height 17
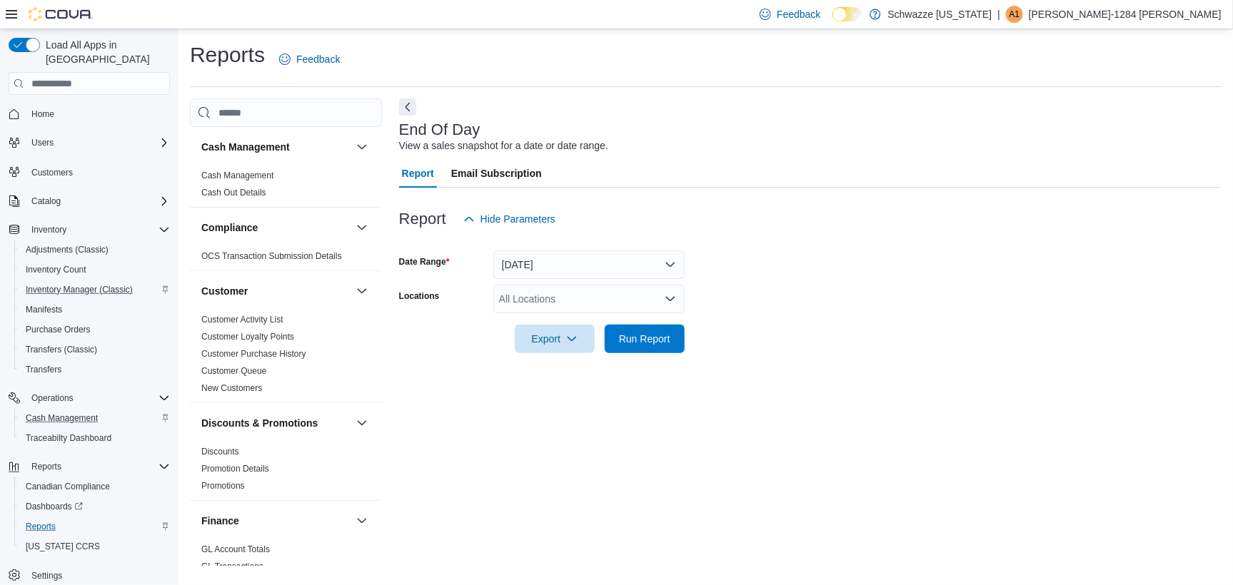
click at [646, 307] on div "All Locations" at bounding box center [588, 299] width 191 height 29
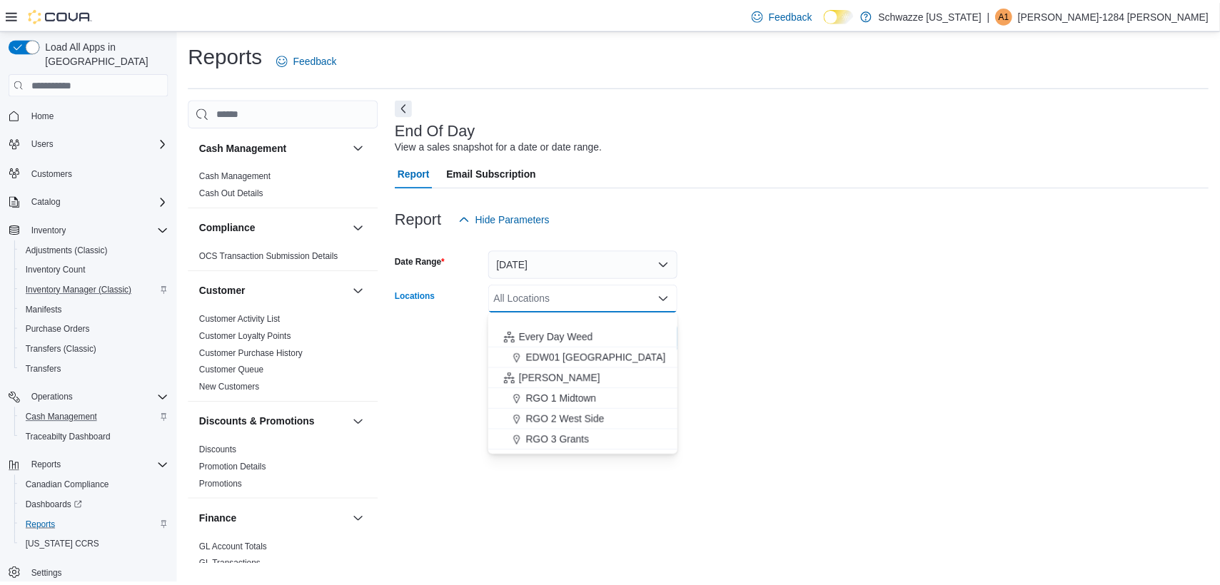
scroll to position [357, 0]
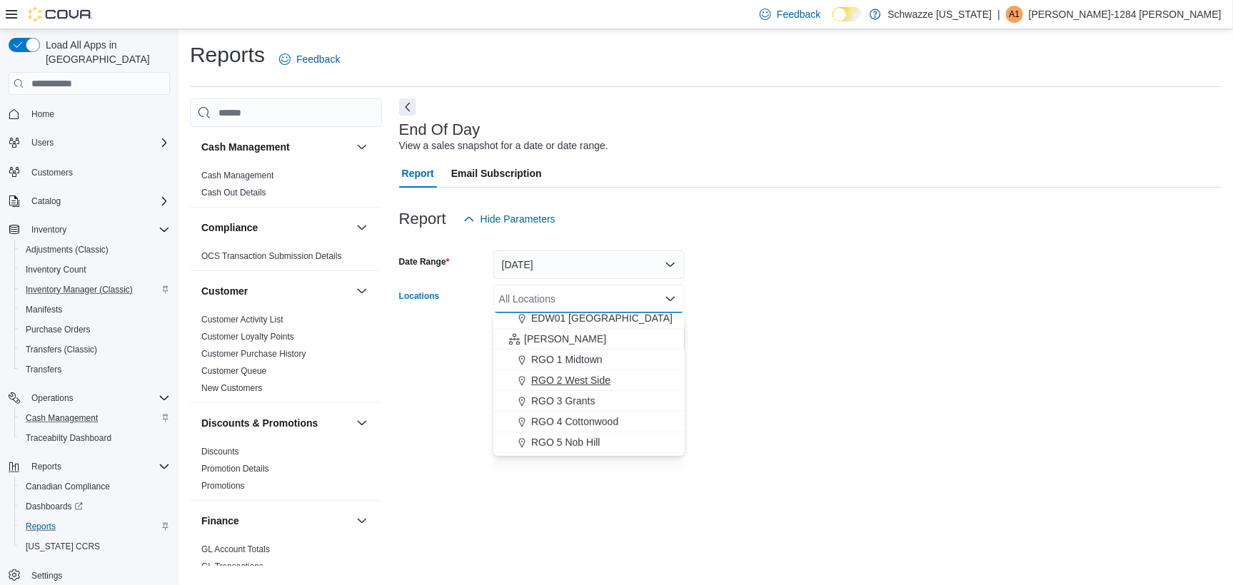
click at [590, 373] on span "RGO 2 West Side" at bounding box center [570, 380] width 79 height 14
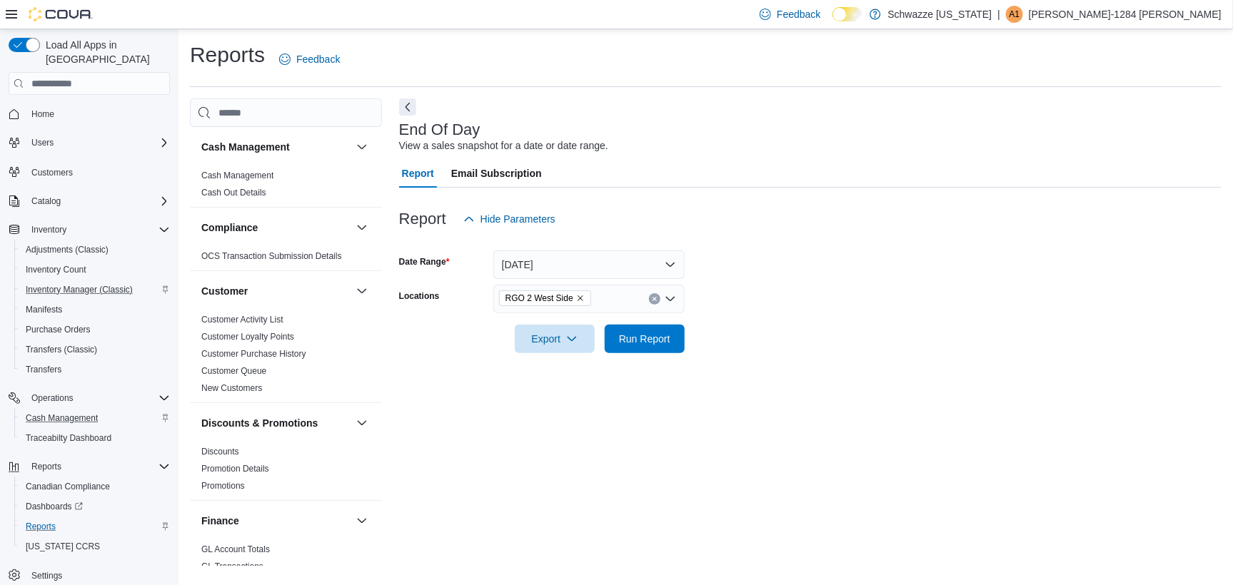
click at [916, 253] on form "Date Range Today Locations RGO 2 West Side Export Run Report" at bounding box center [810, 293] width 823 height 120
click at [658, 346] on span "Run Report" at bounding box center [644, 338] width 63 height 29
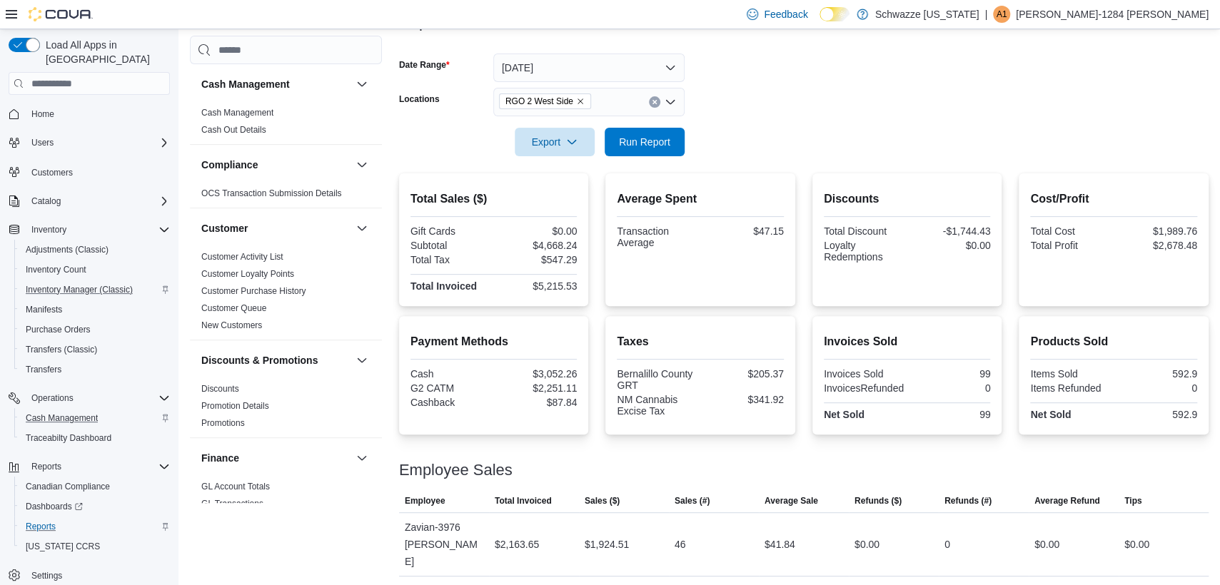
scroll to position [258, 0]
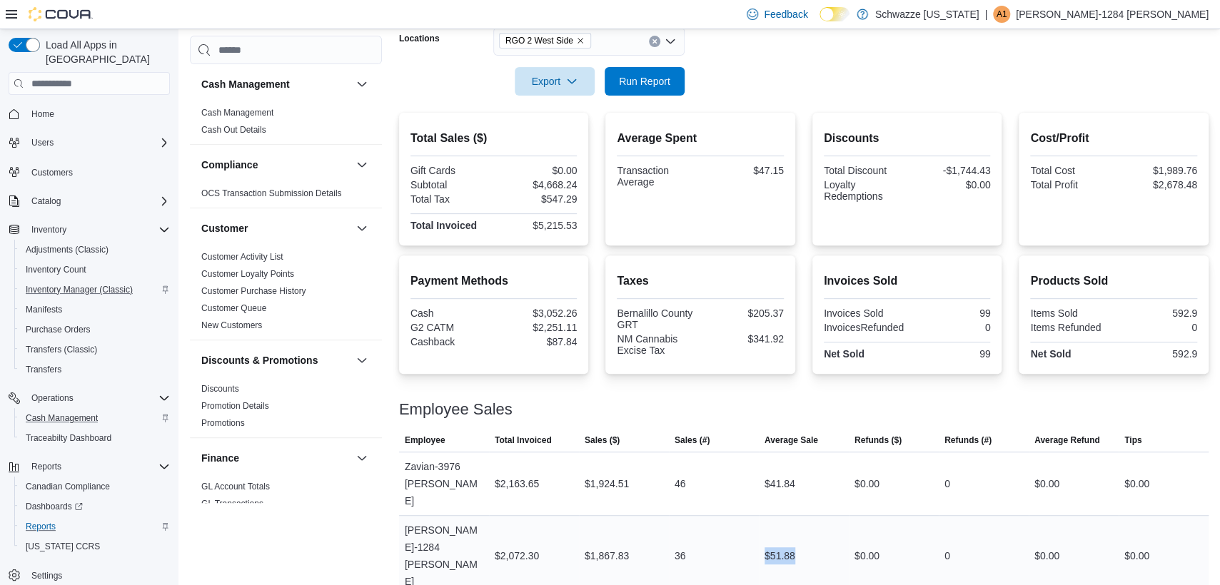
drag, startPoint x: 802, startPoint y: 521, endPoint x: 758, endPoint y: 541, distance: 48.3
click at [758, 541] on tr "Employee Andrew-1284 Grimm Total Invoiced $2,072.30 Sales ($) $1,867.83 Sales (…" at bounding box center [804, 556] width 810 height 81
click at [841, 485] on div "$41.84" at bounding box center [804, 484] width 90 height 29
drag, startPoint x: 808, startPoint y: 519, endPoint x: 775, endPoint y: 518, distance: 33.6
click at [775, 542] on div "$51.88" at bounding box center [804, 556] width 90 height 29
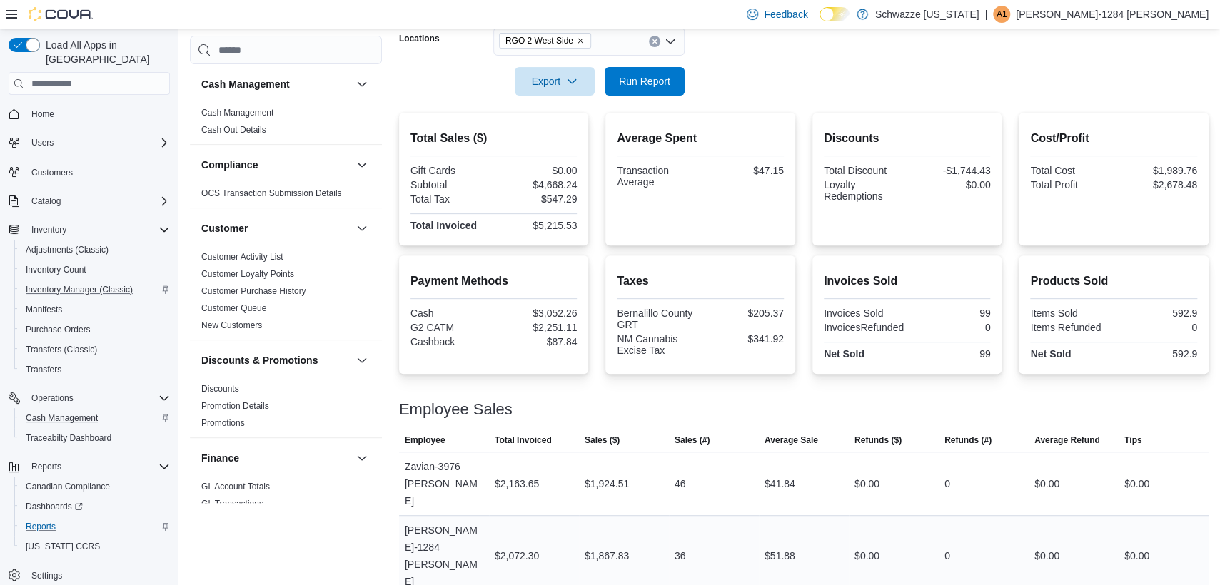
click at [918, 542] on div "$0.00" at bounding box center [894, 556] width 90 height 29
drag, startPoint x: 805, startPoint y: 555, endPoint x: 731, endPoint y: 554, distance: 73.5
click at [825, 542] on div "$51.88" at bounding box center [804, 556] width 90 height 29
drag, startPoint x: 811, startPoint y: 472, endPoint x: 745, endPoint y: 488, distance: 67.5
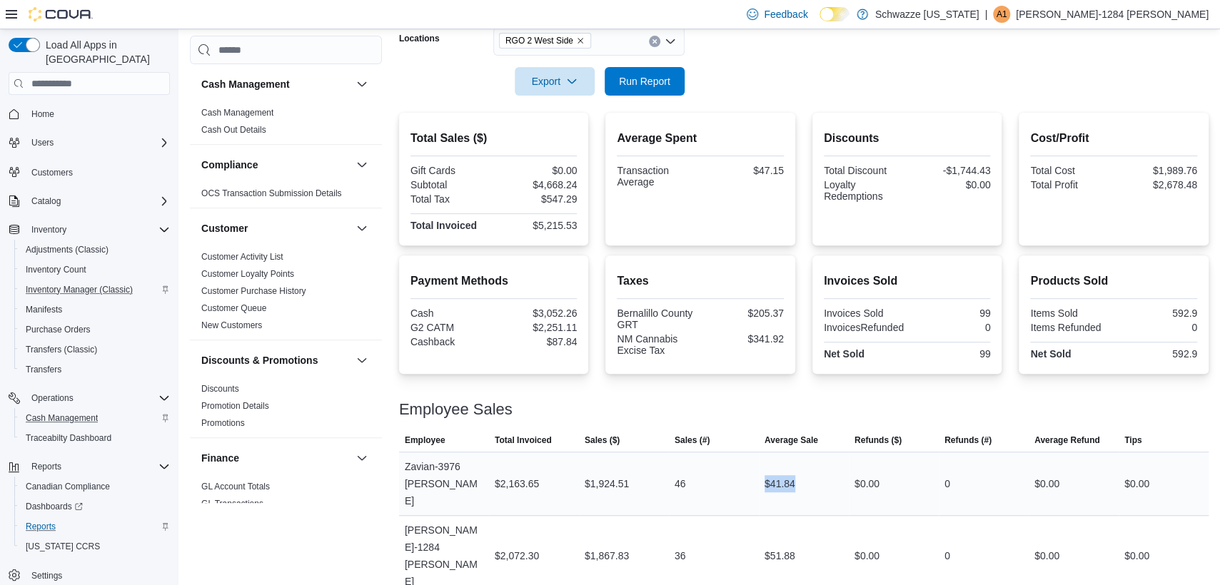
click at [745, 486] on tr "Employee Zavian-3976 McCarty Total Invoiced $2,163.65 Sales ($) $1,924.51 Sales…" at bounding box center [804, 485] width 810 height 64
click at [813, 491] on td "Average Sale $41.84" at bounding box center [804, 485] width 90 height 64
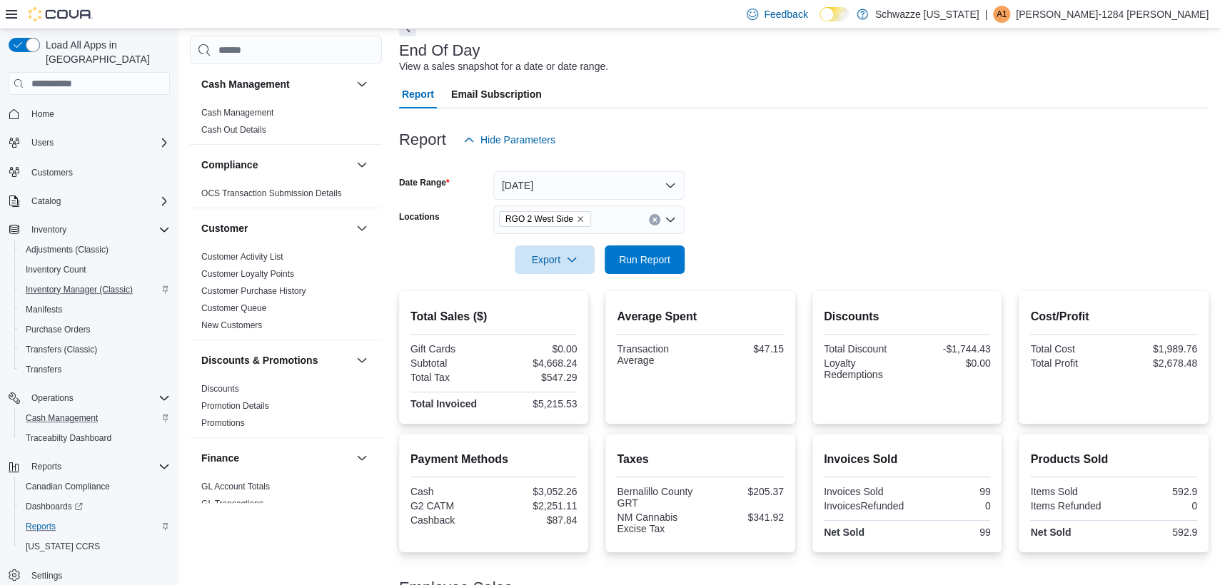
scroll to position [0, 0]
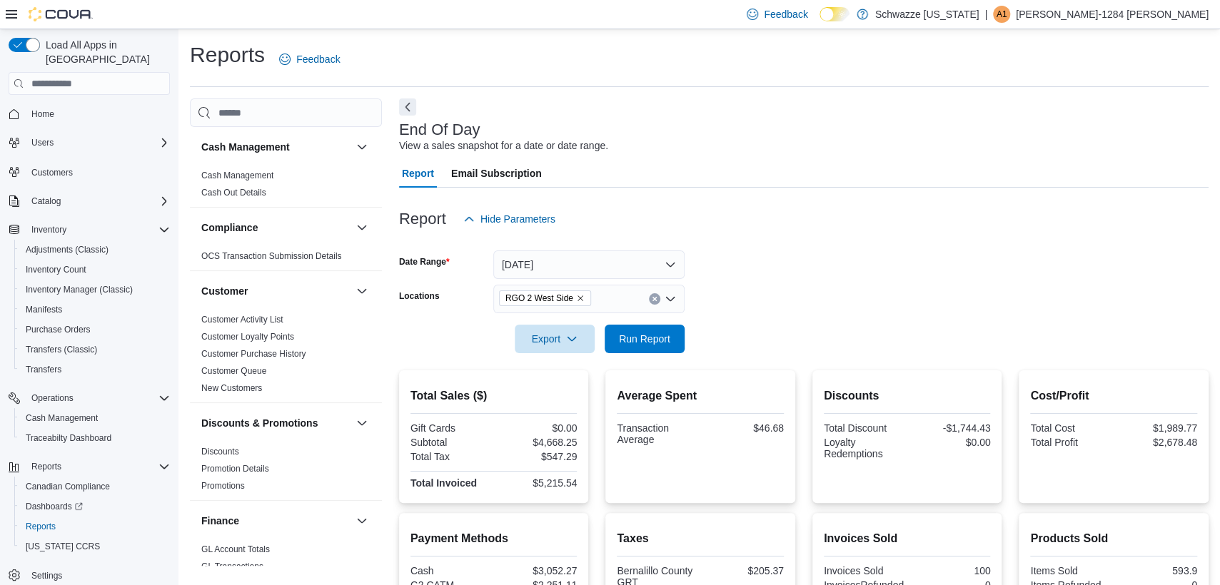
scroll to position [304, 0]
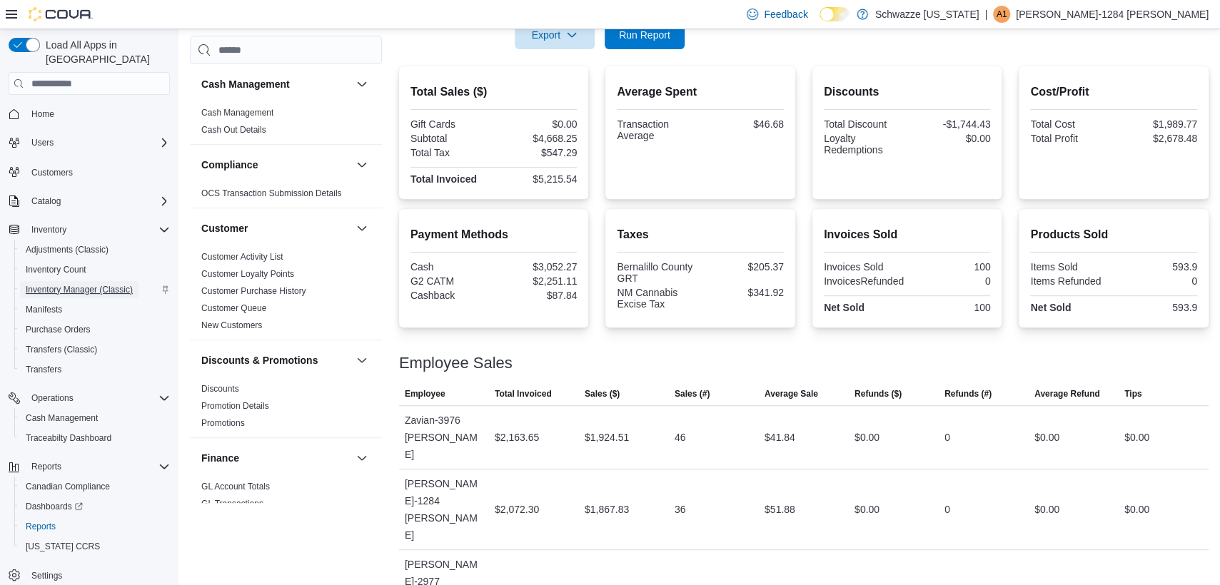
click at [108, 281] on span "Inventory Manager (Classic)" at bounding box center [79, 289] width 107 height 17
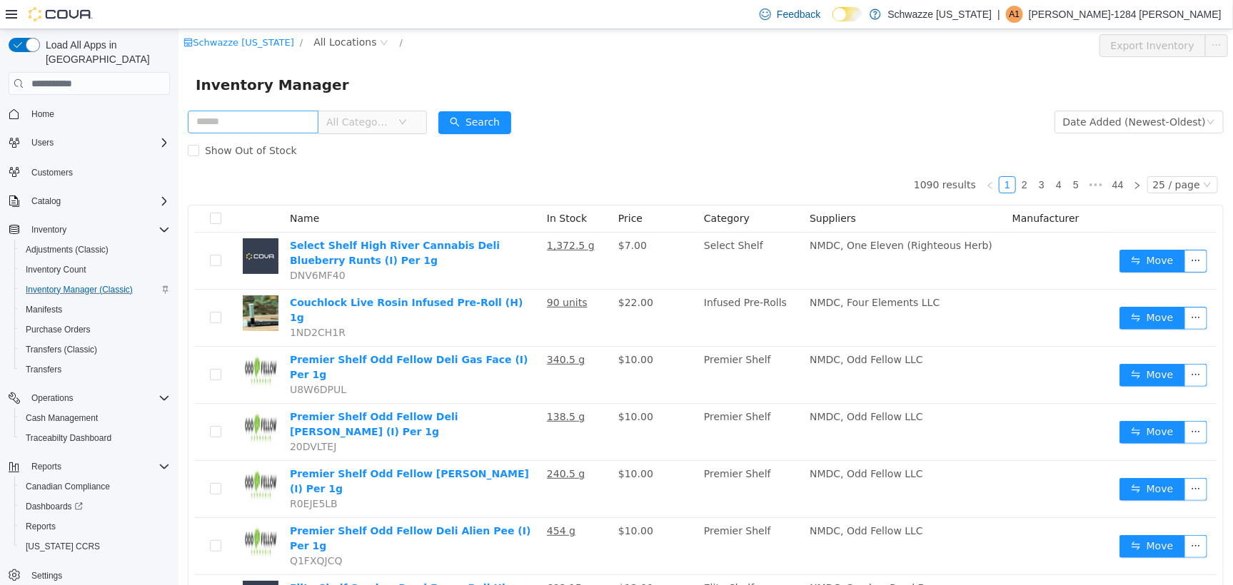
click at [270, 124] on input "text" at bounding box center [252, 121] width 131 height 23
type input "**********"
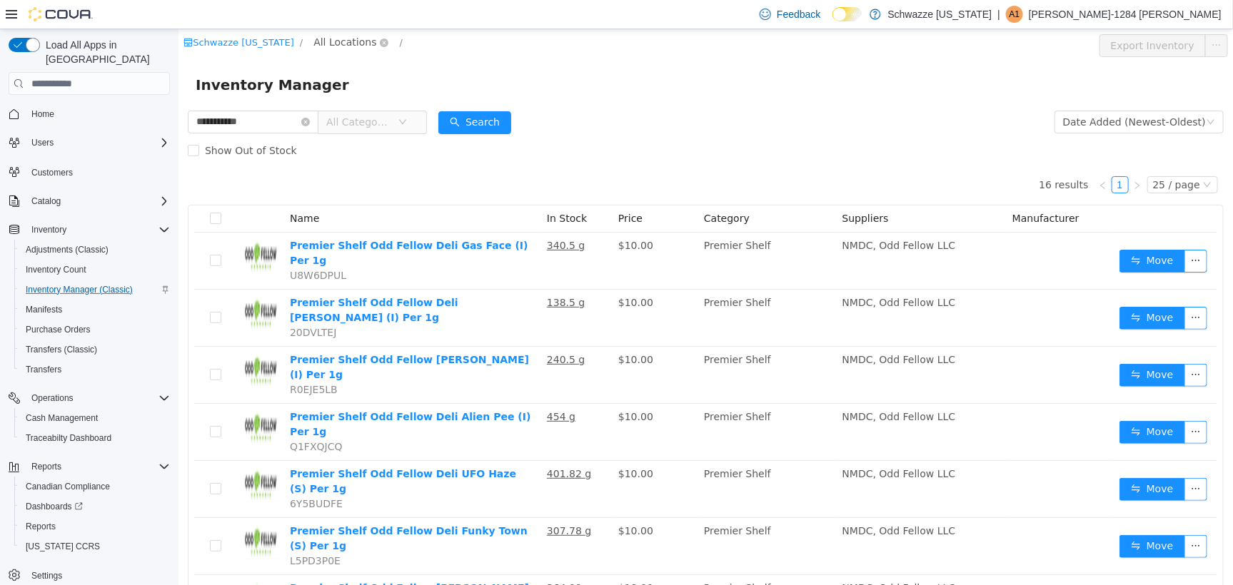
click at [344, 41] on span "All Locations" at bounding box center [344, 42] width 63 height 16
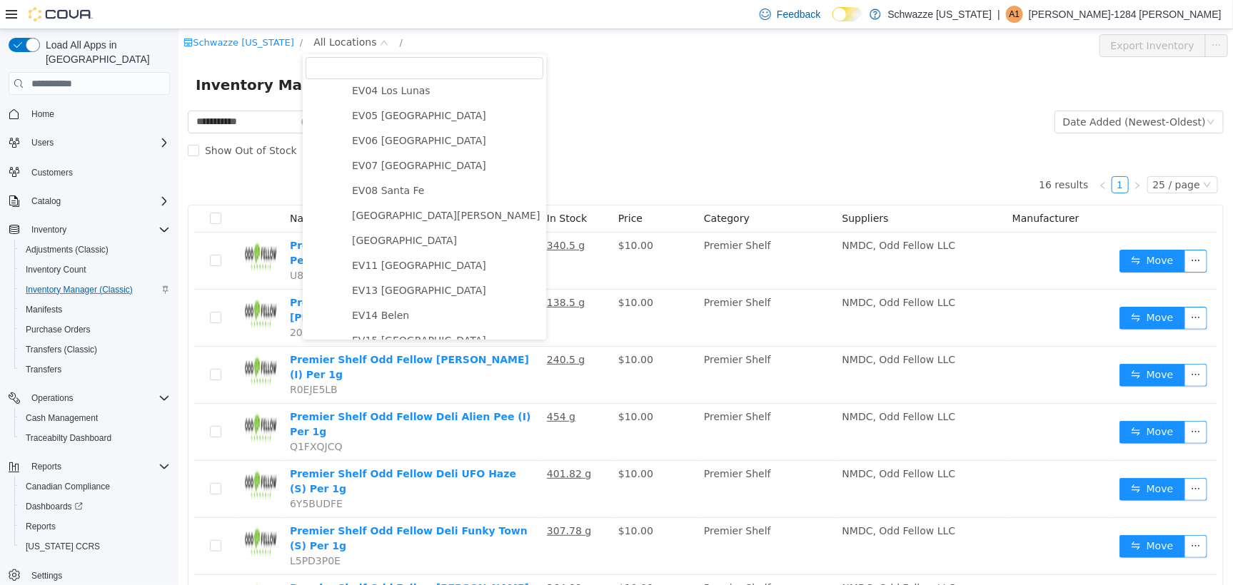
scroll to position [357, 0]
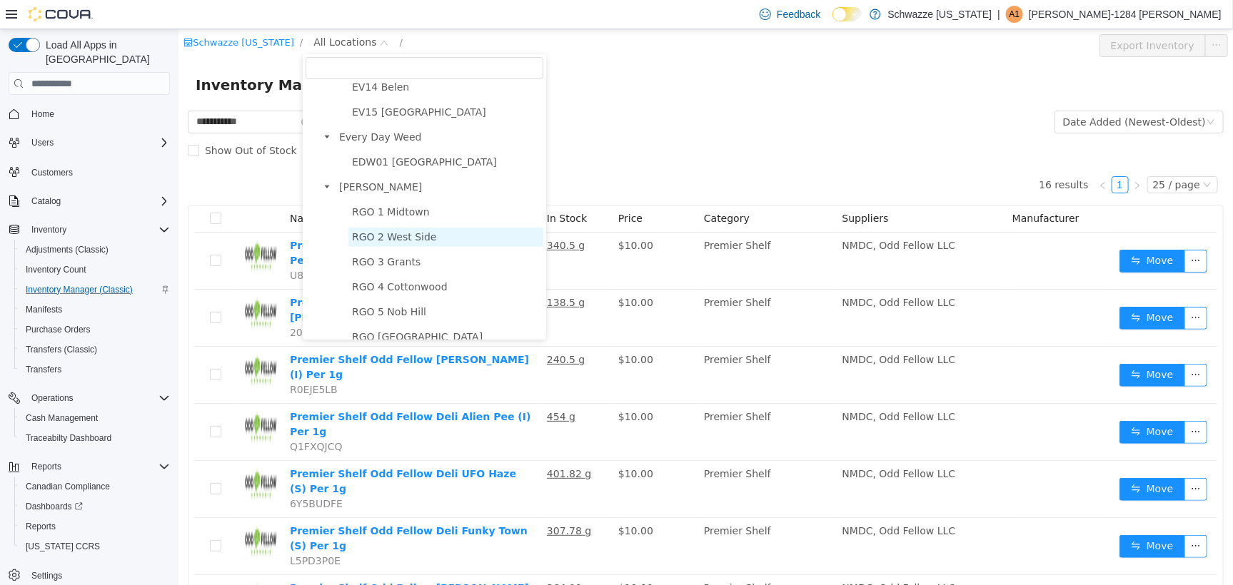
click at [438, 244] on span "RGO 2 West Side" at bounding box center [445, 236] width 195 height 19
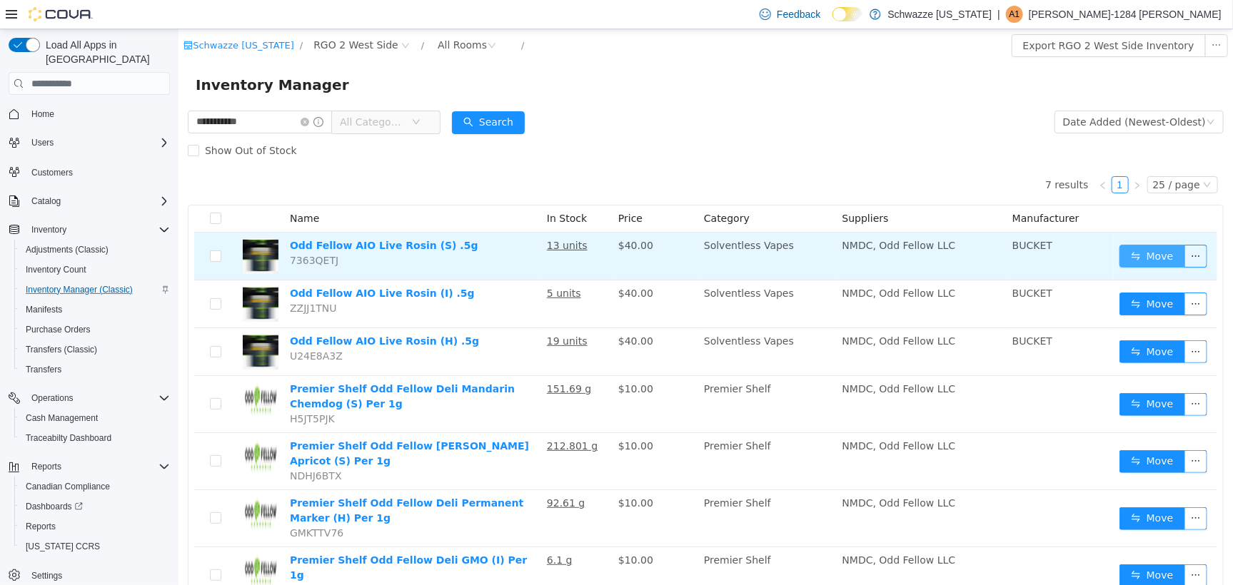
click at [1140, 262] on button "Move" at bounding box center [1152, 255] width 66 height 23
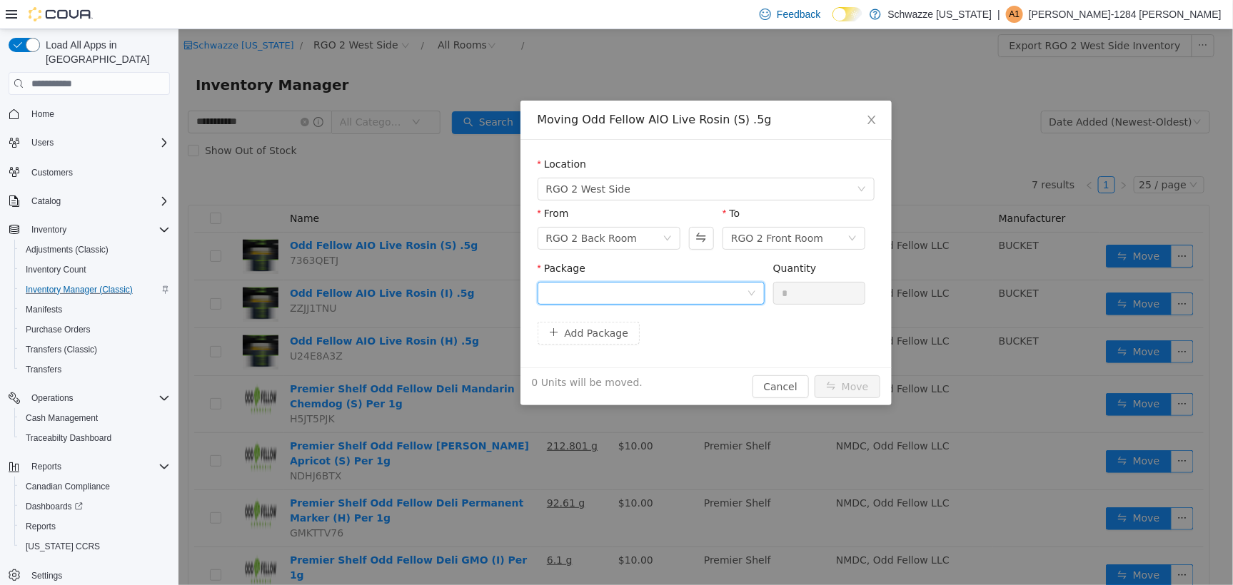
click at [658, 291] on div at bounding box center [646, 292] width 201 height 21
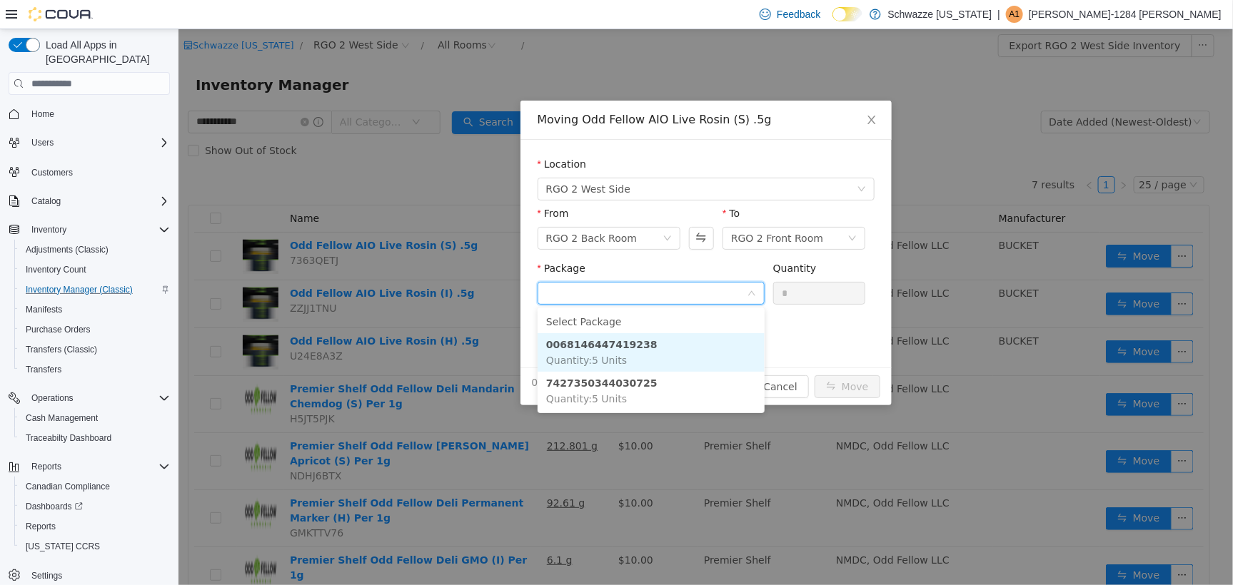
click at [655, 350] on li "0068146447419238 Quantity : 5 Units" at bounding box center [650, 352] width 227 height 39
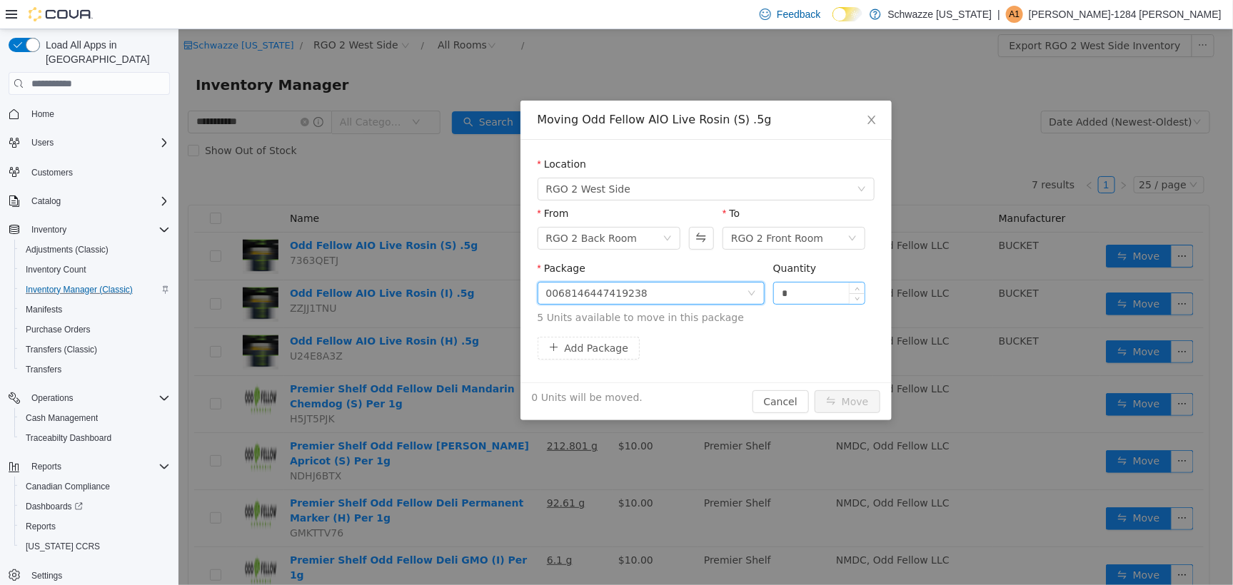
click at [793, 291] on input "*" at bounding box center [818, 292] width 91 height 21
type input "**"
click at [814, 390] on button "Move" at bounding box center [847, 401] width 66 height 23
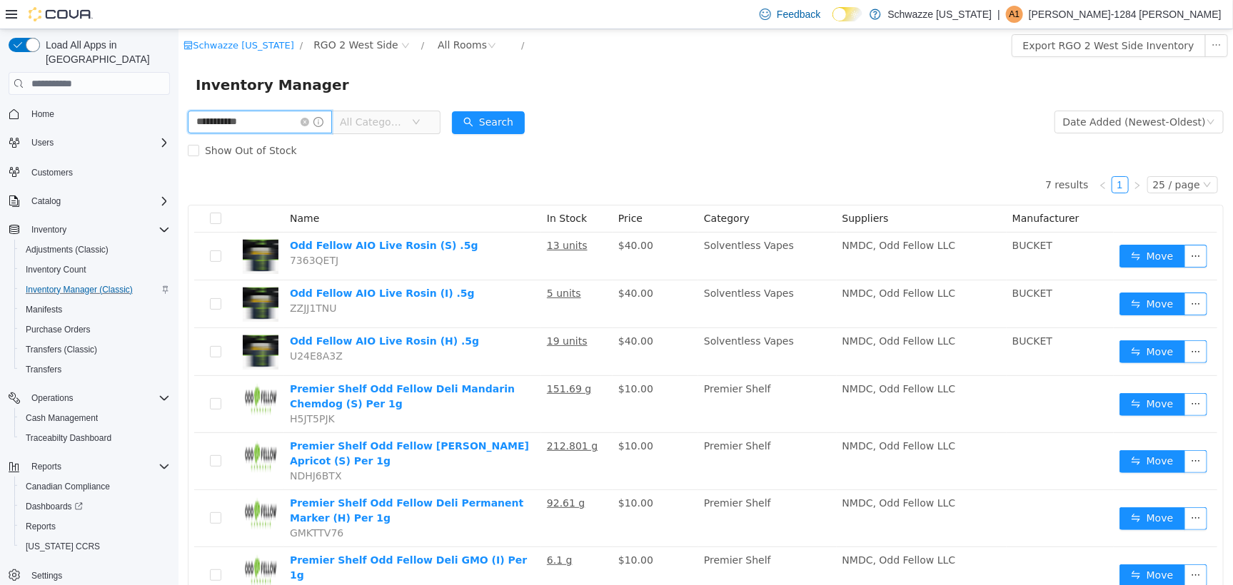
drag, startPoint x: 268, startPoint y: 119, endPoint x: 74, endPoint y: 104, distance: 195.5
click at [178, 104] on html "**********" at bounding box center [705, 307] width 1055 height 556
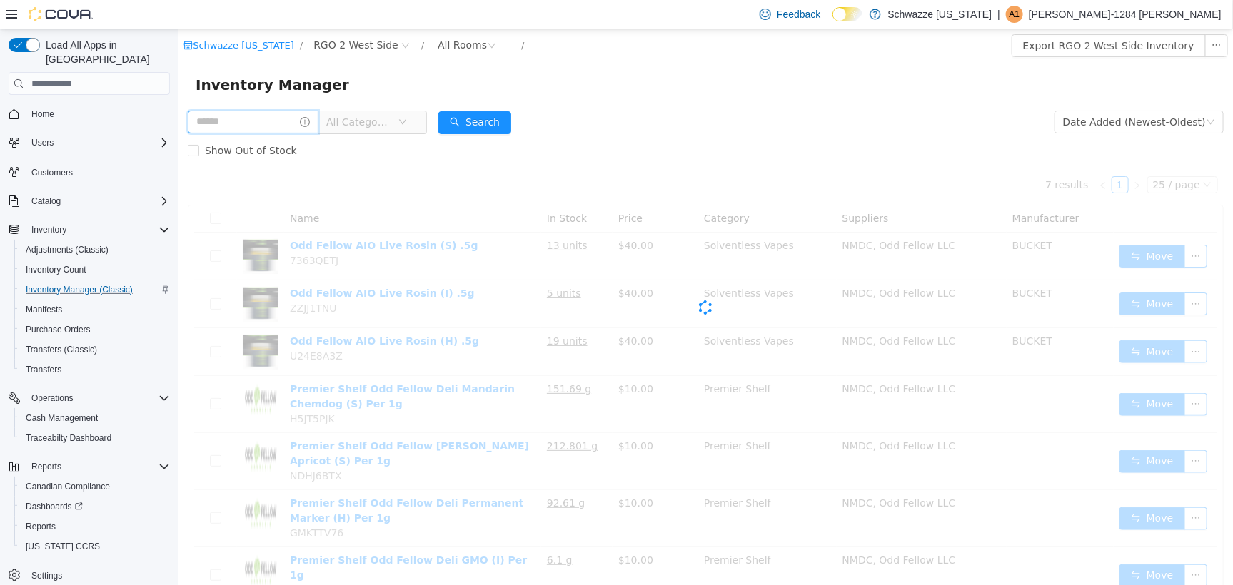
type input "*"
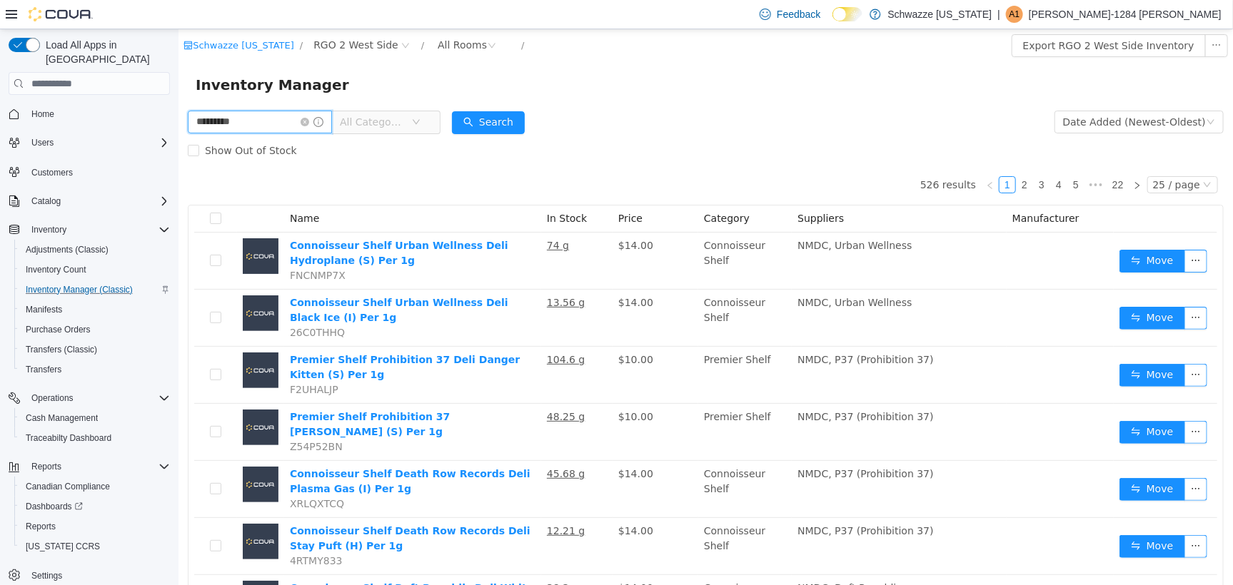
type input "********"
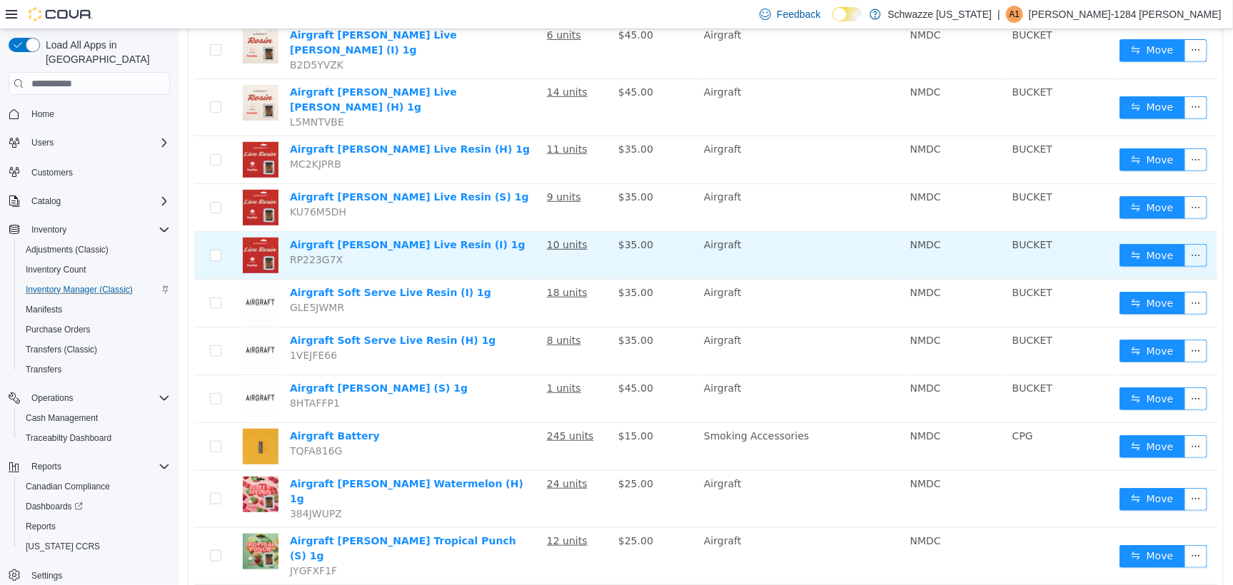
scroll to position [446, 0]
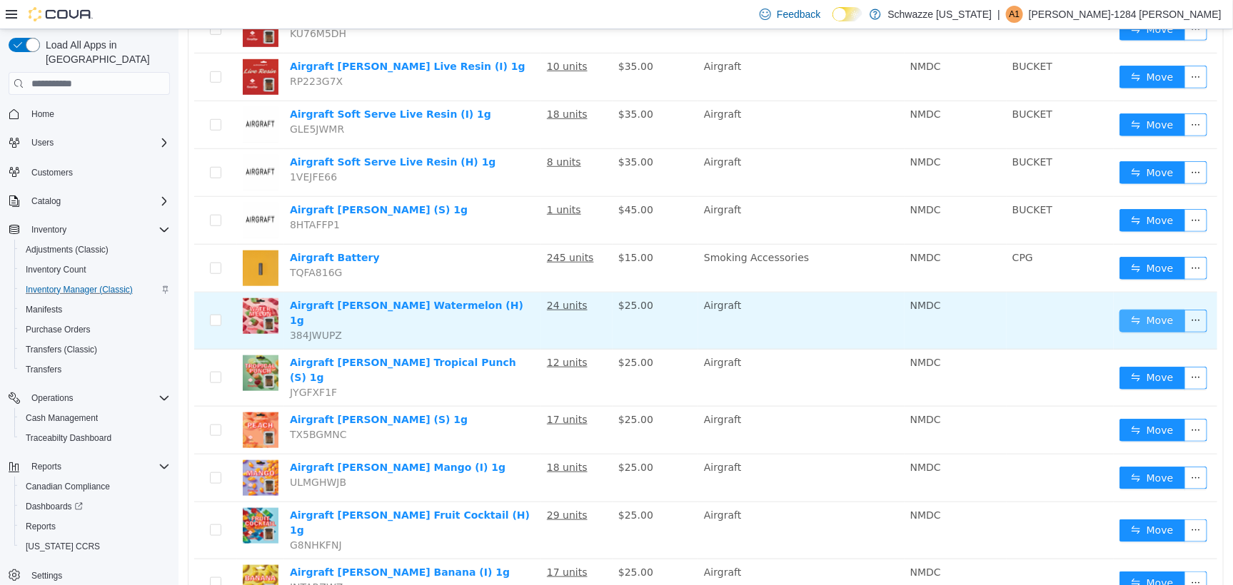
click at [1148, 301] on td "Move" at bounding box center [1165, 320] width 104 height 57
click at [1140, 309] on button "Move" at bounding box center [1152, 320] width 66 height 23
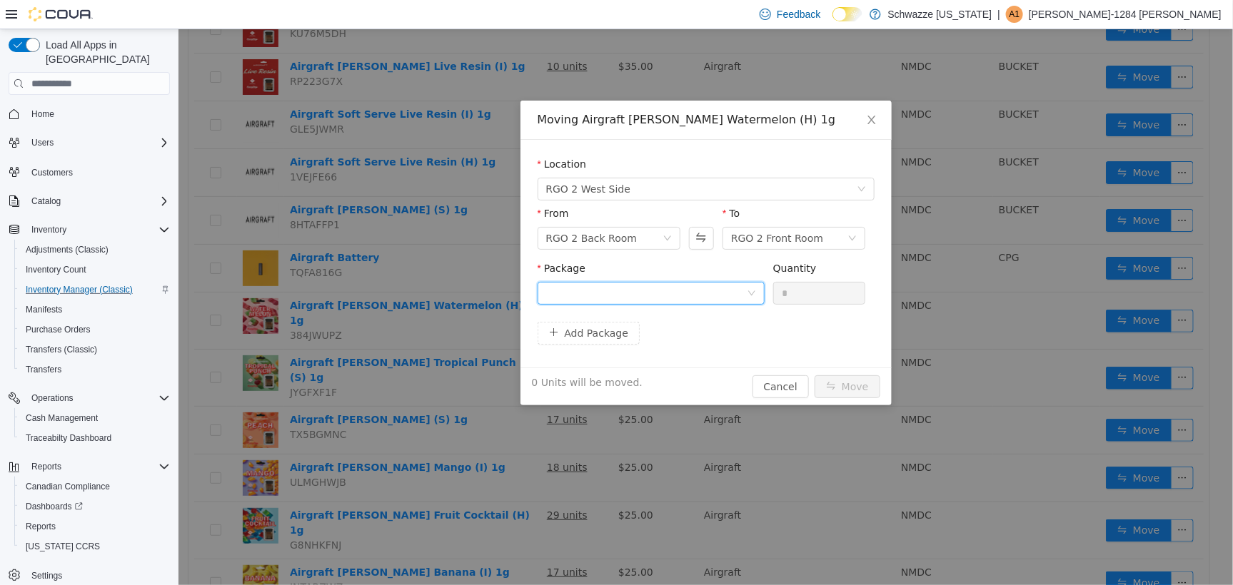
click at [717, 302] on div at bounding box center [646, 292] width 201 height 21
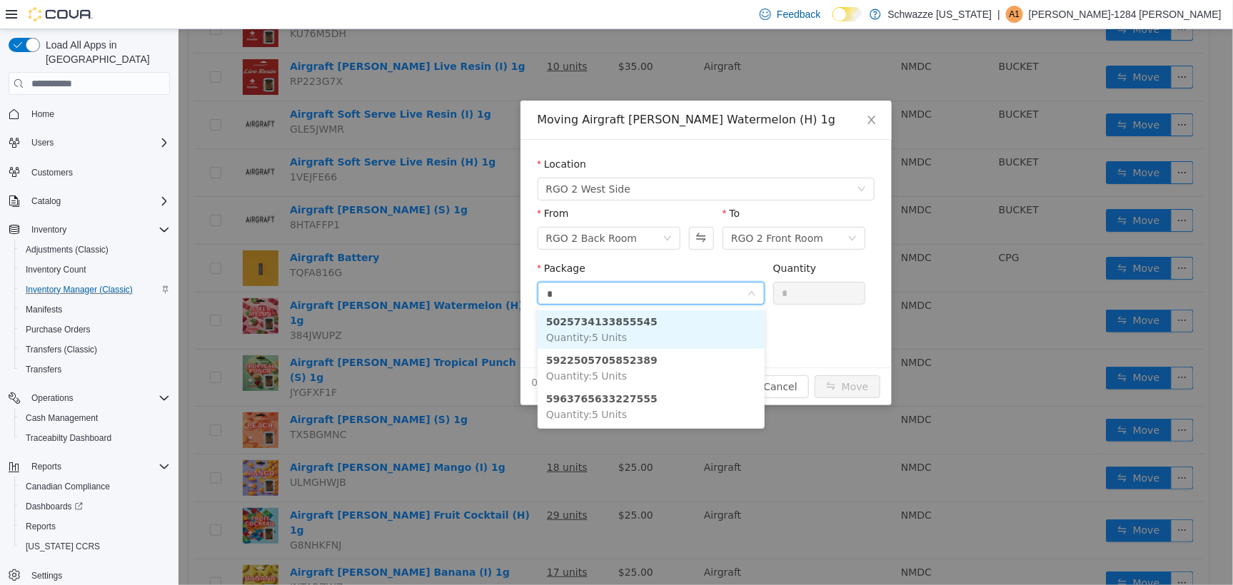
type input "**"
drag, startPoint x: 647, startPoint y: 340, endPoint x: 782, endPoint y: 317, distance: 136.9
click at [649, 338] on li "5963765633227555 Quantity : 5 Units" at bounding box center [650, 329] width 227 height 39
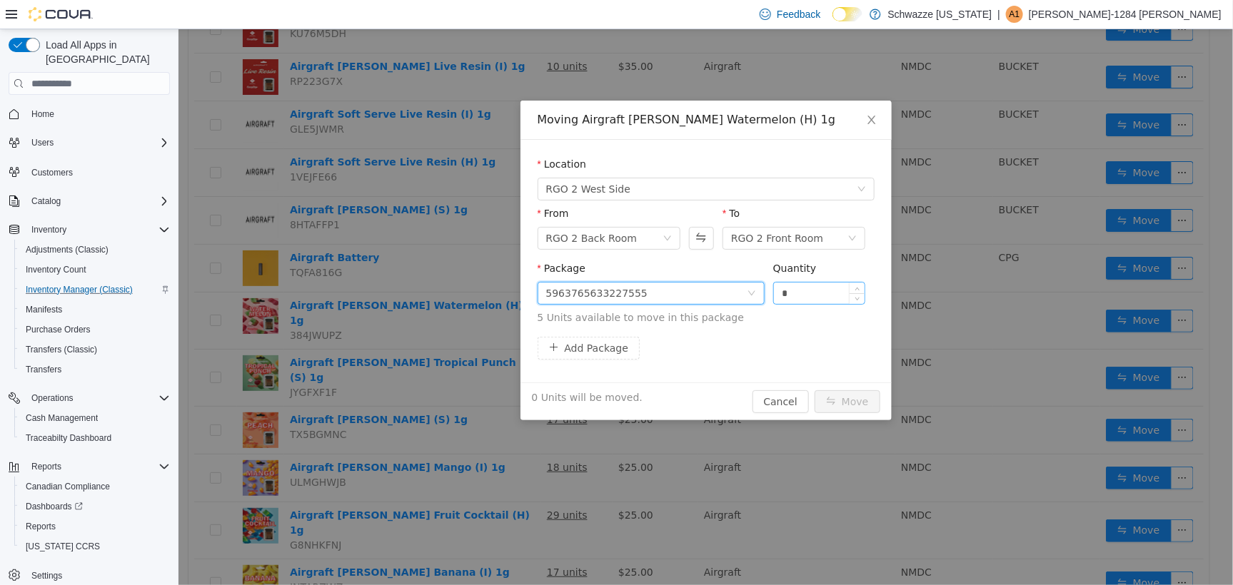
click at [810, 293] on input "*" at bounding box center [818, 292] width 91 height 21
type input "**"
click at [814, 390] on button "Move" at bounding box center [847, 401] width 66 height 23
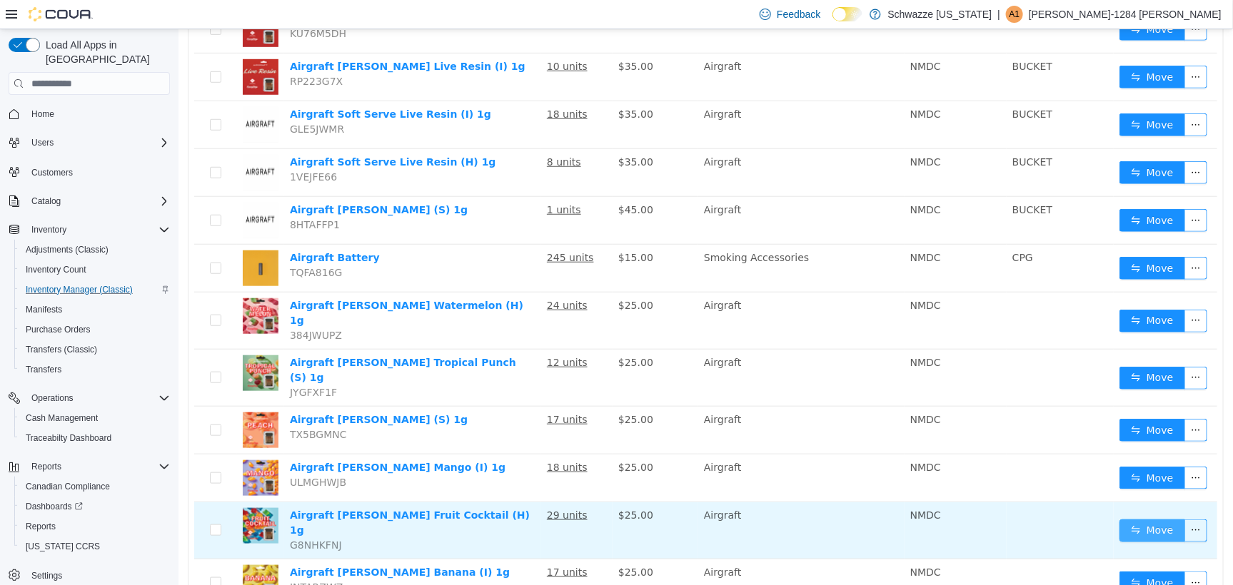
click at [1134, 519] on button "Move" at bounding box center [1152, 530] width 66 height 23
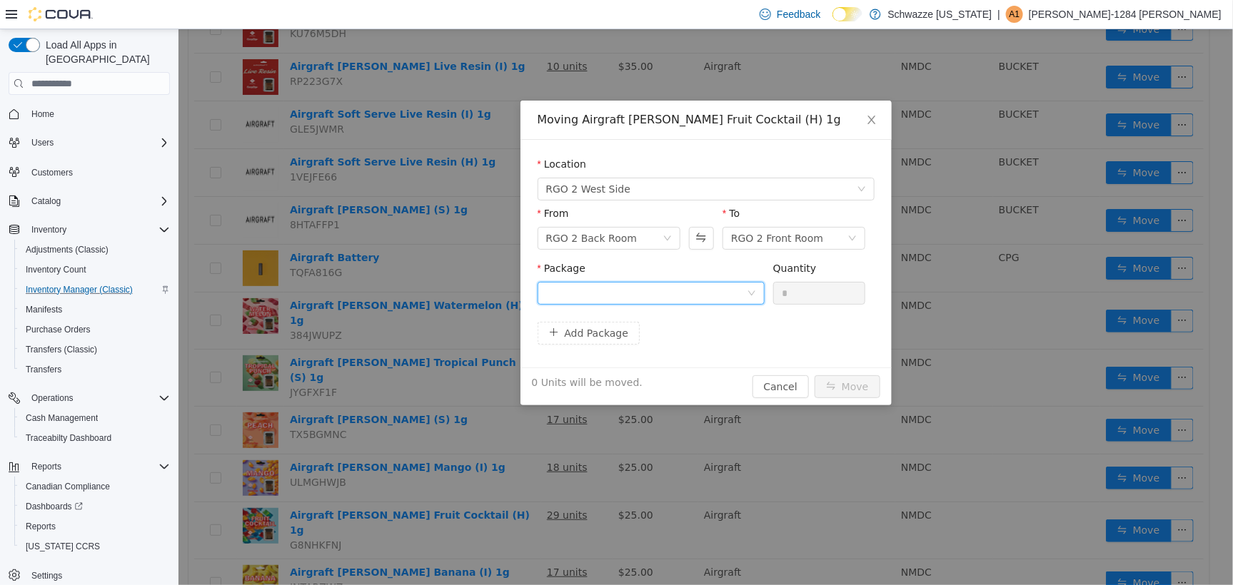
click at [640, 296] on div at bounding box center [646, 292] width 201 height 21
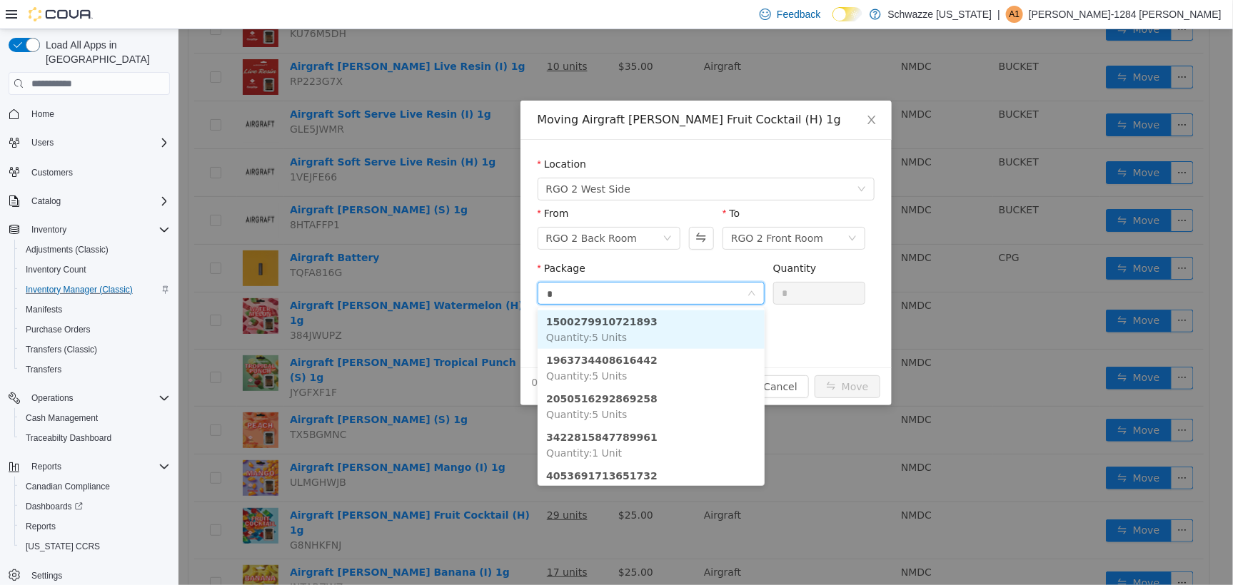
type input "**"
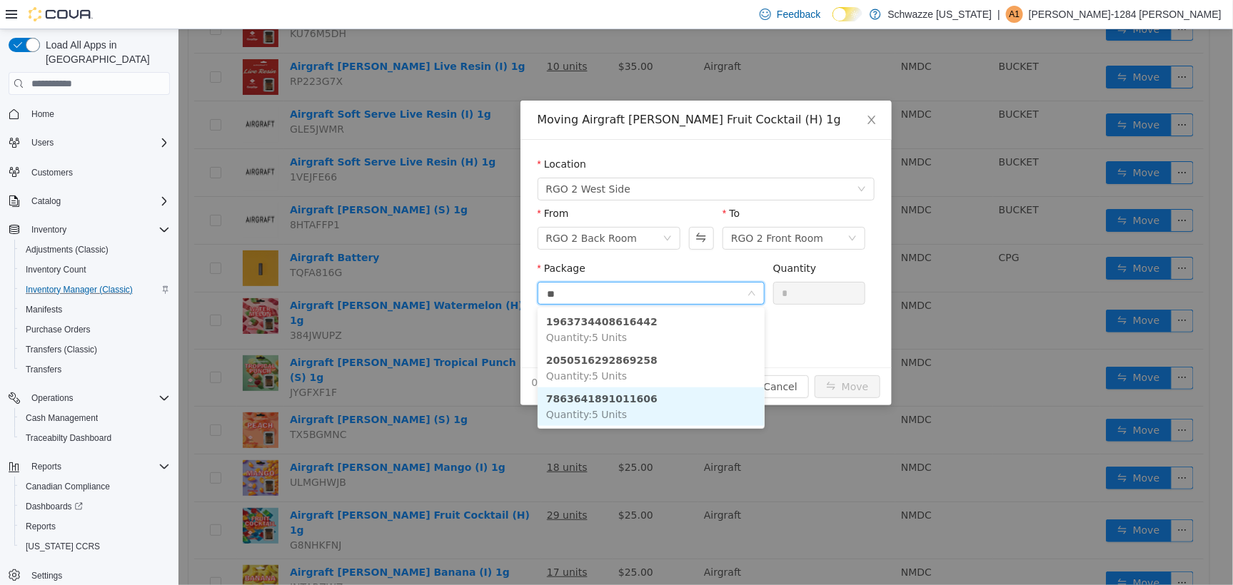
drag, startPoint x: 630, startPoint y: 408, endPoint x: 649, endPoint y: 398, distance: 20.8
click at [645, 400] on li "7863641891011606 Quantity : 5 Units" at bounding box center [650, 406] width 227 height 39
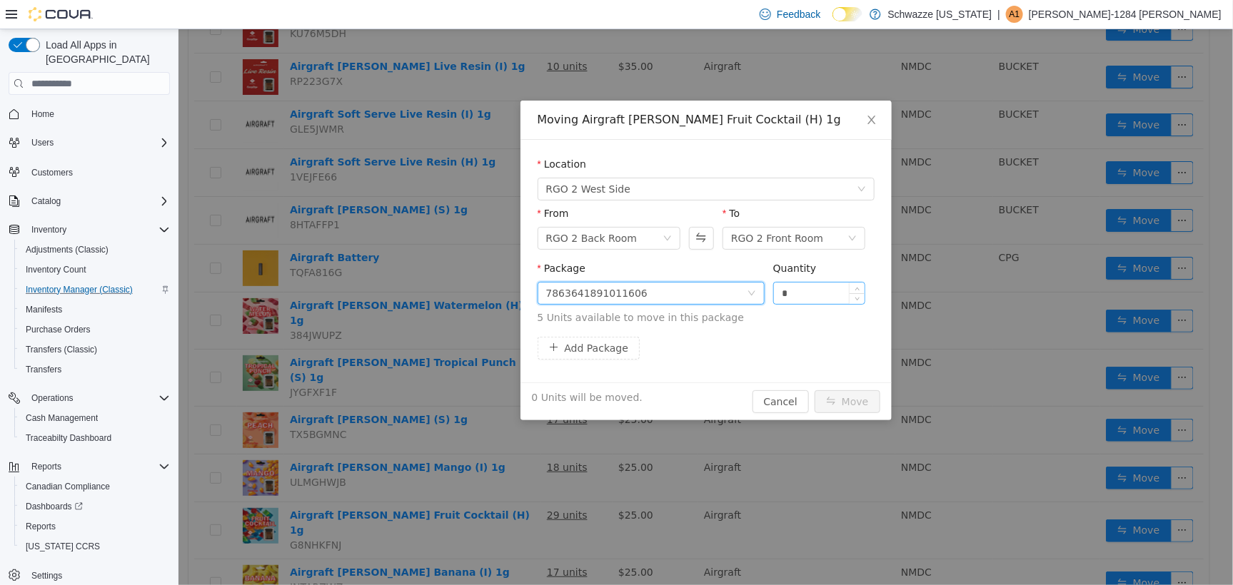
drag, startPoint x: 781, startPoint y: 276, endPoint x: 800, endPoint y: 291, distance: 23.9
click at [785, 282] on div "Quantity *" at bounding box center [819, 285] width 93 height 49
click at [801, 293] on input "*" at bounding box center [818, 292] width 91 height 21
type input "**"
click at [814, 390] on button "Move" at bounding box center [847, 401] width 66 height 23
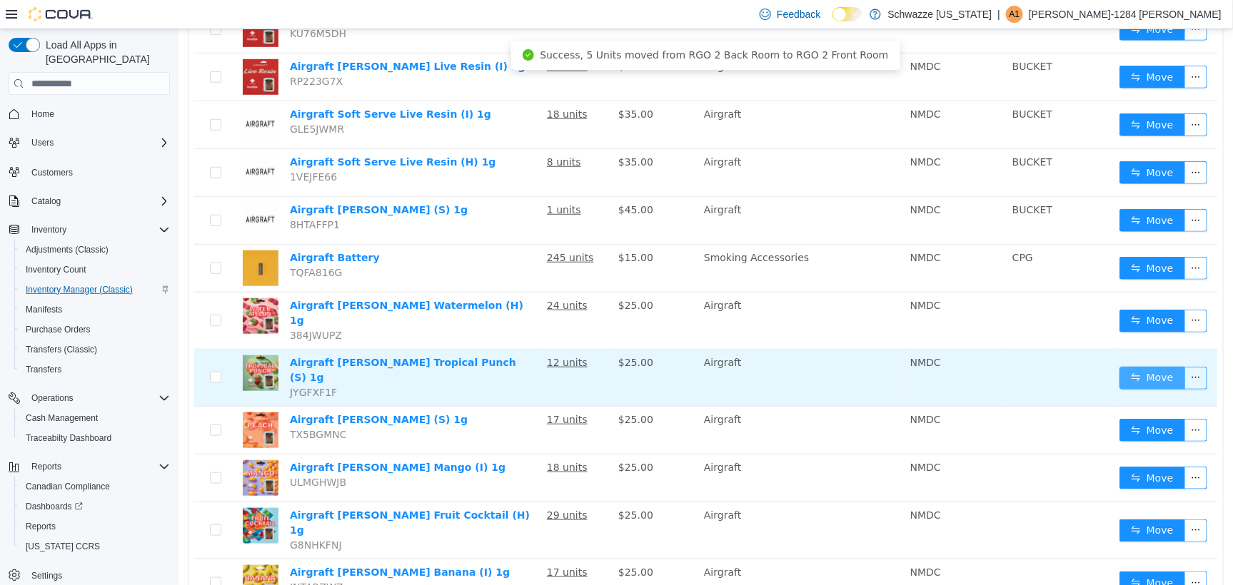
click at [1123, 366] on button "Move" at bounding box center [1152, 377] width 66 height 23
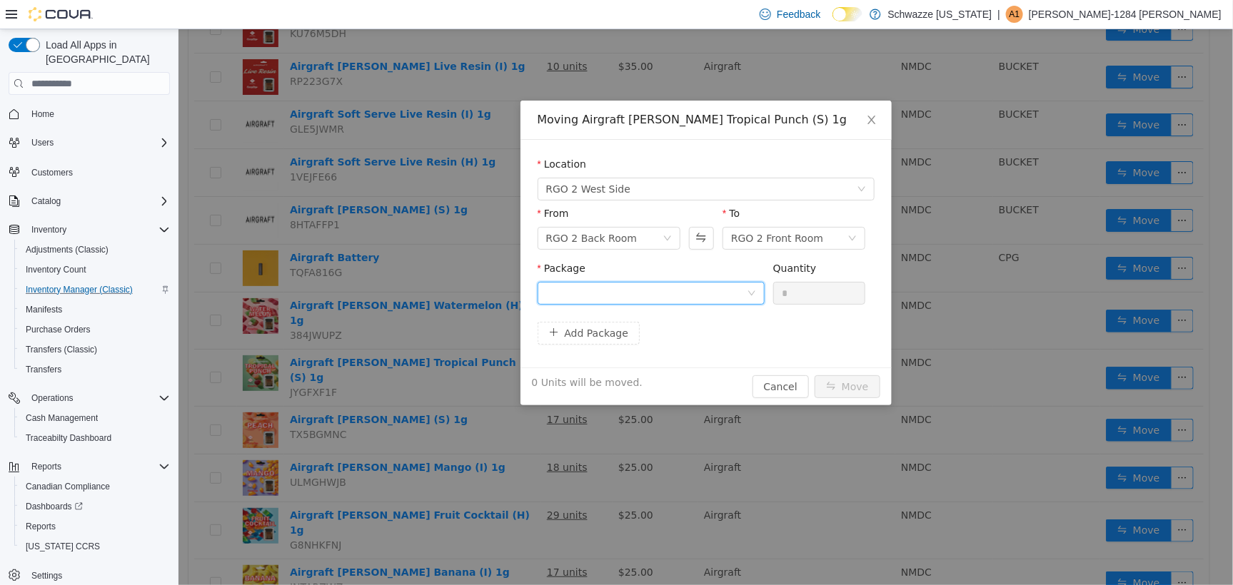
click at [674, 287] on div at bounding box center [646, 292] width 201 height 21
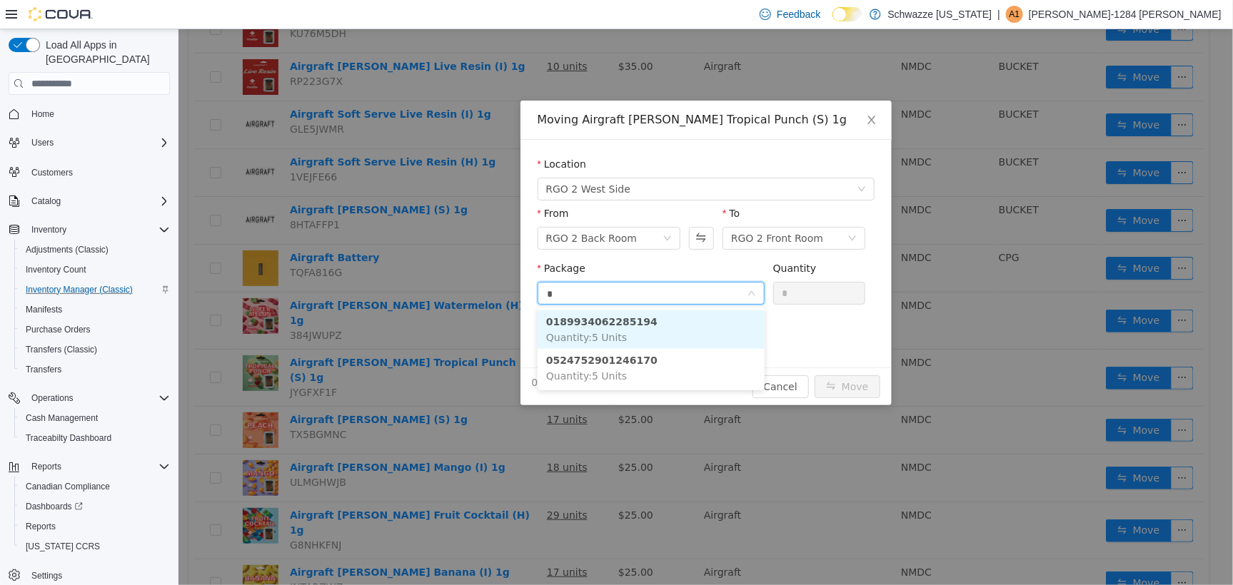
type input "**"
click at [675, 333] on li "0189934062285194 Quantity : 5 Units" at bounding box center [650, 329] width 227 height 39
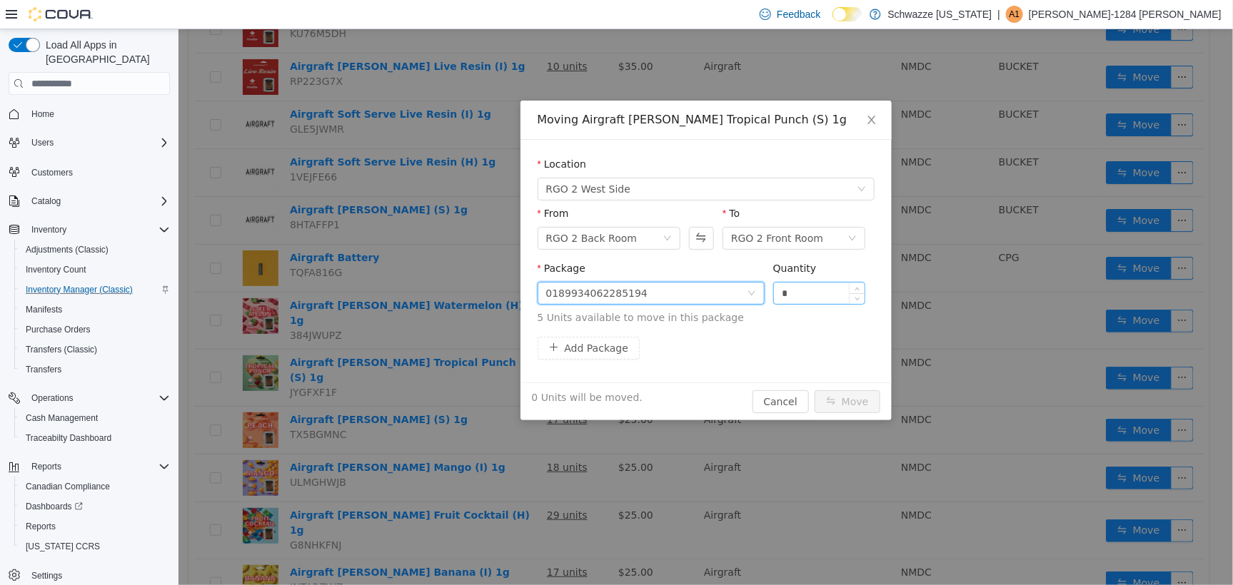
click at [818, 291] on input "*" at bounding box center [818, 292] width 91 height 21
type input "**"
click at [814, 390] on button "Move" at bounding box center [847, 401] width 66 height 23
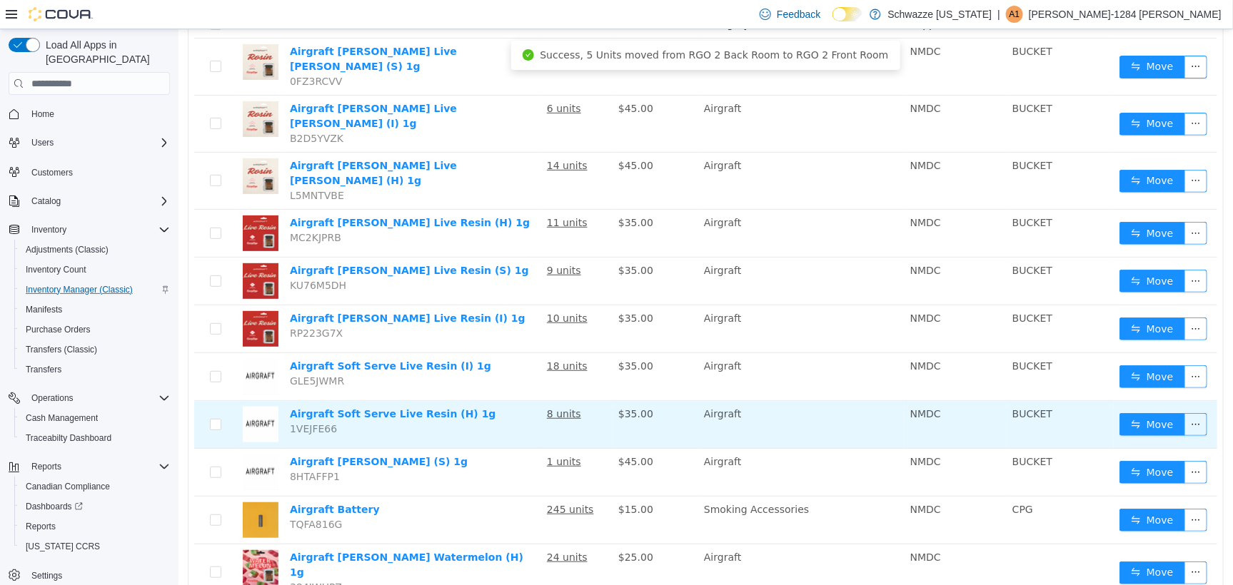
scroll to position [0, 0]
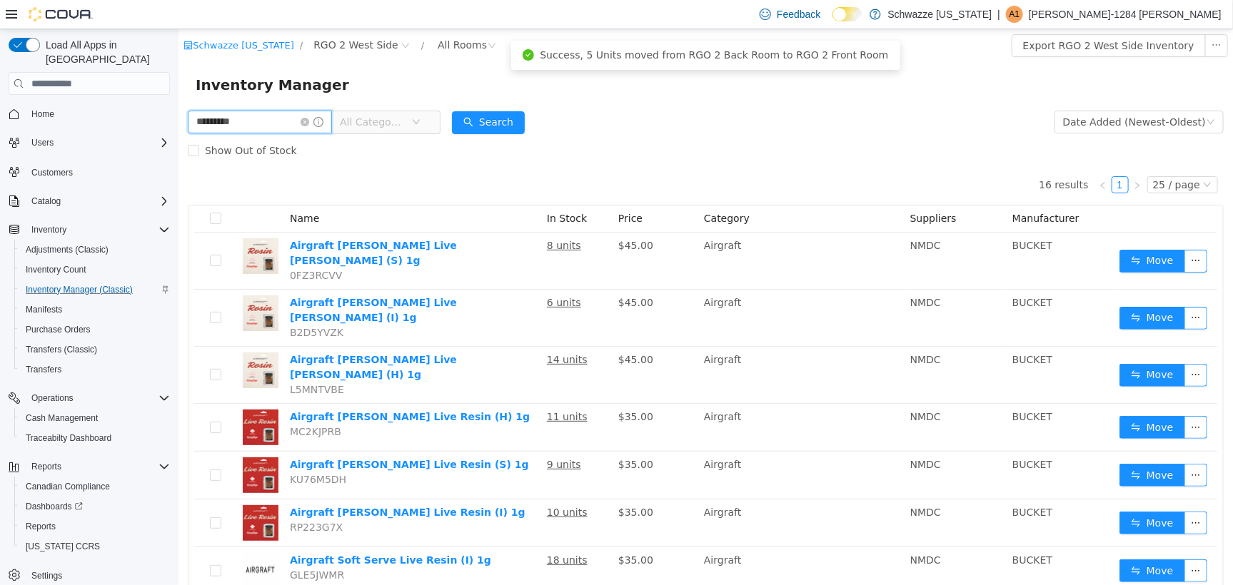
drag, startPoint x: 260, startPoint y: 121, endPoint x: -1, endPoint y: 51, distance: 270.7
click at [178, 51] on html "Schwazze New Mexico / RGO 2 West Side / All Rooms / Export RGO 2 West Side Inve…" at bounding box center [705, 307] width 1055 height 556
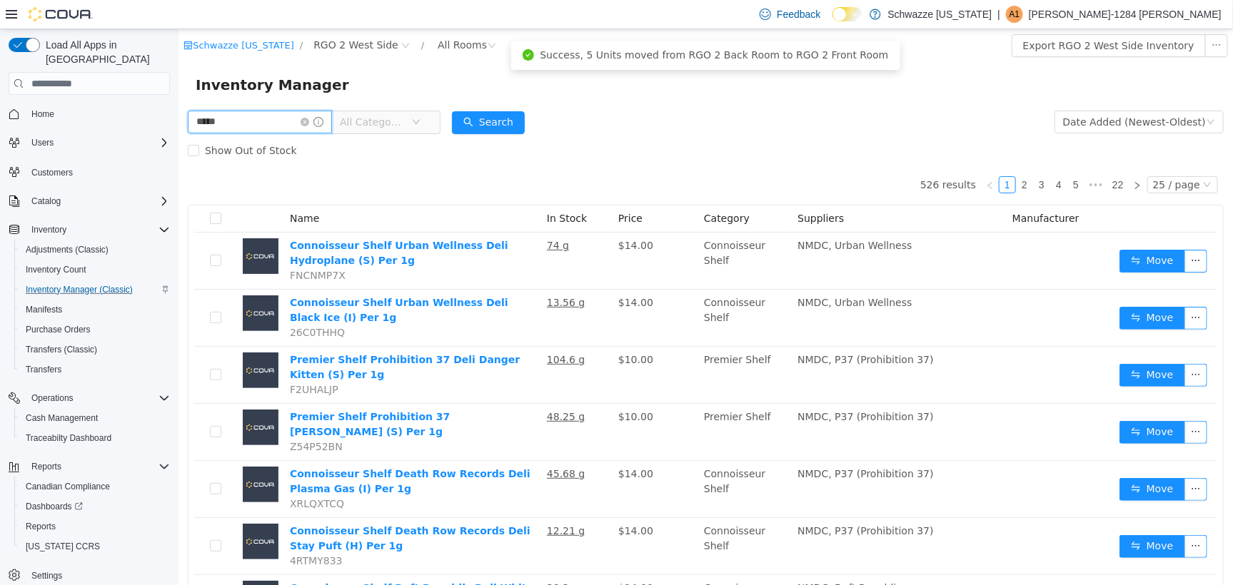
type input "*****"
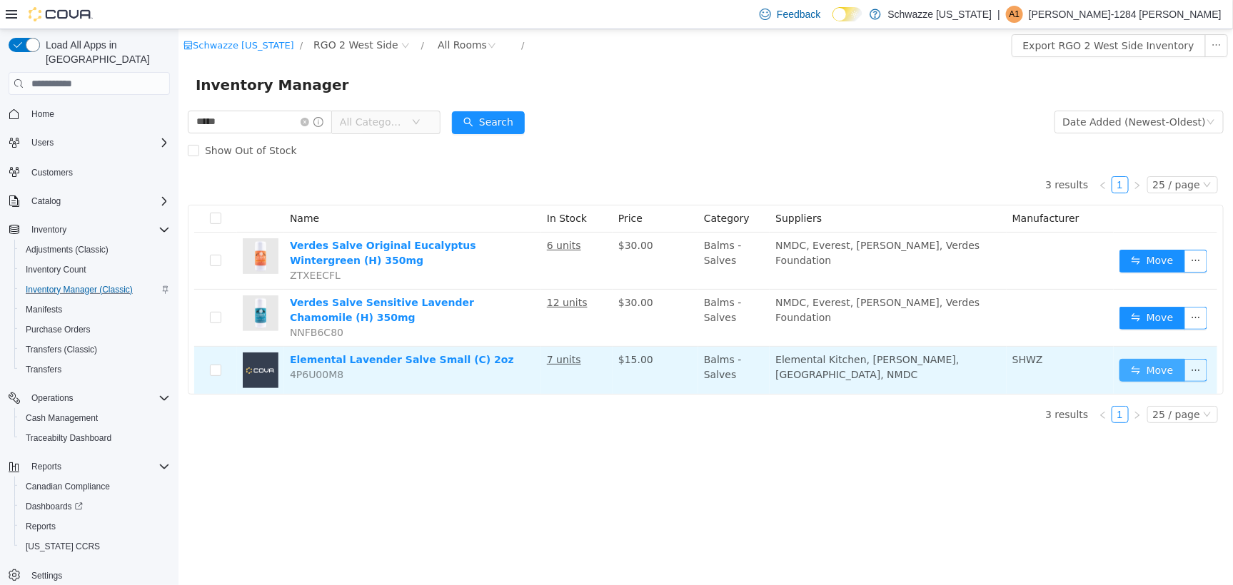
click at [1151, 381] on button "Move" at bounding box center [1152, 369] width 66 height 23
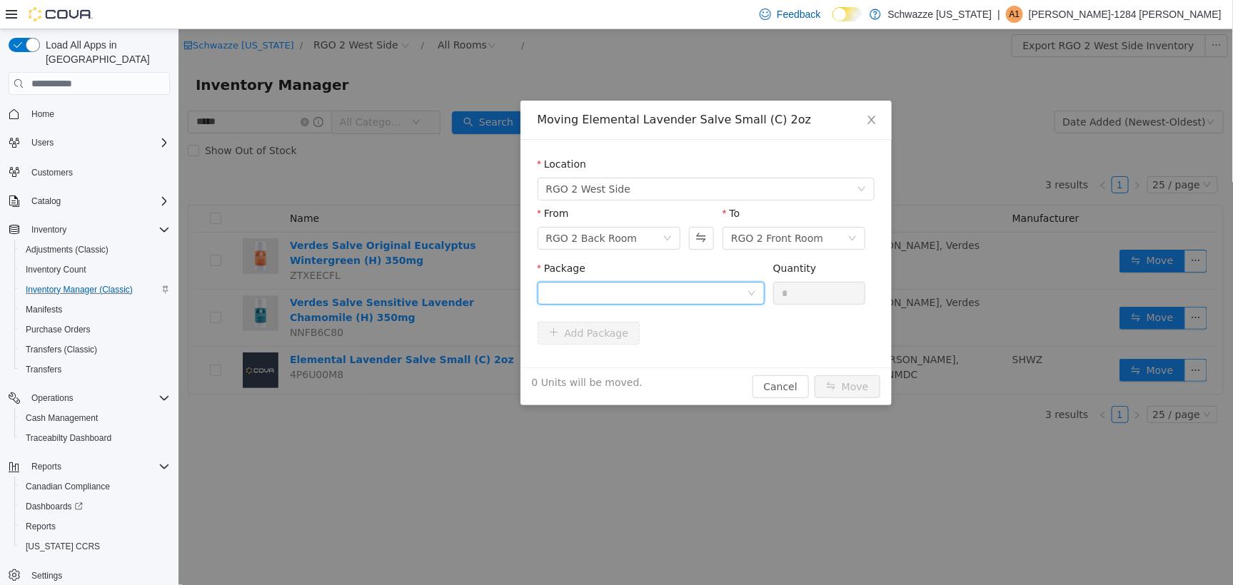
click at [642, 291] on div at bounding box center [646, 292] width 201 height 21
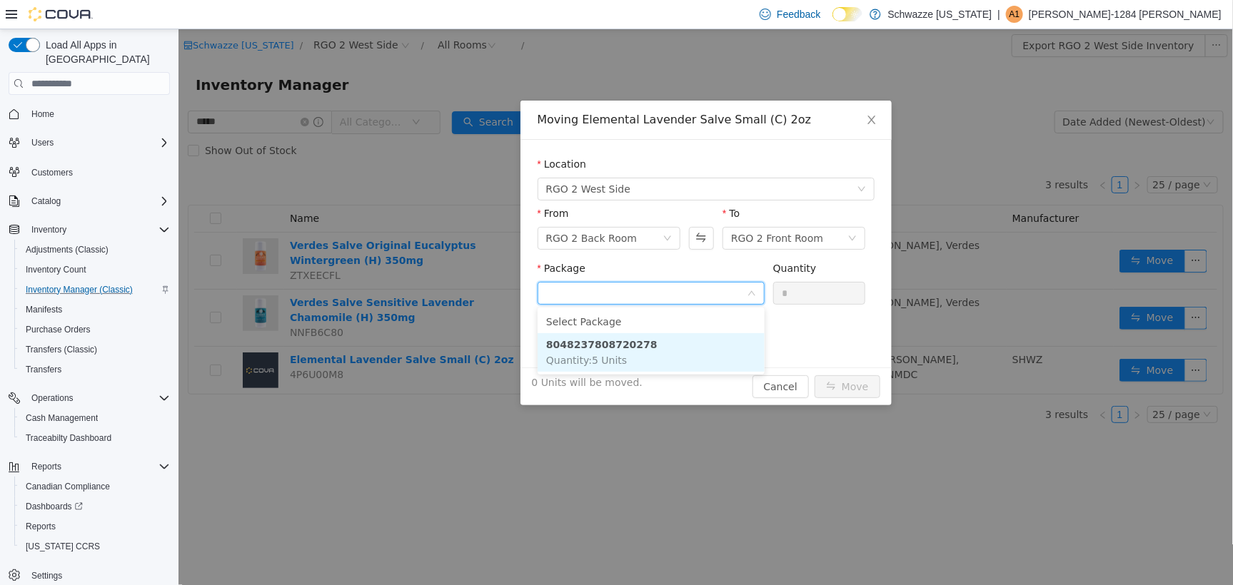
drag, startPoint x: 616, startPoint y: 353, endPoint x: 914, endPoint y: 320, distance: 299.6
click at [627, 352] on li "8048237808720278 Quantity : 5 Units" at bounding box center [650, 352] width 227 height 39
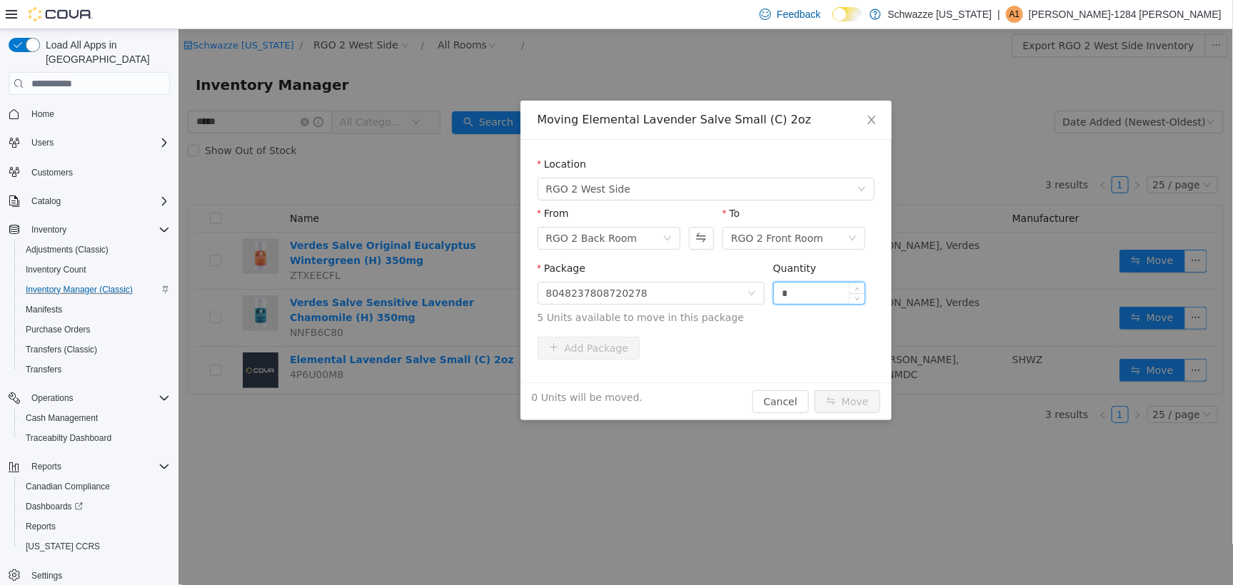
click at [820, 283] on input "*" at bounding box center [818, 292] width 91 height 21
type input "**"
click at [814, 390] on button "Move" at bounding box center [847, 401] width 66 height 23
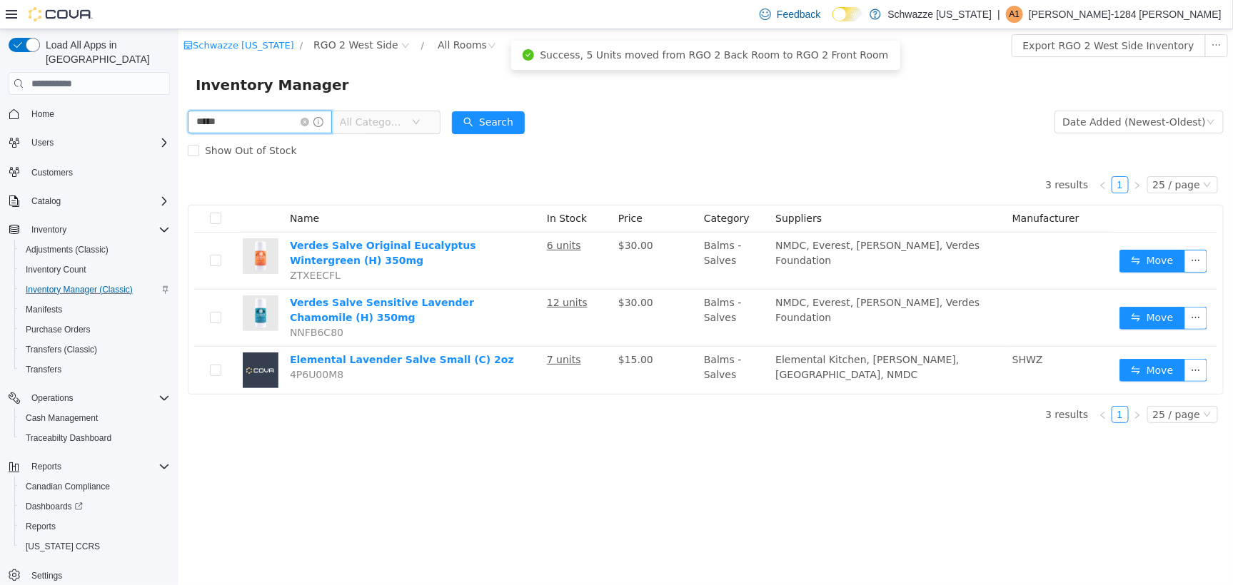
drag, startPoint x: 236, startPoint y: 122, endPoint x: 84, endPoint y: 126, distance: 152.1
click at [178, 126] on html "Schwazze New Mexico / RGO 2 West Side / All Rooms / Export RGO 2 West Side Inve…" at bounding box center [705, 307] width 1055 height 556
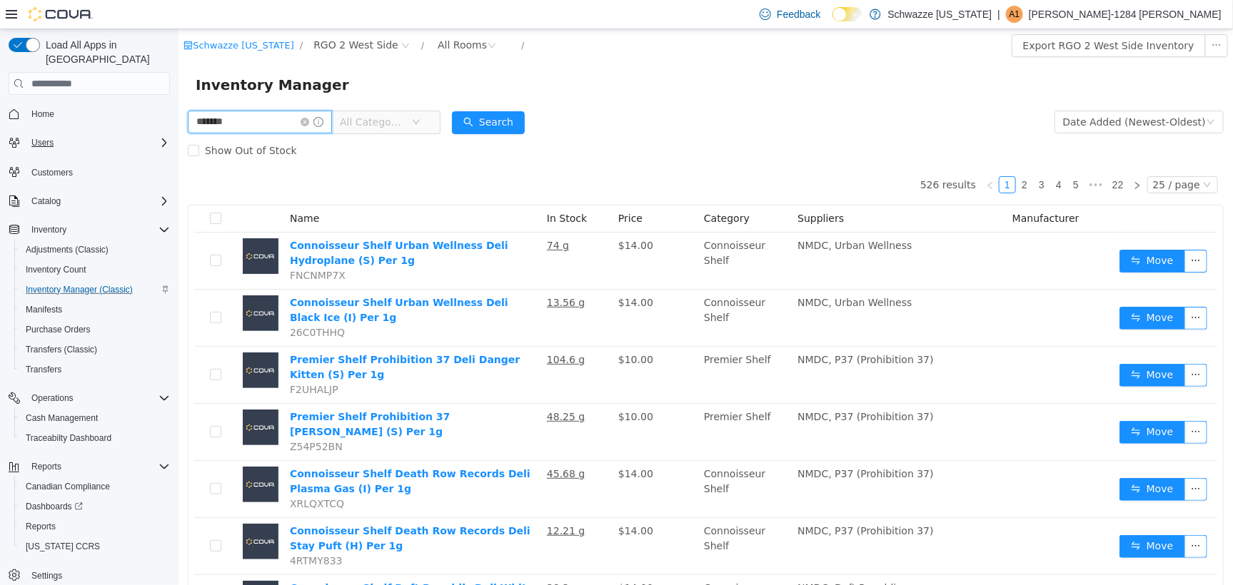
type input "*******"
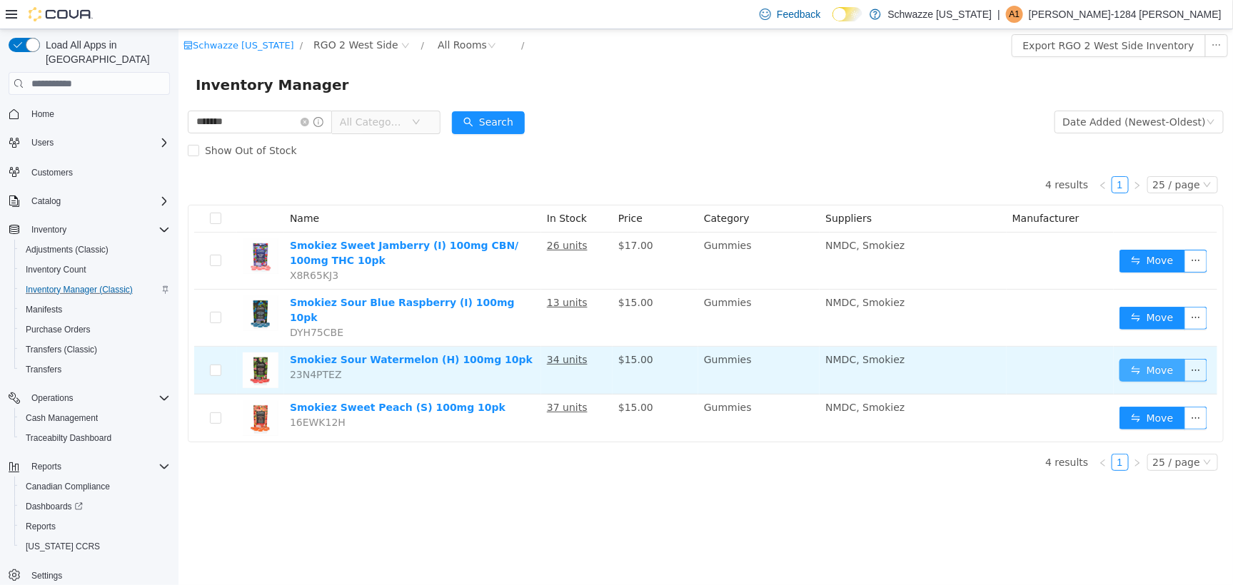
click at [1132, 363] on button "Move" at bounding box center [1152, 369] width 66 height 23
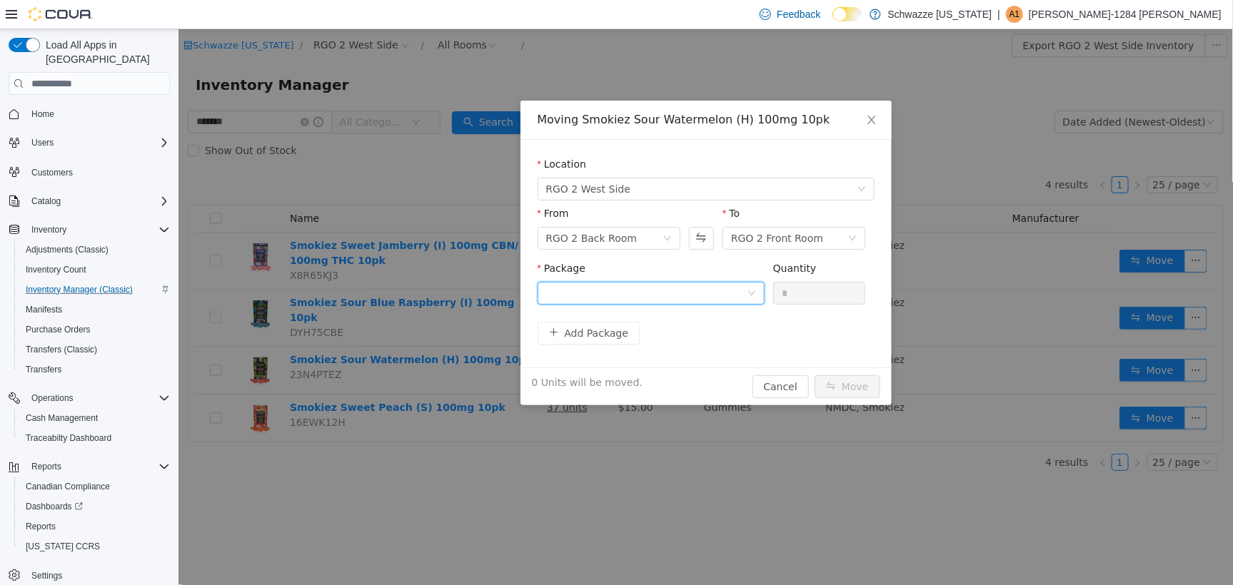
click at [710, 289] on div at bounding box center [646, 292] width 201 height 21
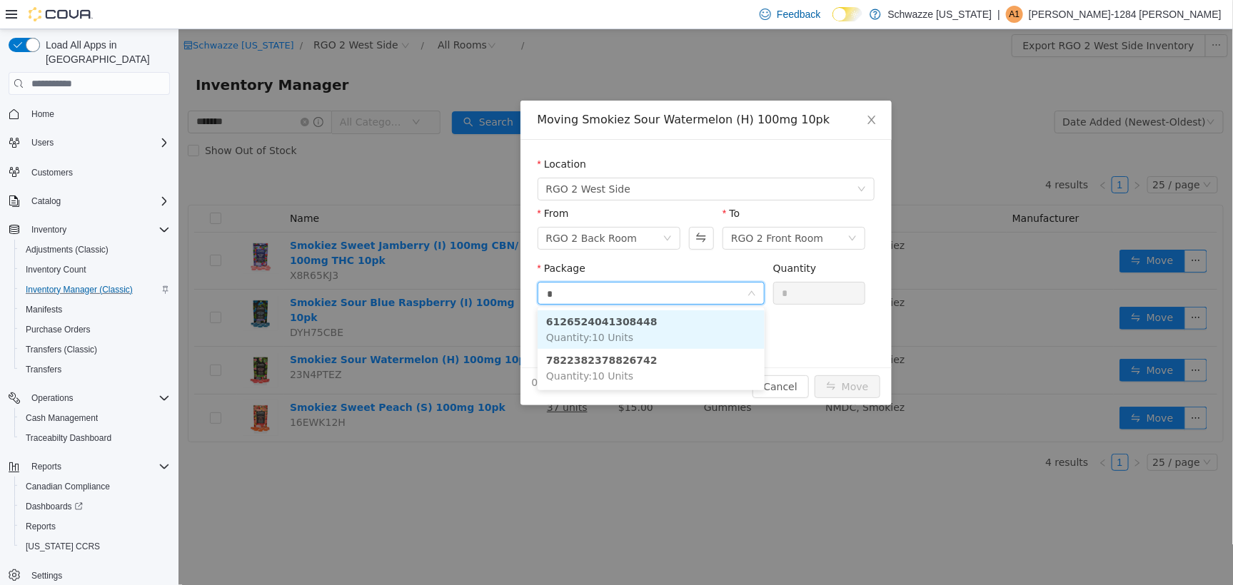
type input "**"
drag, startPoint x: 668, startPoint y: 330, endPoint x: 783, endPoint y: 313, distance: 116.2
click at [681, 325] on li "7822382378826742 Quantity : 10 Units" at bounding box center [650, 329] width 227 height 39
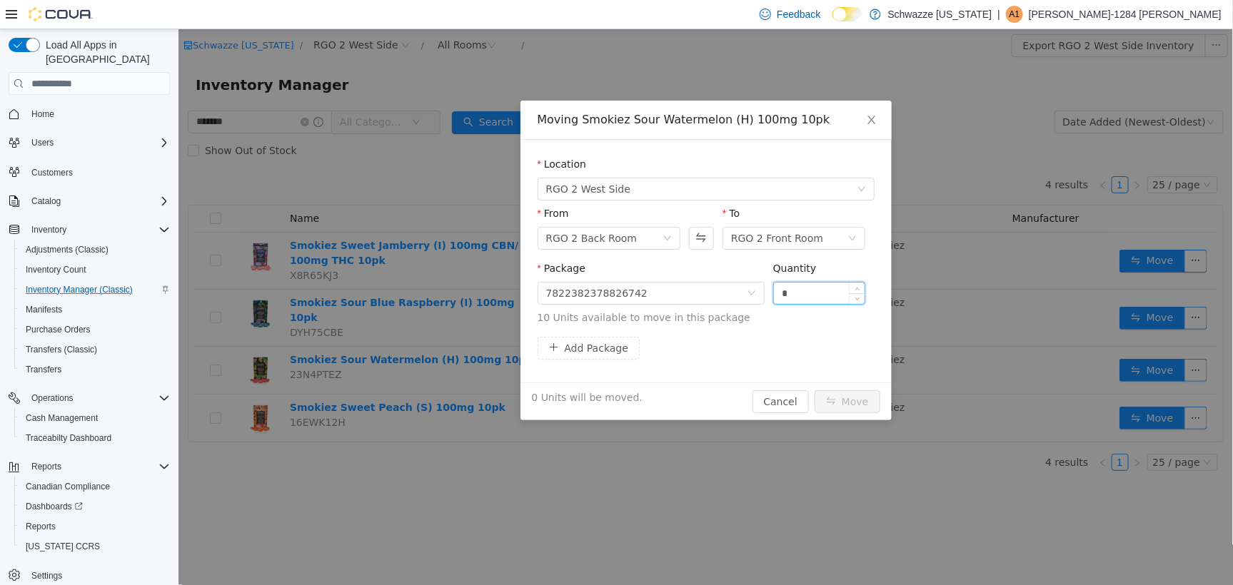
click at [807, 287] on input "*" at bounding box center [818, 292] width 91 height 21
type input "***"
click at [814, 390] on button "Move" at bounding box center [847, 401] width 66 height 23
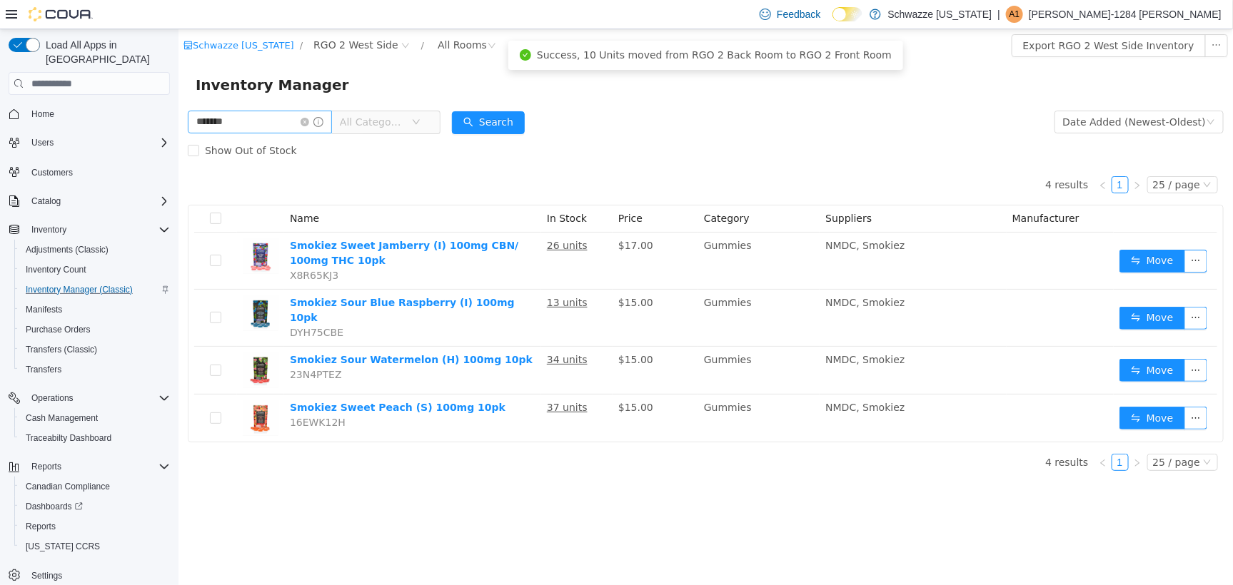
drag, startPoint x: 315, startPoint y: 121, endPoint x: 306, endPoint y: 121, distance: 8.6
click at [308, 121] on icon "icon: close-circle" at bounding box center [304, 121] width 9 height 9
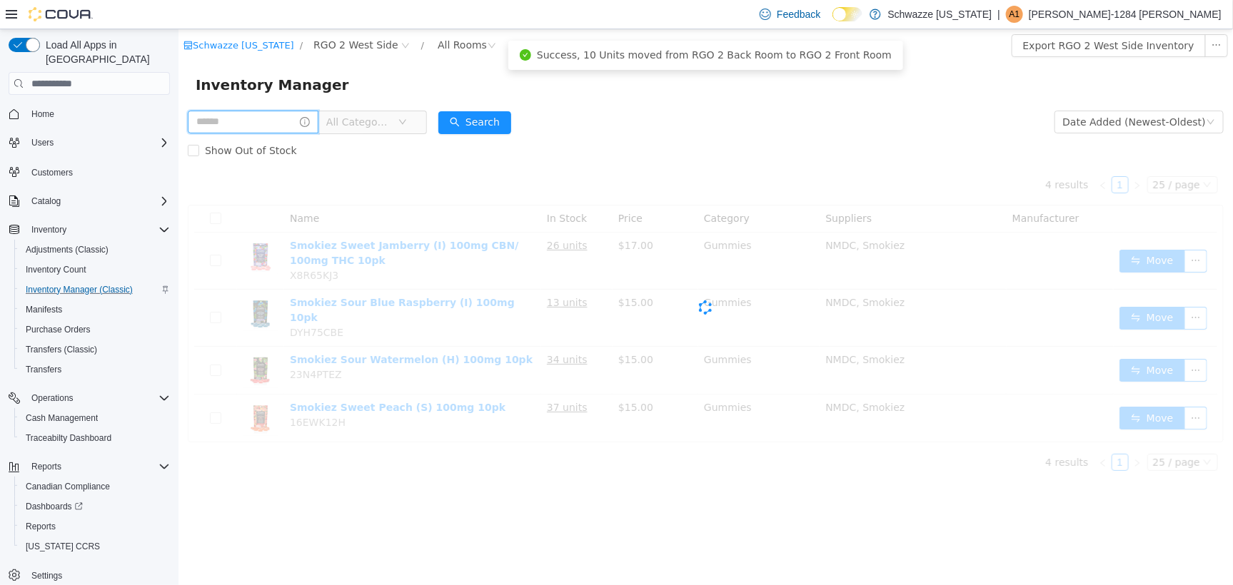
click at [280, 123] on input "text" at bounding box center [252, 121] width 131 height 23
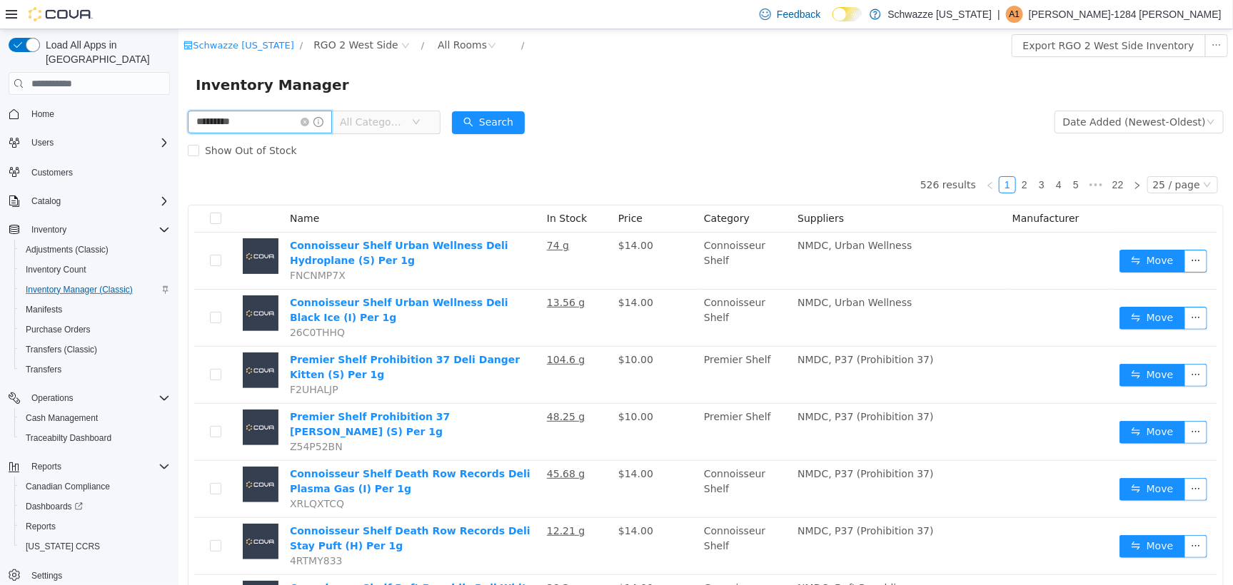
type input "*********"
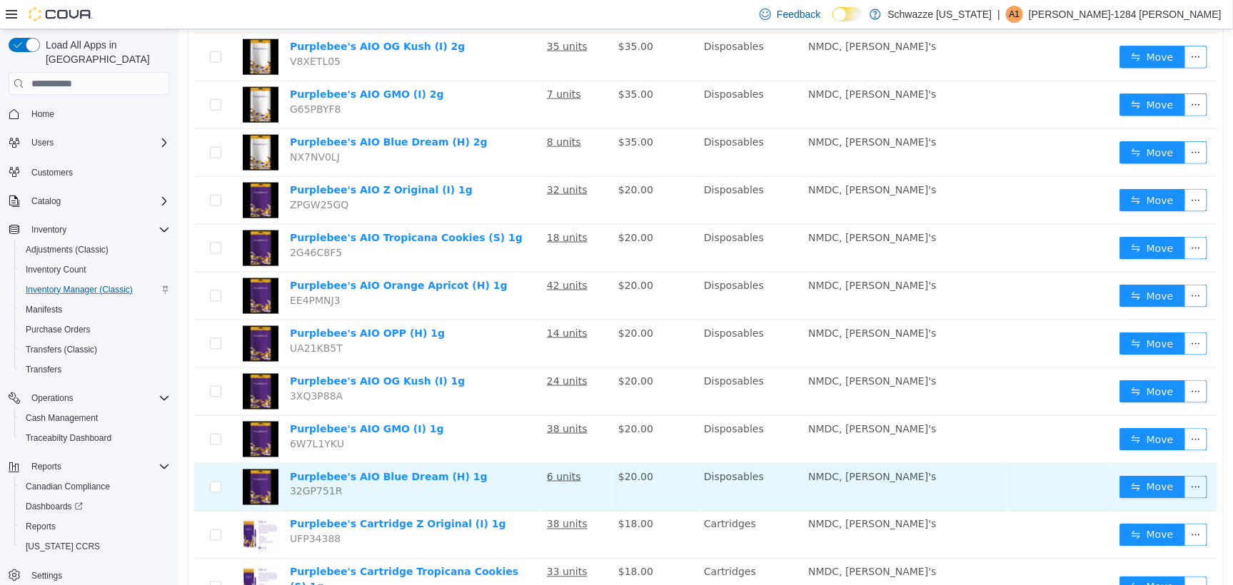
scroll to position [882, 0]
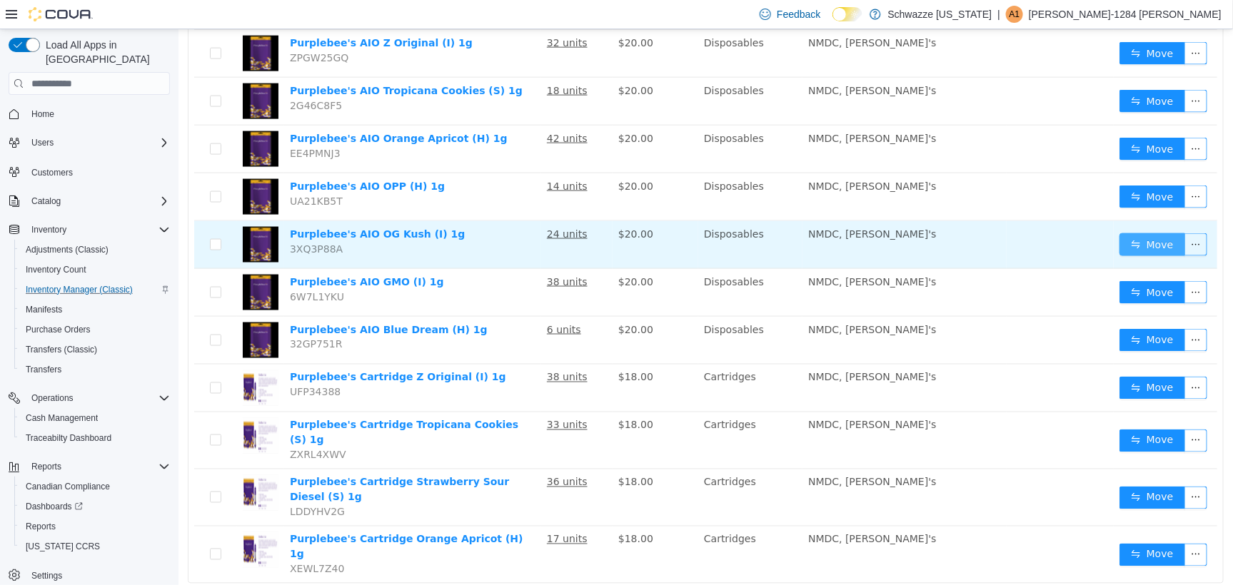
click at [1141, 236] on button "Move" at bounding box center [1152, 244] width 66 height 23
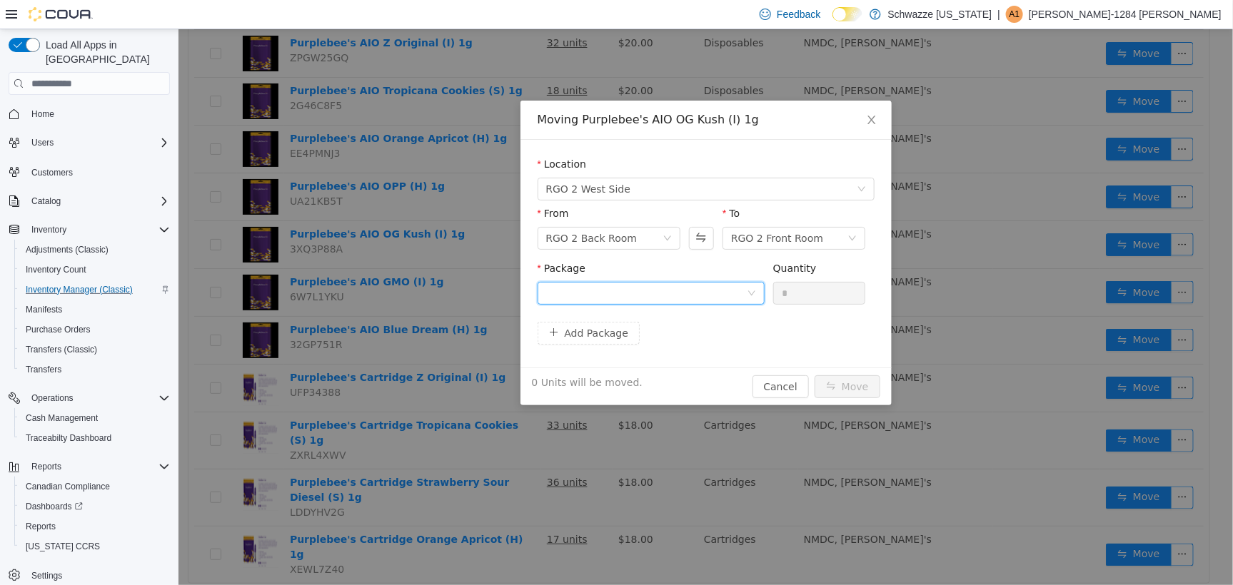
click at [655, 291] on div at bounding box center [646, 292] width 201 height 21
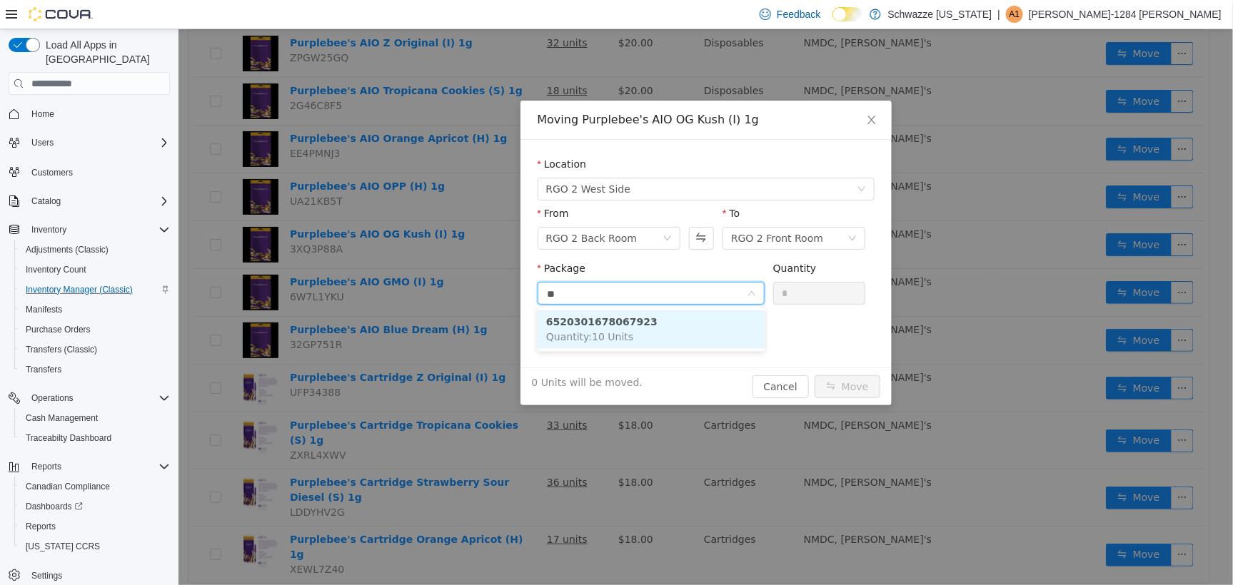
type input "***"
drag, startPoint x: 639, startPoint y: 339, endPoint x: 653, endPoint y: 335, distance: 14.2
click at [639, 338] on li "6520301678067923 Quantity : 10 Units" at bounding box center [650, 329] width 227 height 39
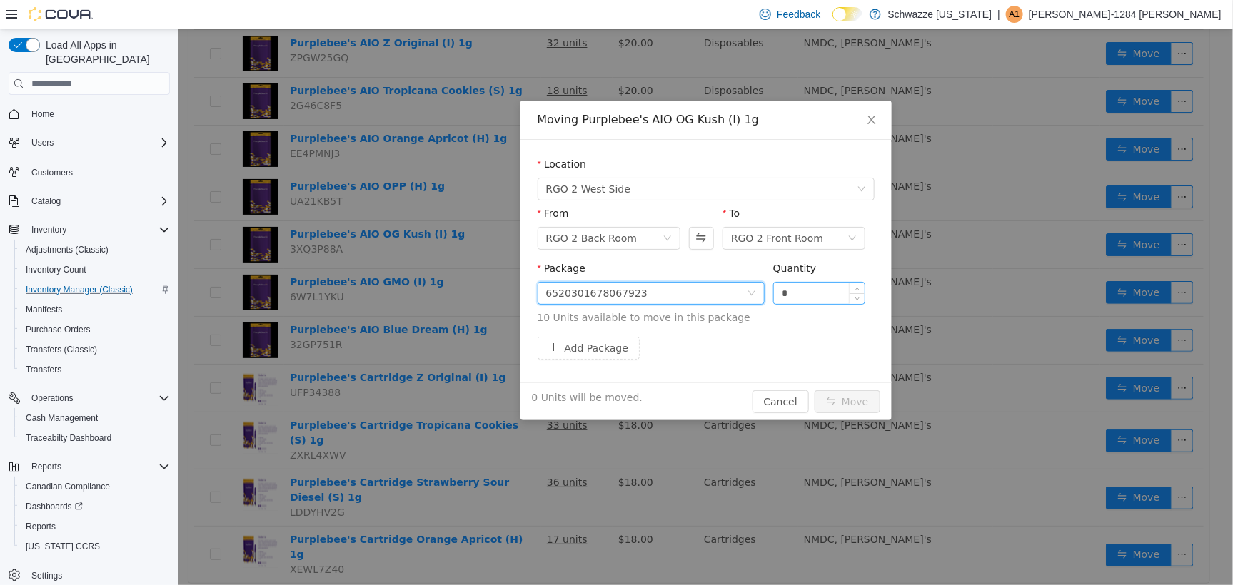
click at [799, 298] on input "*" at bounding box center [818, 292] width 91 height 21
type input "***"
click at [814, 390] on button "Move" at bounding box center [847, 401] width 66 height 23
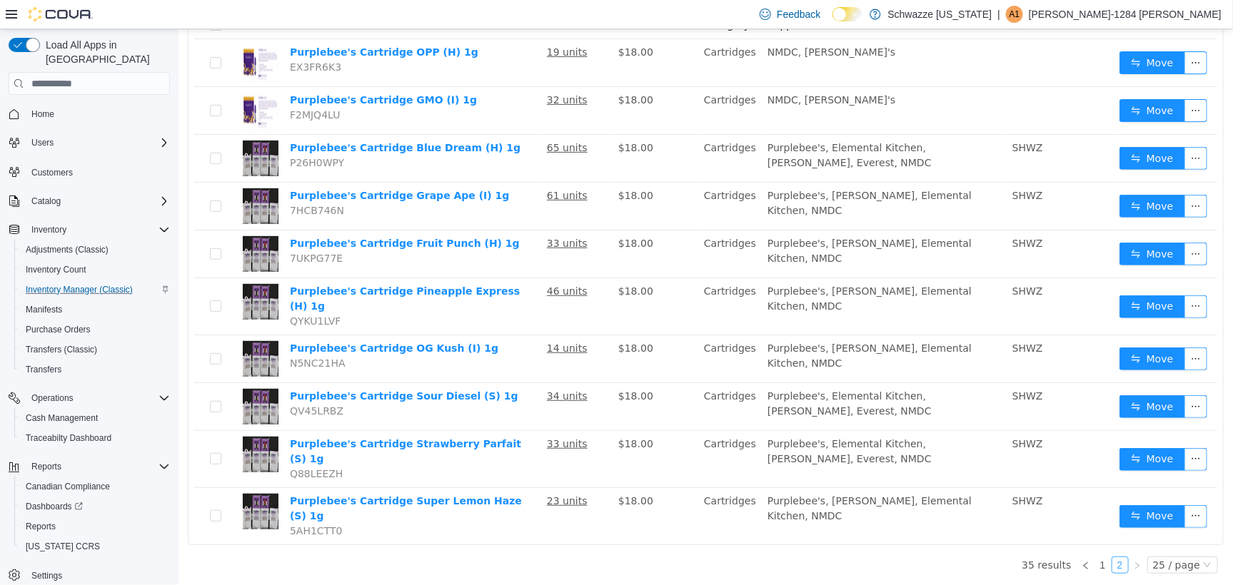
scroll to position [166, 0]
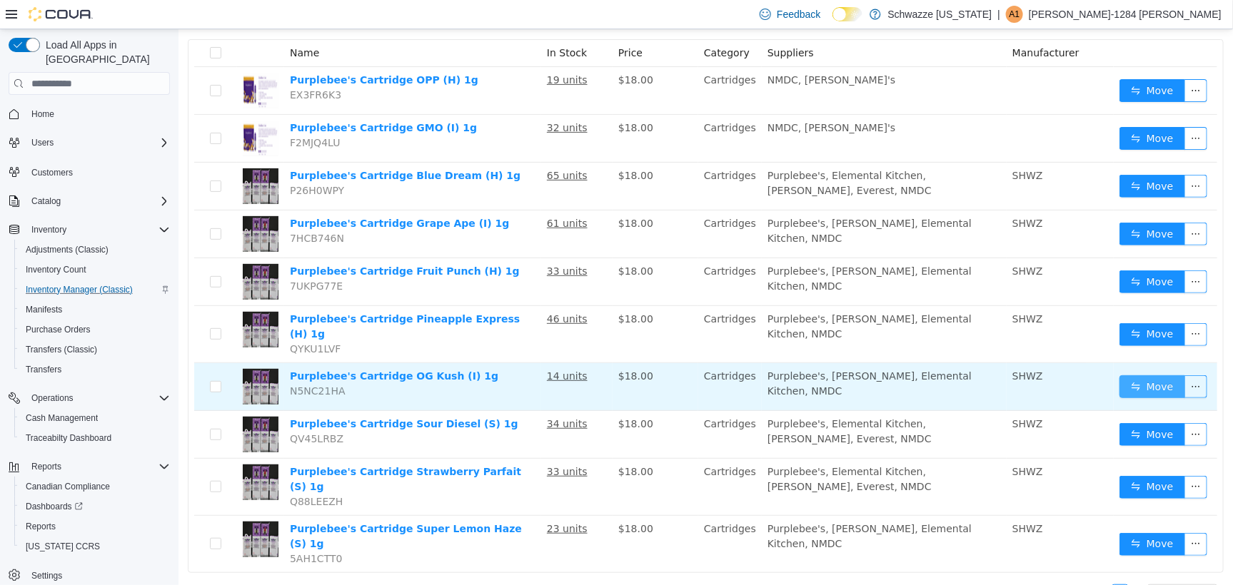
click at [1138, 382] on button "Move" at bounding box center [1152, 386] width 66 height 23
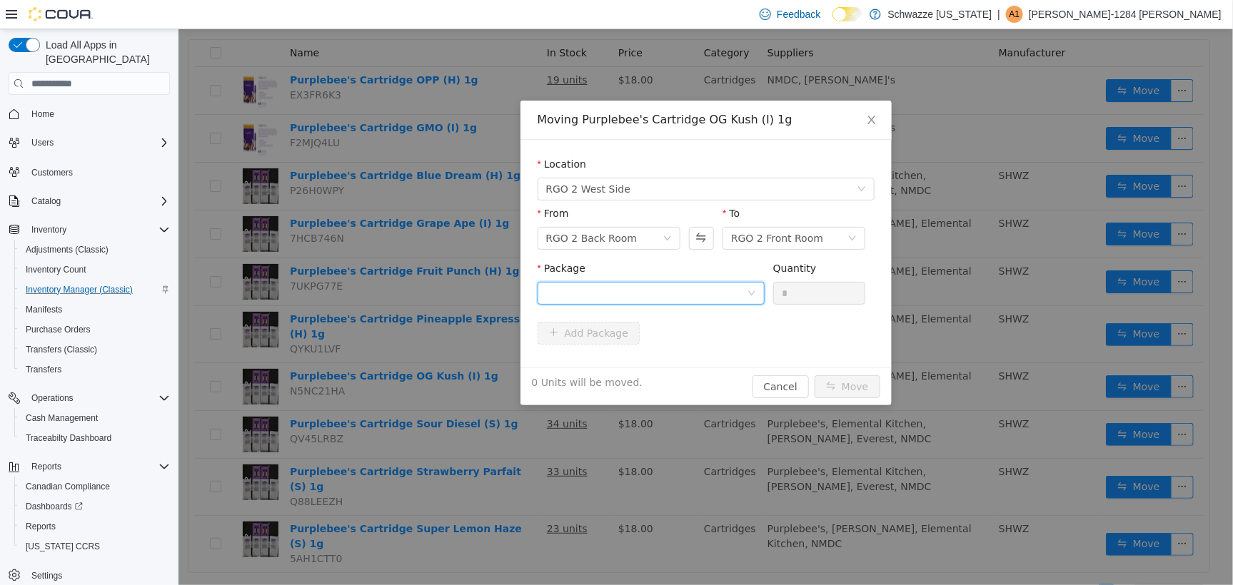
click at [640, 288] on div at bounding box center [646, 292] width 201 height 21
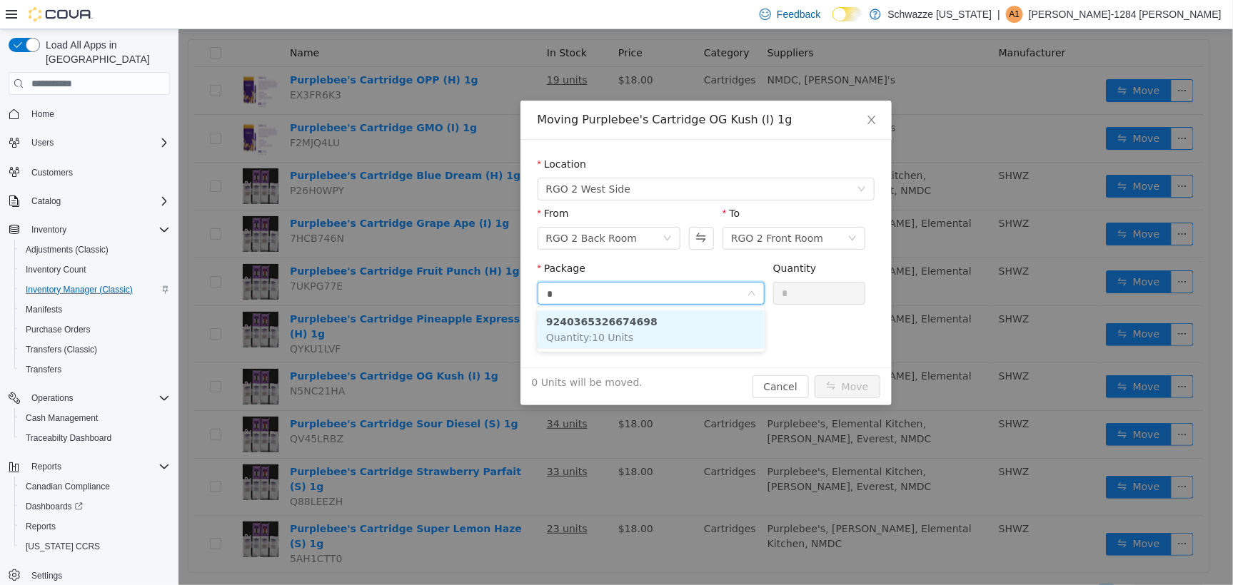
type input "**"
click at [684, 343] on li "9240365326674698 Quantity : 10 Units" at bounding box center [650, 329] width 227 height 39
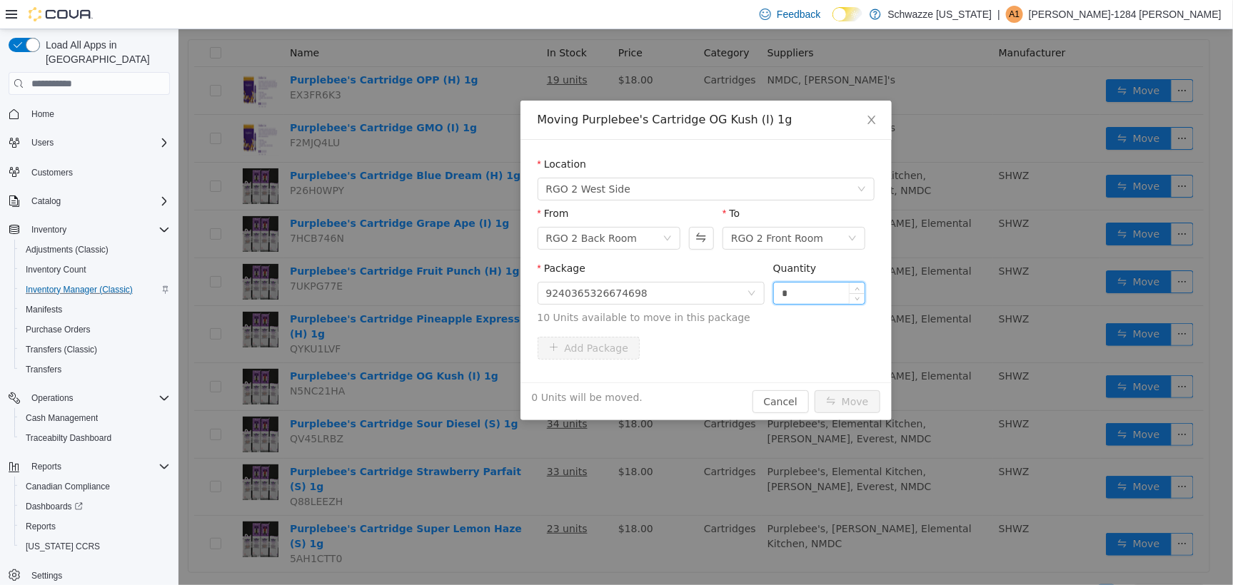
click at [807, 295] on input "*" at bounding box center [818, 292] width 91 height 21
type input "***"
click at [814, 390] on button "Move" at bounding box center [847, 401] width 66 height 23
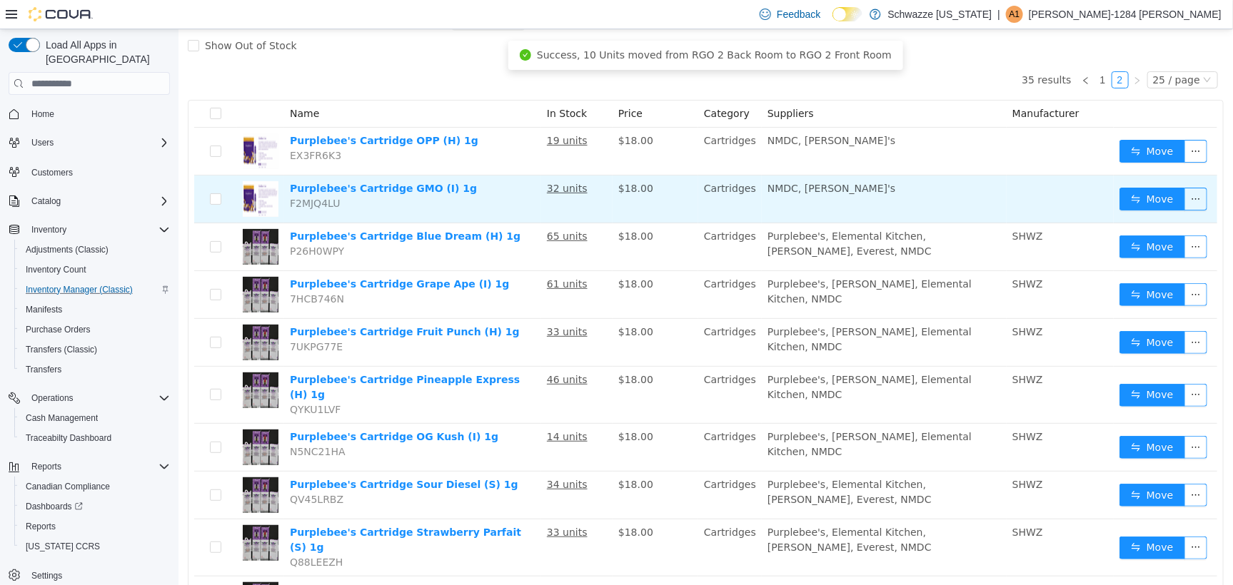
scroll to position [76, 0]
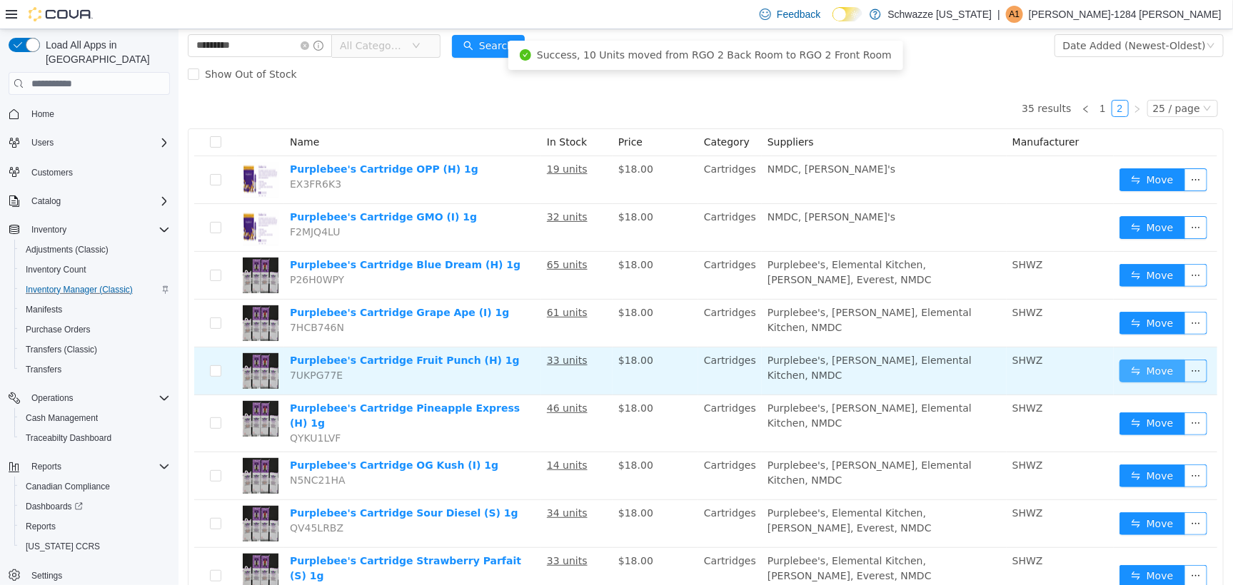
click at [1137, 377] on button "Move" at bounding box center [1152, 370] width 66 height 23
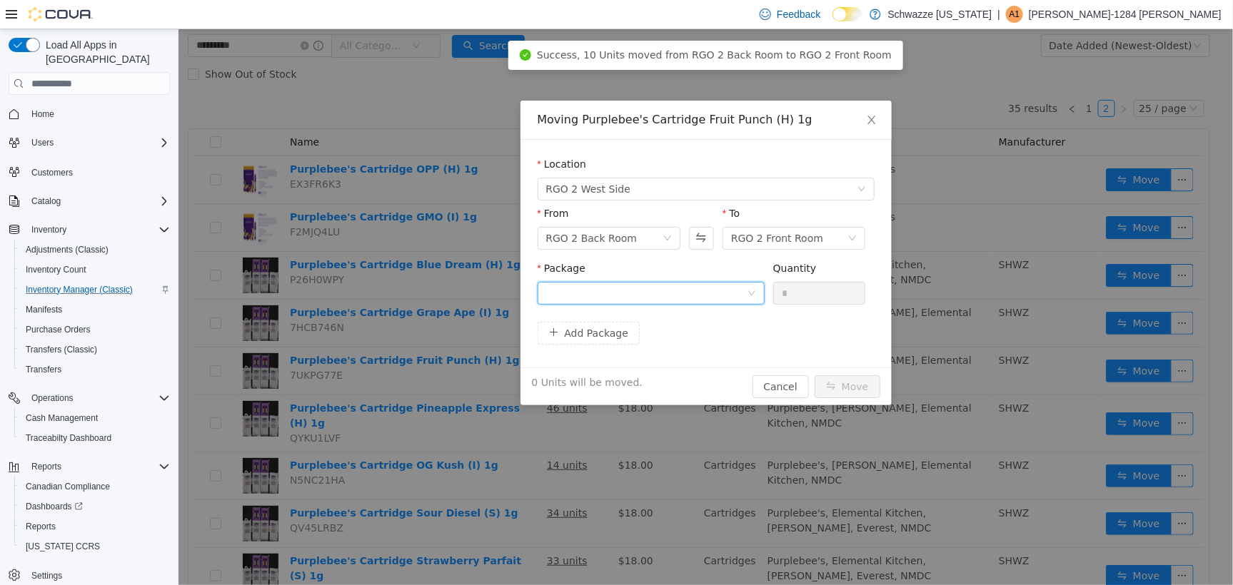
click at [710, 299] on div at bounding box center [646, 292] width 201 height 21
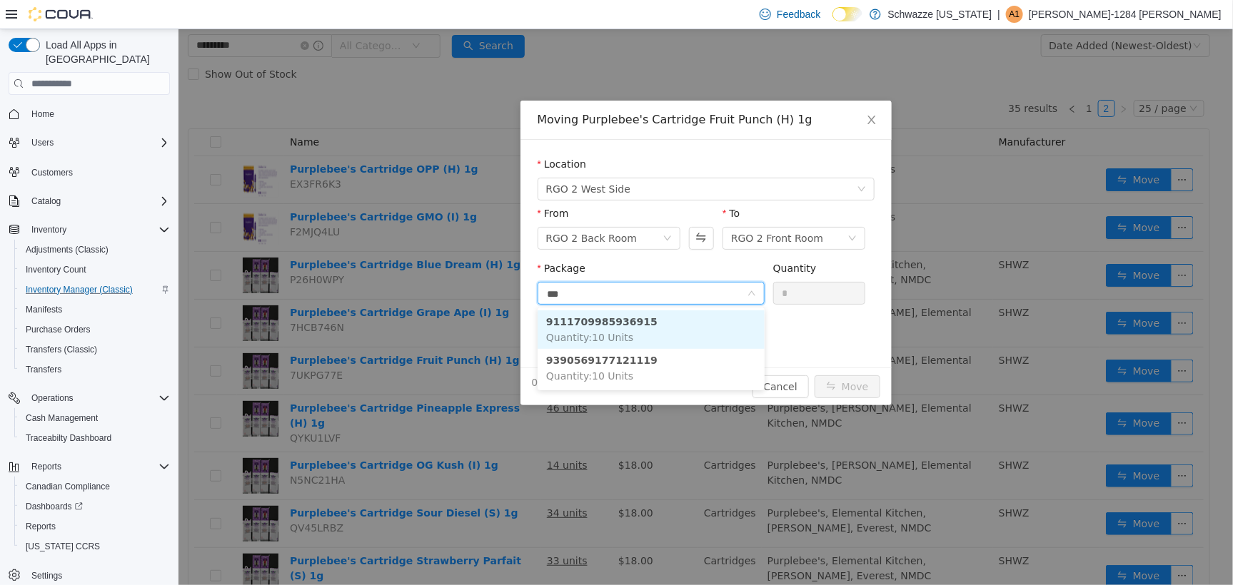
type input "****"
drag, startPoint x: 684, startPoint y: 336, endPoint x: 790, endPoint y: 306, distance: 109.7
click at [684, 336] on li "9111709985936915 Quantity : 10 Units" at bounding box center [650, 329] width 227 height 39
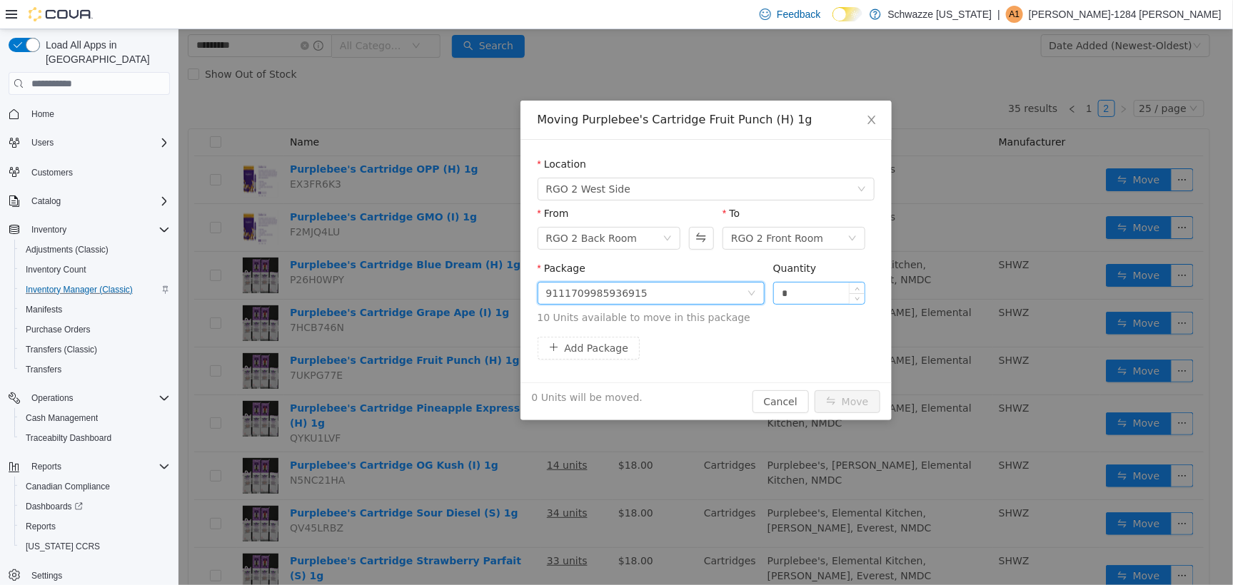
click at [793, 295] on input "*" at bounding box center [818, 292] width 91 height 21
type input "***"
click at [814, 390] on button "Move" at bounding box center [847, 401] width 66 height 23
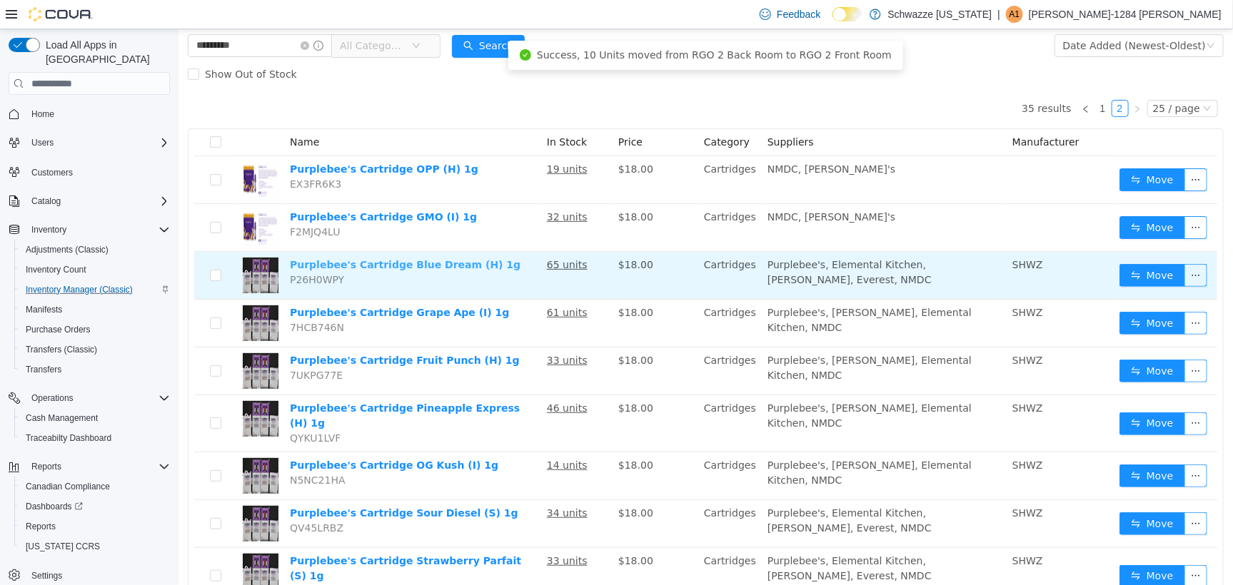
scroll to position [0, 0]
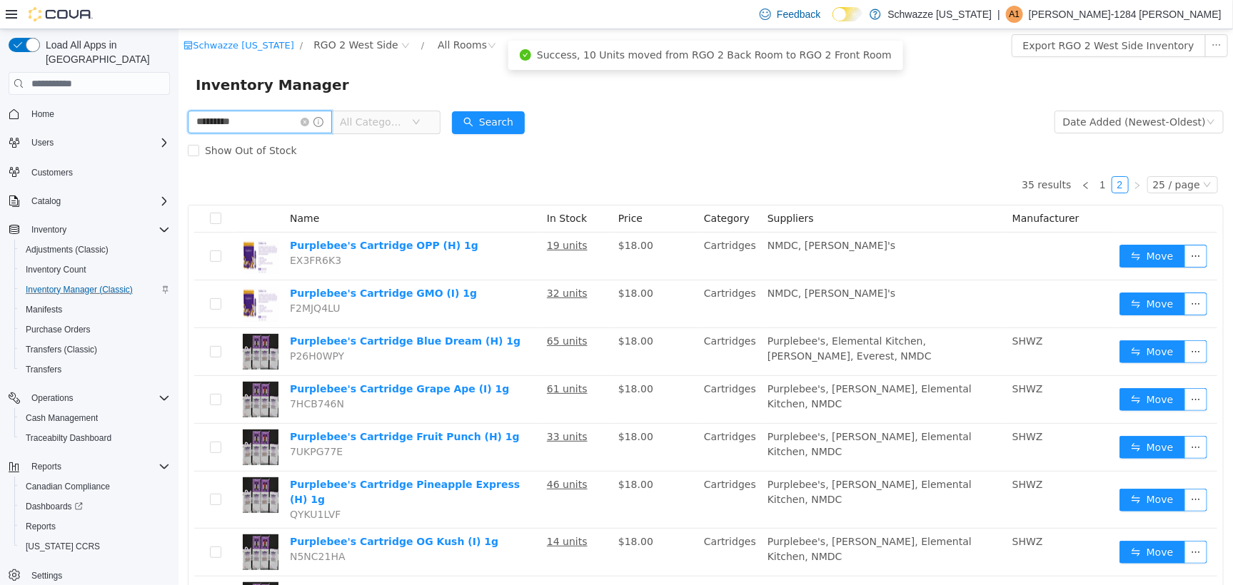
drag, startPoint x: 260, startPoint y: 121, endPoint x: 136, endPoint y: 131, distance: 124.0
click at [178, 131] on html "Schwazze New Mexico / RGO 2 West Side / All Rooms / Export RGO 2 West Side Inve…" at bounding box center [705, 307] width 1055 height 556
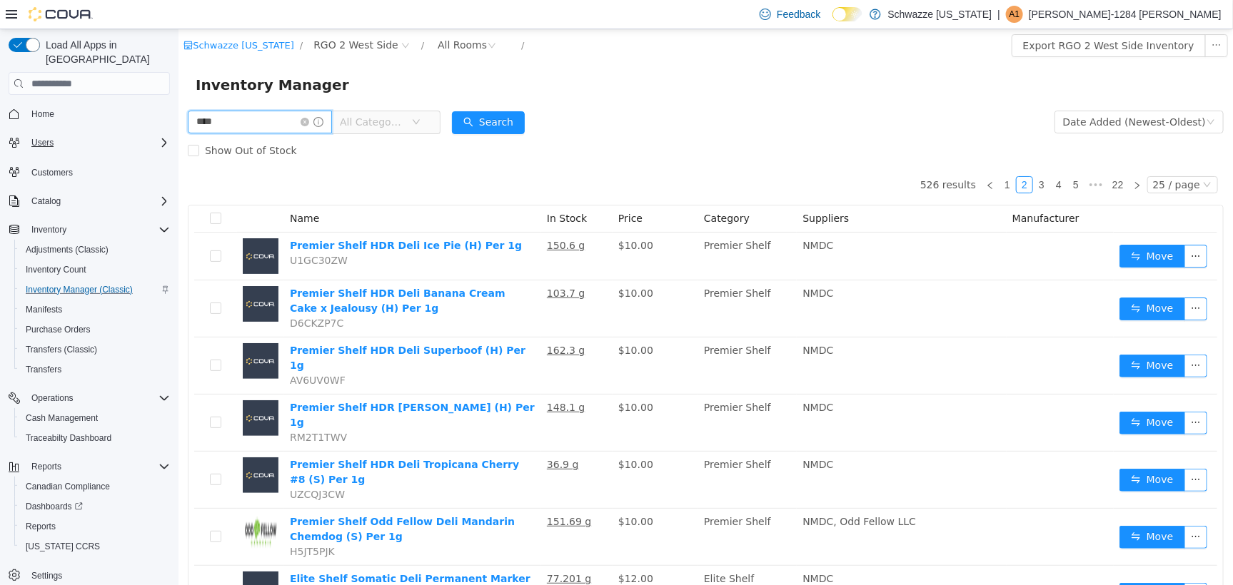
type input "***"
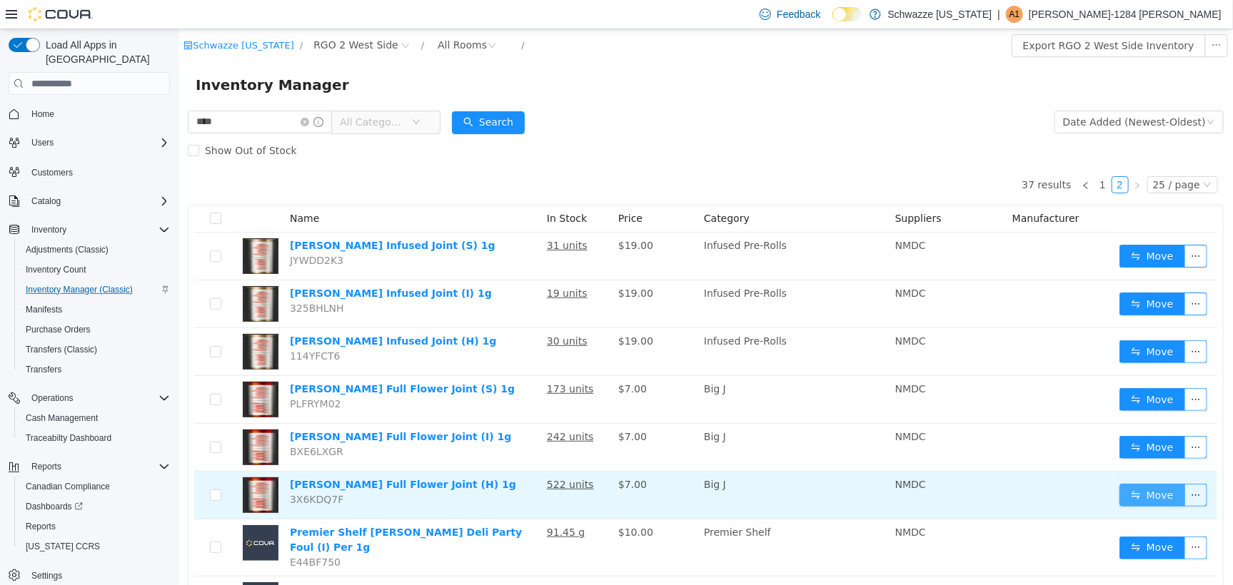
click at [1130, 501] on button "Move" at bounding box center [1152, 494] width 66 height 23
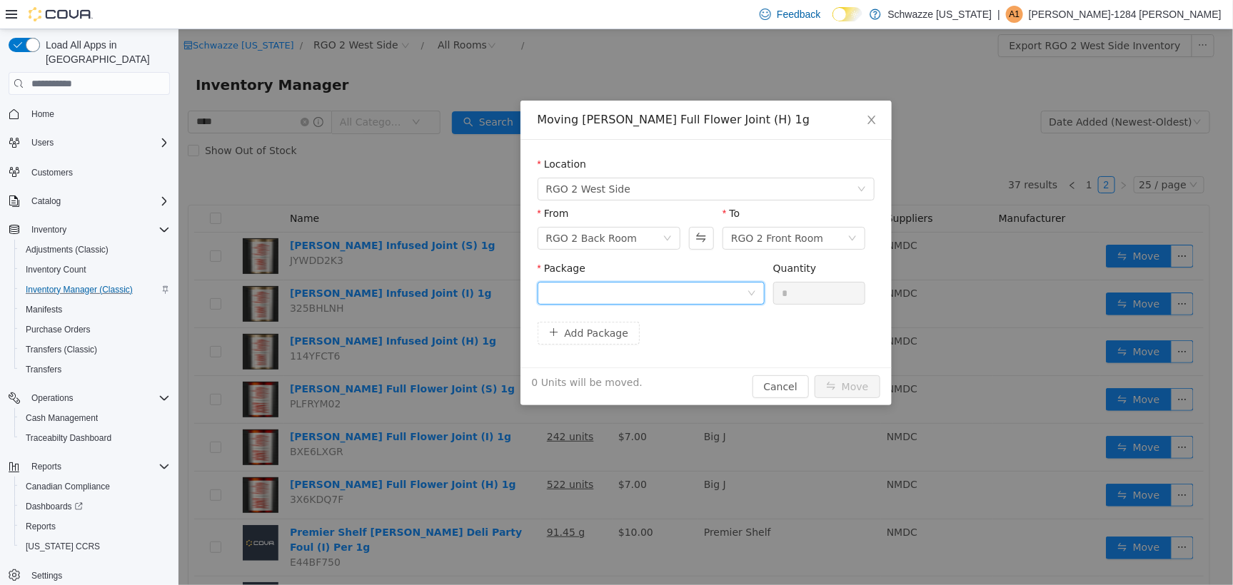
click at [563, 292] on div at bounding box center [646, 292] width 201 height 21
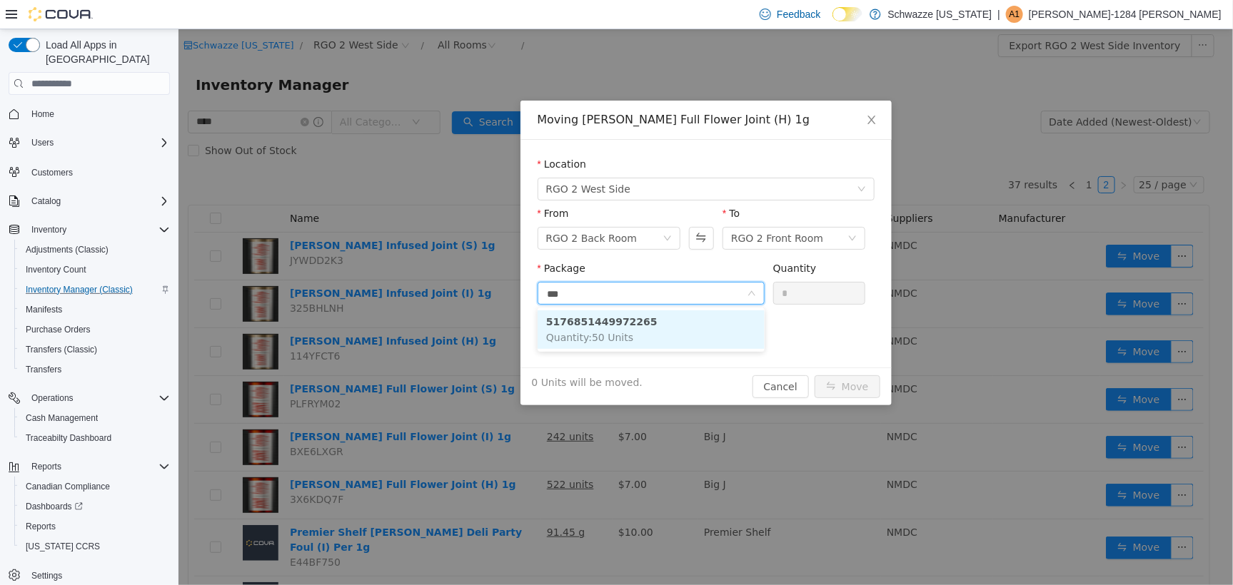
type input "****"
click at [603, 337] on span "Quantity : 50 Units" at bounding box center [589, 336] width 87 height 11
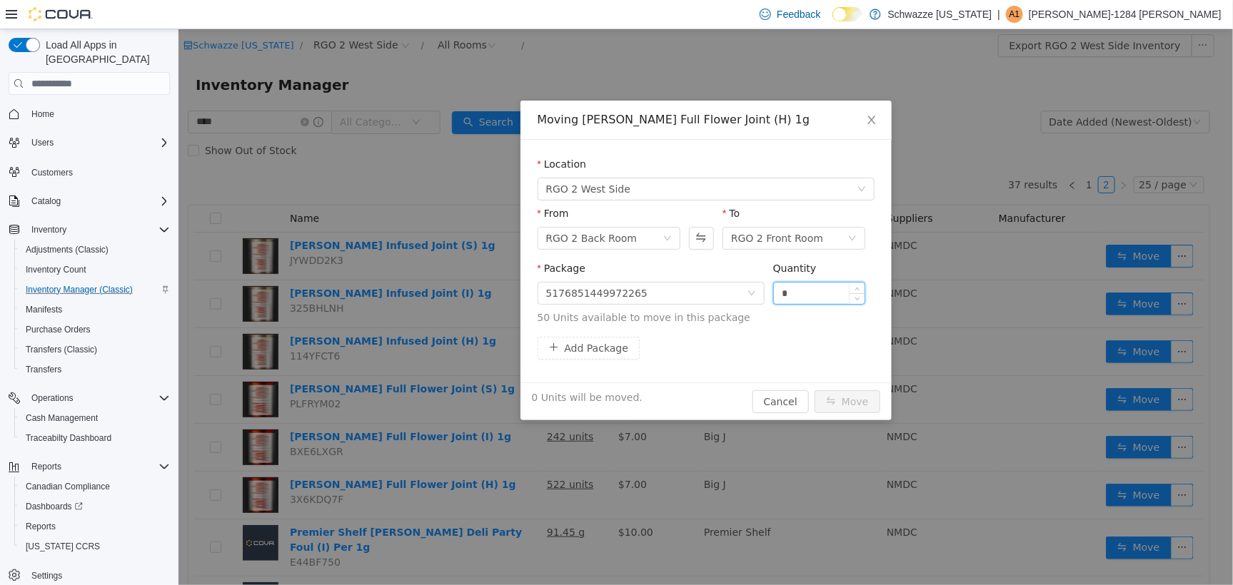
click at [808, 281] on div "*" at bounding box center [819, 292] width 93 height 23
type input "***"
click at [814, 390] on button "Move" at bounding box center [847, 401] width 66 height 23
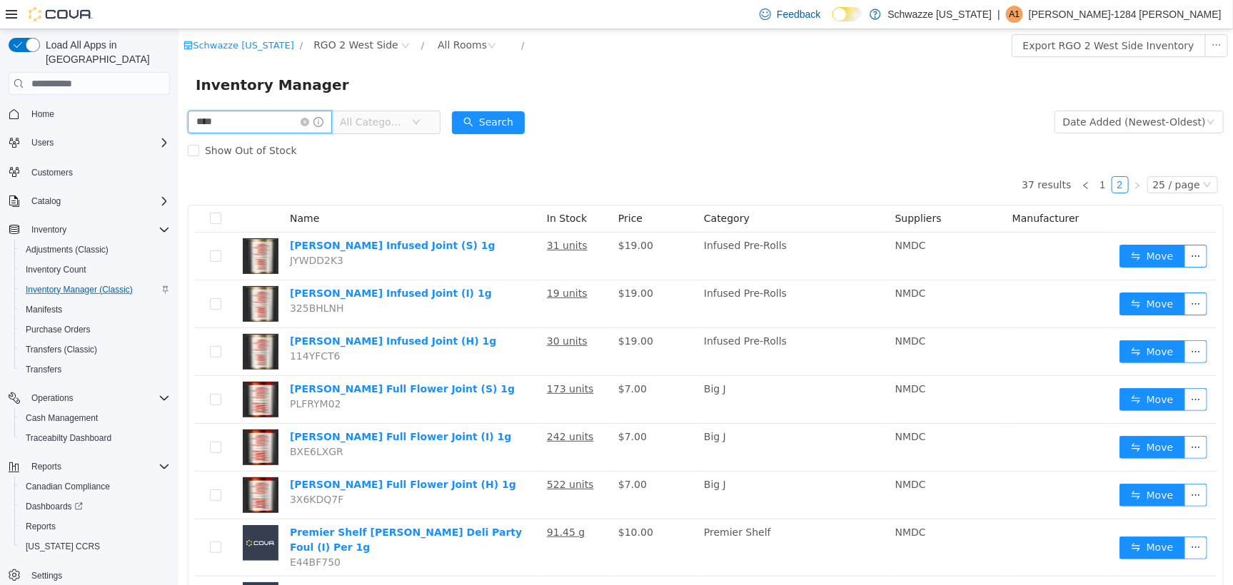
drag, startPoint x: 241, startPoint y: 124, endPoint x: 29, endPoint y: 123, distance: 212.1
click at [178, 123] on html "Schwazze New Mexico / RGO 2 West Side / All Rooms / Export RGO 2 West Side Inve…" at bounding box center [705, 307] width 1055 height 556
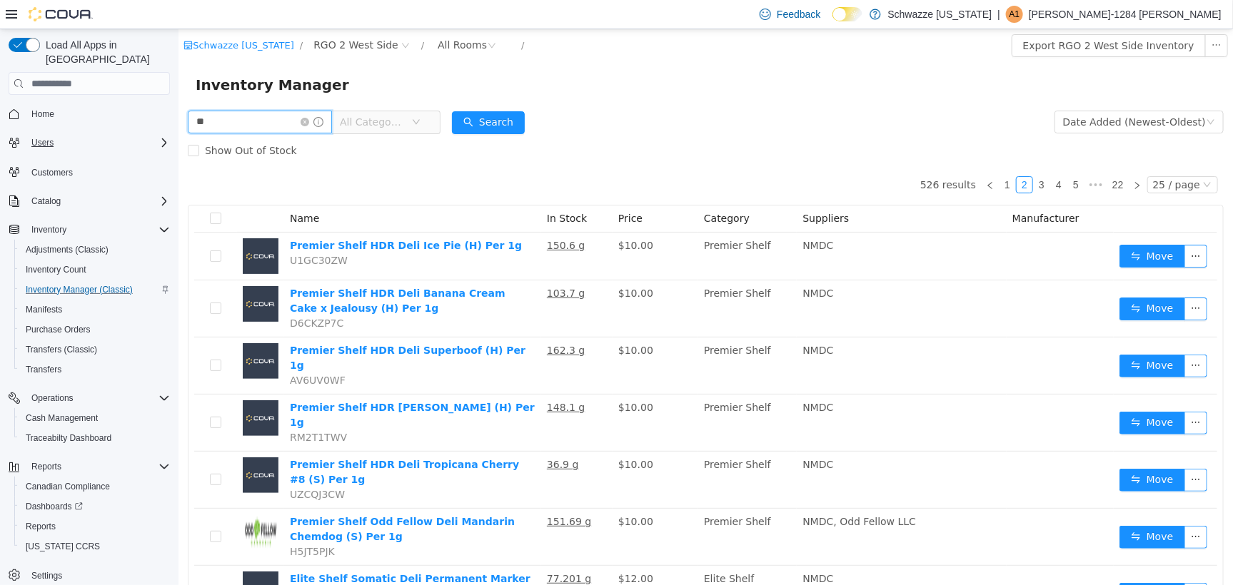
type input "*"
type input "****"
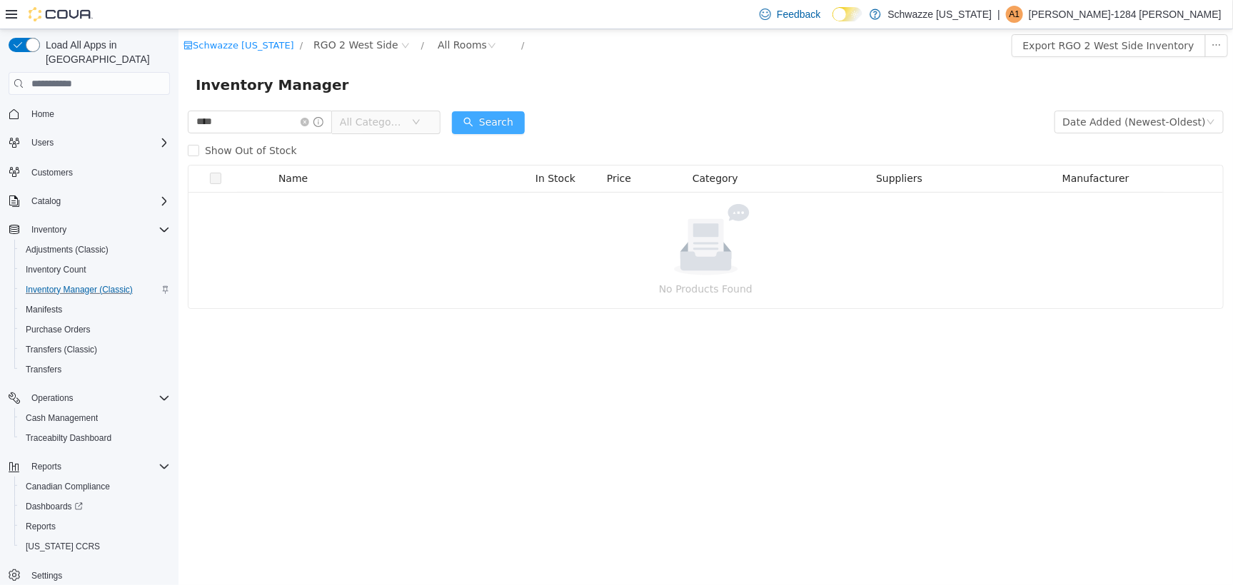
click at [498, 124] on button "Search" at bounding box center [487, 122] width 73 height 23
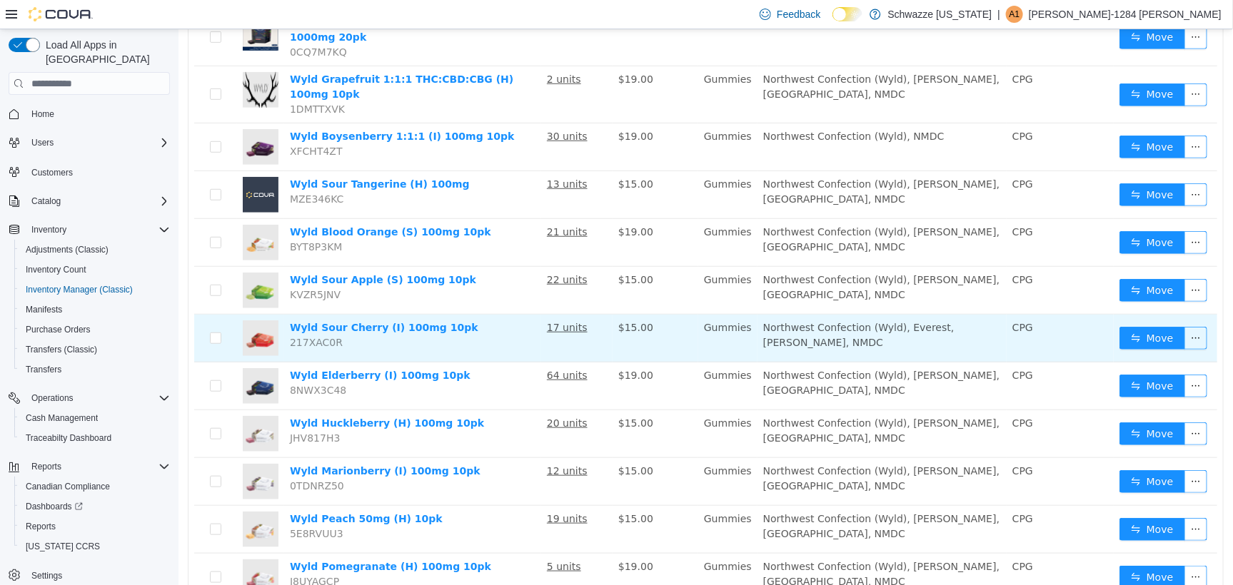
scroll to position [446, 0]
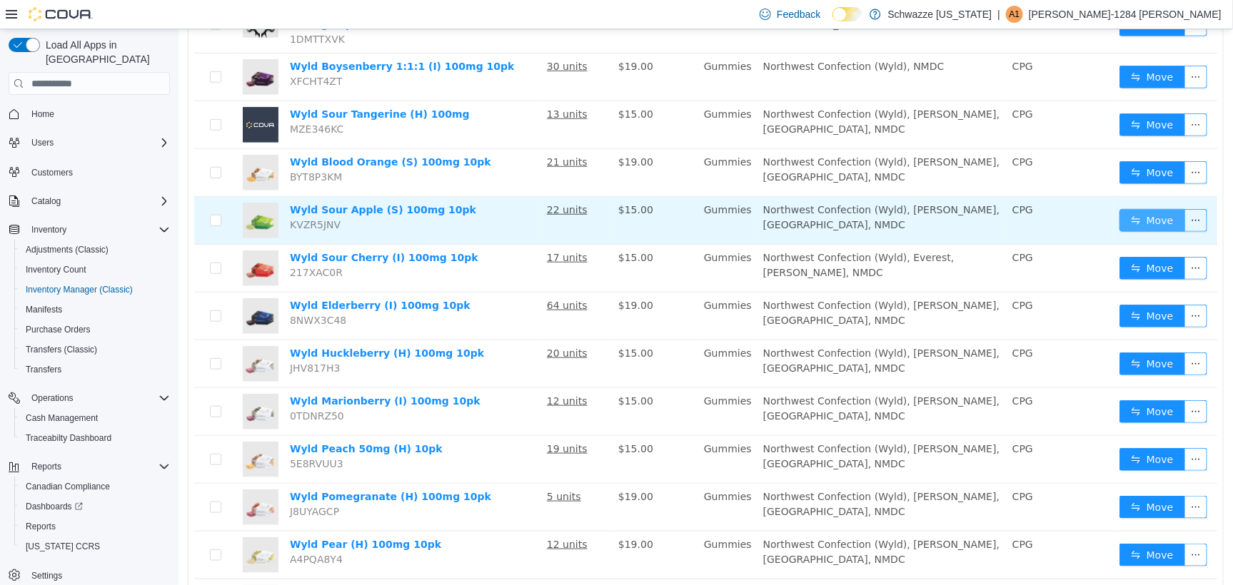
click at [1119, 208] on button "Move" at bounding box center [1152, 219] width 66 height 23
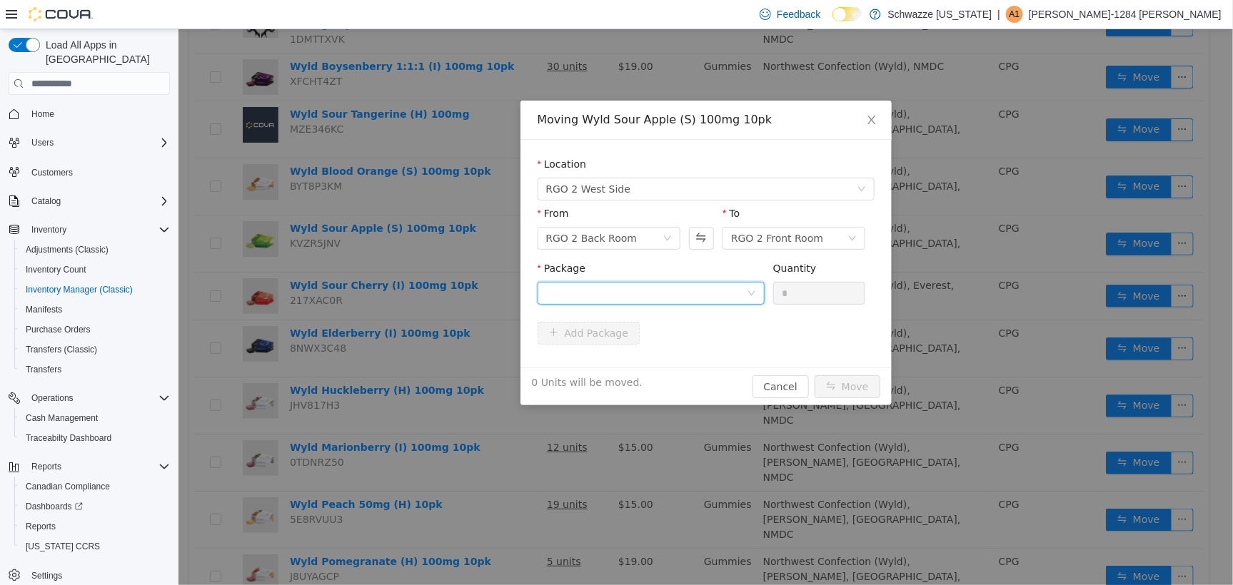
click at [684, 283] on div at bounding box center [646, 292] width 201 height 21
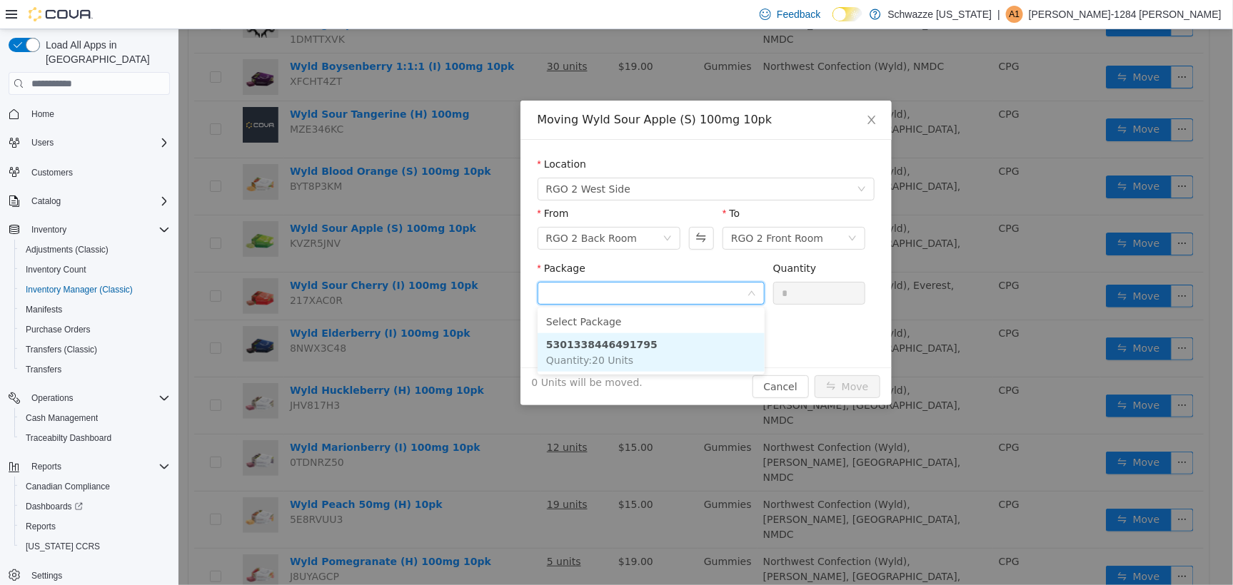
click at [678, 356] on li "5301338446491795 Quantity : 20 Units" at bounding box center [650, 352] width 227 height 39
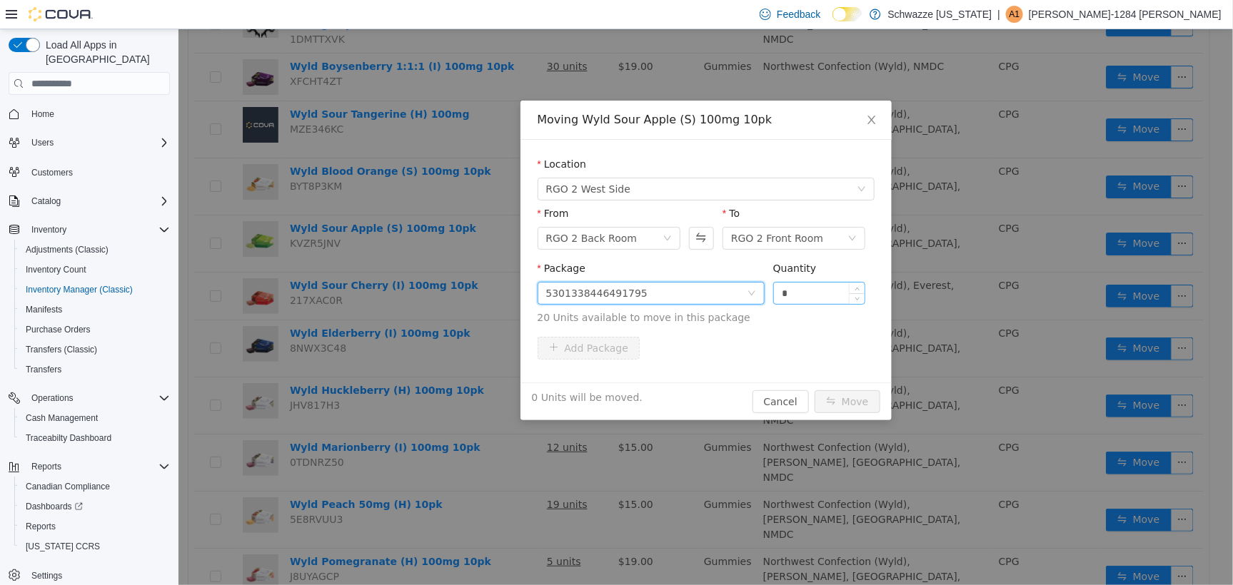
click at [805, 291] on input "*" at bounding box center [818, 292] width 91 height 21
type input "***"
click at [814, 390] on button "Move" at bounding box center [847, 401] width 66 height 23
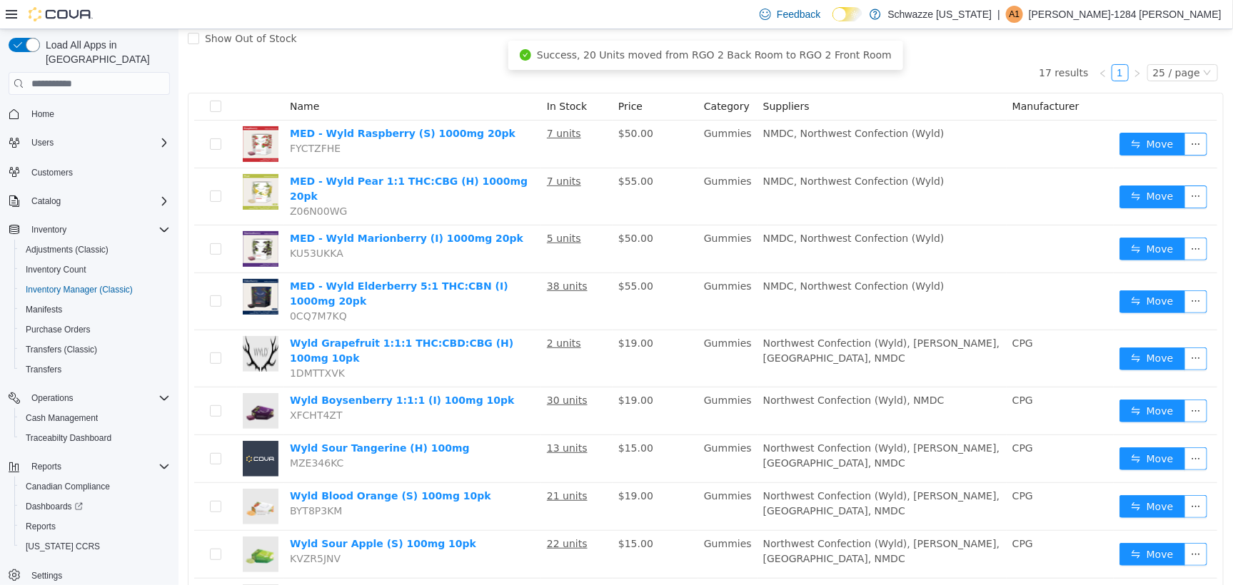
scroll to position [0, 0]
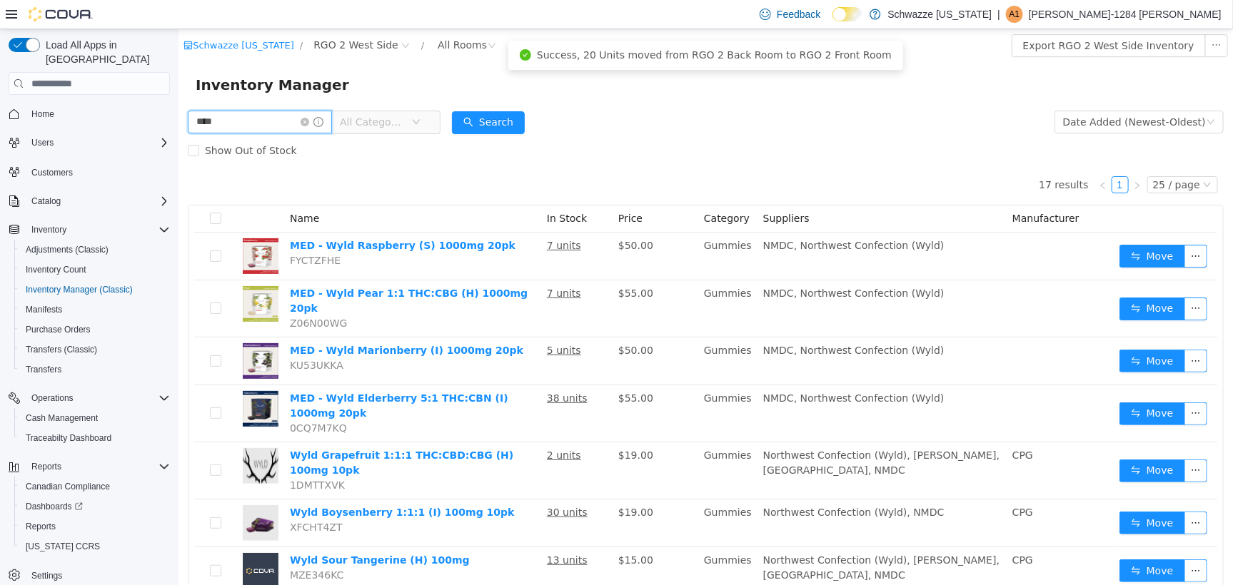
drag, startPoint x: 242, startPoint y: 116, endPoint x: 69, endPoint y: 96, distance: 174.7
click at [178, 96] on html "Schwazze New Mexico / RGO 2 West Side / All Rooms / Export RGO 2 West Side Inve…" at bounding box center [705, 307] width 1055 height 556
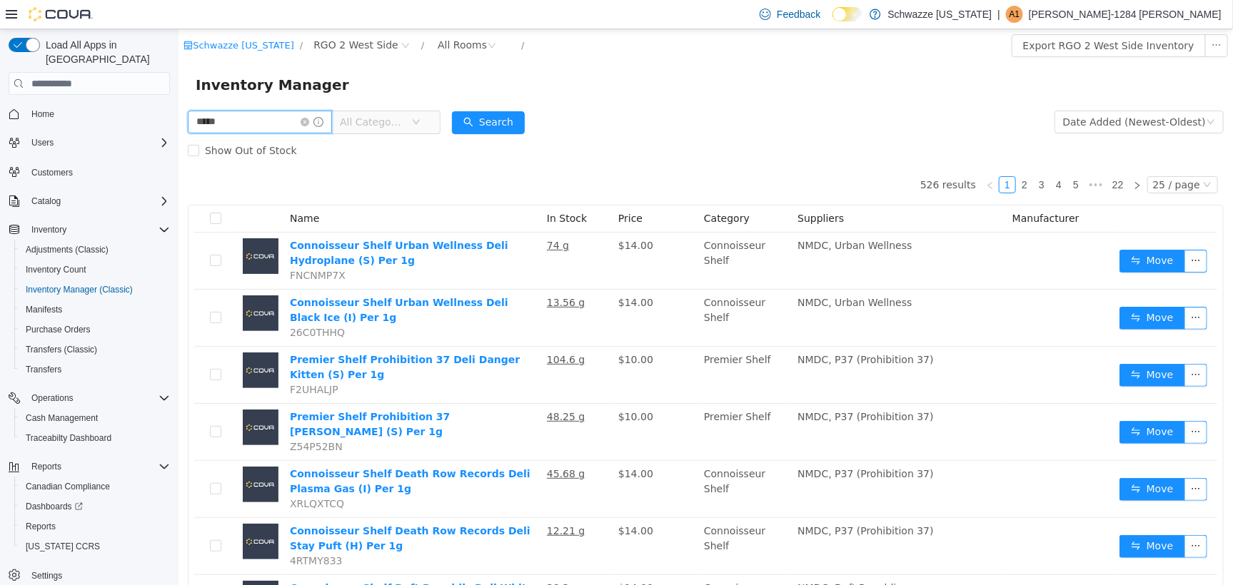
type input "*****"
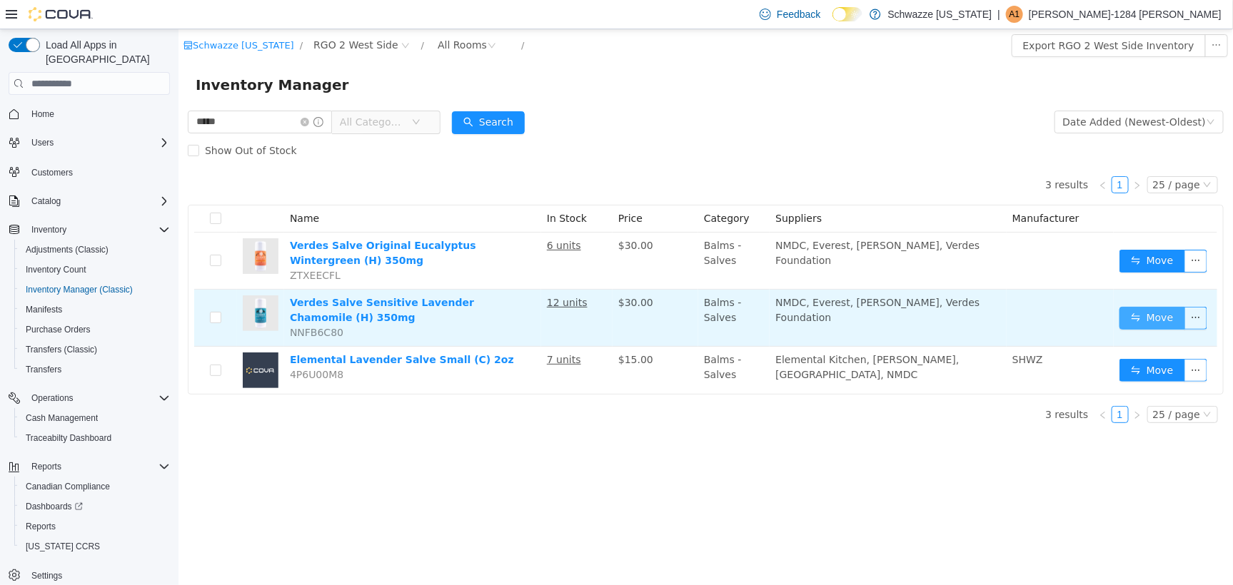
click at [1141, 318] on button "Move" at bounding box center [1152, 317] width 66 height 23
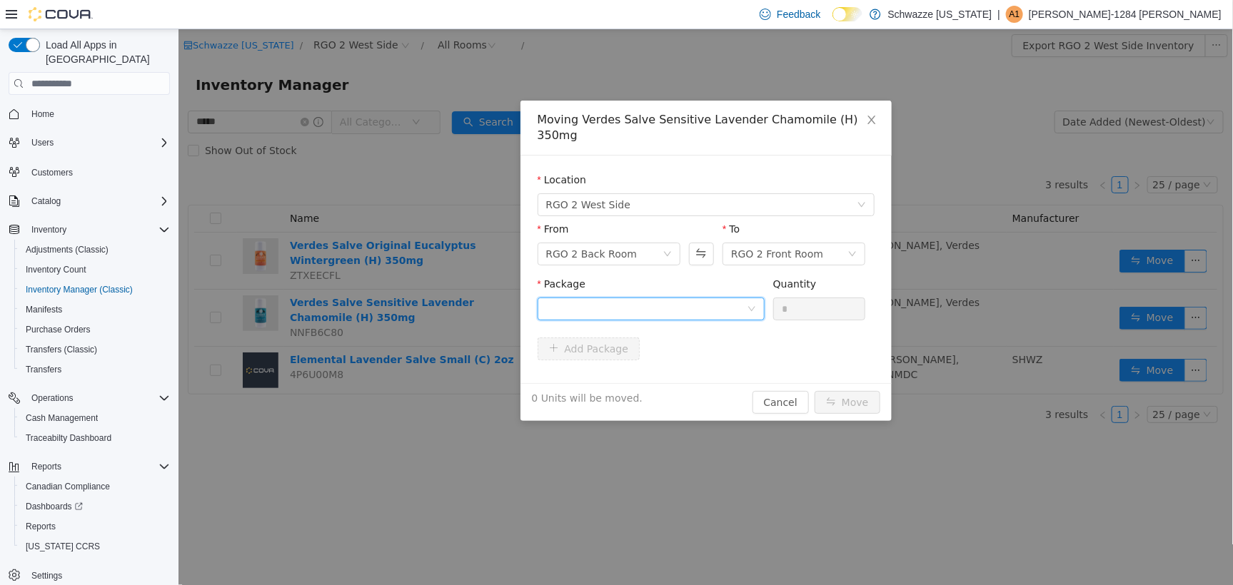
click at [703, 298] on div at bounding box center [646, 308] width 201 height 21
type input "*"
drag, startPoint x: 653, startPoint y: 341, endPoint x: 671, endPoint y: 334, distance: 19.6
click at [663, 336] on li "3960286254741030 Quantity : 8 Units" at bounding box center [650, 329] width 227 height 39
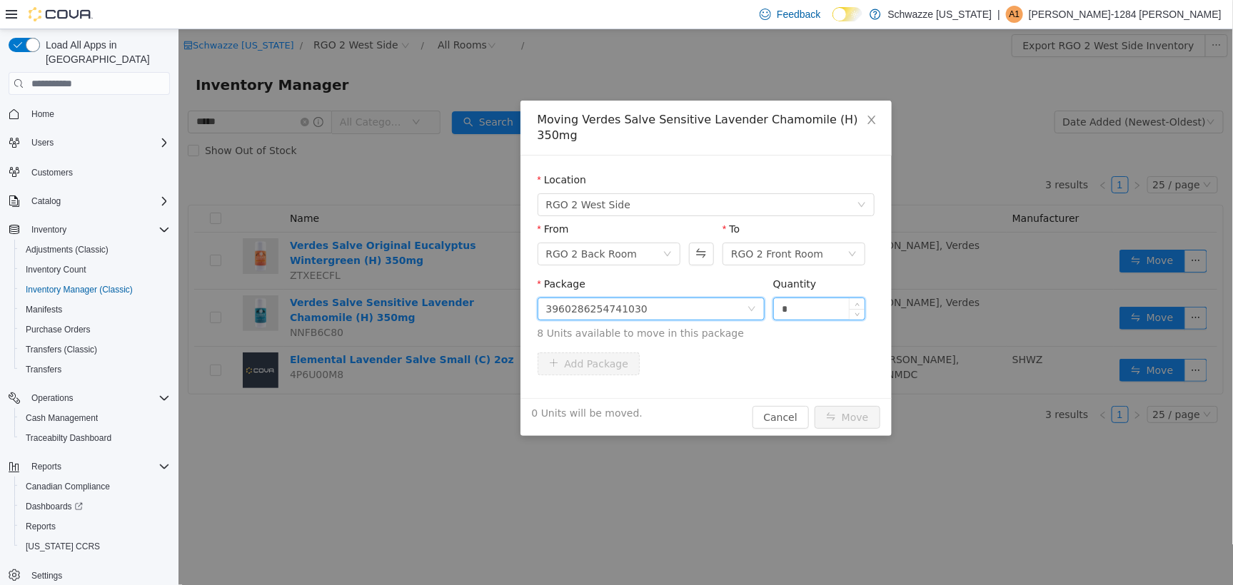
click at [815, 298] on input "*" at bounding box center [818, 308] width 91 height 21
type input "**"
click at [814, 406] on button "Move" at bounding box center [847, 417] width 66 height 23
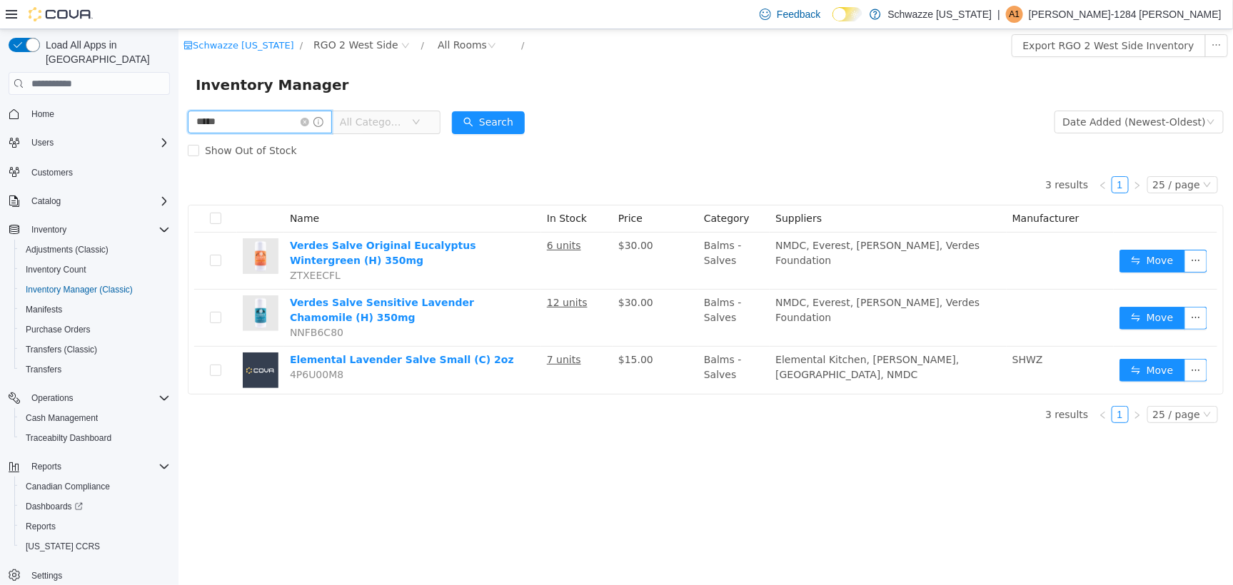
drag, startPoint x: 239, startPoint y: 120, endPoint x: 177, endPoint y: 139, distance: 65.0
click at [178, 139] on html "Schwazze New Mexico / RGO 2 West Side / All Rooms / Export RGO 2 West Side Inve…" at bounding box center [705, 307] width 1055 height 556
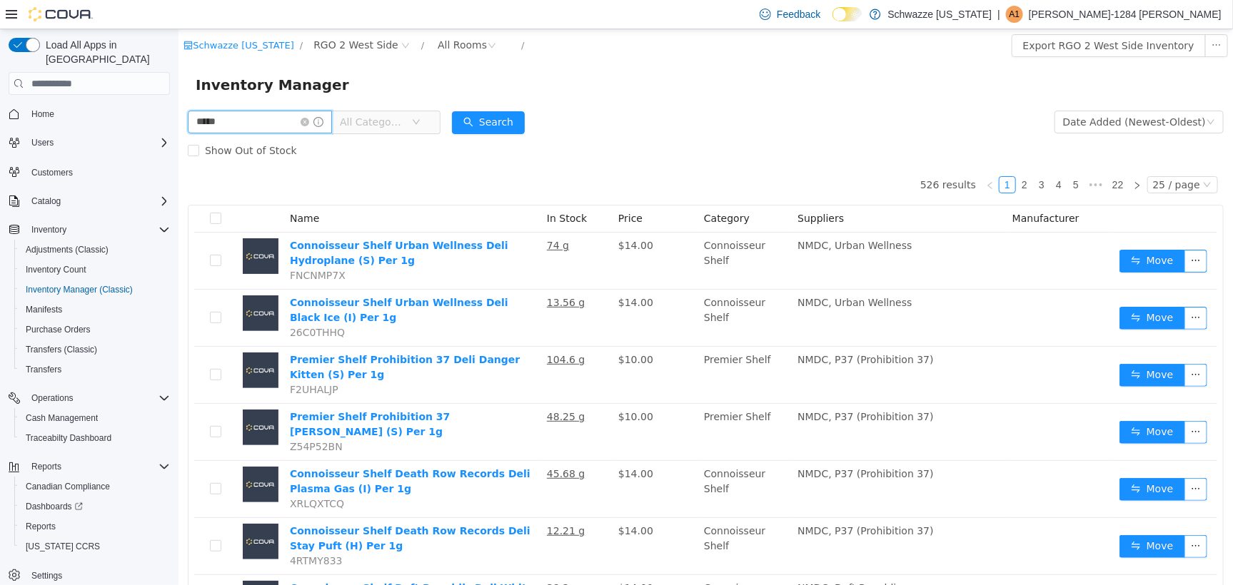
type input "****"
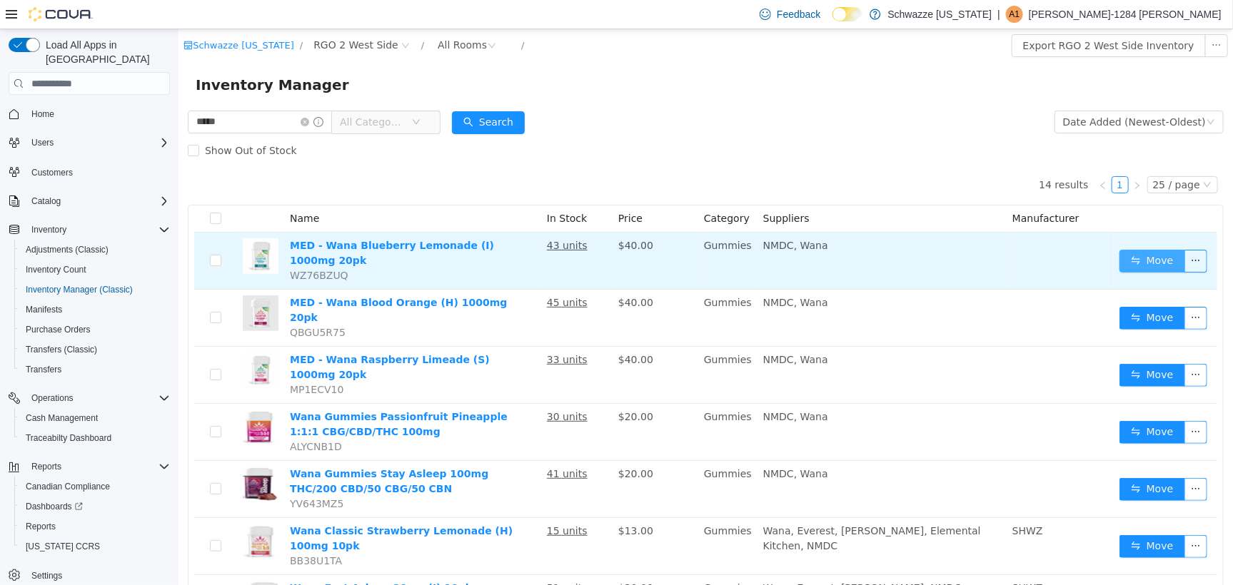
click at [1147, 256] on button "Move" at bounding box center [1152, 260] width 66 height 23
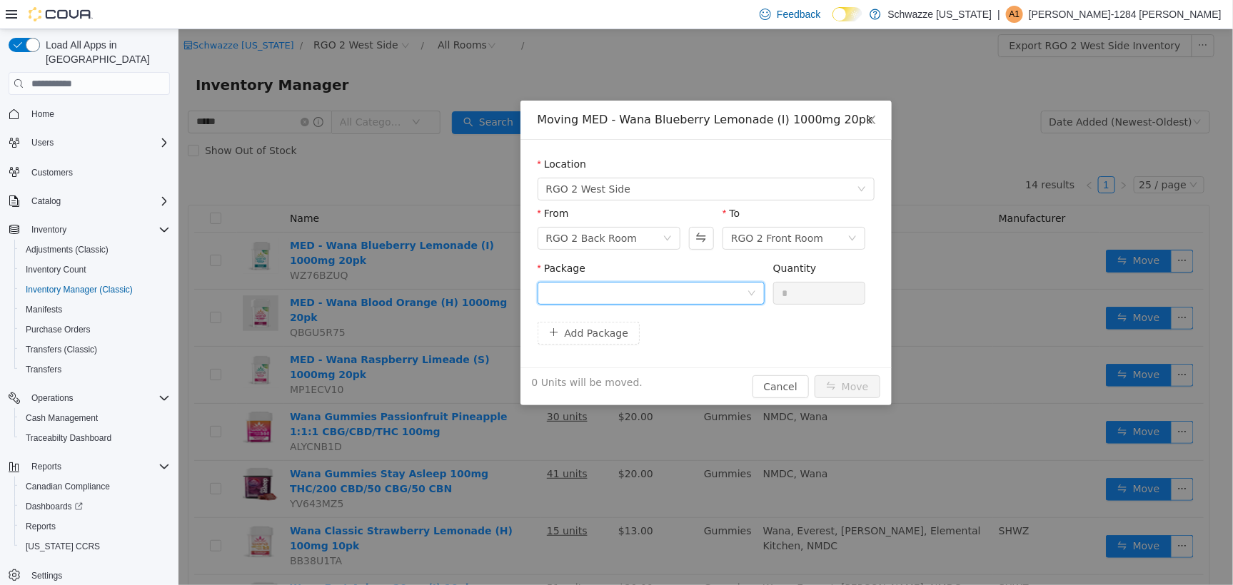
click at [658, 299] on div at bounding box center [646, 292] width 201 height 21
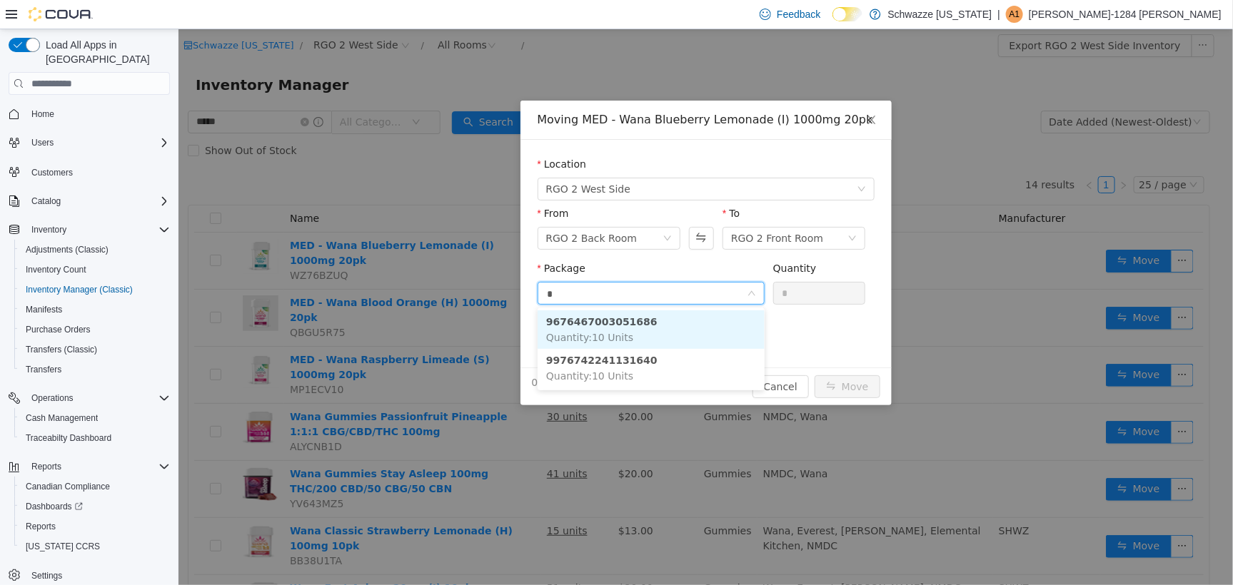
type input "**"
drag, startPoint x: 658, startPoint y: 327, endPoint x: 695, endPoint y: 331, distance: 37.3
click at [670, 324] on li "9676467003051686 Quantity : 10 Units" at bounding box center [650, 329] width 227 height 39
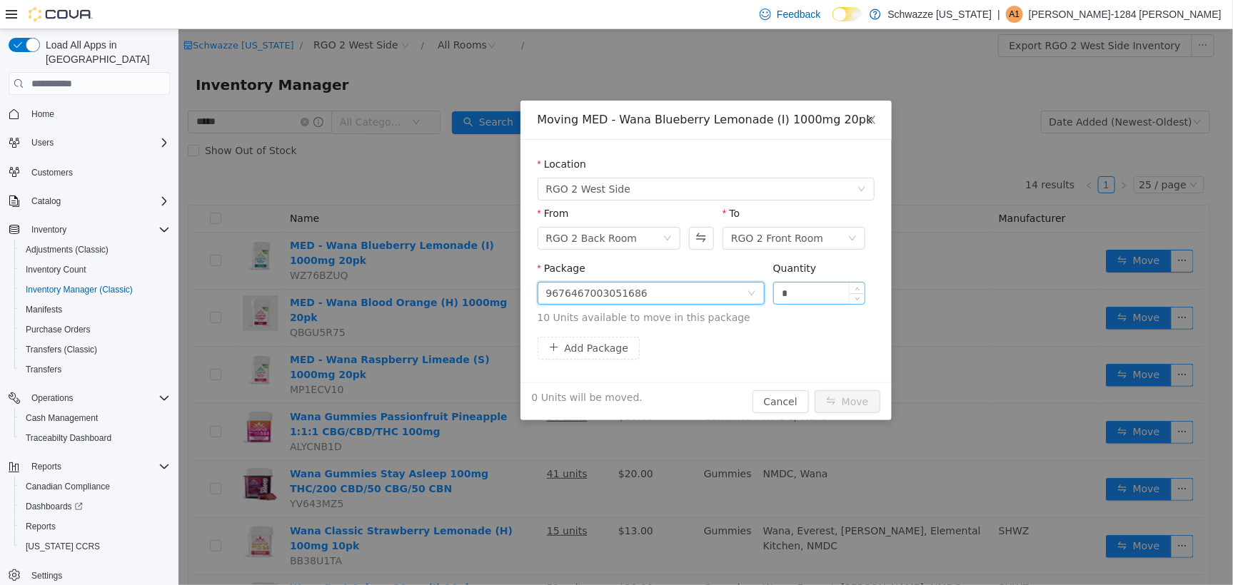
click at [816, 297] on input "*" at bounding box center [818, 292] width 91 height 21
type input "***"
click at [814, 390] on button "Move" at bounding box center [847, 401] width 66 height 23
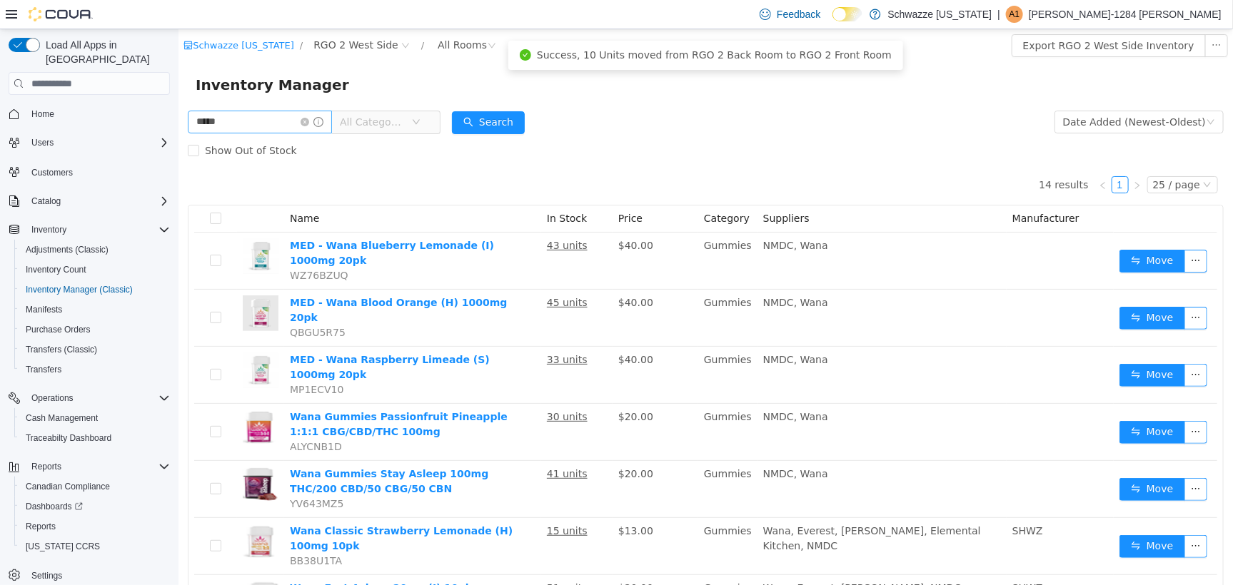
drag, startPoint x: 318, startPoint y: 124, endPoint x: 294, endPoint y: 116, distance: 24.6
click at [308, 124] on icon "icon: close-circle" at bounding box center [304, 121] width 9 height 9
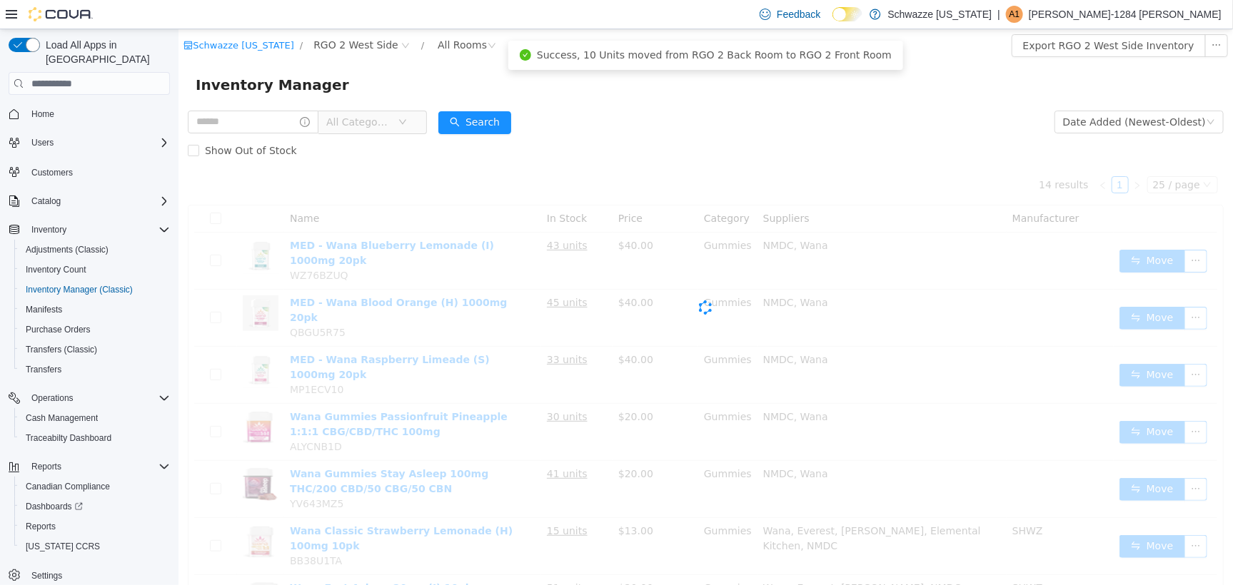
click at [242, 104] on div "Inventory Manager" at bounding box center [705, 84] width 1055 height 46
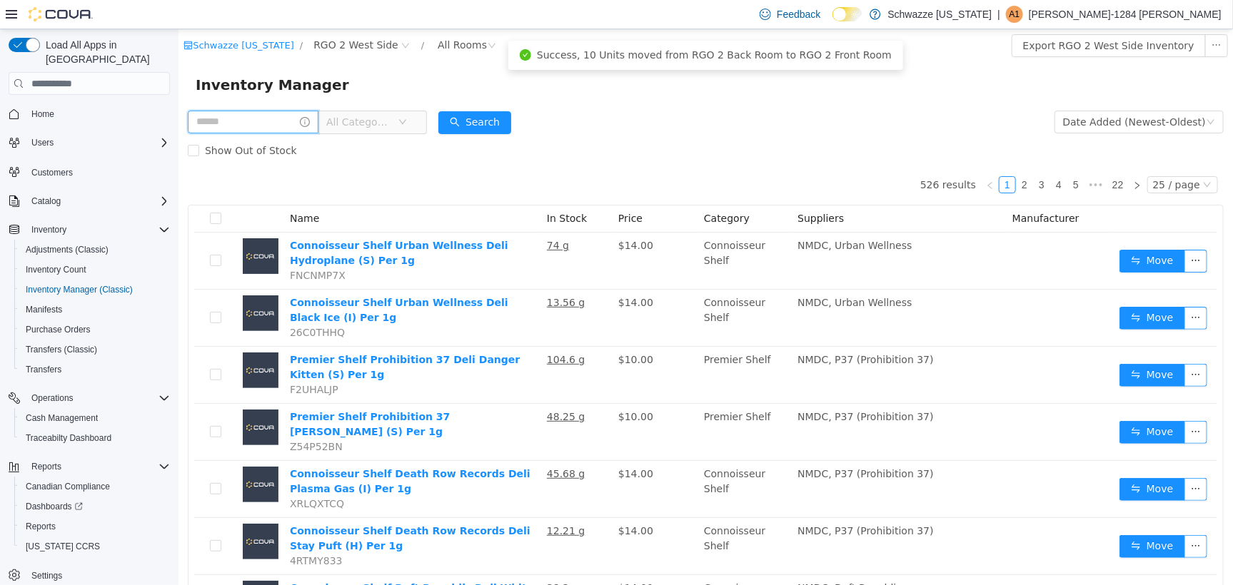
click at [253, 126] on input "text" at bounding box center [252, 121] width 131 height 23
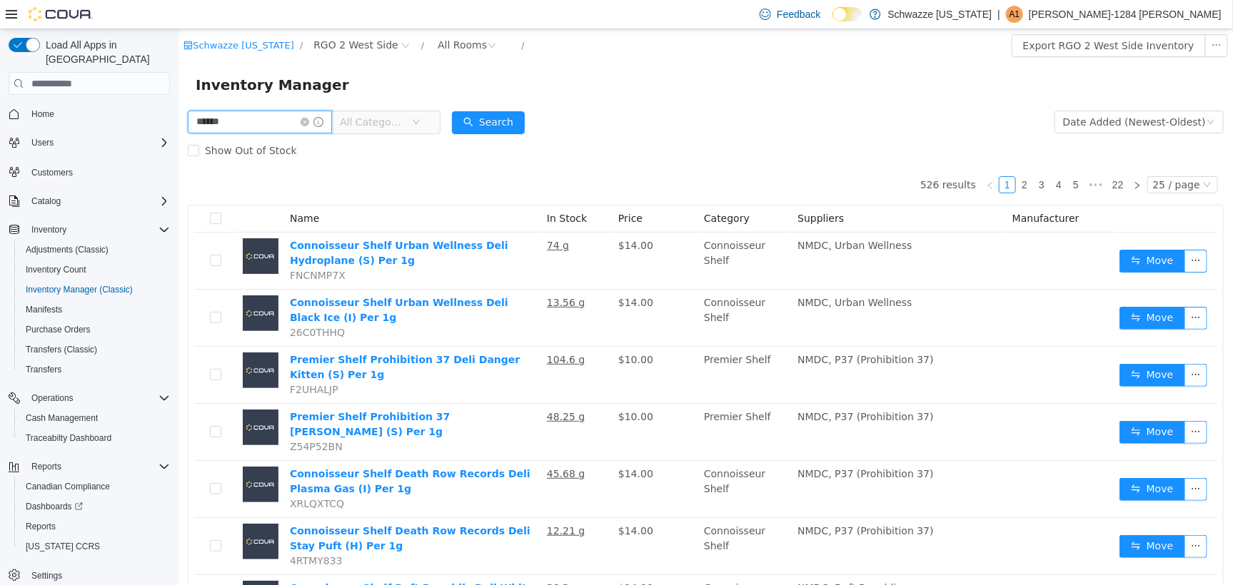
type input "******"
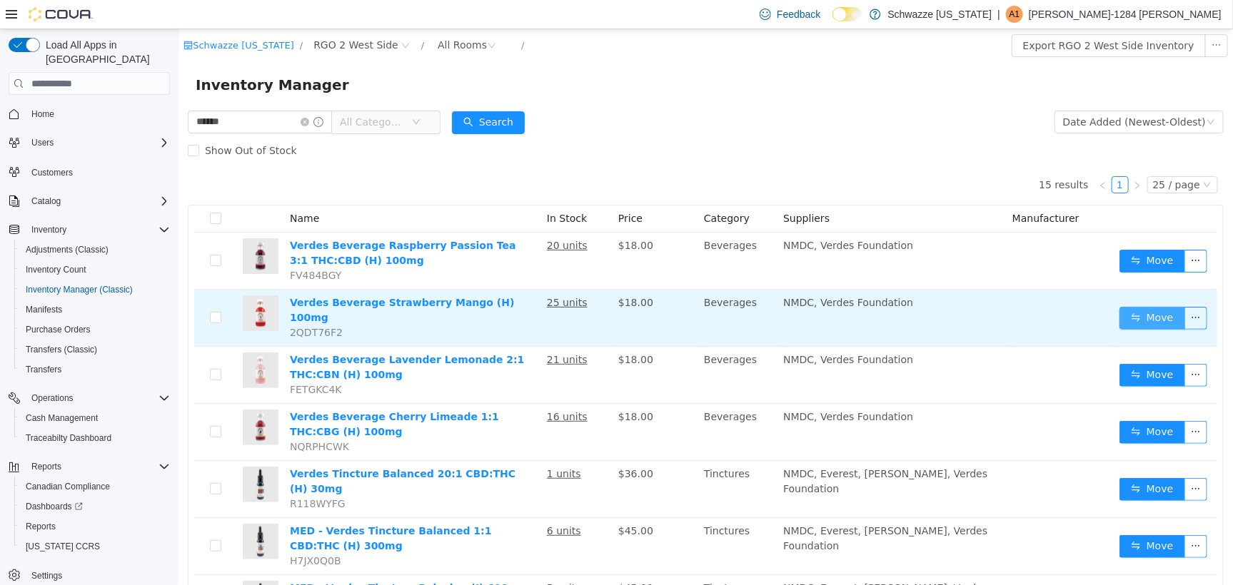
click at [1127, 311] on button "Move" at bounding box center [1152, 317] width 66 height 23
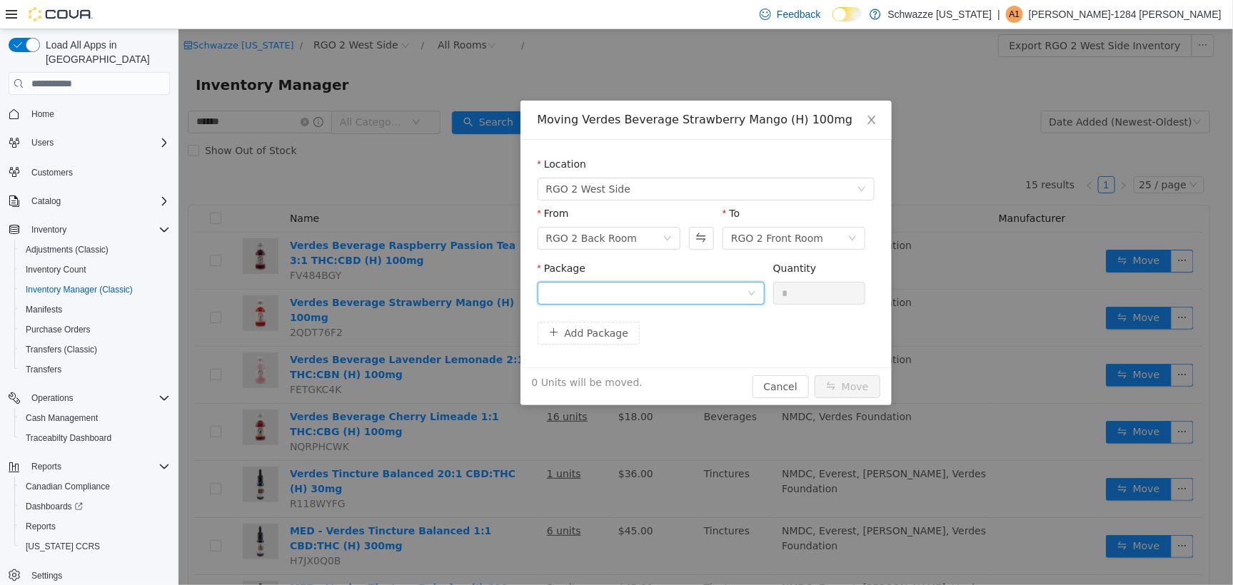
click at [705, 291] on div at bounding box center [646, 292] width 201 height 21
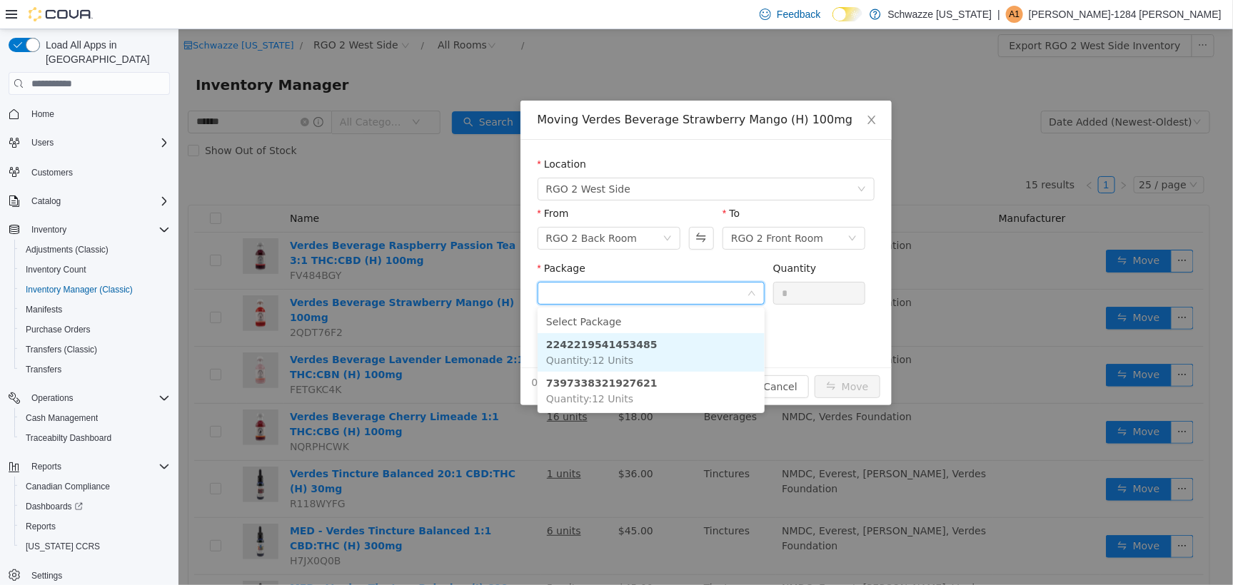
drag, startPoint x: 622, startPoint y: 356, endPoint x: 636, endPoint y: 346, distance: 17.4
click at [622, 354] on span "Quantity : 12 Units" at bounding box center [589, 359] width 87 height 11
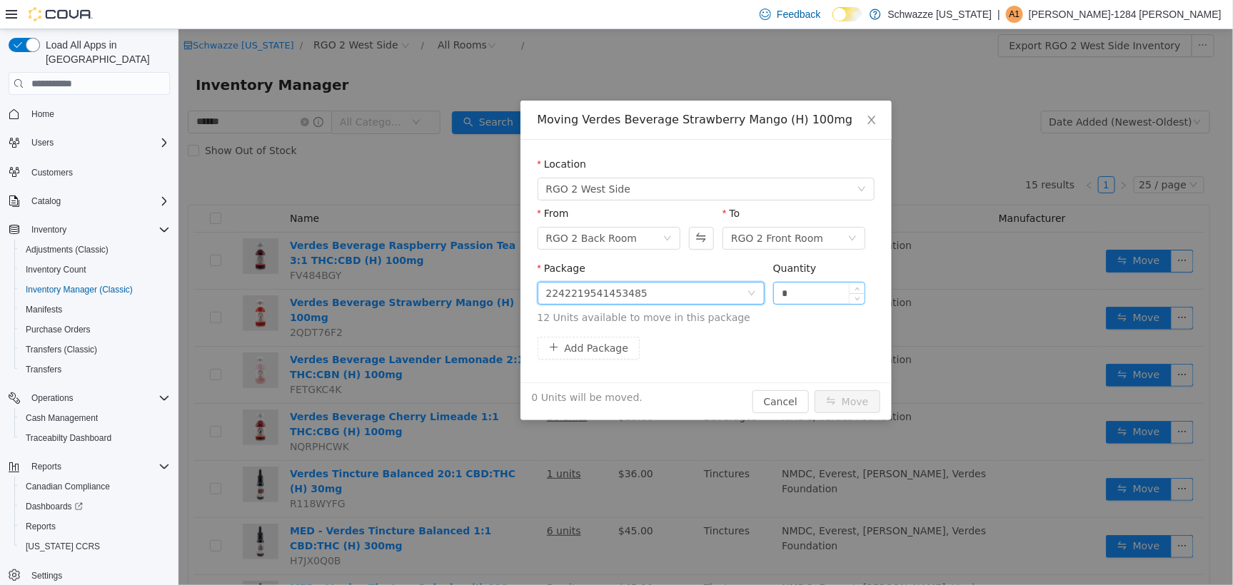
click at [800, 284] on input "*" at bounding box center [818, 292] width 91 height 21
type input "***"
click at [814, 390] on button "Move" at bounding box center [847, 401] width 66 height 23
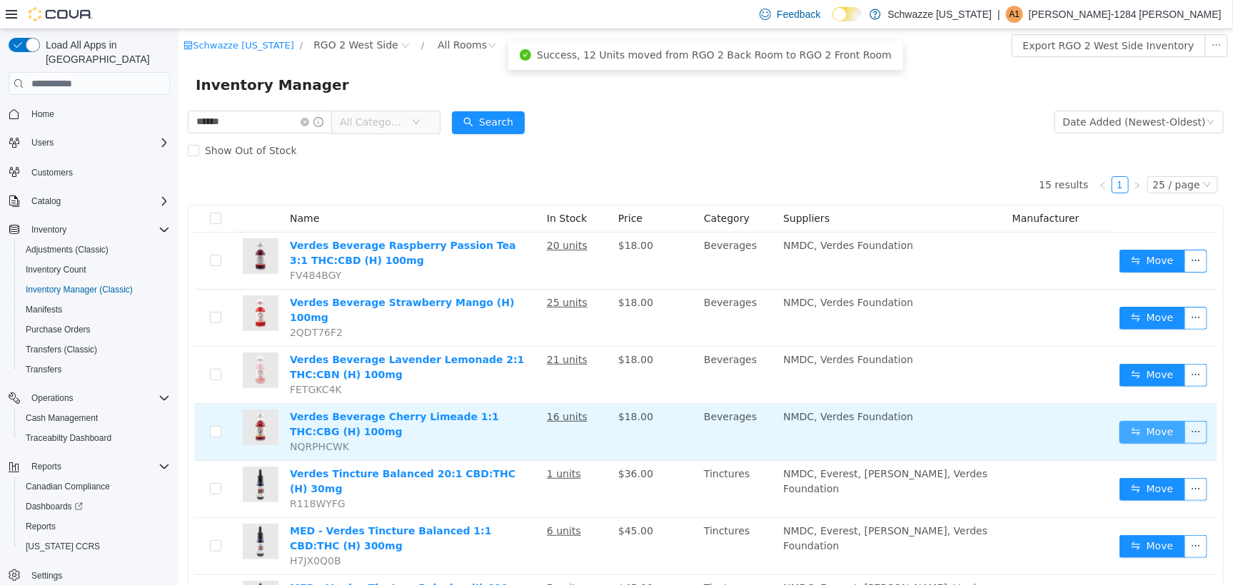
click at [1135, 428] on button "Move" at bounding box center [1152, 432] width 66 height 23
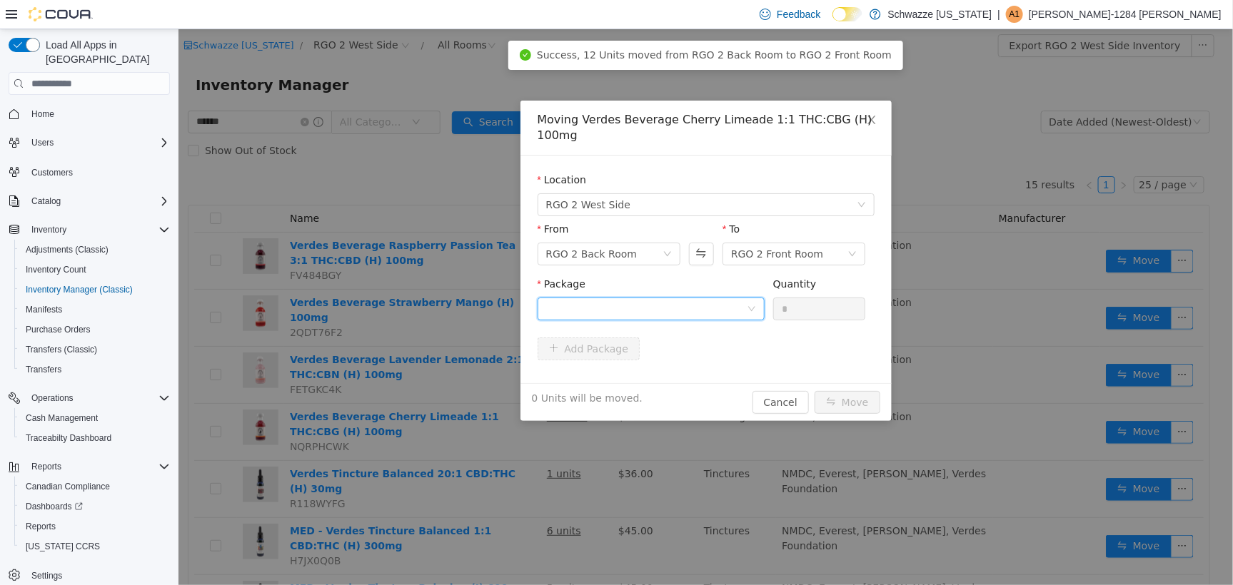
click at [728, 303] on div at bounding box center [646, 308] width 201 height 21
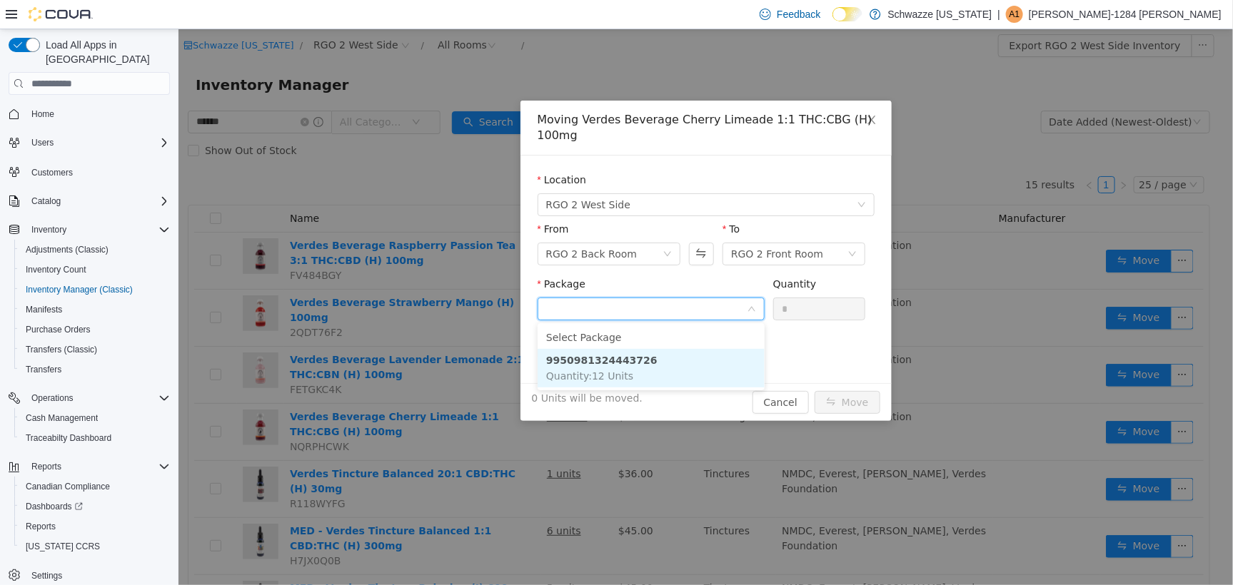
click at [689, 368] on li "9950981324443726 Quantity : 12 Units" at bounding box center [650, 367] width 227 height 39
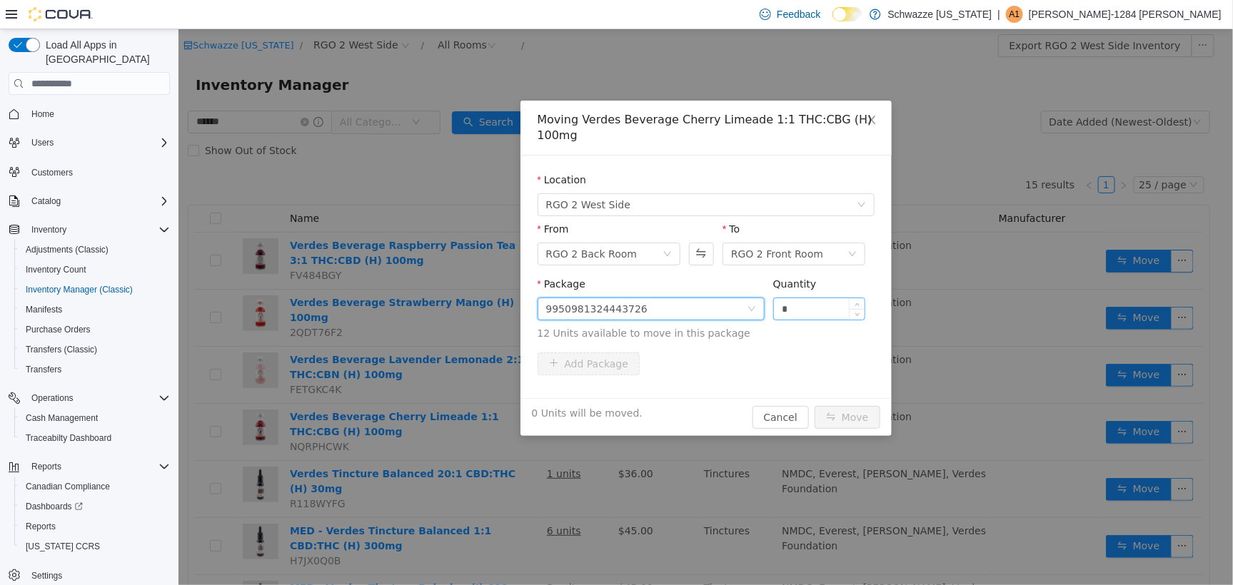
click at [840, 318] on div "*" at bounding box center [819, 308] width 93 height 23
click at [834, 310] on input "*" at bounding box center [818, 308] width 91 height 21
type input "***"
click at [814, 406] on button "Move" at bounding box center [847, 417] width 66 height 23
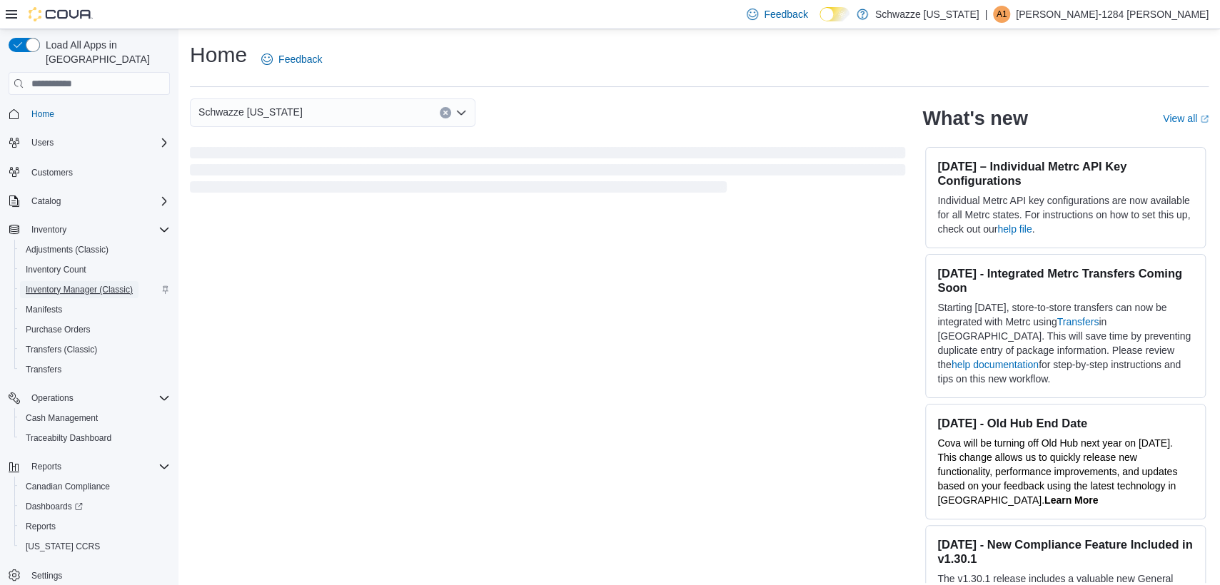
click at [105, 284] on span "Inventory Manager (Classic)" at bounding box center [79, 289] width 107 height 11
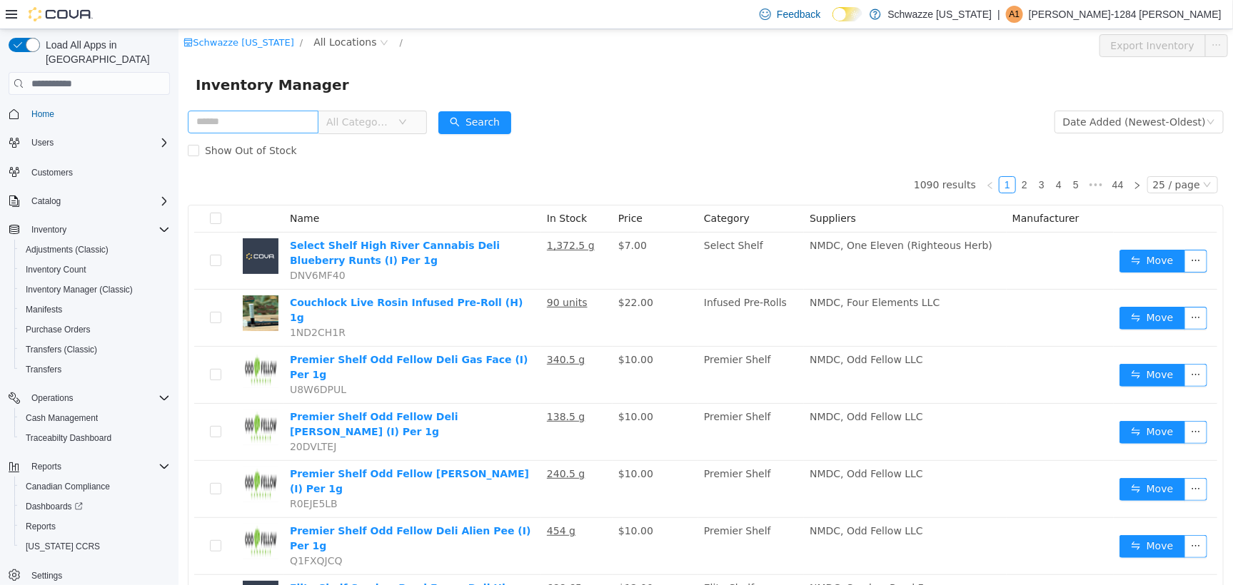
click at [301, 117] on input "text" at bounding box center [252, 121] width 131 height 23
type input "****"
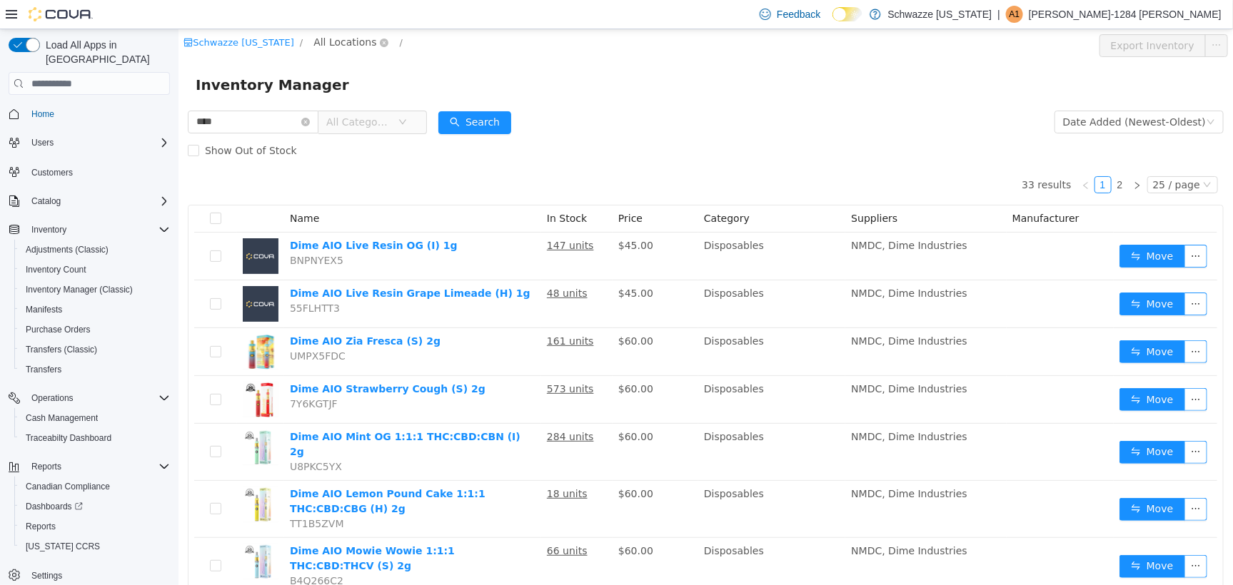
click at [329, 39] on span "All Locations" at bounding box center [344, 42] width 63 height 16
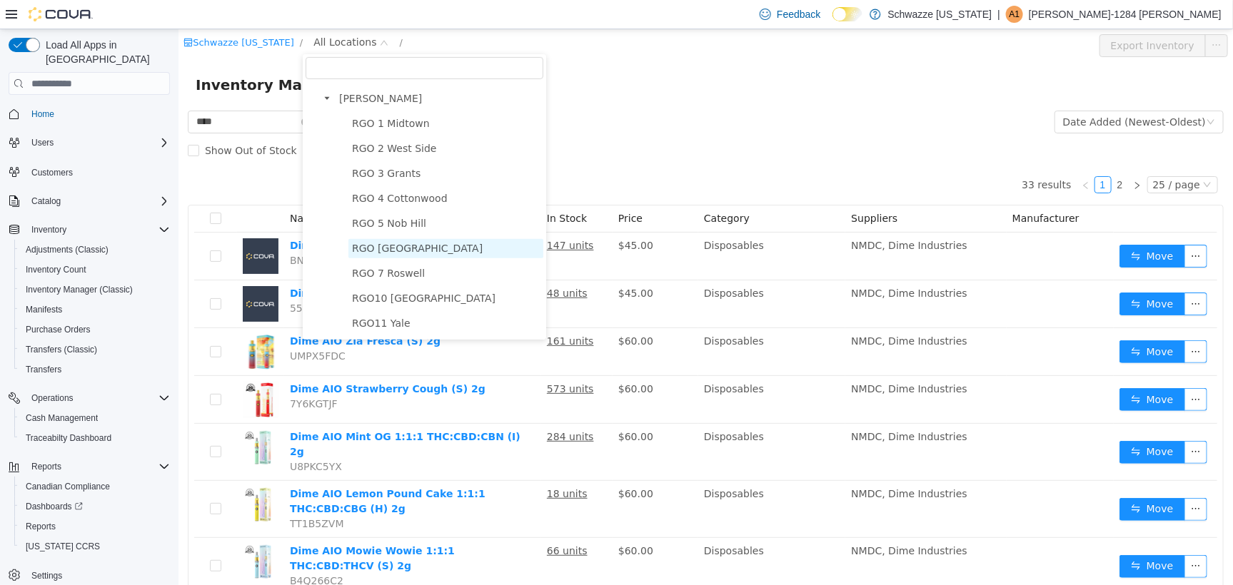
scroll to position [446, 0]
click at [376, 153] on span "RGO 2 West Side" at bounding box center [393, 146] width 85 height 11
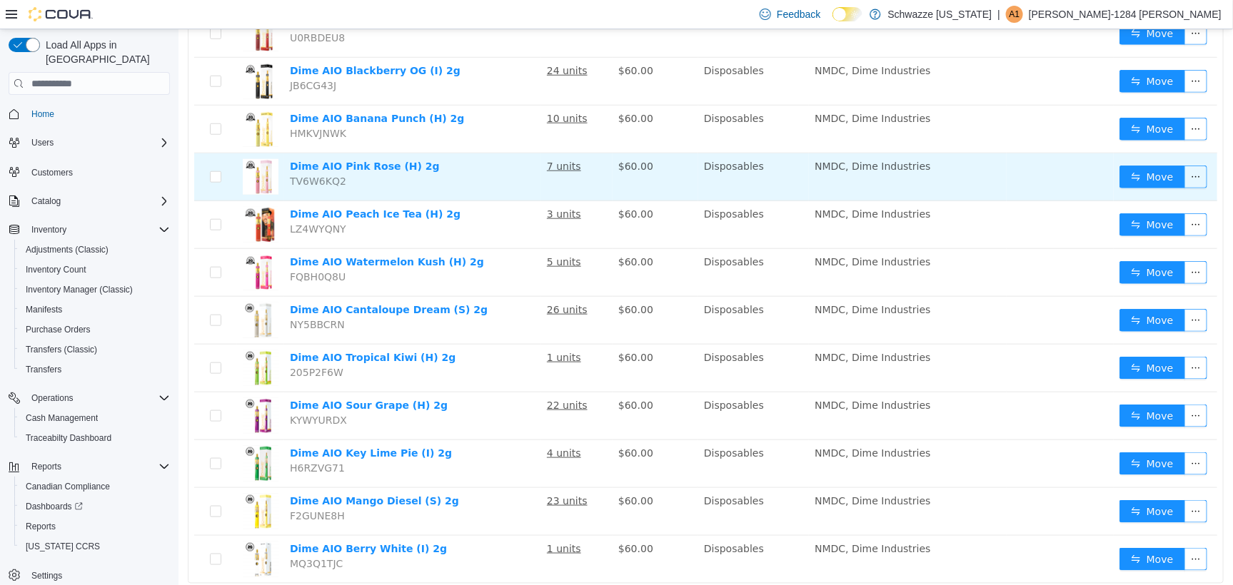
scroll to position [595, 0]
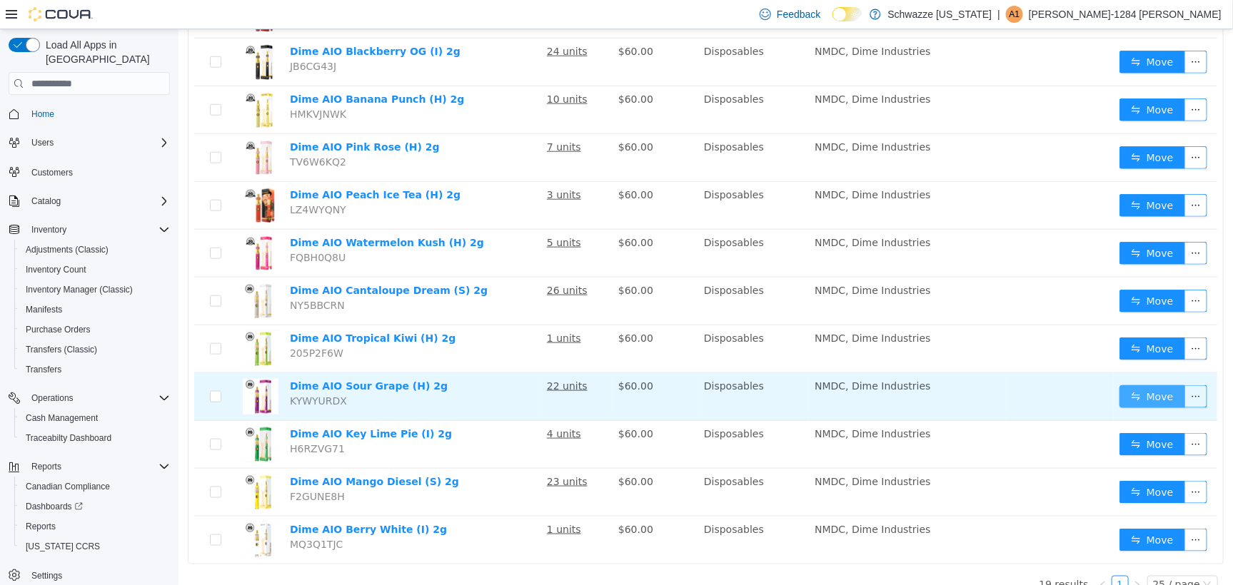
click at [1128, 385] on button "Move" at bounding box center [1152, 396] width 66 height 23
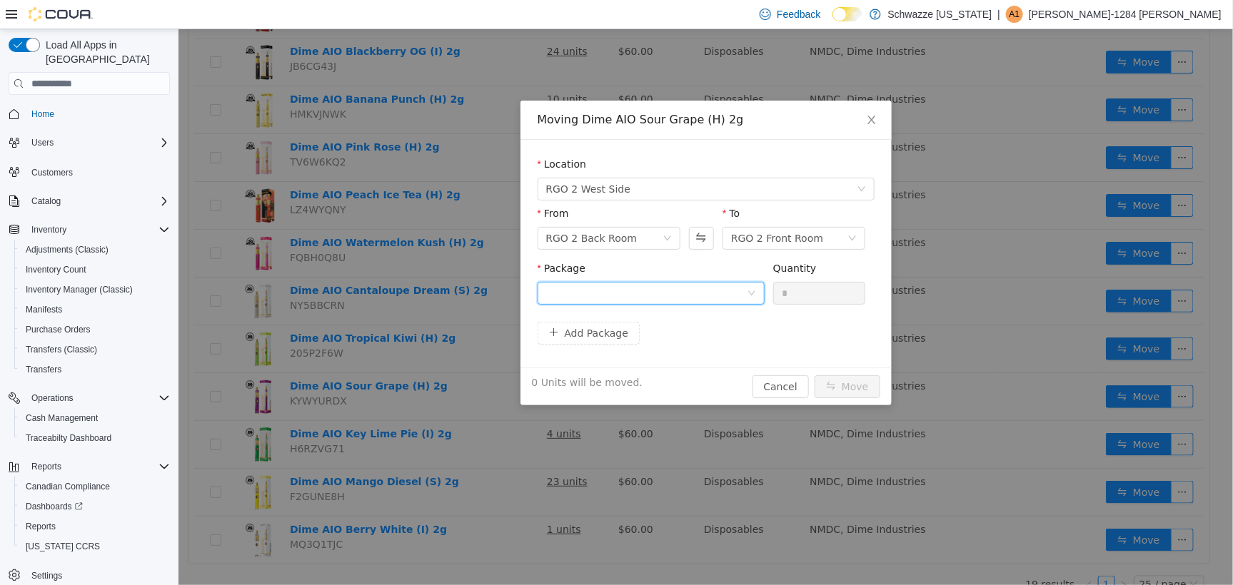
click at [639, 286] on div at bounding box center [646, 292] width 201 height 21
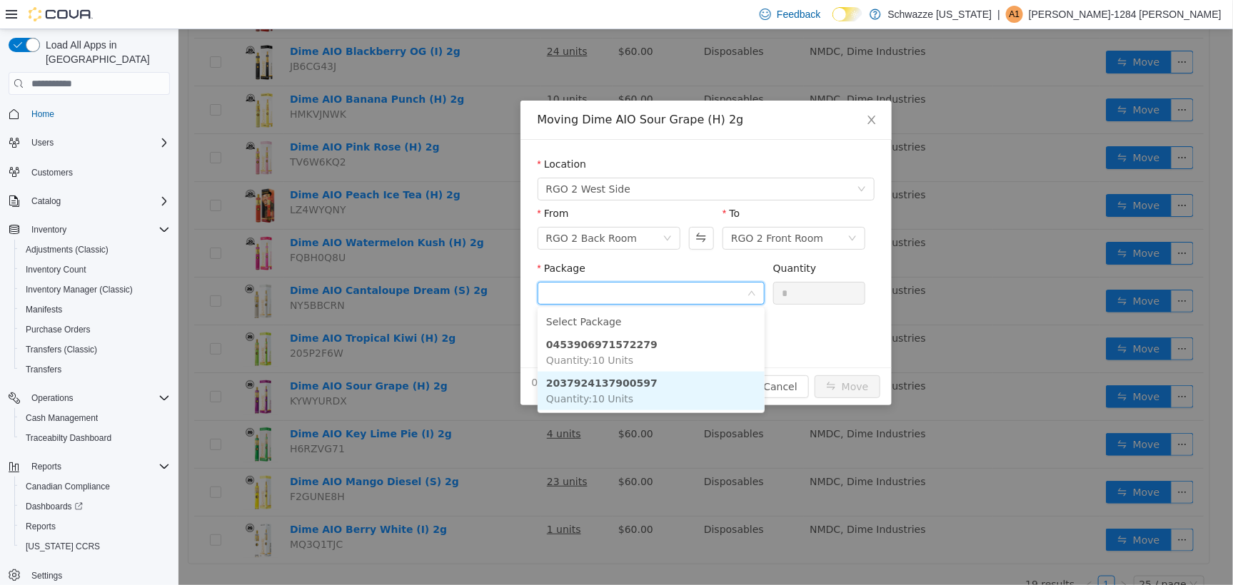
drag, startPoint x: 668, startPoint y: 398, endPoint x: 688, endPoint y: 380, distance: 27.3
click at [669, 396] on li "2037924137900597 Quantity : 10 Units" at bounding box center [650, 390] width 227 height 39
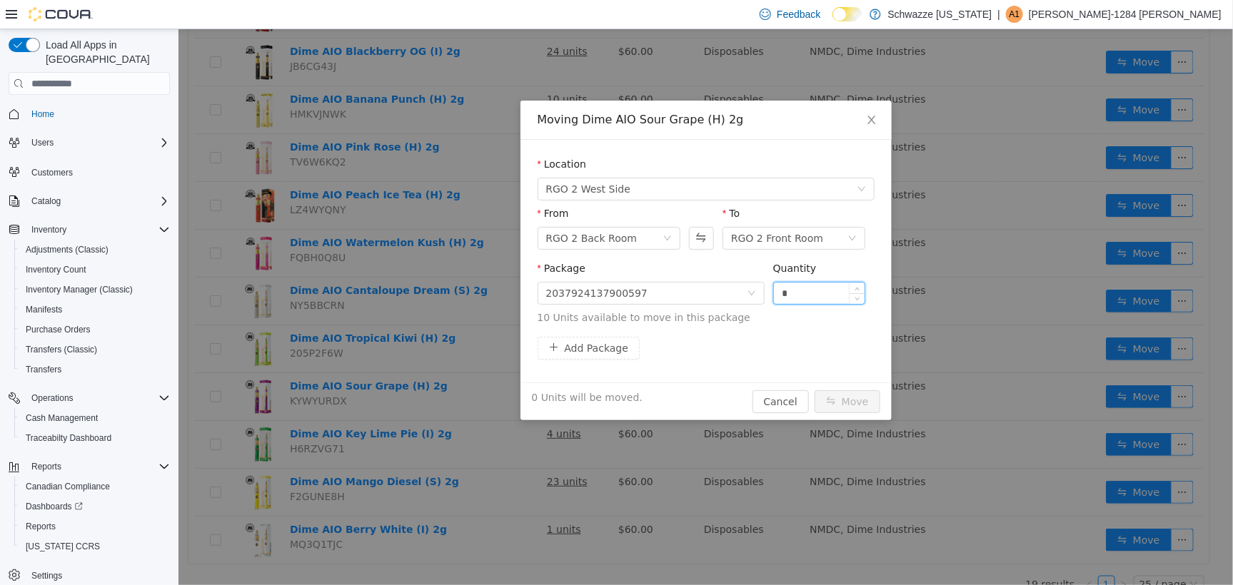
drag, startPoint x: 790, startPoint y: 295, endPoint x: 802, endPoint y: 293, distance: 11.6
click at [802, 293] on input "*" at bounding box center [818, 292] width 91 height 21
type input "***"
click at [814, 390] on button "Move" at bounding box center [847, 401] width 66 height 23
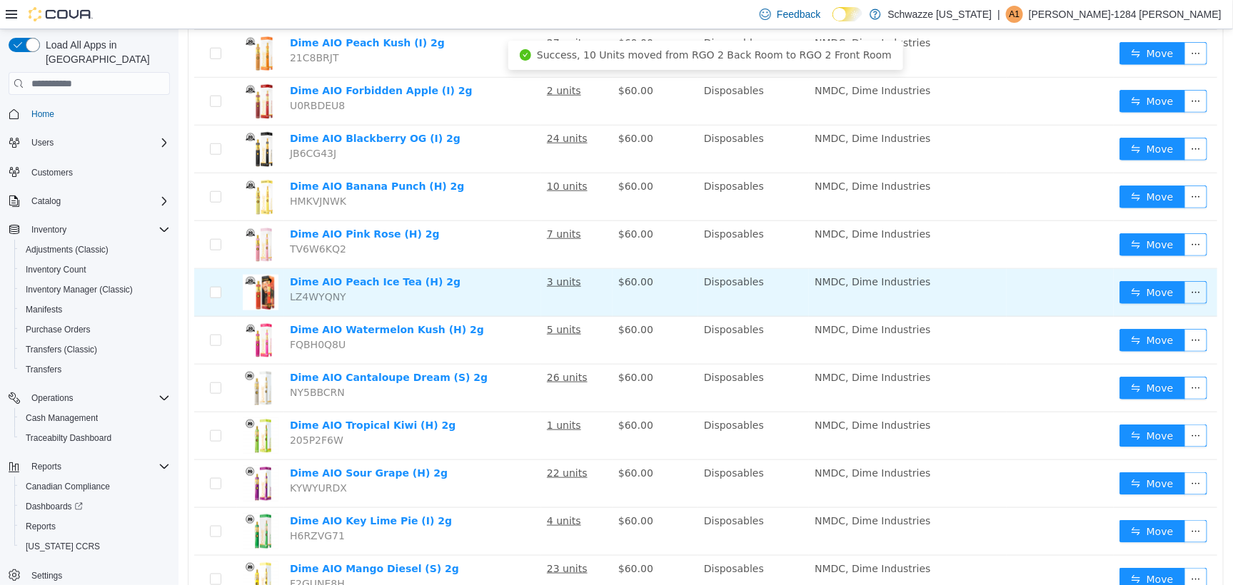
scroll to position [417, 0]
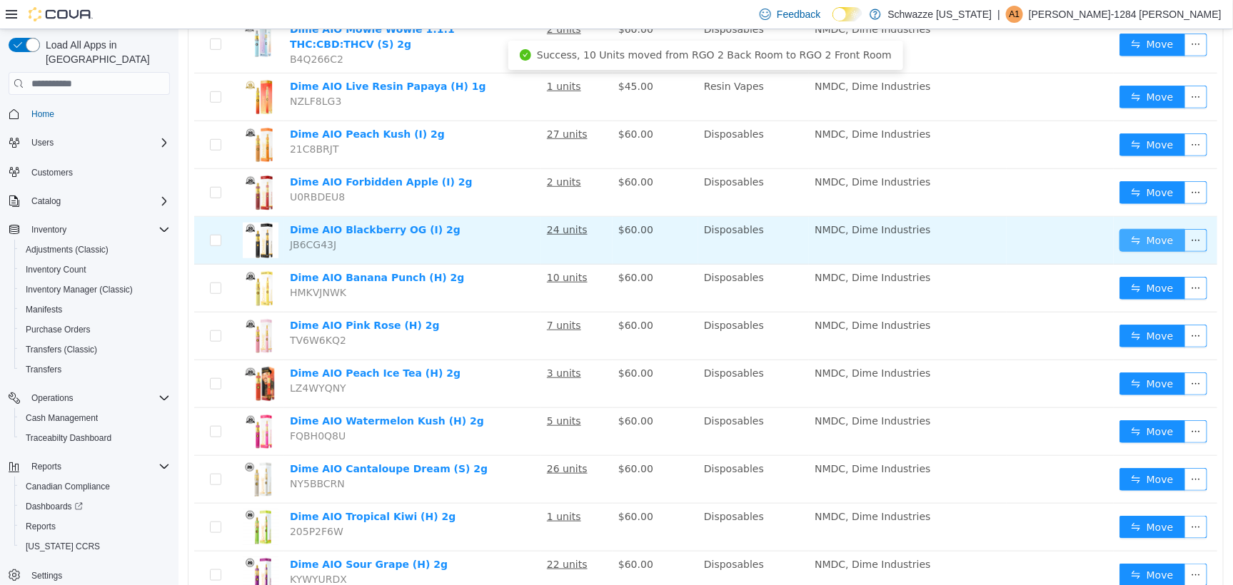
click at [1121, 228] on button "Move" at bounding box center [1152, 239] width 66 height 23
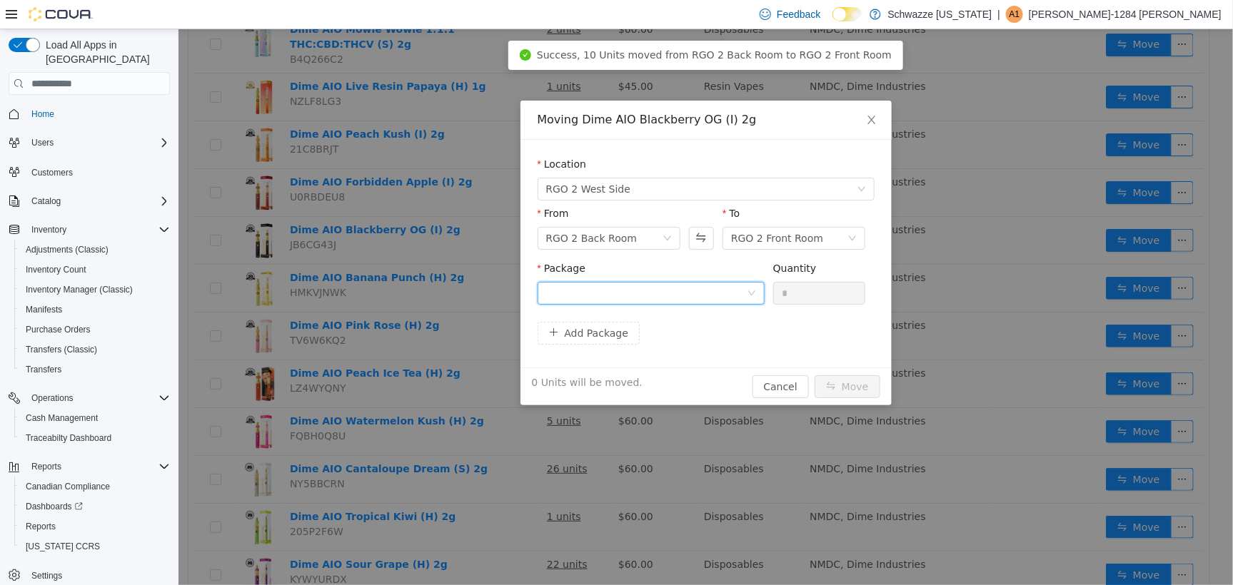
click at [713, 293] on div at bounding box center [646, 292] width 201 height 21
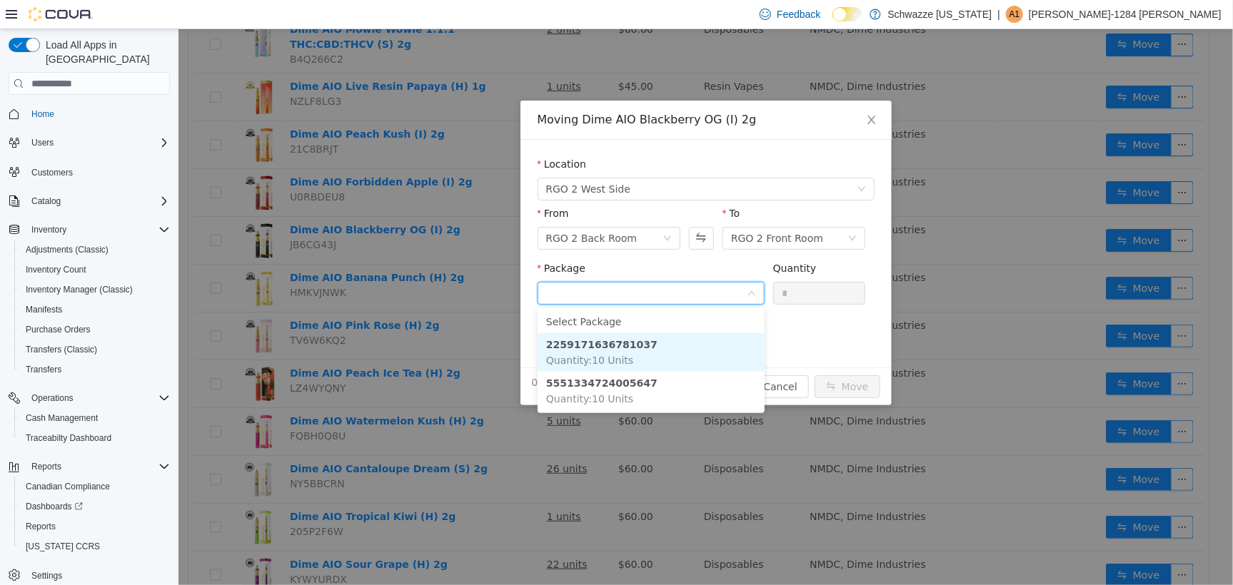
drag, startPoint x: 673, startPoint y: 345, endPoint x: 821, endPoint y: 341, distance: 147.9
click at [684, 343] on li "2259171636781037 Quantity : 10 Units" at bounding box center [650, 352] width 227 height 39
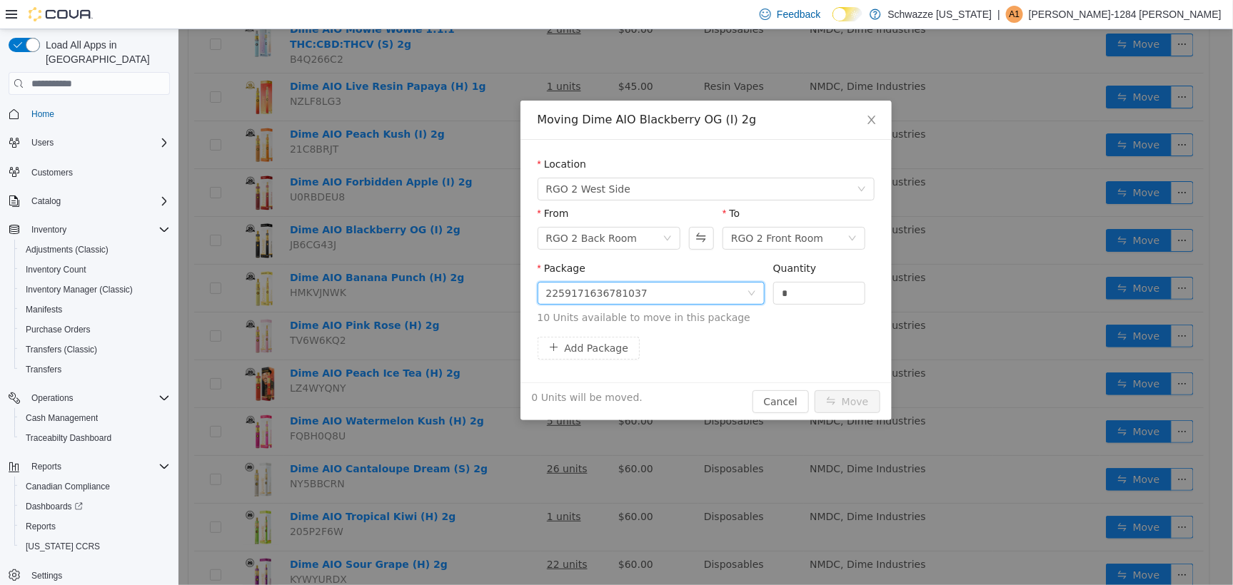
click at [800, 278] on div "Quantity" at bounding box center [819, 271] width 93 height 21
click at [808, 288] on input "*" at bounding box center [818, 292] width 91 height 21
type input "***"
click at [814, 390] on button "Move" at bounding box center [847, 401] width 66 height 23
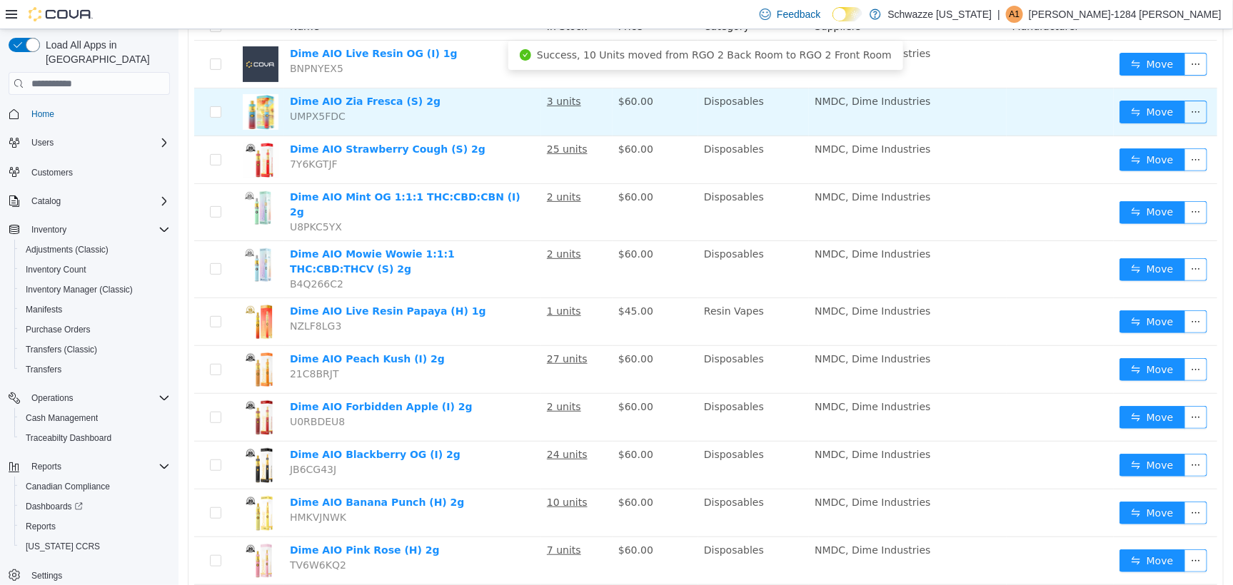
scroll to position [0, 0]
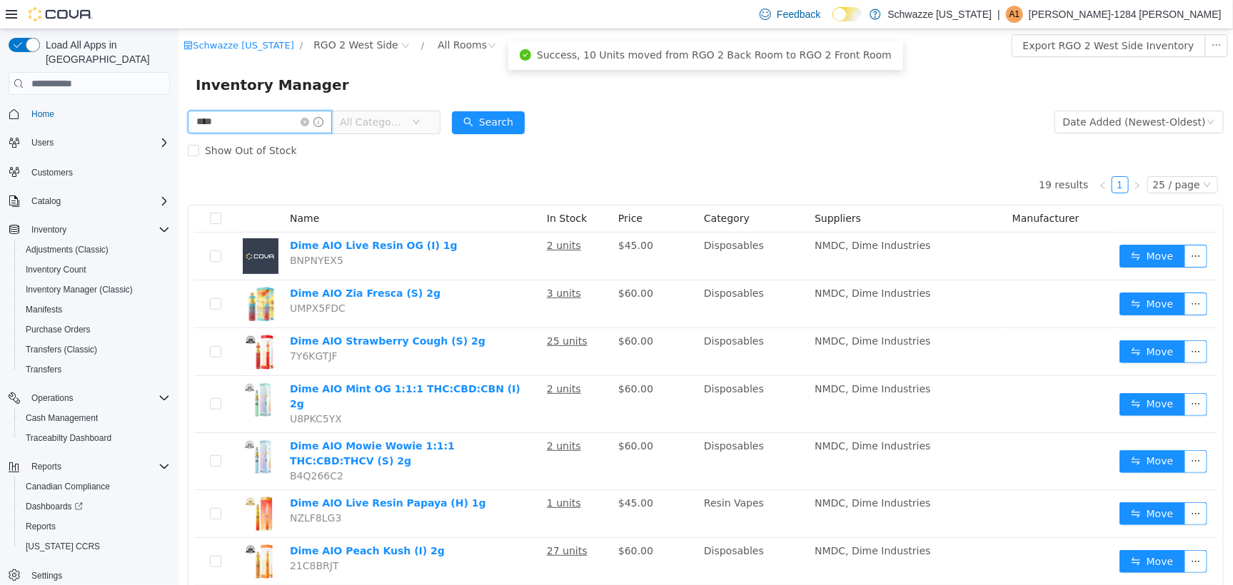
drag, startPoint x: 296, startPoint y: 126, endPoint x: 117, endPoint y: 100, distance: 181.1
click at [178, 100] on html "Schwazze [US_STATE] / RGO 2 West Side / All Rooms / Export RGO 2 West Side Inve…" at bounding box center [705, 307] width 1055 height 556
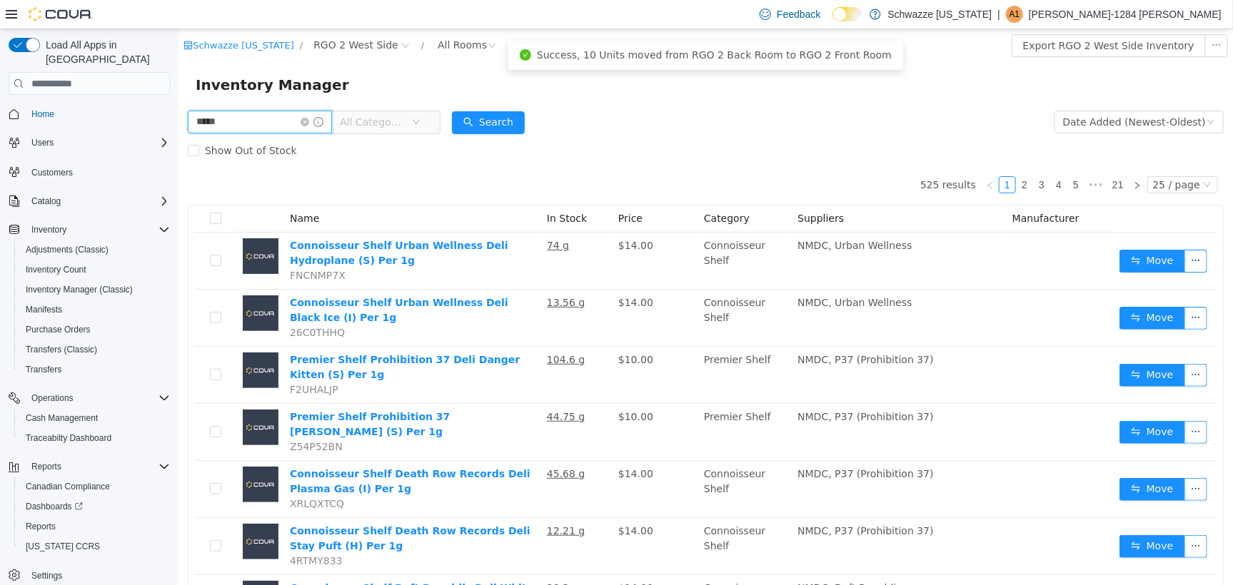
type input "*****"
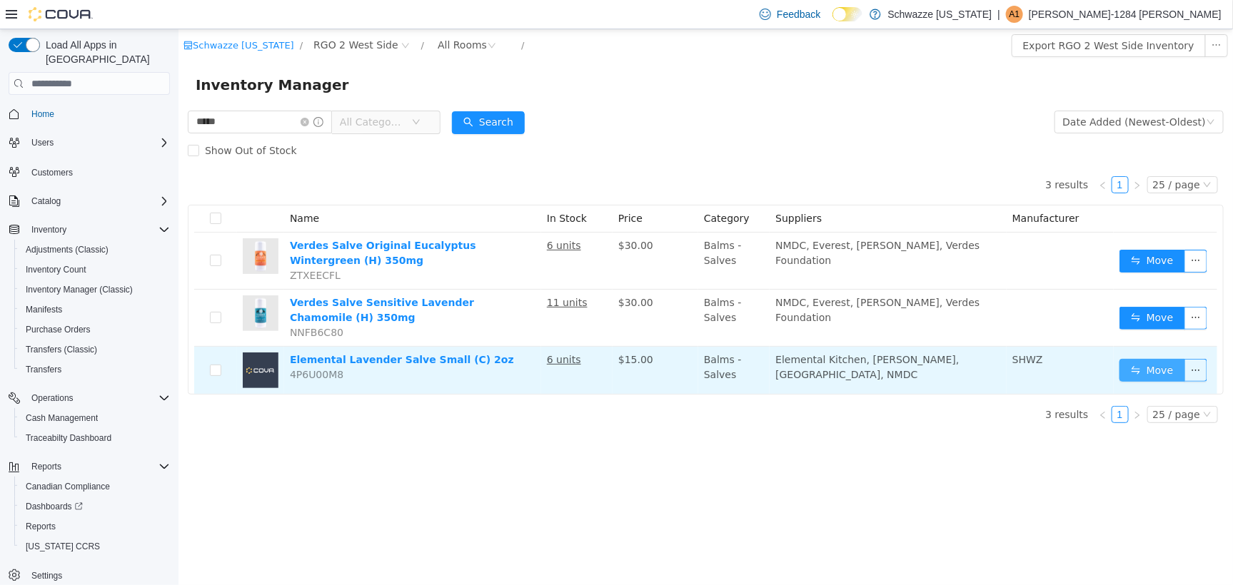
drag, startPoint x: 1165, startPoint y: 383, endPoint x: 1162, endPoint y: 376, distance: 8.6
click at [1162, 379] on td "Move" at bounding box center [1165, 369] width 104 height 47
click at [1161, 375] on button "Move" at bounding box center [1152, 369] width 66 height 23
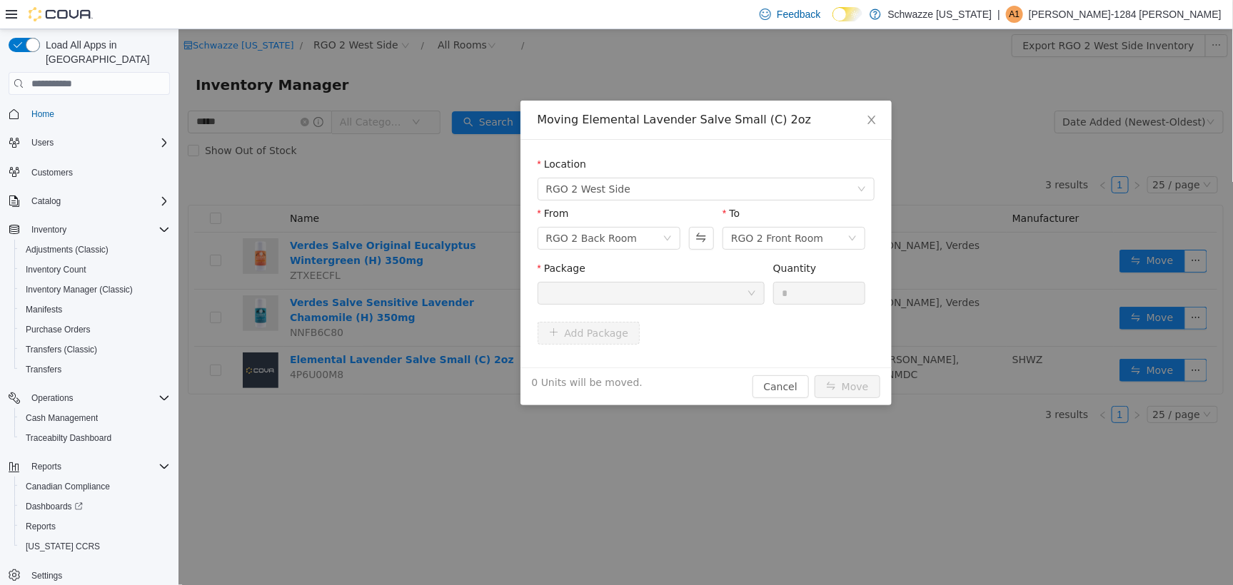
click at [715, 296] on div at bounding box center [646, 292] width 201 height 21
click at [868, 116] on icon "icon: close" at bounding box center [871, 119] width 8 height 9
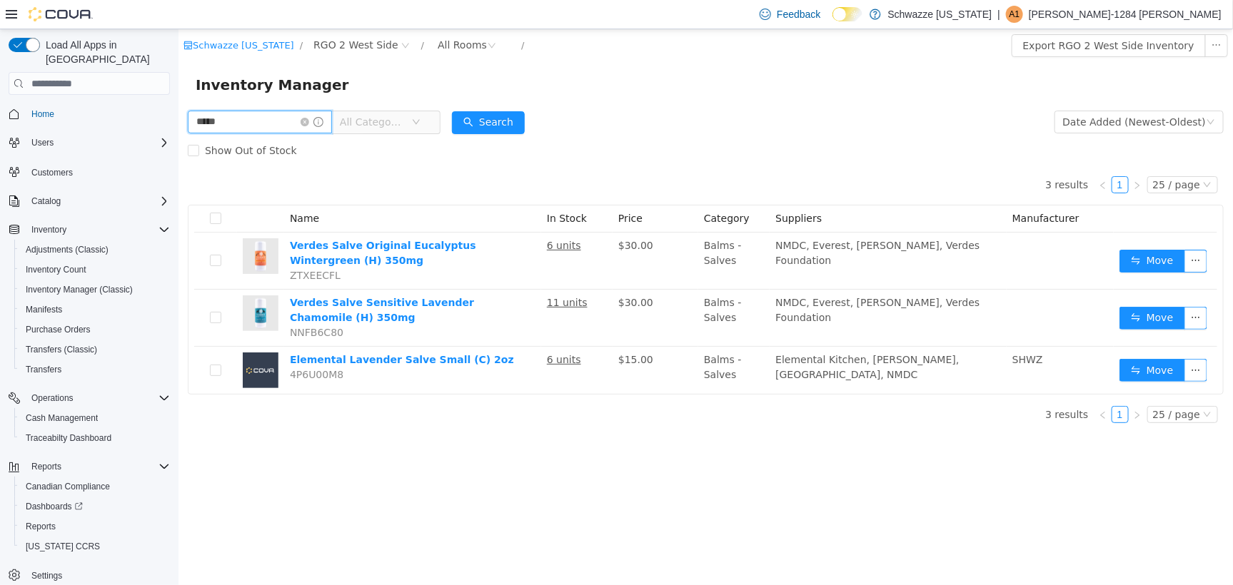
drag, startPoint x: 253, startPoint y: 121, endPoint x: 61, endPoint y: 114, distance: 192.9
click at [178, 114] on html "Schwazze [US_STATE] / RGO 2 West Side / All Rooms / Export RGO 2 West Side Inve…" at bounding box center [705, 307] width 1055 height 556
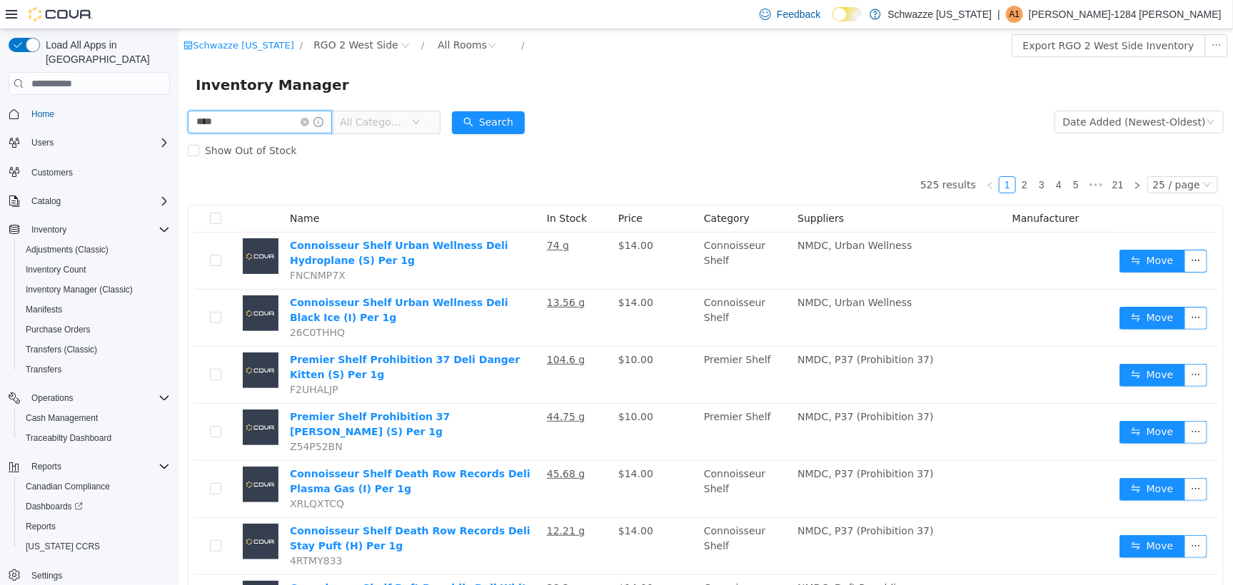
type input "****"
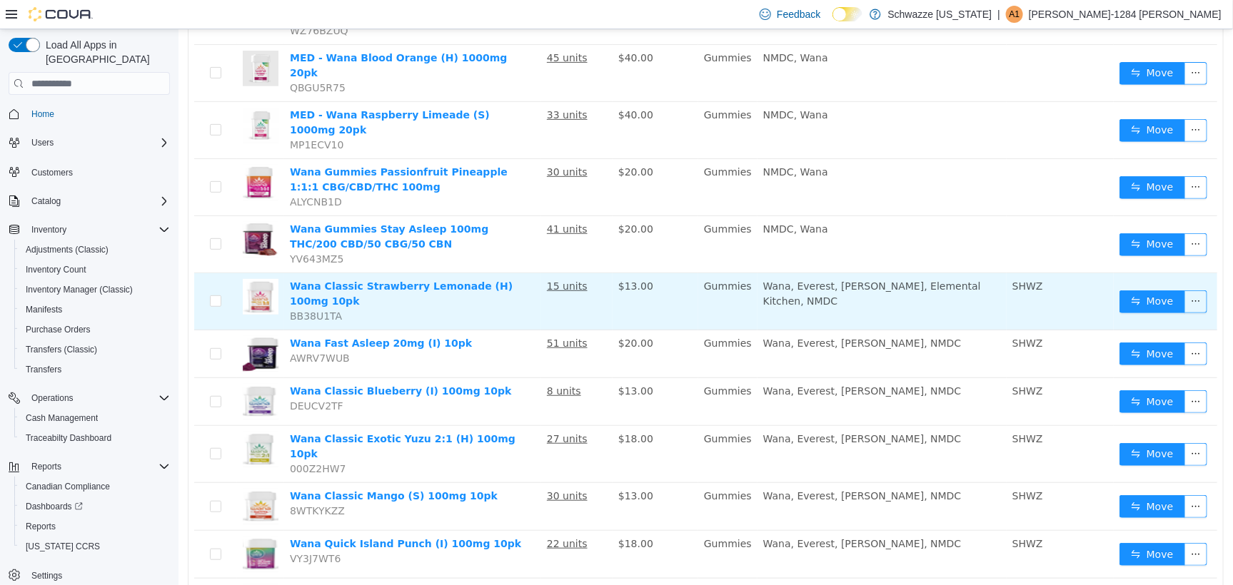
scroll to position [116, 0]
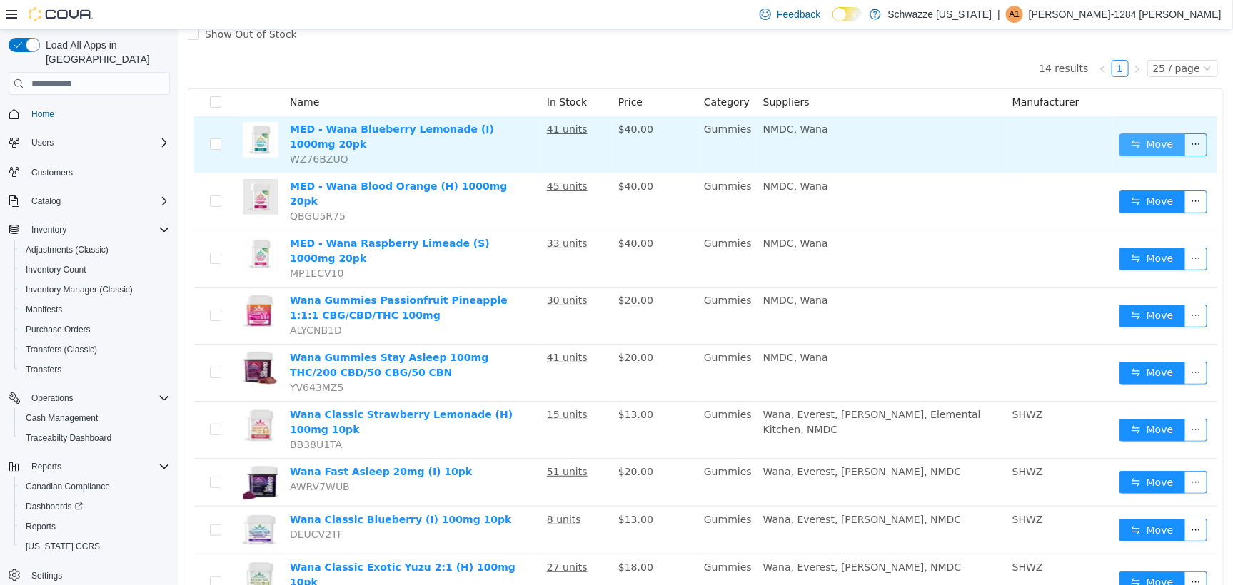
click at [1133, 140] on button "Move" at bounding box center [1152, 144] width 66 height 23
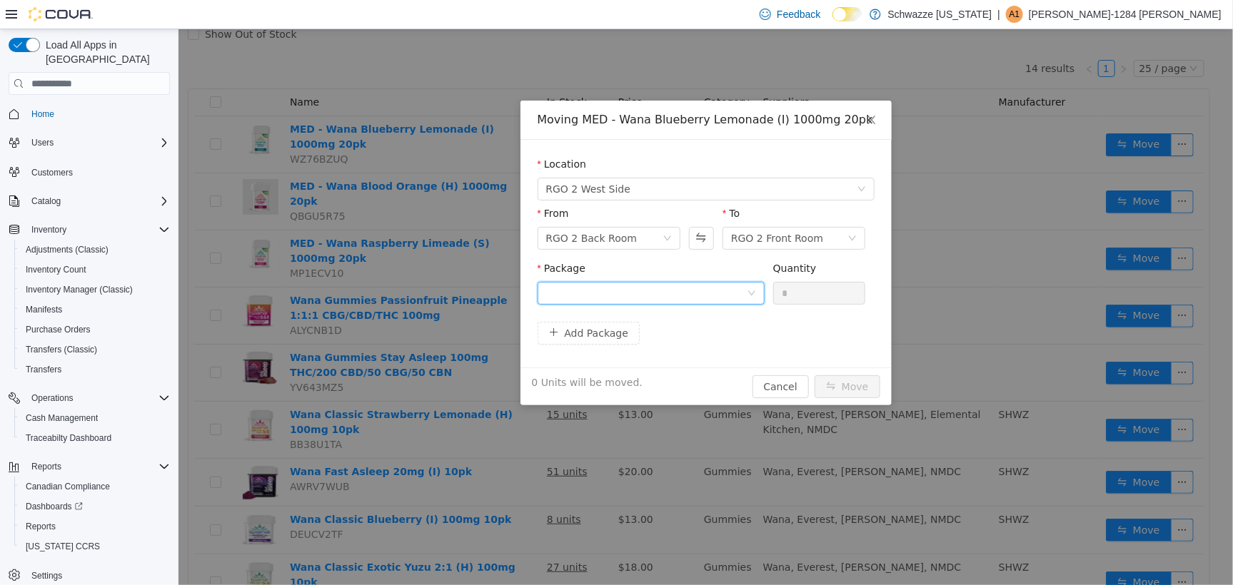
click at [655, 291] on div at bounding box center [646, 292] width 201 height 21
type input "****"
click at [871, 121] on icon "icon: close" at bounding box center [870, 119] width 11 height 11
